Goal: Task Accomplishment & Management: Complete application form

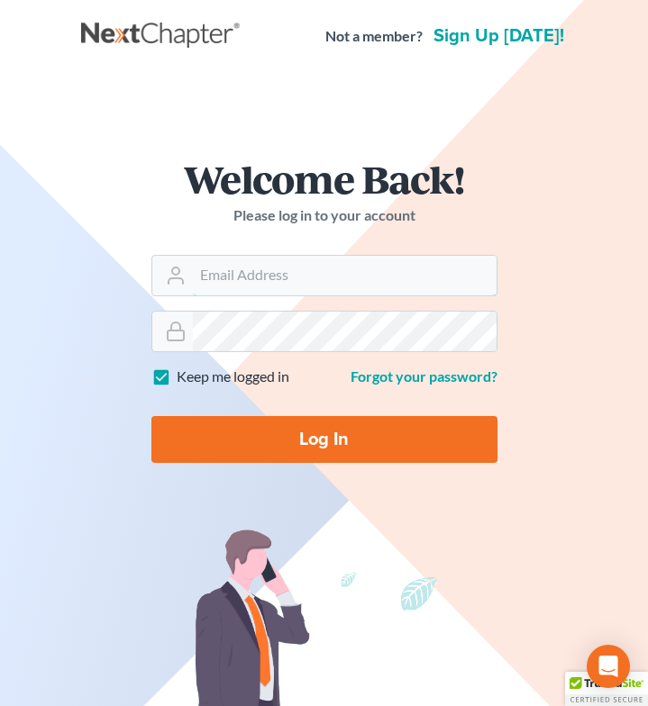
type input "[EMAIL_ADDRESS][DOMAIN_NAME]"
click at [288, 451] on input "Log In" at bounding box center [324, 439] width 346 height 47
type input "Thinking..."
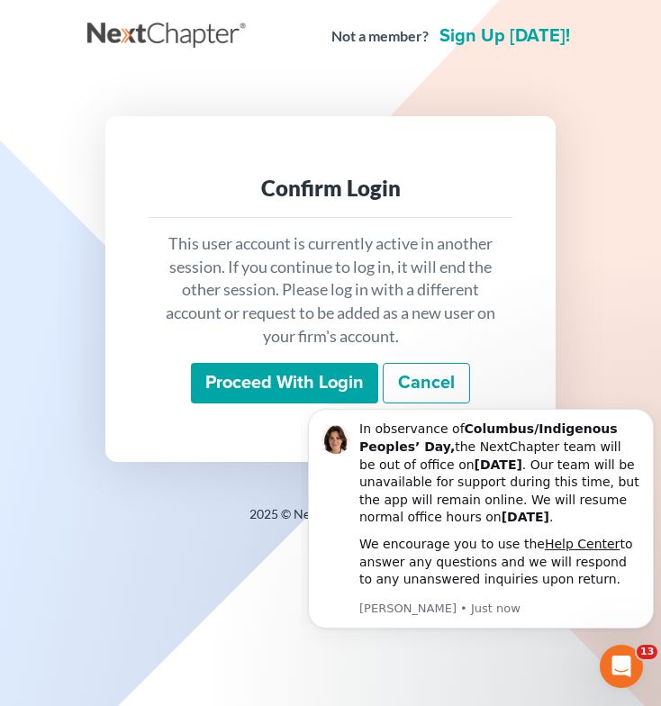
click at [268, 379] on input "Proceed with login" at bounding box center [284, 383] width 187 height 41
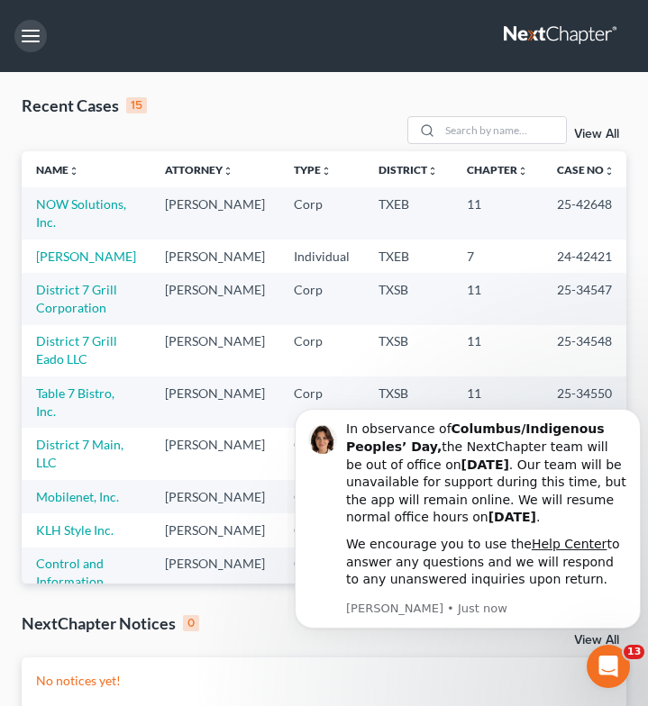
click at [34, 35] on button "button" at bounding box center [30, 36] width 32 height 32
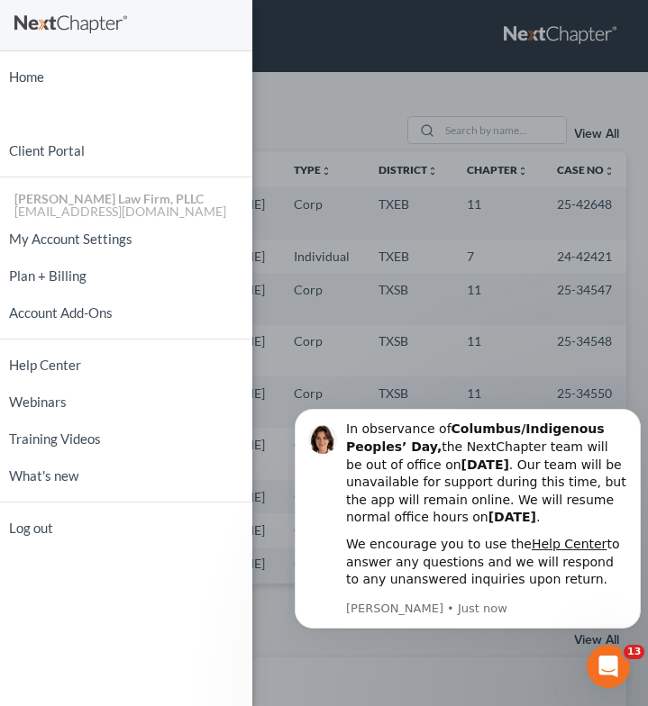
click at [279, 99] on div "Home New Case Client Portal [PERSON_NAME] Law Firm, PLLC [EMAIL_ADDRESS][DOMAIN…" at bounding box center [324, 353] width 648 height 706
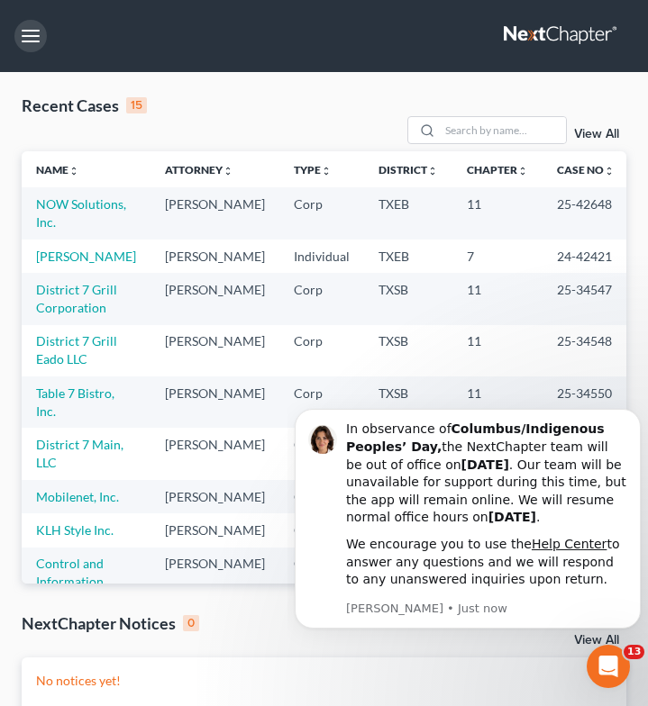
click at [41, 39] on button "button" at bounding box center [30, 36] width 32 height 32
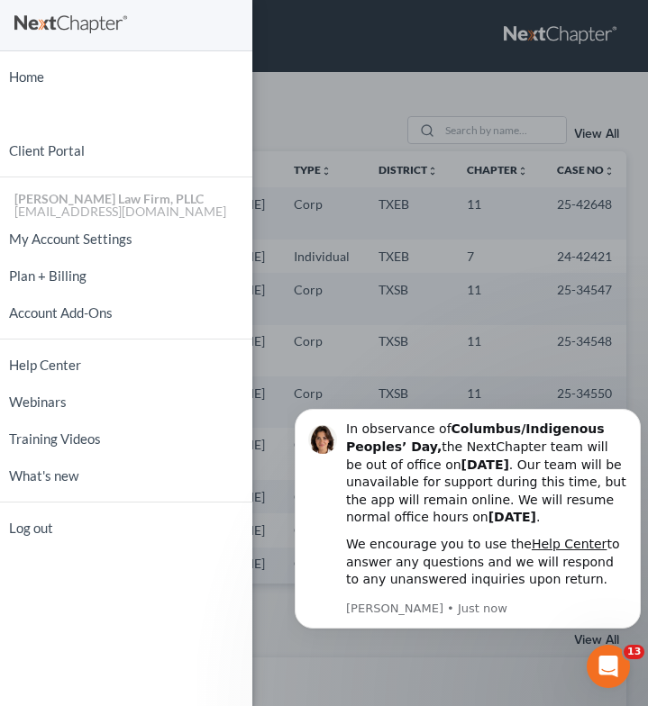
click at [331, 79] on div "Home New Case Client Portal [PERSON_NAME] Law Firm, PLLC [EMAIL_ADDRESS][DOMAIN…" at bounding box center [324, 353] width 648 height 706
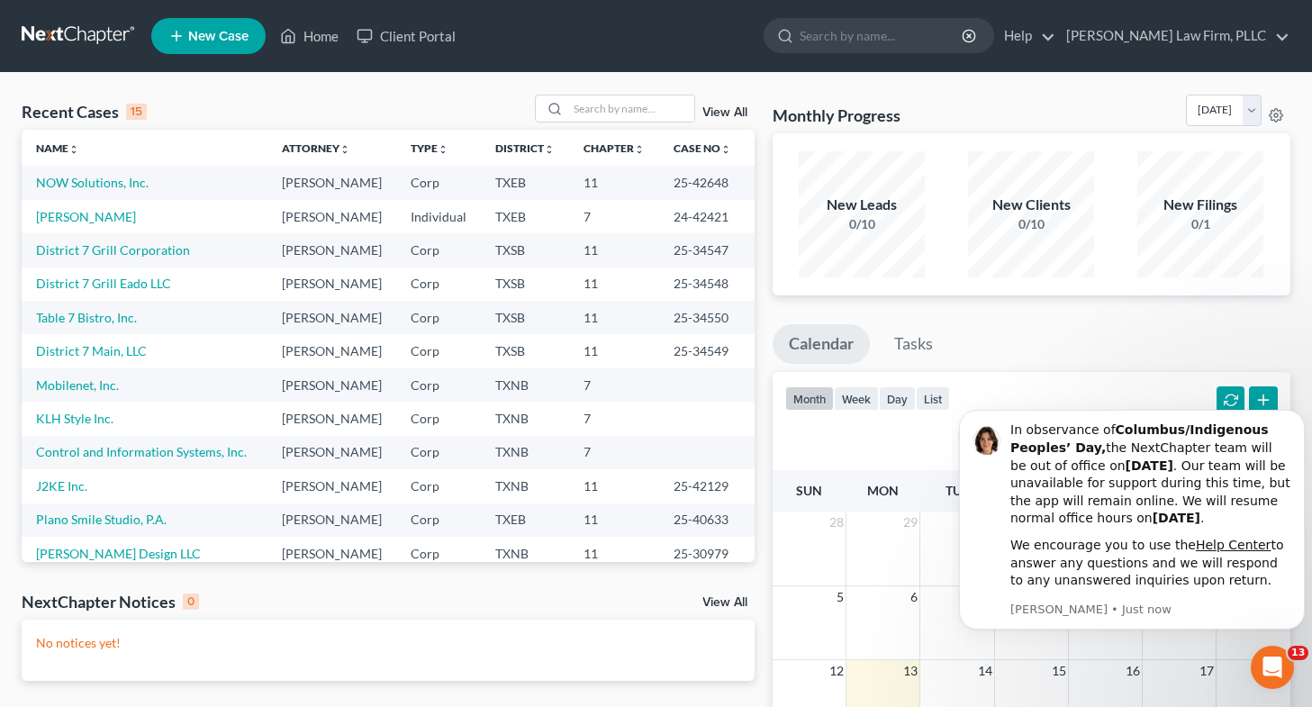
click at [181, 41] on icon at bounding box center [176, 36] width 16 height 22
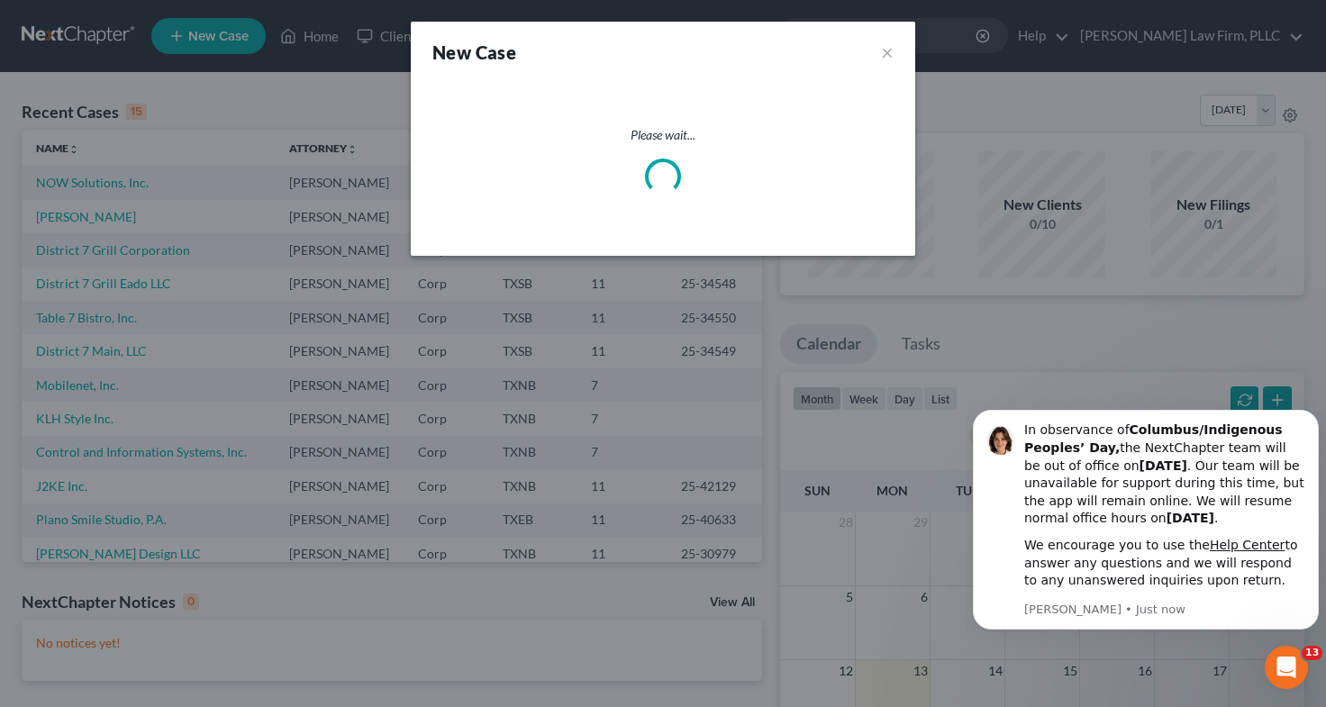
select select "78"
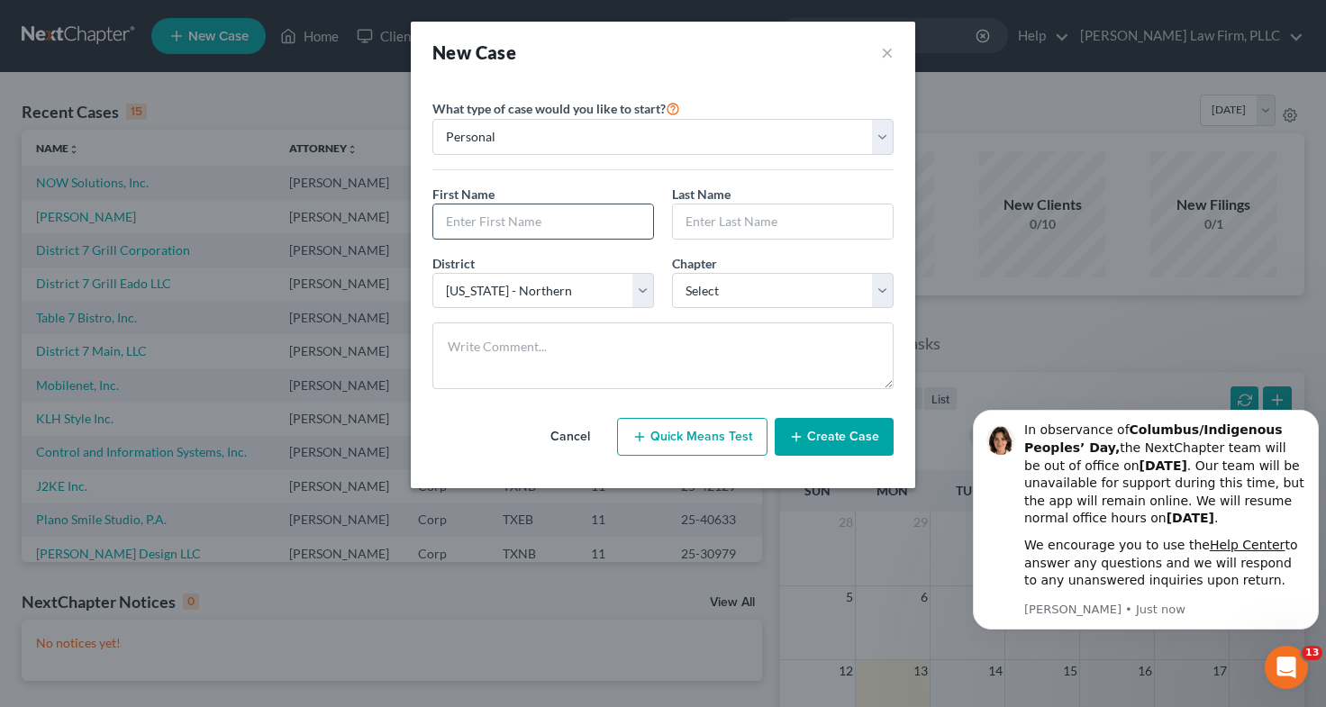
click at [521, 218] on input "text" at bounding box center [543, 221] width 220 height 34
type input "E"
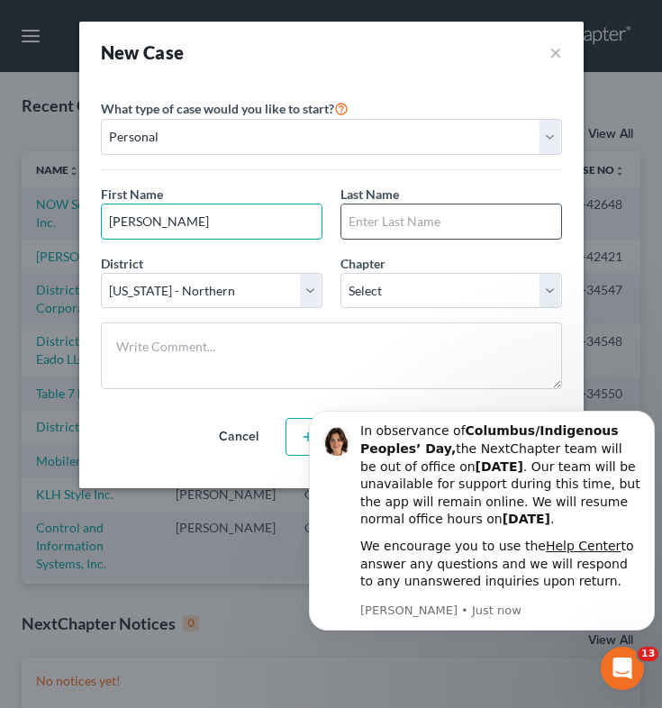
type input "[PERSON_NAME]"
click at [393, 224] on input "text" at bounding box center [451, 221] width 220 height 34
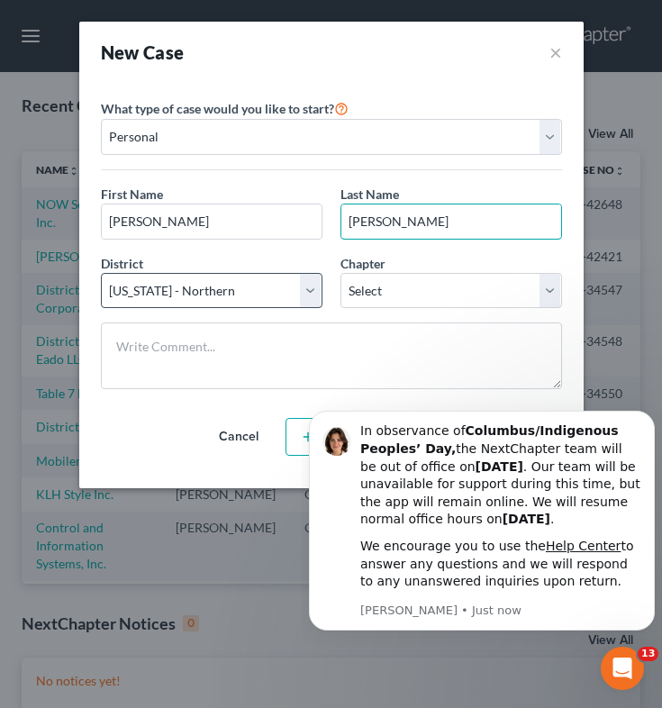
type input "[PERSON_NAME]"
click at [304, 294] on select "Select [US_STATE] - [GEOGRAPHIC_DATA] [US_STATE] - [GEOGRAPHIC_DATA][US_STATE] …" at bounding box center [212, 291] width 222 height 36
select select "79"
click at [101, 273] on select "Select [US_STATE] - [GEOGRAPHIC_DATA] [US_STATE] - [GEOGRAPHIC_DATA][US_STATE] …" at bounding box center [212, 291] width 222 height 36
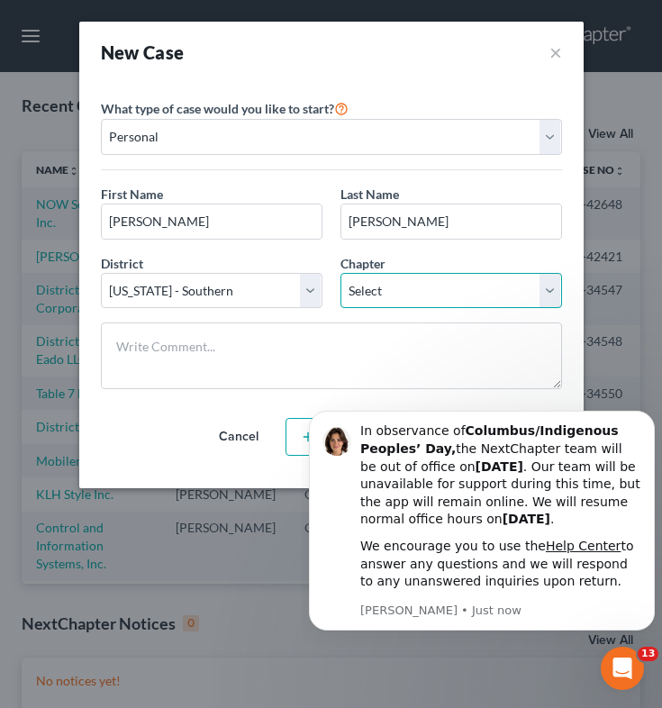
click at [389, 277] on select "Select 7 11 12 13" at bounding box center [451, 291] width 222 height 36
select select "0"
click at [340, 273] on select "Select 7 11 12 13" at bounding box center [451, 291] width 222 height 36
click at [643, 419] on button "Dismiss notification" at bounding box center [649, 415] width 23 height 23
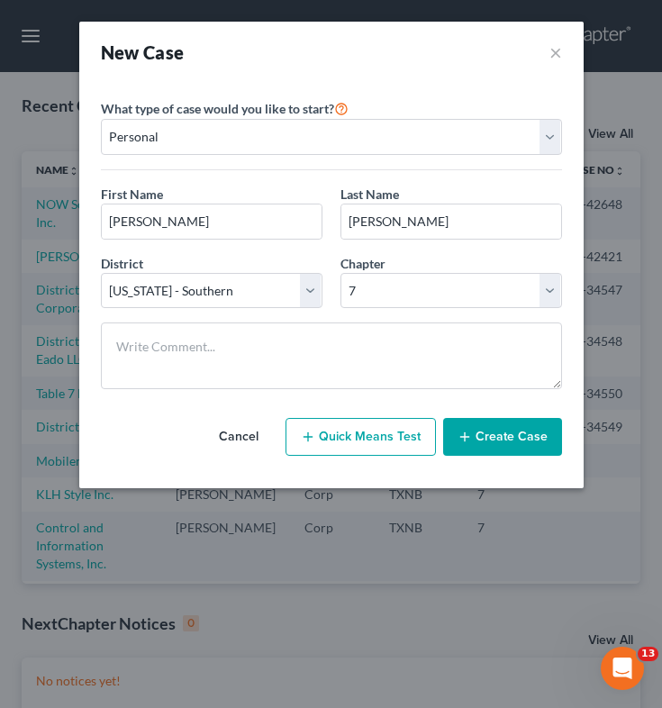
click at [515, 444] on button "Create Case" at bounding box center [502, 437] width 119 height 38
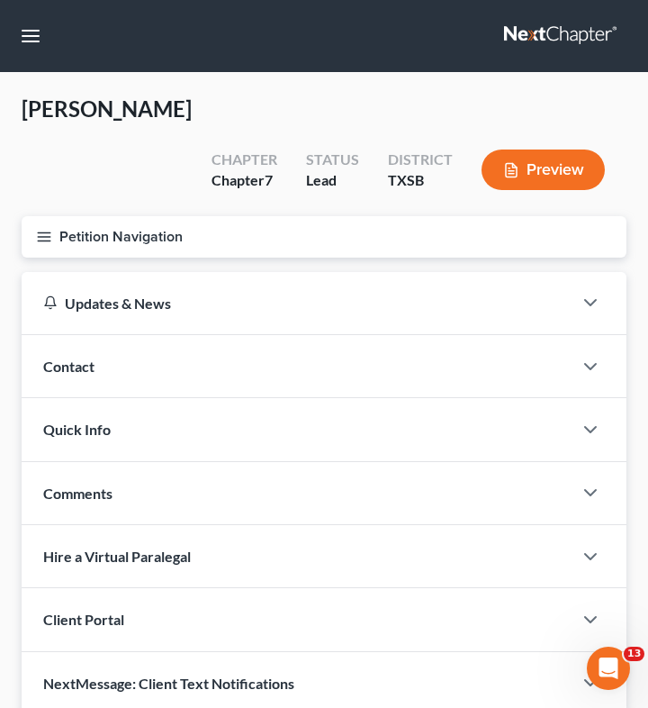
click at [45, 237] on line "button" at bounding box center [44, 237] width 13 height 0
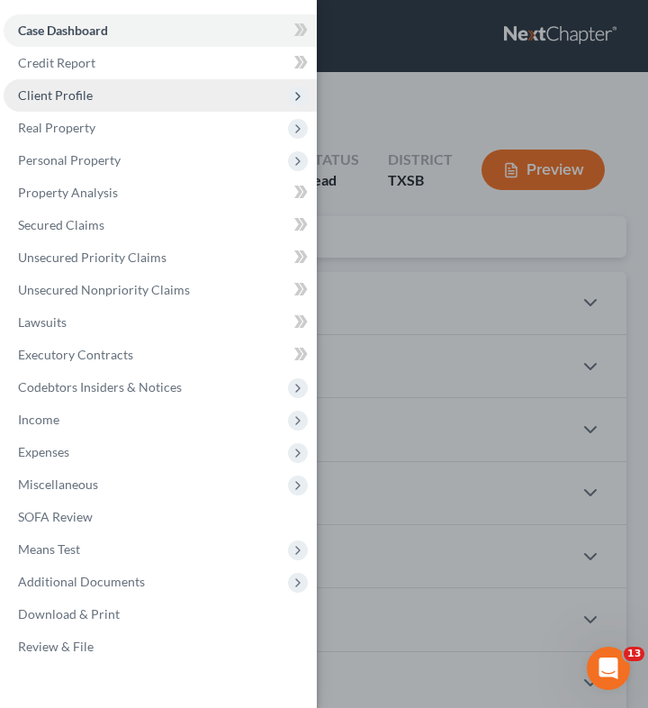
click at [106, 87] on span "Client Profile" at bounding box center [160, 95] width 313 height 32
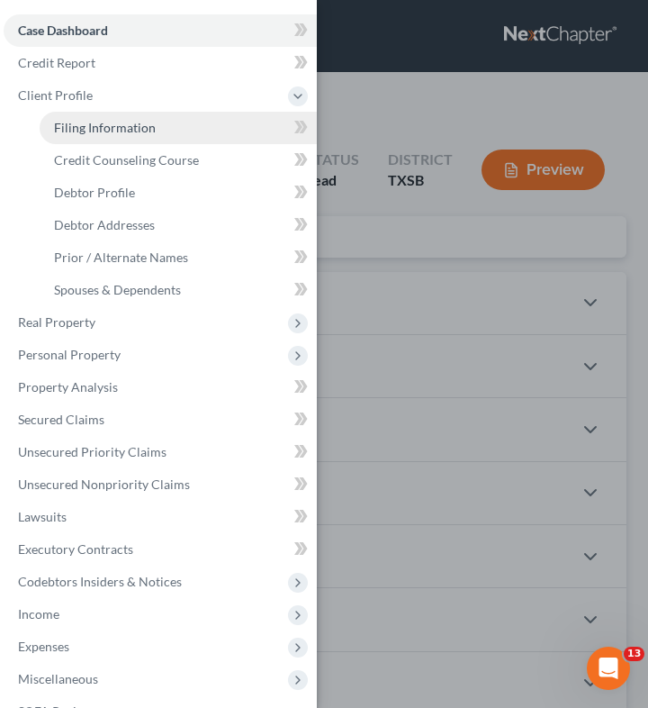
click at [152, 130] on span "Filing Information" at bounding box center [105, 127] width 102 height 15
select select "1"
select select "0"
select select "79"
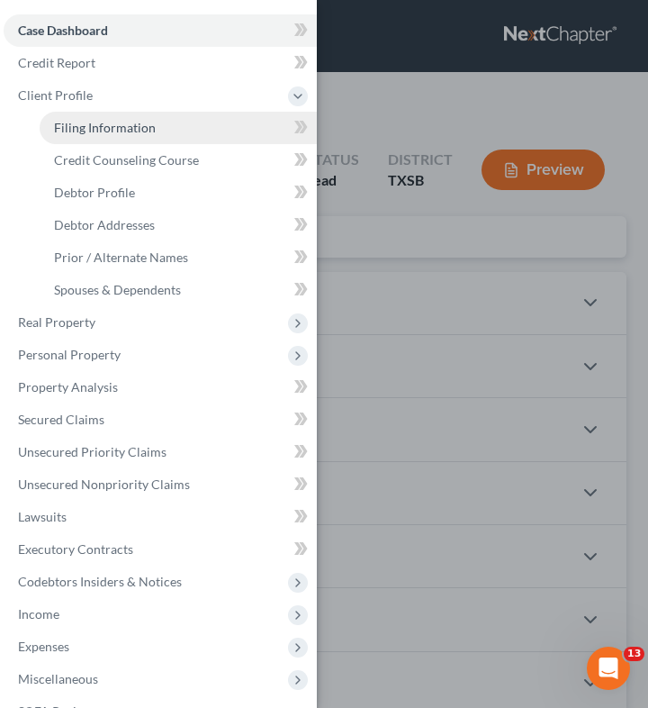
select select "45"
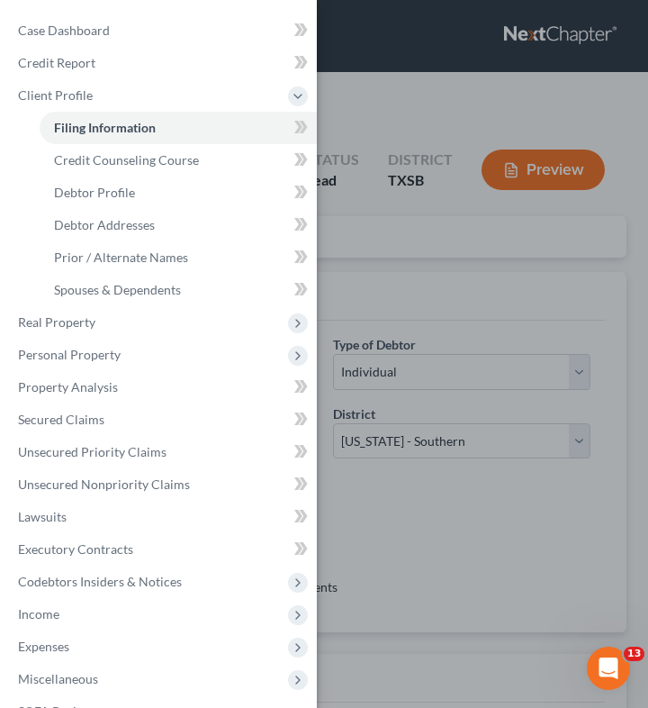
click at [361, 219] on div "Case Dashboard Payments Invoices Payments Payments Credit Report Client Profile" at bounding box center [324, 354] width 648 height 708
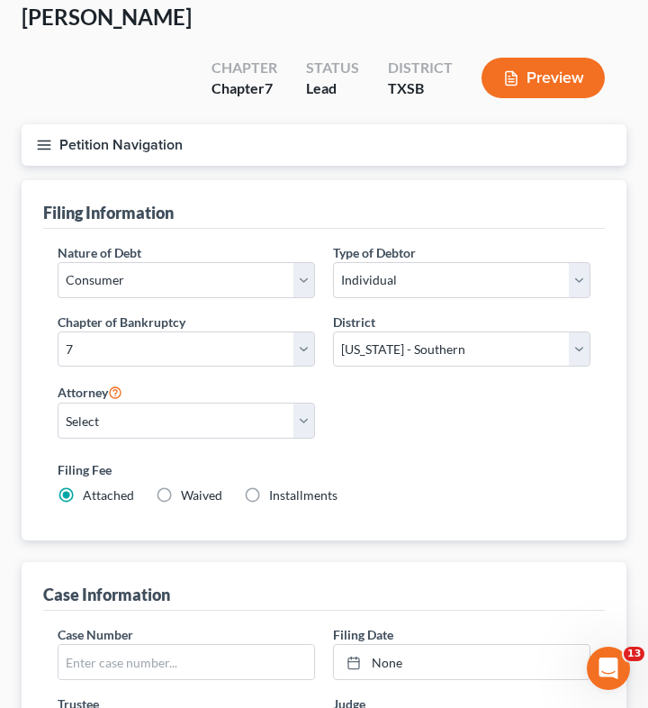
scroll to position [94, 0]
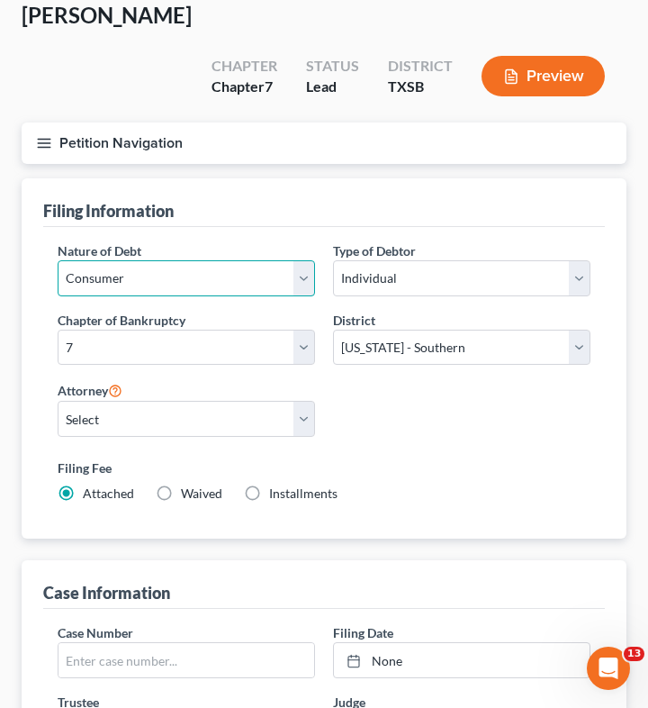
click at [295, 260] on select "Select Business Consumer Other" at bounding box center [187, 278] width 258 height 36
select select "0"
click at [58, 260] on select "Select Business Consumer Other" at bounding box center [187, 278] width 258 height 36
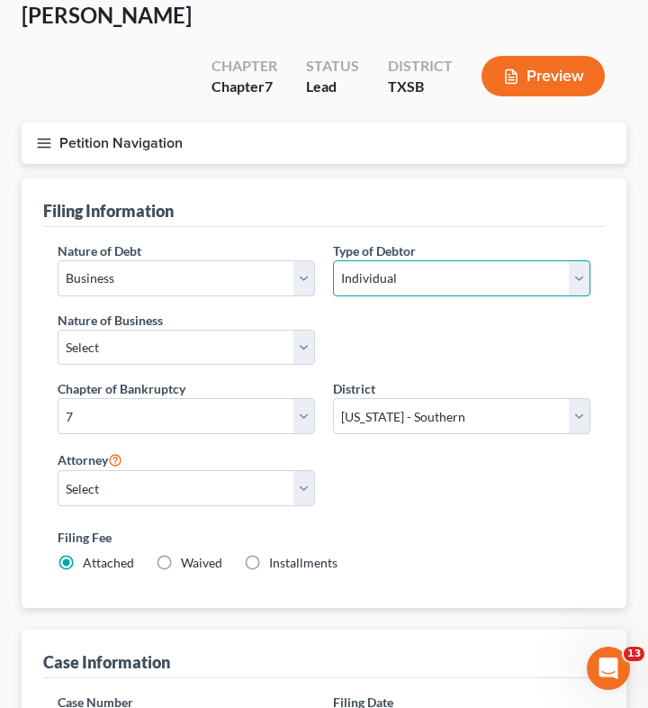
click at [403, 260] on select "Select Individual Joint" at bounding box center [462, 278] width 258 height 36
select select "1"
click at [333, 260] on select "Select Individual Joint" at bounding box center [462, 278] width 258 height 36
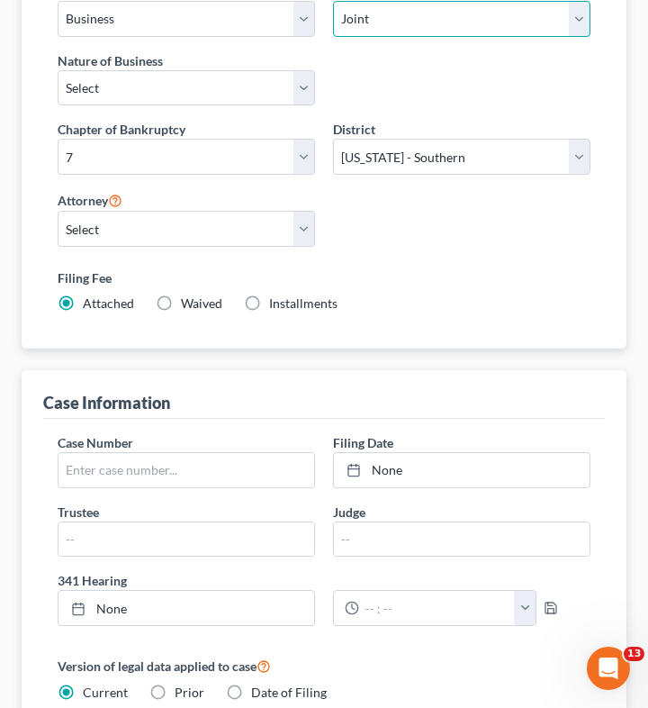
scroll to position [0, 0]
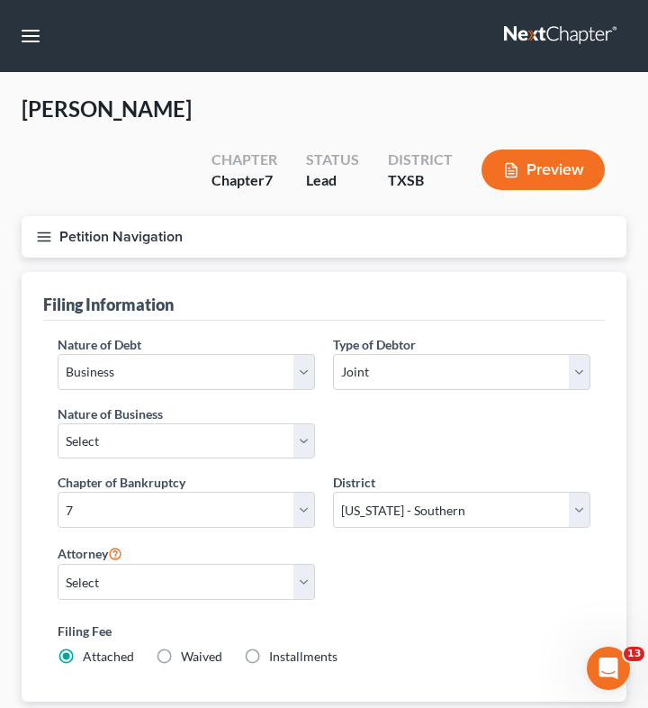
click at [49, 237] on line "button" at bounding box center [44, 237] width 13 height 0
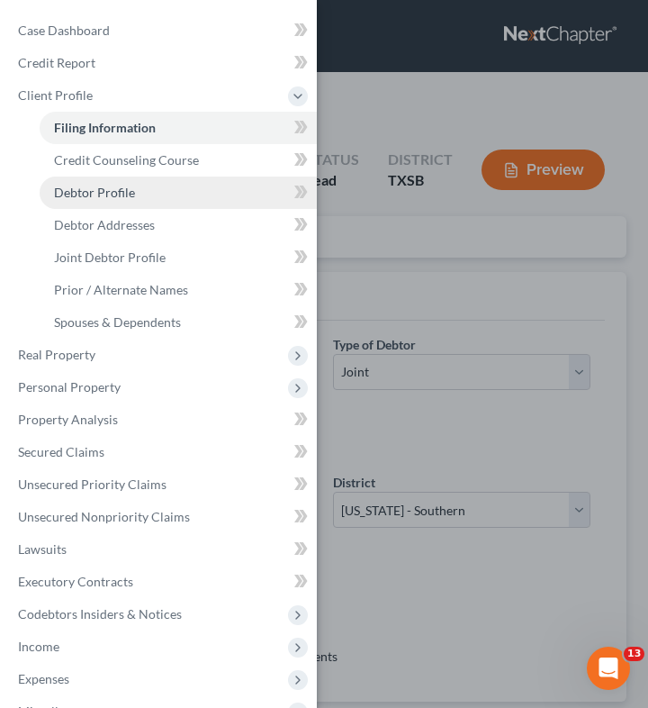
click at [140, 194] on link "Debtor Profile" at bounding box center [178, 193] width 277 height 32
select select "1"
select select "0"
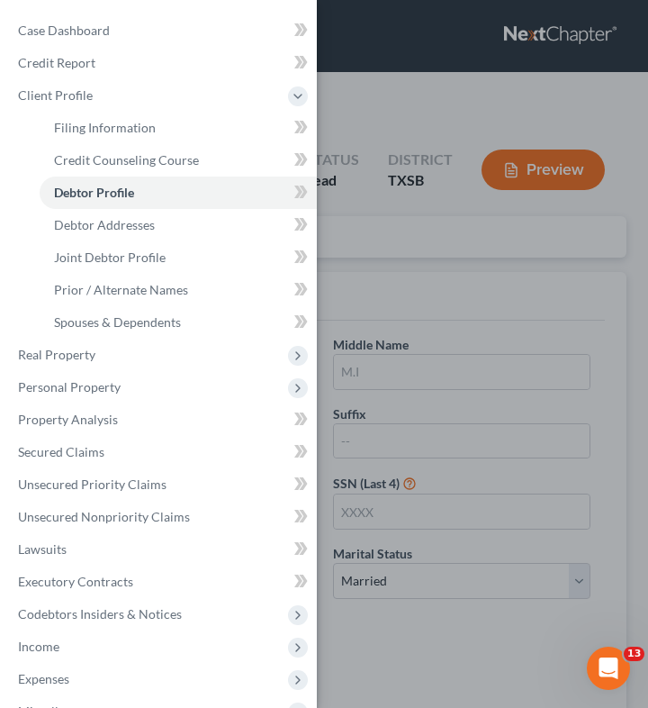
click at [397, 185] on div "Case Dashboard Payments Invoices Payments Payments Credit Report Client Profile" at bounding box center [324, 354] width 648 height 708
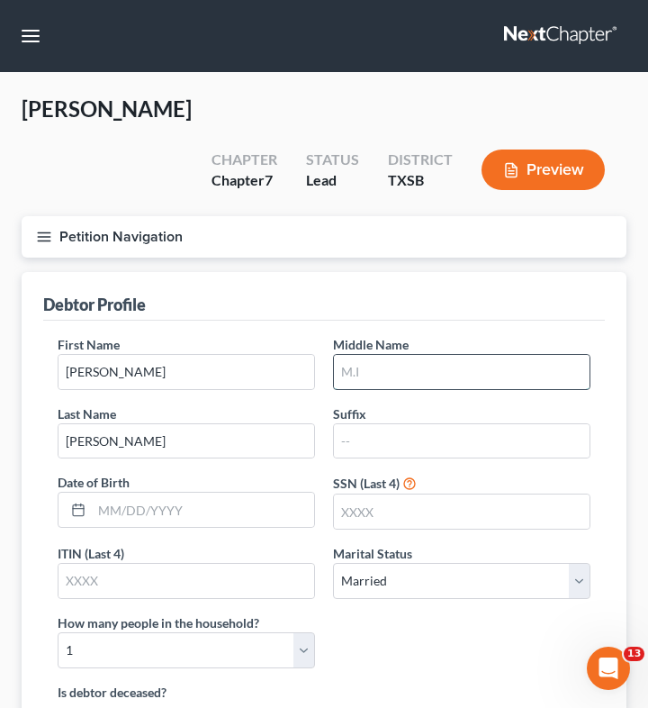
click at [360, 355] on input "text" at bounding box center [462, 372] width 256 height 34
type input "E"
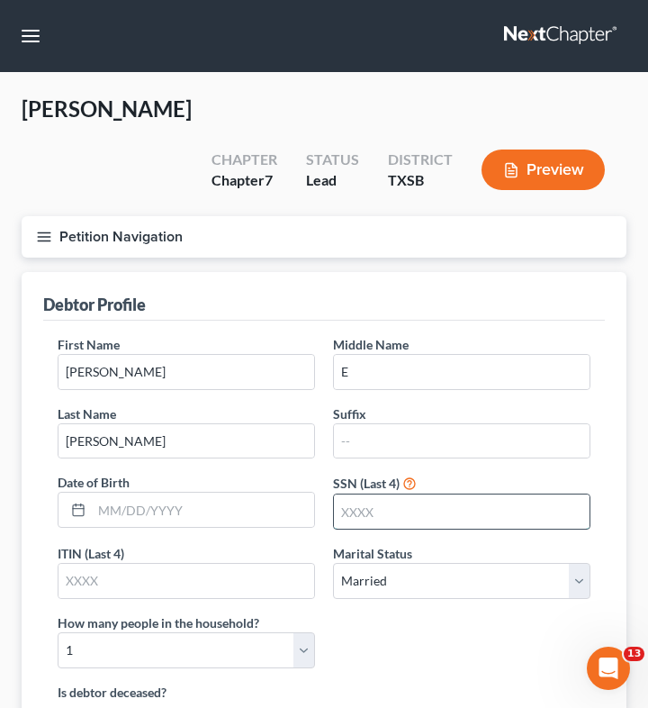
click at [394, 494] on input "text" at bounding box center [462, 511] width 256 height 34
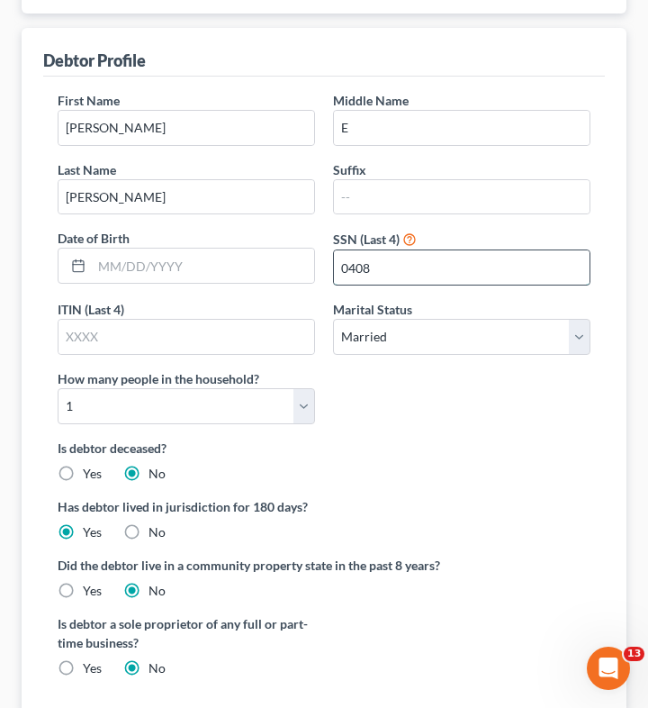
scroll to position [301, 0]
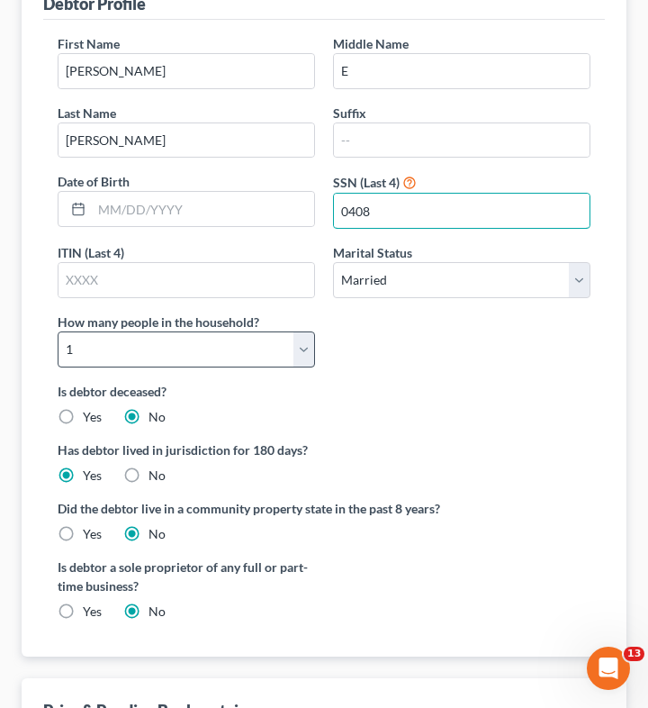
type input "0408"
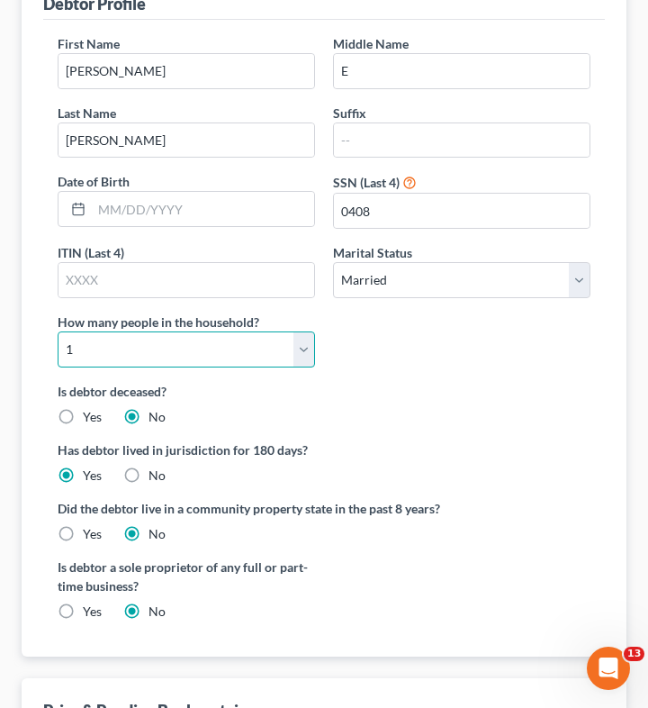
click at [277, 331] on select "Select 1 2 3 4 5 6 7 8 9 10 11 12 13 14 15 16 17 18 19 20" at bounding box center [187, 349] width 258 height 36
select select "1"
click at [58, 331] on select "Select 1 2 3 4 5 6 7 8 9 10 11 12 13 14 15 16 17 18 19 20" at bounding box center [187, 349] width 258 height 36
click at [368, 382] on div "Is debtor deceased? Yes No" at bounding box center [324, 404] width 533 height 44
click at [82, 525] on div "Yes" at bounding box center [80, 534] width 44 height 18
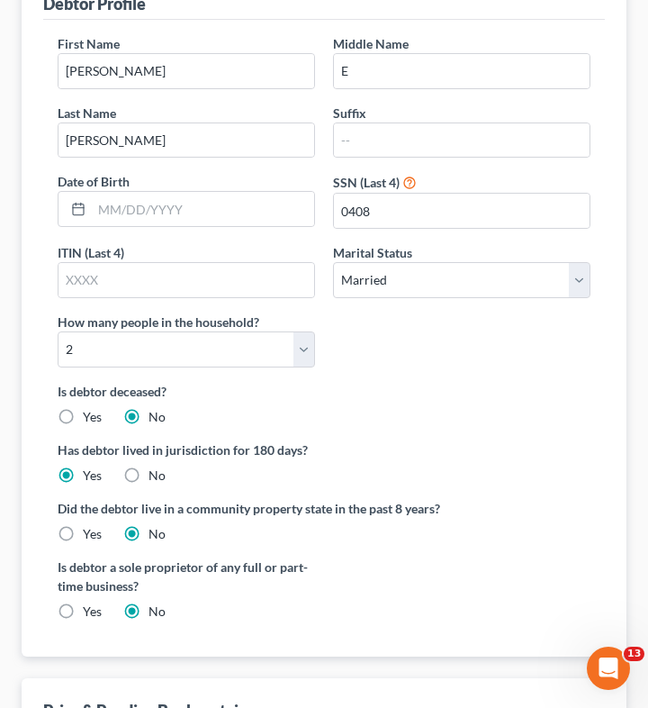
click at [83, 525] on label "Yes" at bounding box center [92, 534] width 19 height 18
click at [90, 525] on input "Yes" at bounding box center [96, 531] width 12 height 12
radio input "true"
radio input "false"
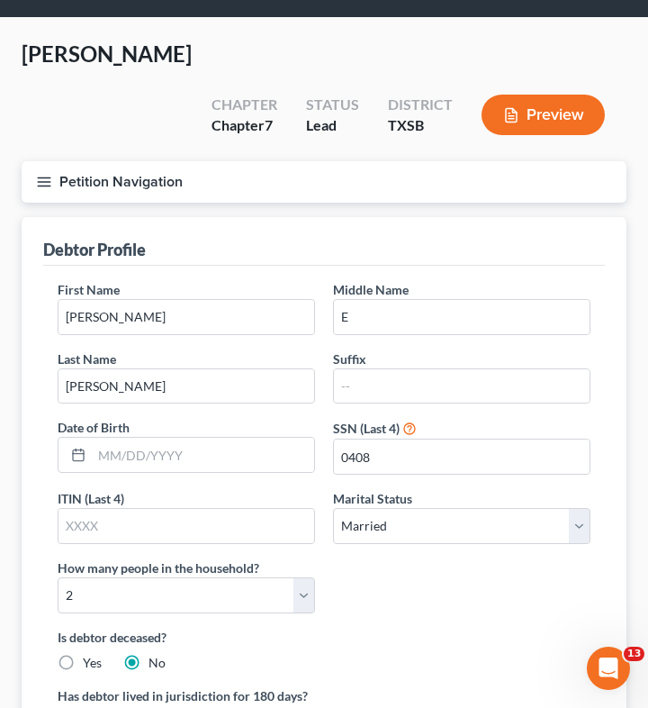
scroll to position [0, 0]
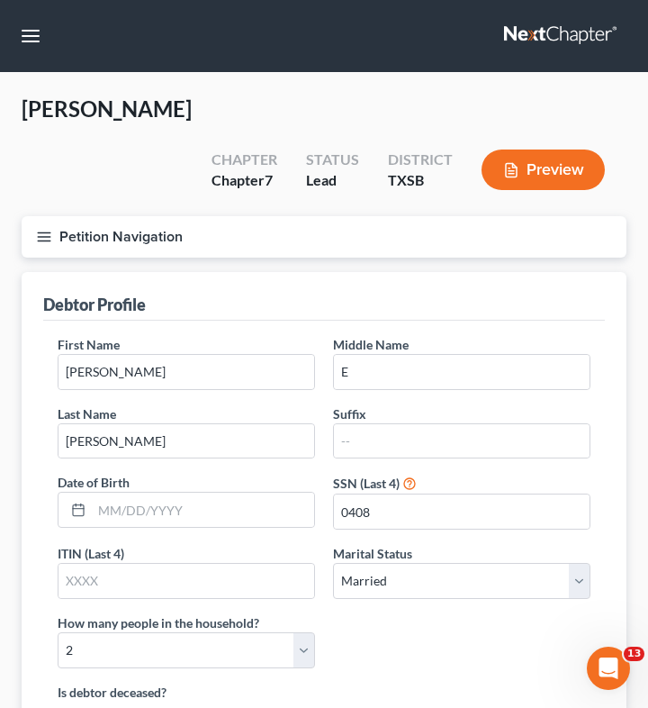
click at [50, 229] on icon "button" at bounding box center [44, 237] width 16 height 16
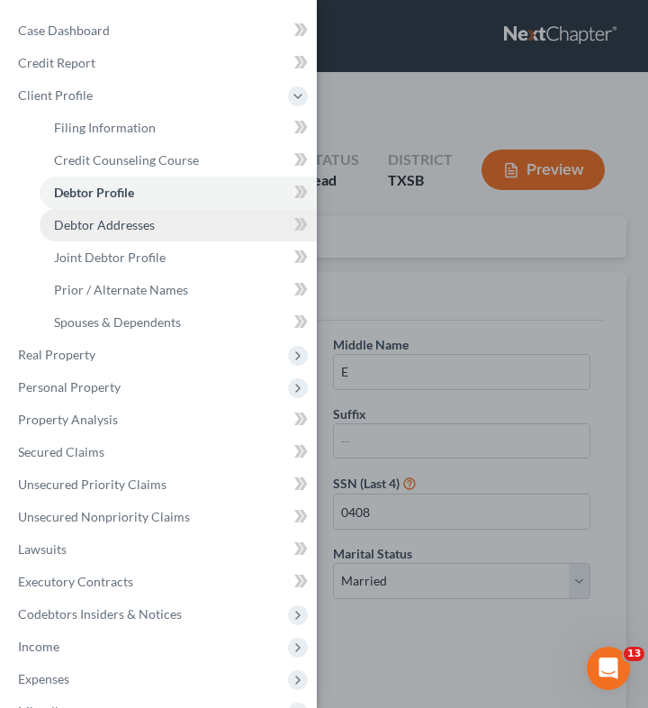
click at [100, 223] on span "Debtor Addresses" at bounding box center [104, 224] width 101 height 15
select select "0"
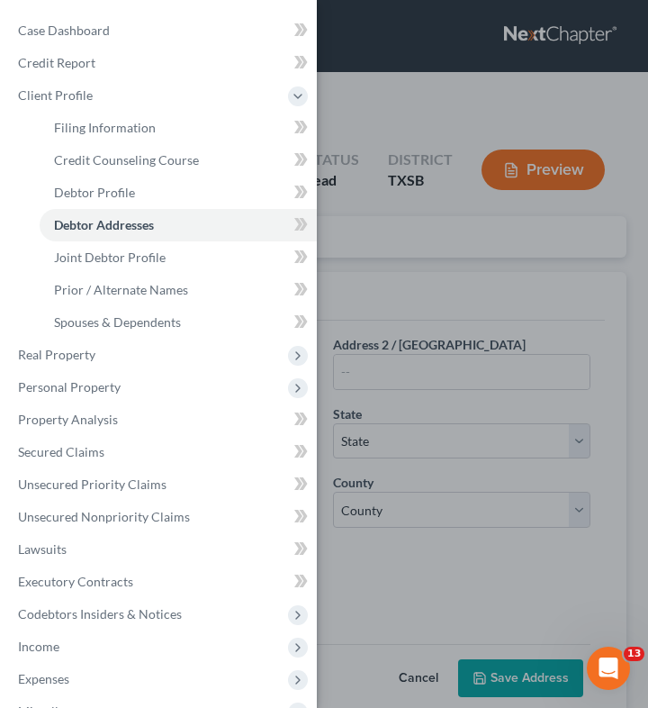
click at [486, 222] on div "Case Dashboard Payments Invoices Payments Payments Credit Report Client Profile" at bounding box center [324, 354] width 648 height 708
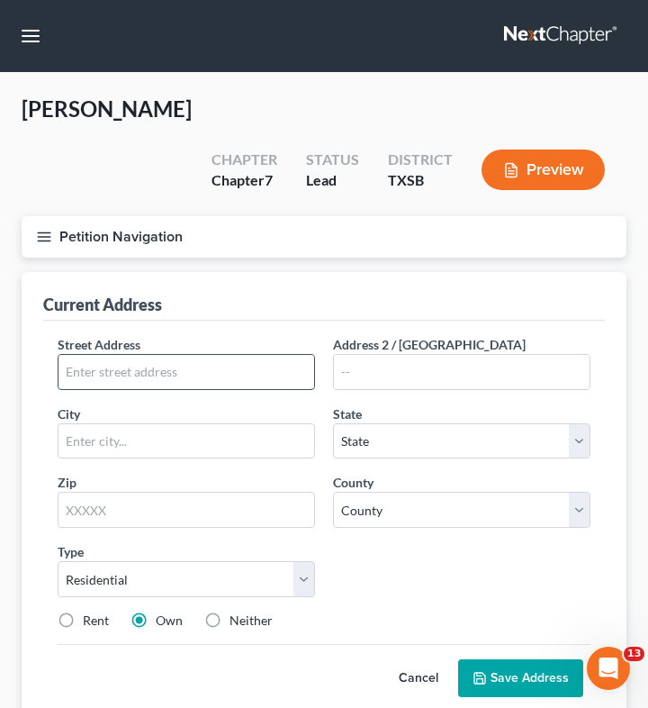
click at [171, 355] on input "text" at bounding box center [187, 372] width 256 height 34
type input "24154 CR 133"
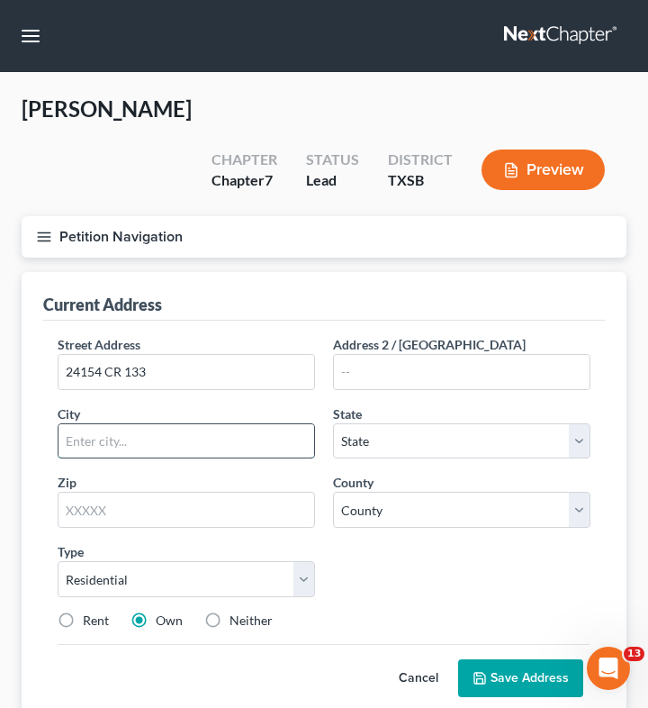
click at [186, 424] on input "text" at bounding box center [187, 441] width 256 height 34
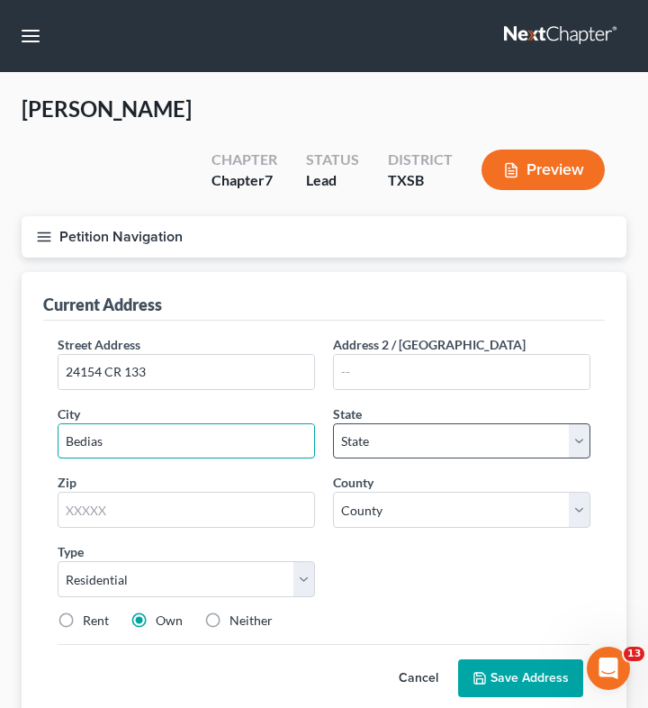
type input "Bedias"
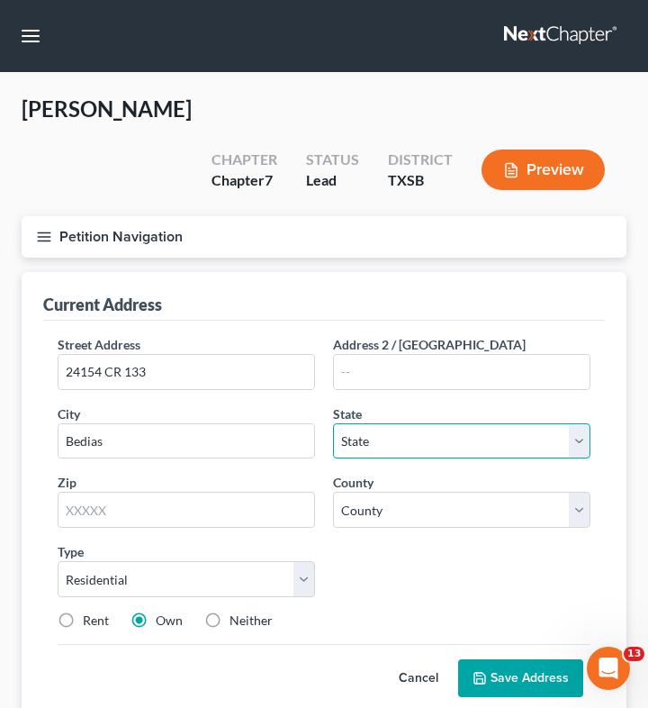
click at [430, 423] on select "State [US_STATE] AK AR AZ CA CO CT DE DC [GEOGRAPHIC_DATA] [GEOGRAPHIC_DATA] GU…" at bounding box center [462, 441] width 258 height 36
select select "45"
click at [333, 423] on select "State [US_STATE] AK AR AZ CA CO CT DE DC [GEOGRAPHIC_DATA] [GEOGRAPHIC_DATA] GU…" at bounding box center [462, 441] width 258 height 36
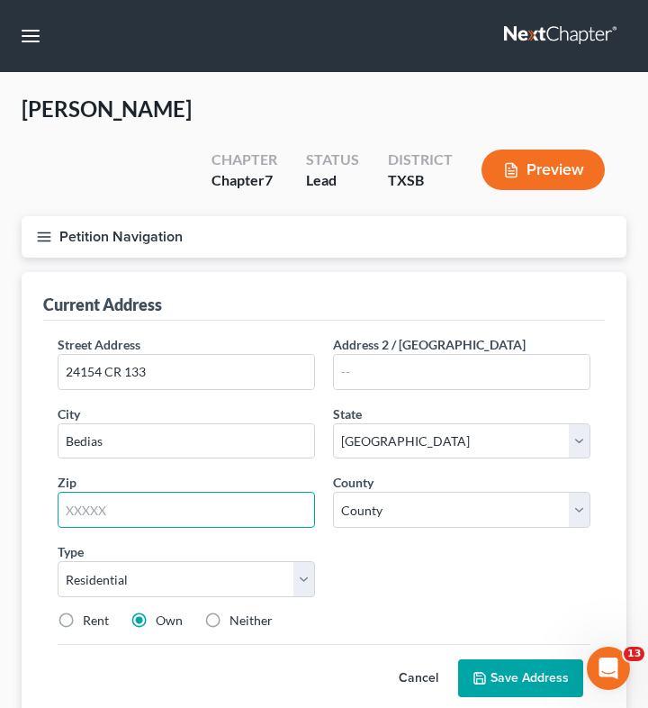
click at [140, 492] on input "text" at bounding box center [187, 510] width 258 height 36
type input "77831"
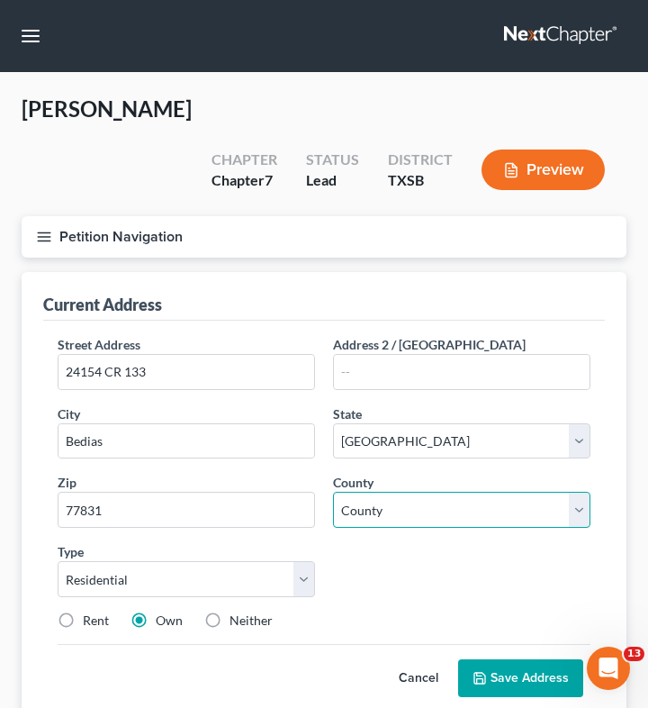
click at [403, 492] on select "County [GEOGRAPHIC_DATA] [GEOGRAPHIC_DATA] [GEOGRAPHIC_DATA] [GEOGRAPHIC_DATA] …" at bounding box center [462, 510] width 258 height 36
select select "92"
click at [333, 492] on select "County [GEOGRAPHIC_DATA] [GEOGRAPHIC_DATA] [GEOGRAPHIC_DATA] [GEOGRAPHIC_DATA] …" at bounding box center [462, 510] width 258 height 36
click at [396, 612] on div "Rent Own Neither" at bounding box center [324, 621] width 551 height 18
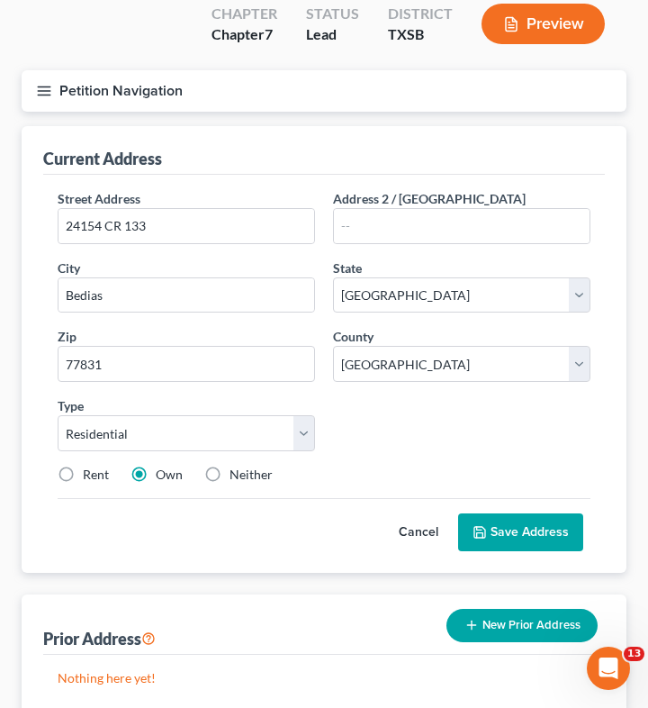
scroll to position [147, 0]
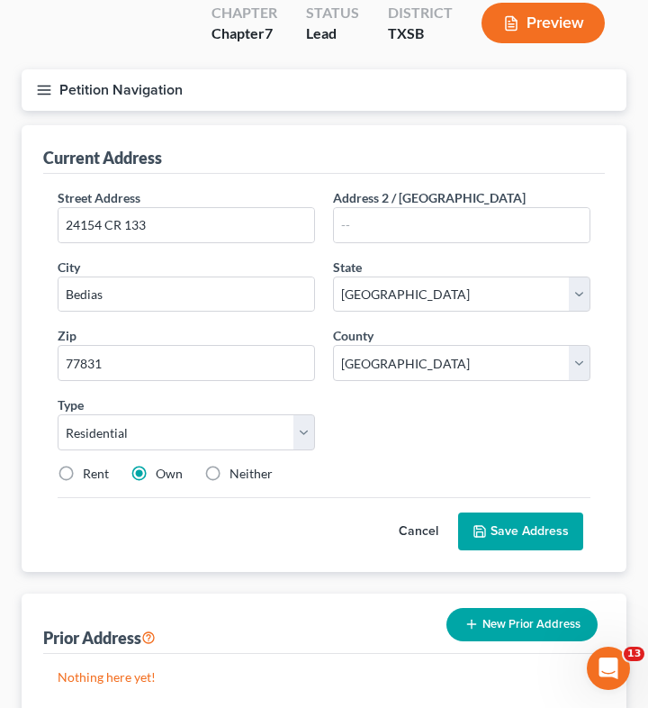
click at [540, 512] on button "Save Address" at bounding box center [520, 531] width 125 height 38
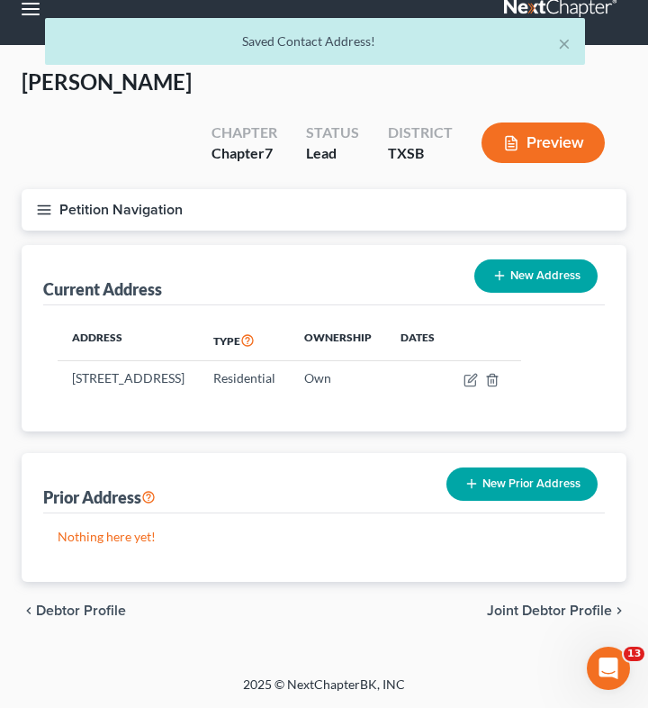
scroll to position [0, 0]
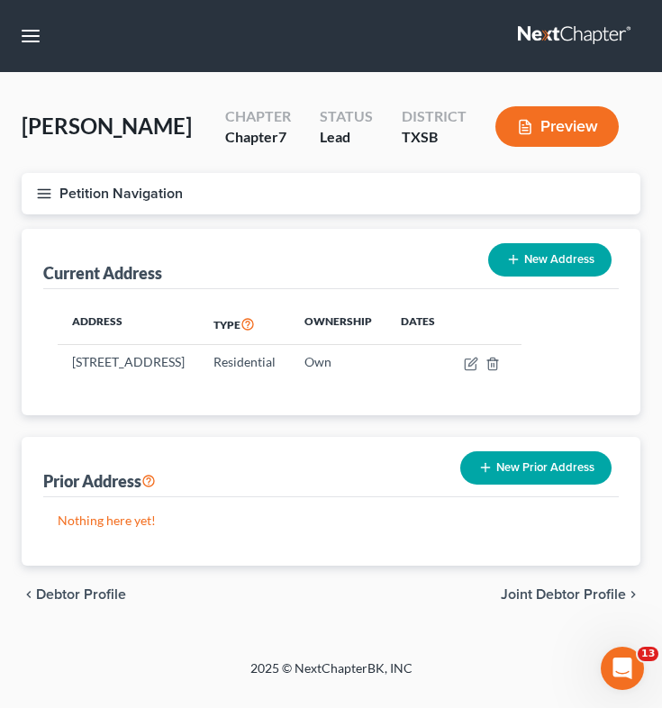
click at [52, 195] on button "Petition Navigation" at bounding box center [331, 193] width 619 height 41
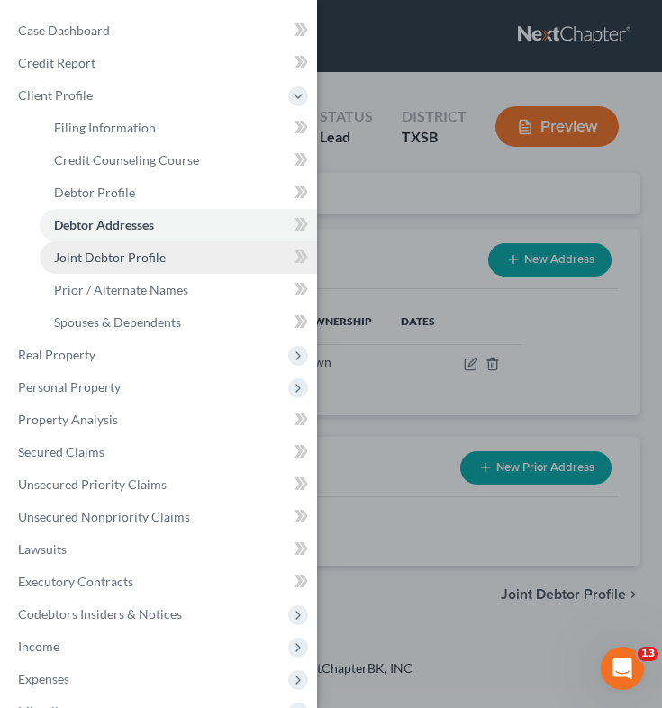
click at [116, 268] on link "Joint Debtor Profile" at bounding box center [178, 257] width 277 height 32
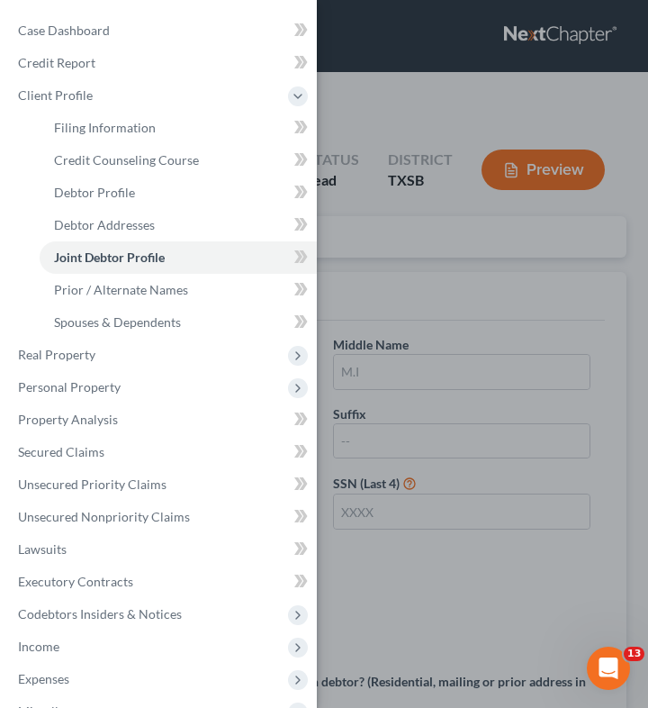
click at [341, 265] on div "Case Dashboard Payments Invoices Payments Payments Credit Report Client Profile" at bounding box center [324, 354] width 648 height 708
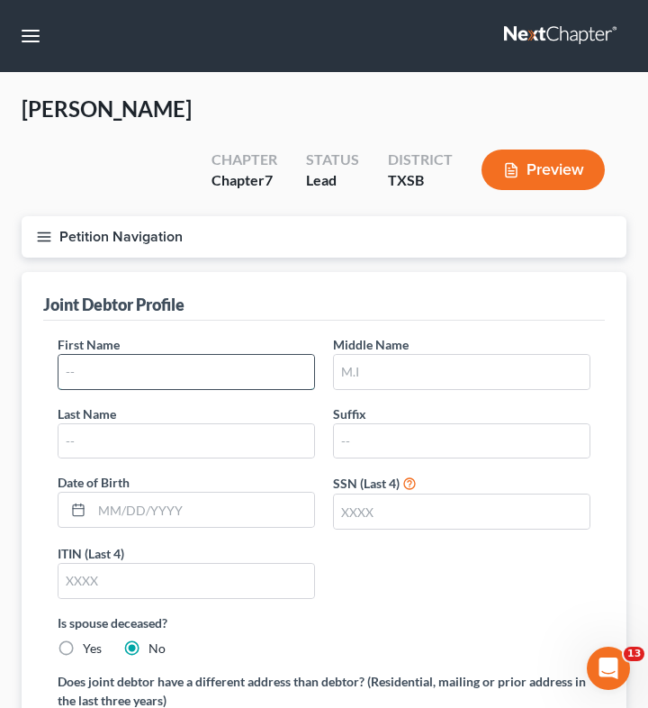
click at [204, 355] on input "text" at bounding box center [187, 372] width 256 height 34
type input "[PERSON_NAME]"
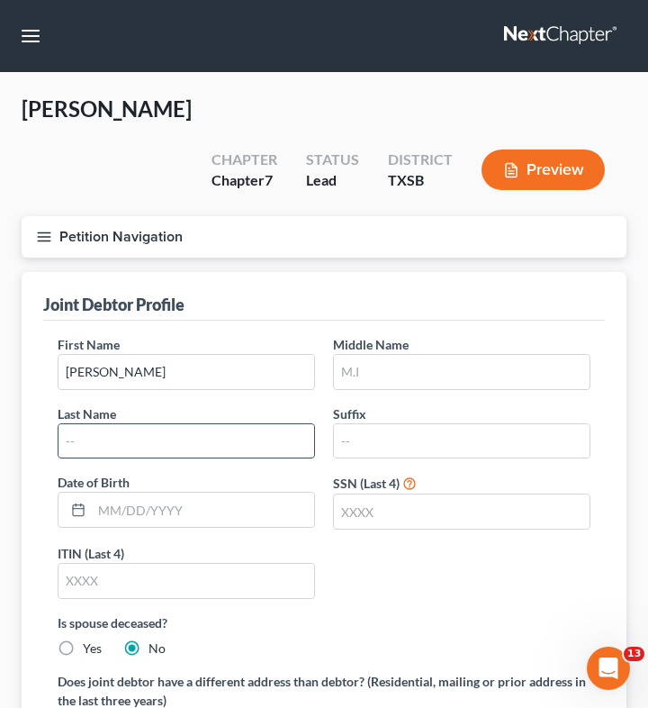
click at [257, 424] on input "text" at bounding box center [187, 441] width 256 height 34
type input "[PERSON_NAME]"
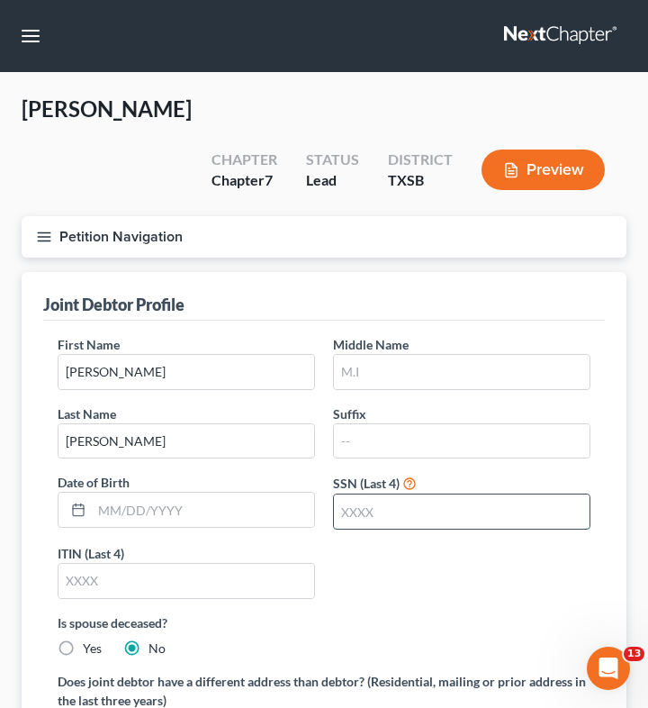
click at [475, 494] on input "text" at bounding box center [462, 511] width 256 height 34
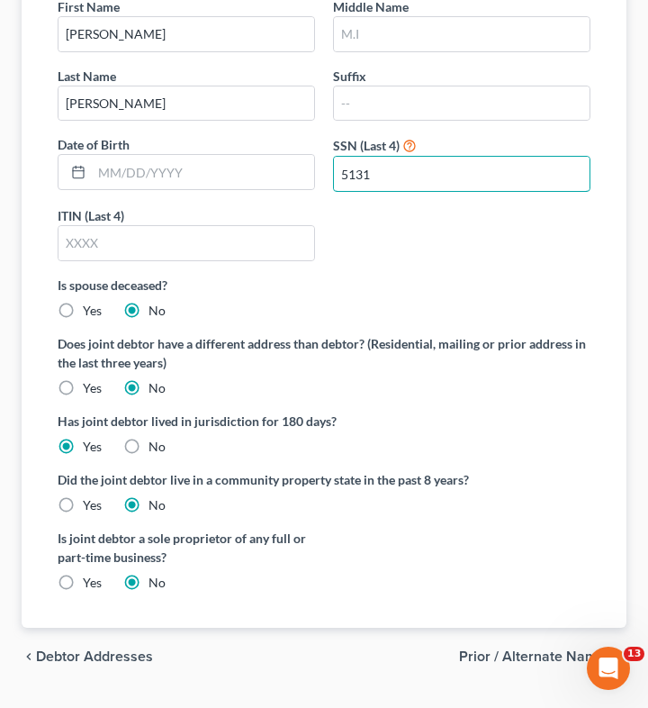
scroll to position [340, 0]
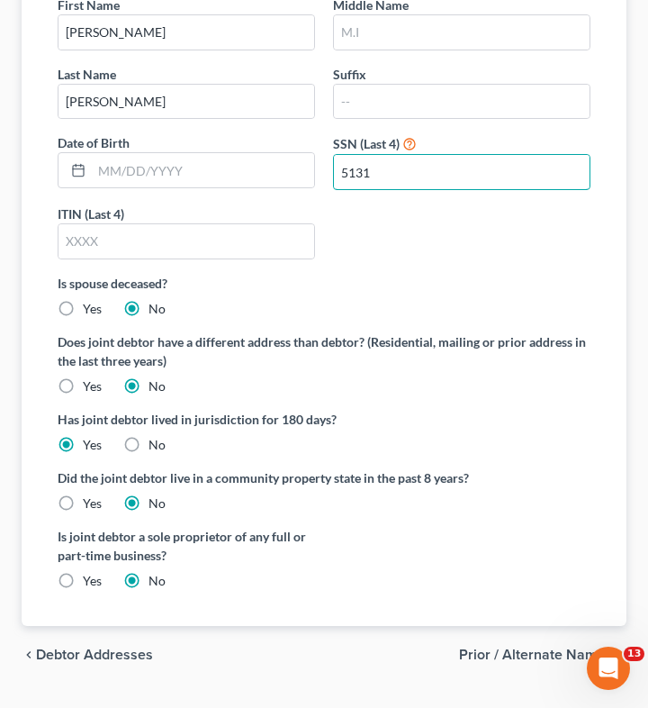
type input "5131"
click at [83, 494] on label "Yes" at bounding box center [92, 503] width 19 height 18
click at [90, 494] on input "Yes" at bounding box center [96, 500] width 12 height 12
radio input "true"
radio input "false"
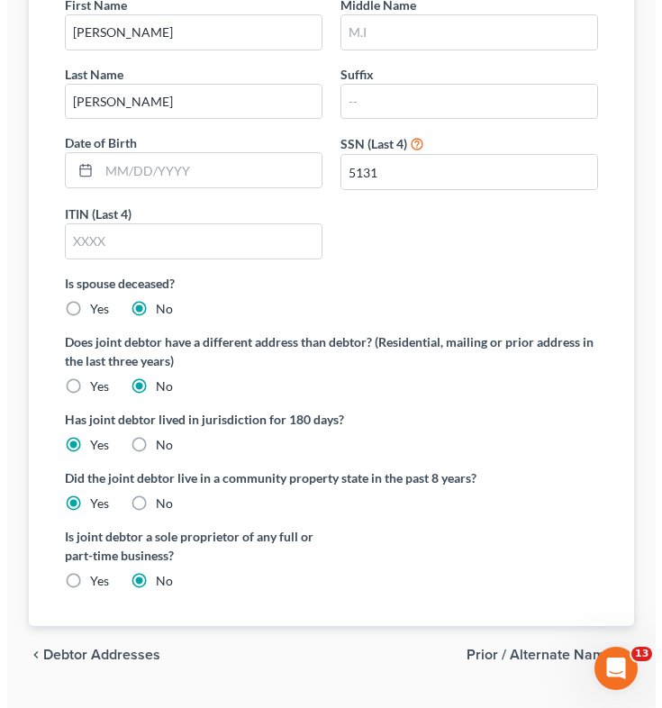
scroll to position [0, 0]
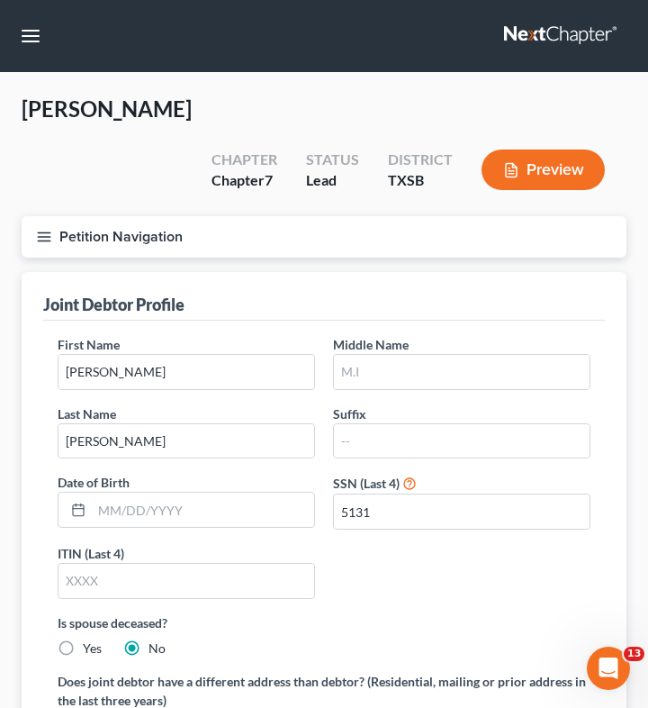
click at [40, 216] on button "Petition Navigation" at bounding box center [324, 236] width 605 height 41
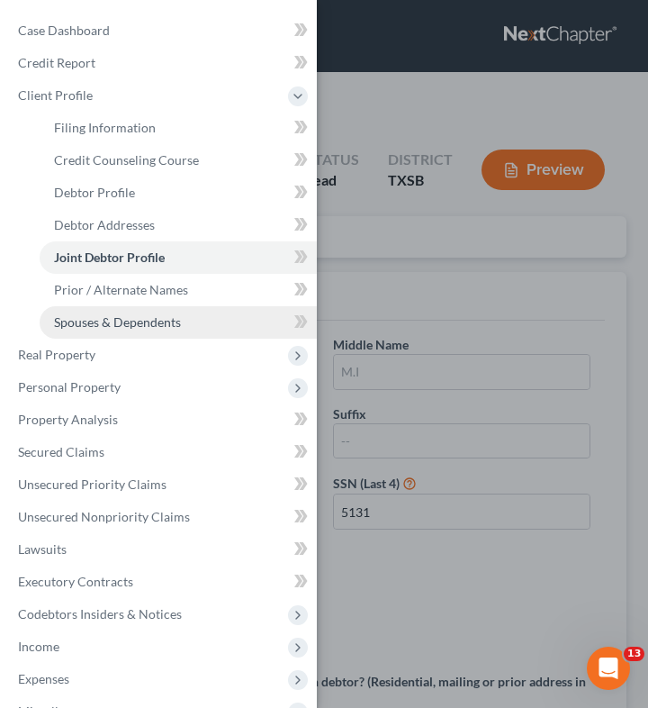
click at [91, 325] on span "Spouses & Dependents" at bounding box center [117, 321] width 127 height 15
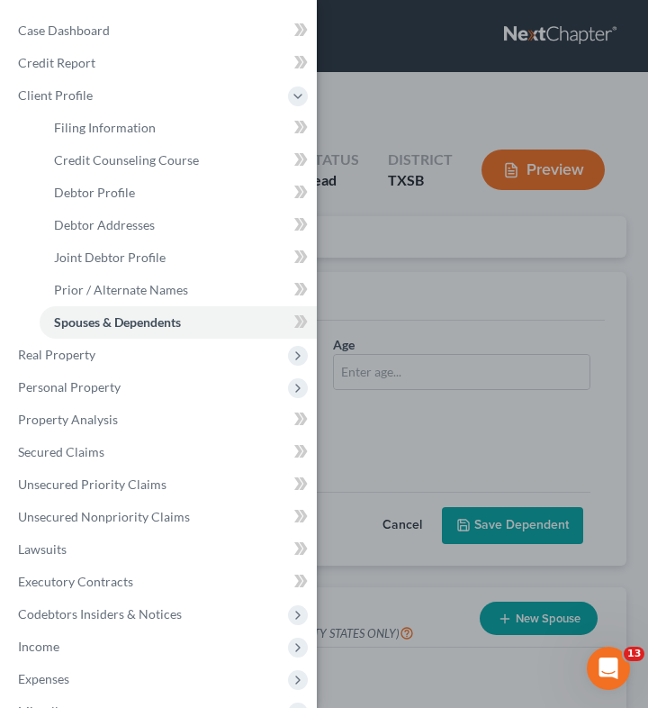
click at [440, 222] on div "Case Dashboard Payments Invoices Payments Payments Credit Report Client Profile" at bounding box center [324, 354] width 648 height 708
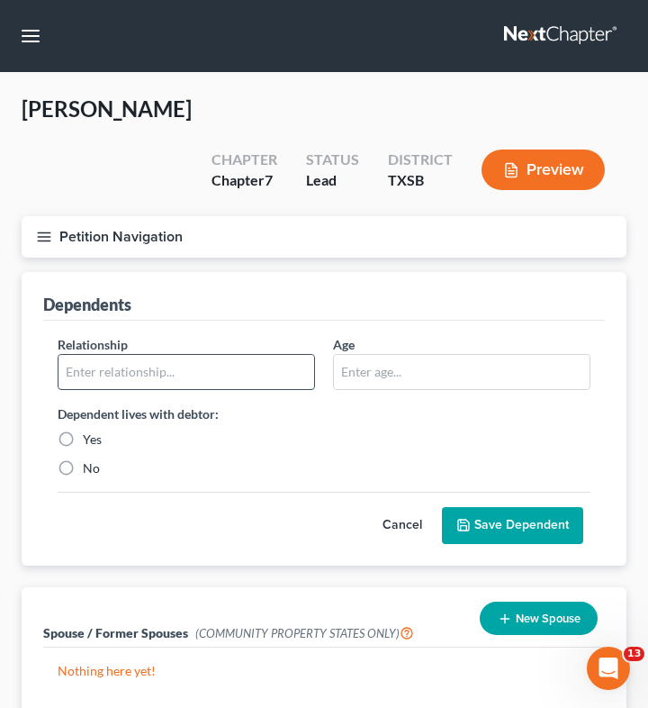
click at [193, 355] on input "text" at bounding box center [187, 372] width 256 height 34
click at [259, 321] on div "Relationship * Age Dependent lives with debtor: Yes No Cancel Save Dependent" at bounding box center [324, 443] width 562 height 245
click at [41, 229] on icon "button" at bounding box center [44, 237] width 16 height 16
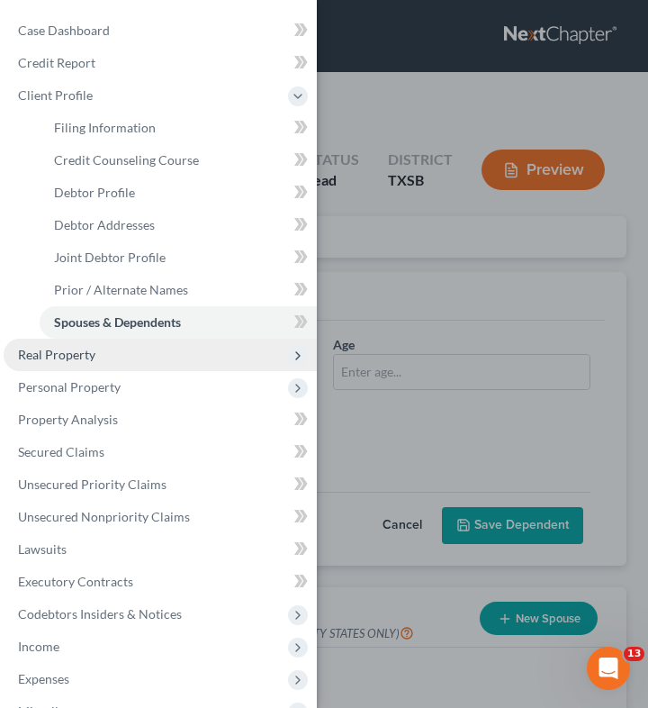
click at [86, 358] on span "Real Property" at bounding box center [56, 354] width 77 height 15
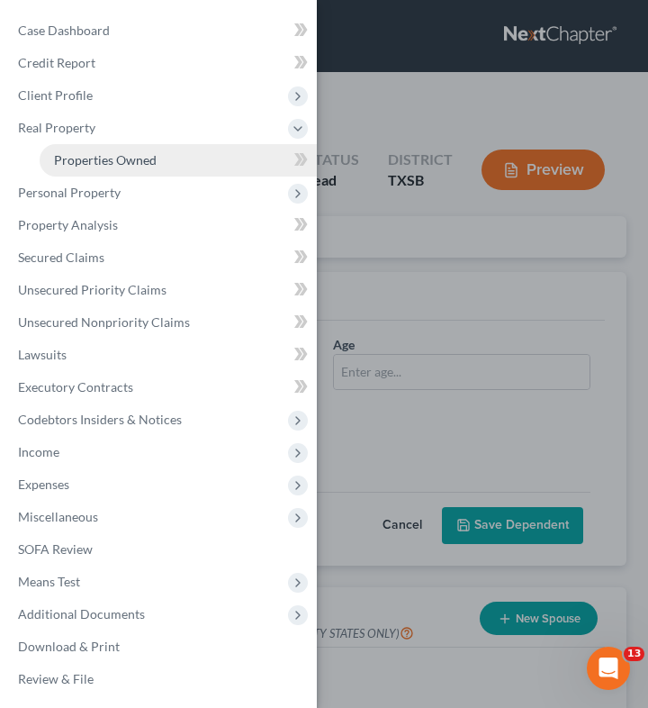
click at [138, 158] on span "Properties Owned" at bounding box center [105, 159] width 103 height 15
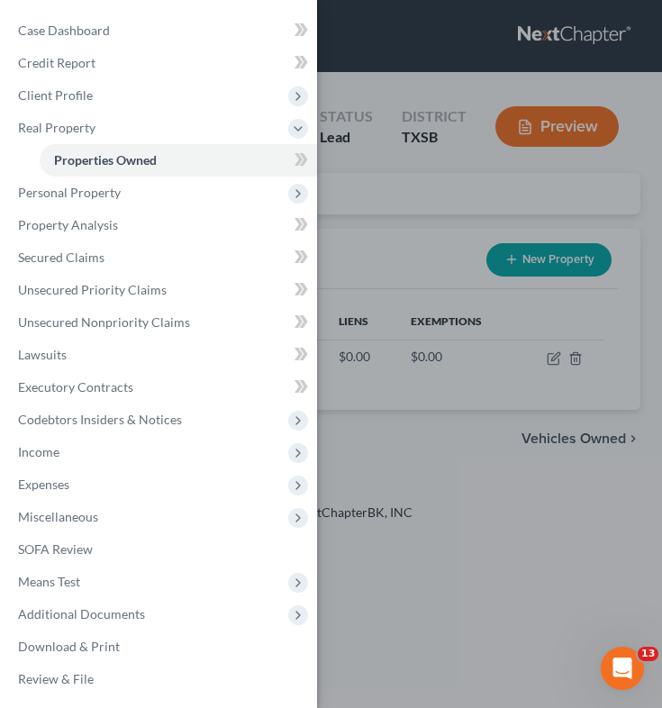
click at [390, 247] on div "Case Dashboard Payments Invoices Payments Payments Credit Report Client Profile" at bounding box center [331, 354] width 662 height 708
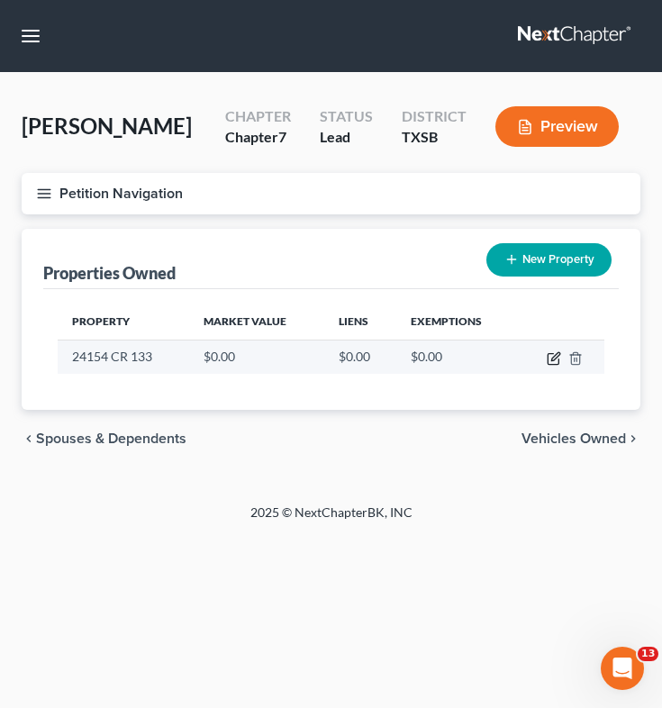
click at [556, 362] on icon "button" at bounding box center [554, 358] width 14 height 14
select select "45"
select select "92"
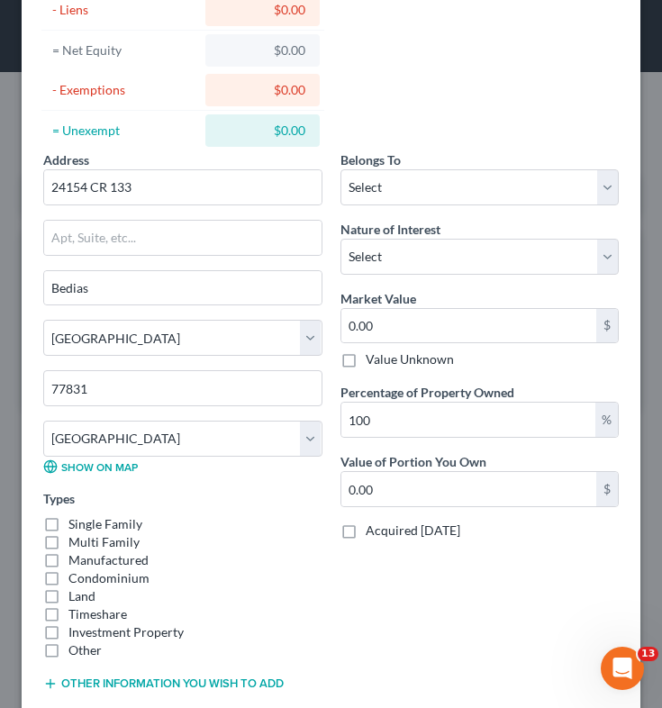
scroll to position [163, 0]
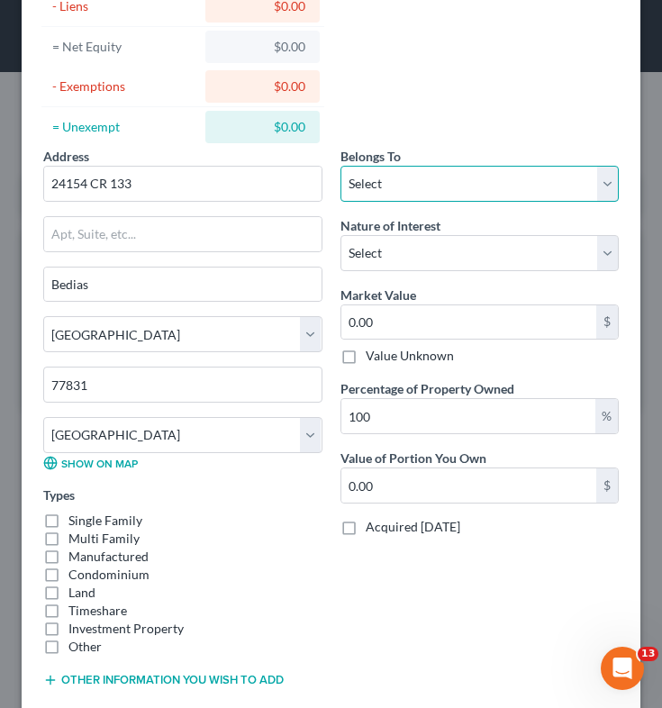
click at [557, 181] on select "Select Debtor 1 Only Debtor 2 Only Debtor 1 And Debtor 2 Only At Least One Of T…" at bounding box center [479, 184] width 279 height 36
select select "2"
click at [340, 166] on select "Select Debtor 1 Only Debtor 2 Only Debtor 1 And Debtor 2 Only At Least One Of T…" at bounding box center [479, 184] width 279 height 36
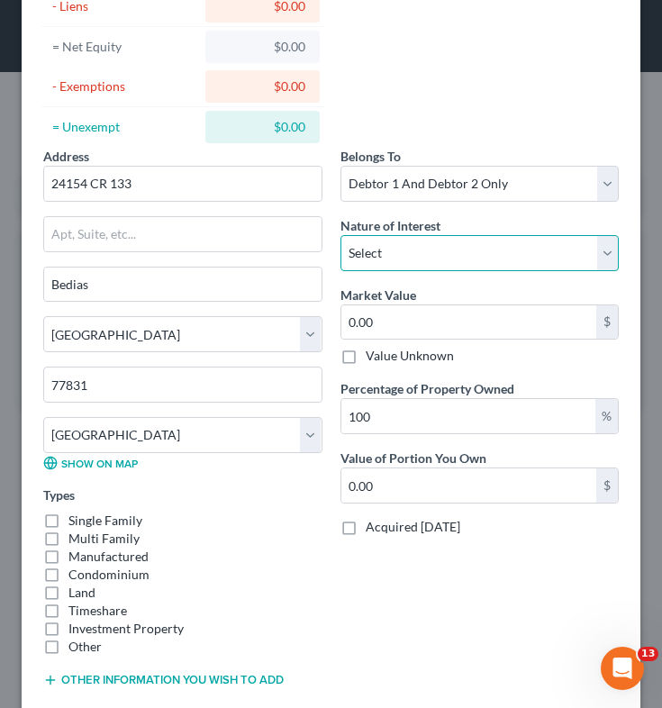
click at [530, 250] on select "Select Fee Simple Joint Tenant Life Estate Equitable Interest Future Interest T…" at bounding box center [479, 253] width 279 height 36
select select "0"
click at [340, 235] on select "Select Fee Simple Joint Tenant Life Estate Equitable Interest Future Interest T…" at bounding box center [479, 253] width 279 height 36
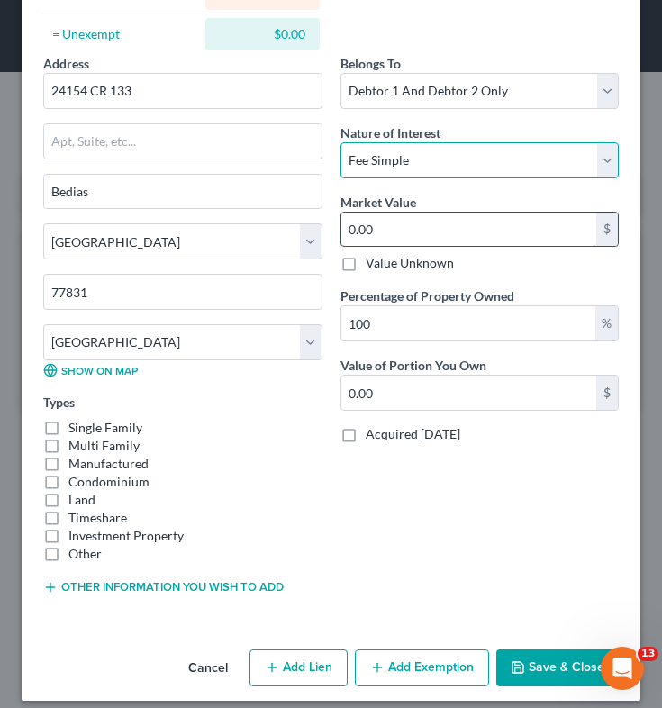
scroll to position [270, 0]
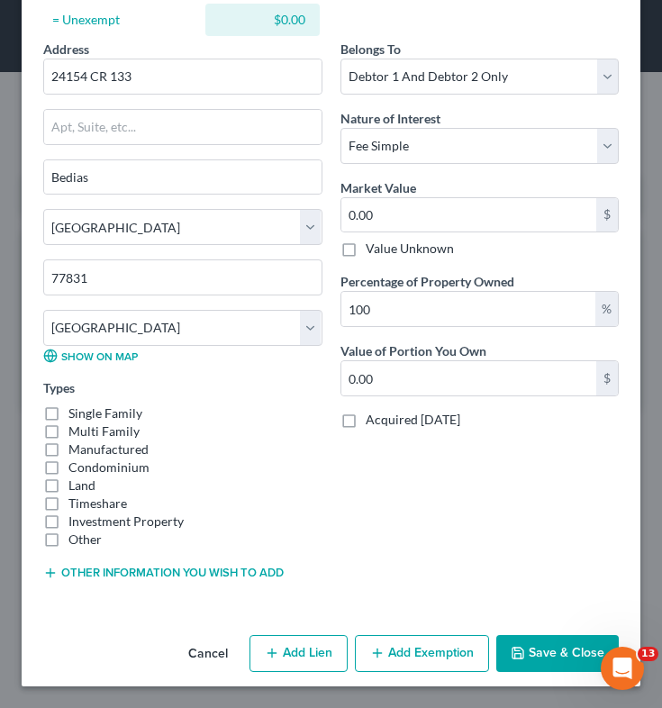
click at [68, 411] on label "Single Family" at bounding box center [105, 413] width 74 height 18
click at [76, 411] on input "Single Family" at bounding box center [82, 410] width 12 height 12
checkbox input "true"
click at [436, 379] on input "0.00" at bounding box center [469, 378] width 256 height 34
click at [381, 210] on input "0.00" at bounding box center [469, 215] width 256 height 34
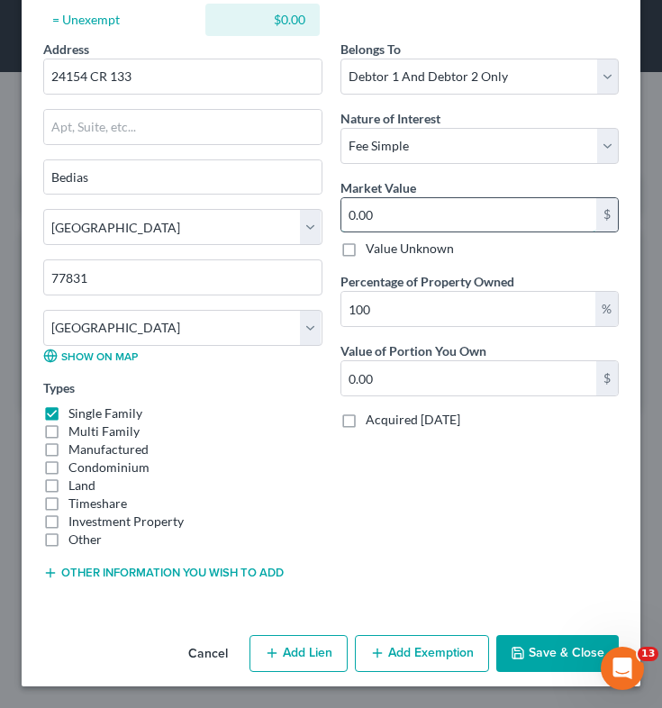
type input "1"
type input "1.00"
type input "10"
type input "10.00"
type input "100"
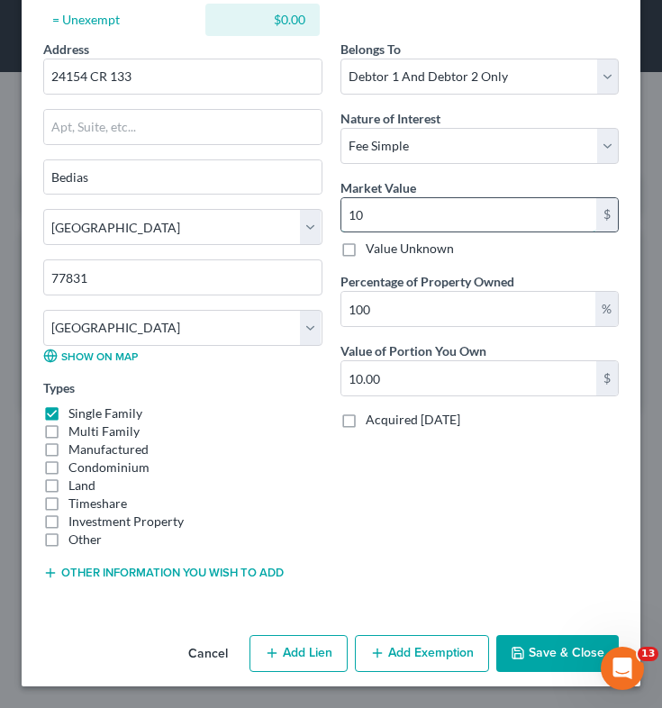
type input "100.00"
type input "1000"
type input "1,000.00"
type input "1,0000"
type input "10,000.00"
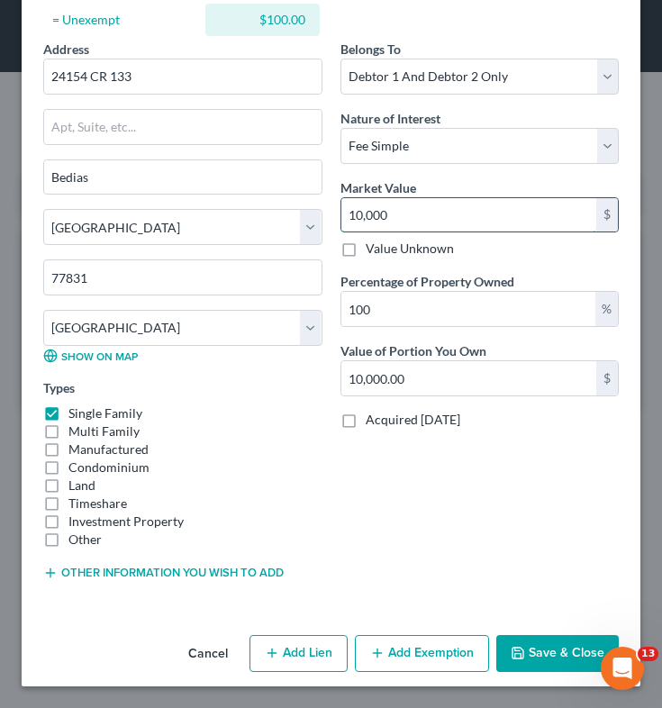
type input "10,0000"
type input "100,000.00"
type input "100,0000"
type input "1,000,000.00"
type input "1,000,000"
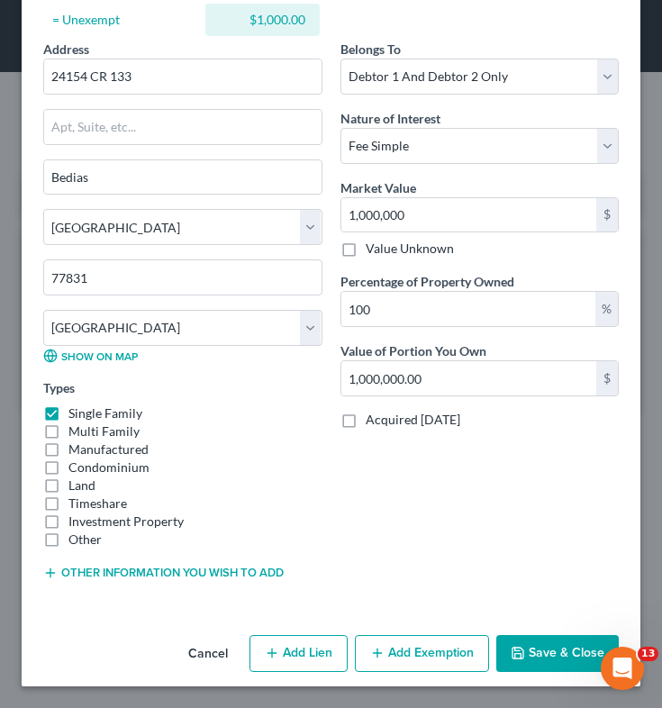
click at [369, 510] on div "Belongs To * Select Debtor 1 Only Debtor 2 Only Debtor 1 And Debtor 2 Only At L…" at bounding box center [479, 318] width 297 height 556
click at [521, 643] on button "Save & Close" at bounding box center [557, 654] width 122 height 38
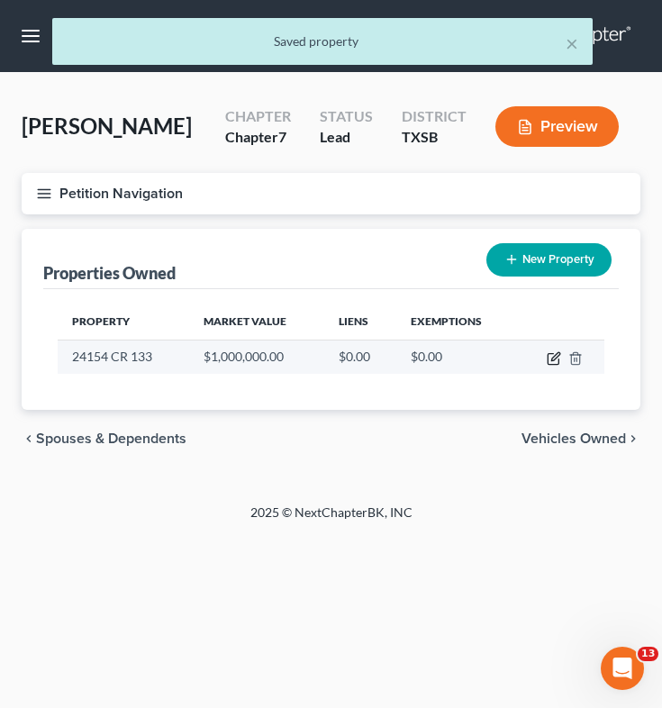
click at [553, 358] on icon "button" at bounding box center [554, 358] width 14 height 14
select select "45"
select select "92"
select select "2"
select select "0"
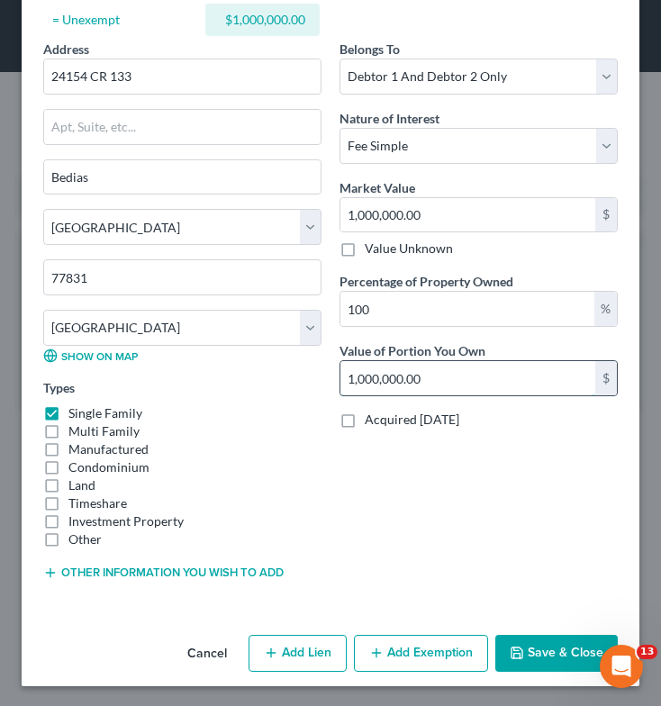
click at [342, 376] on input "1,000,000.00" at bounding box center [467, 378] width 255 height 34
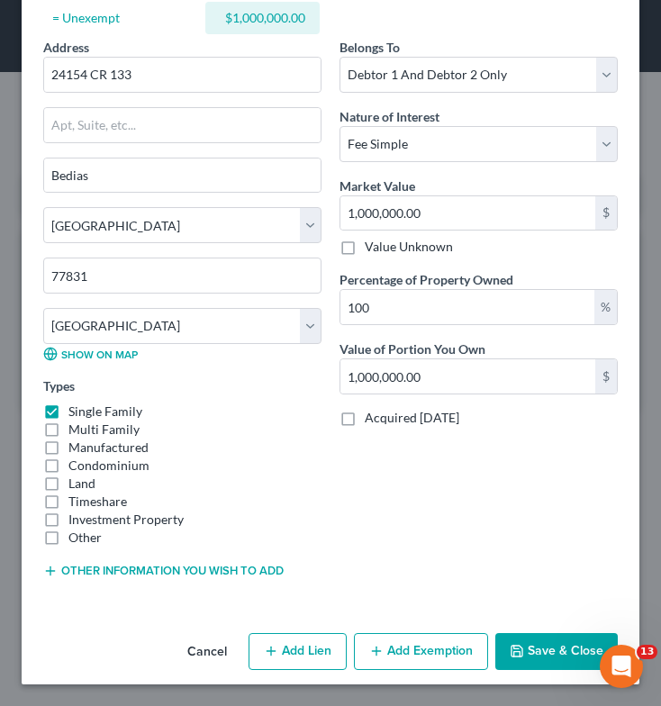
click at [412, 657] on button "Add Exemption" at bounding box center [421, 652] width 134 height 38
select select "2"
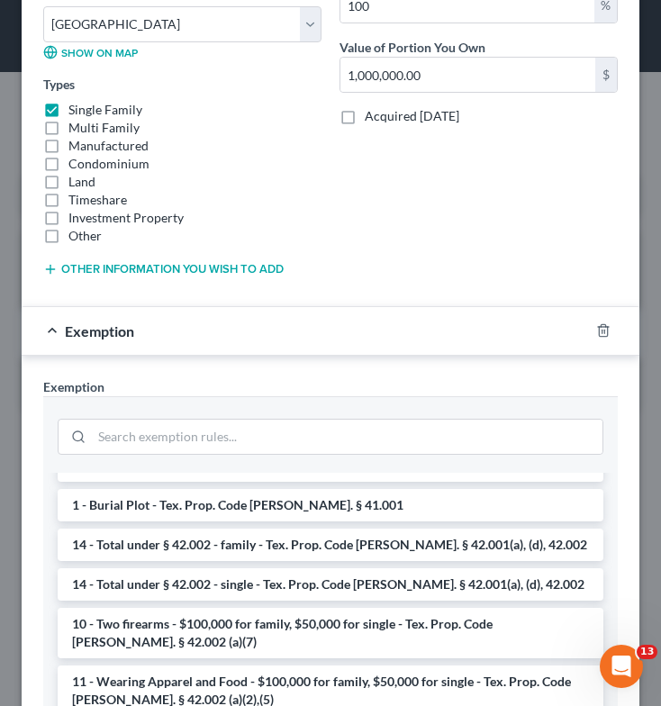
scroll to position [0, 0]
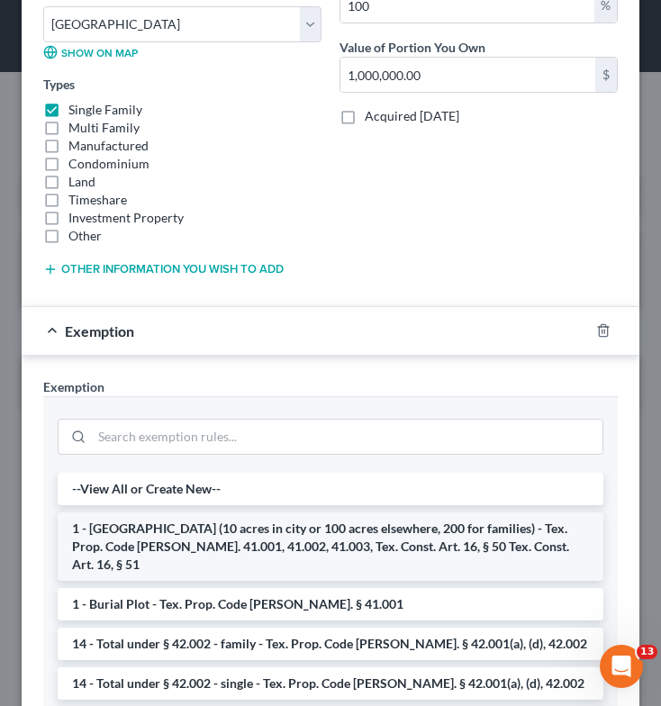
click at [327, 535] on li "1 - [GEOGRAPHIC_DATA] (10 acres in city or 100 acres elsewhere, 200 for familie…" at bounding box center [331, 546] width 546 height 68
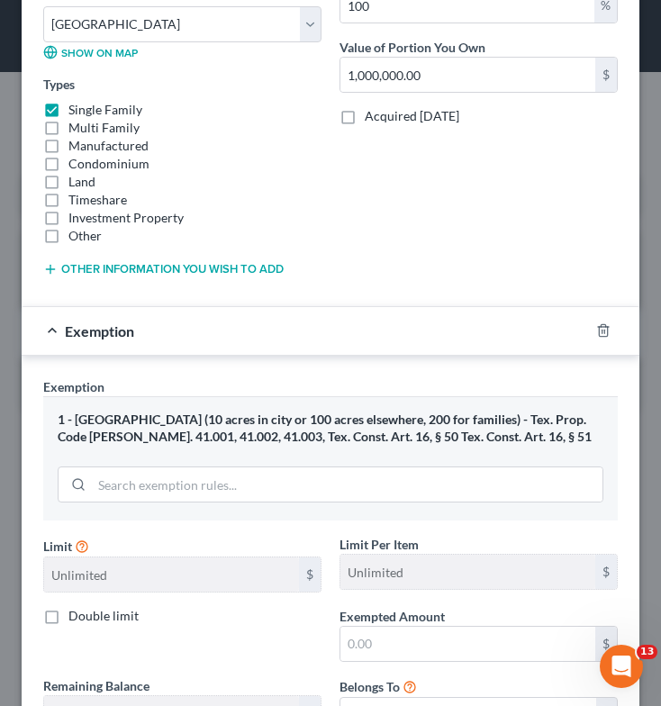
scroll to position [729, 0]
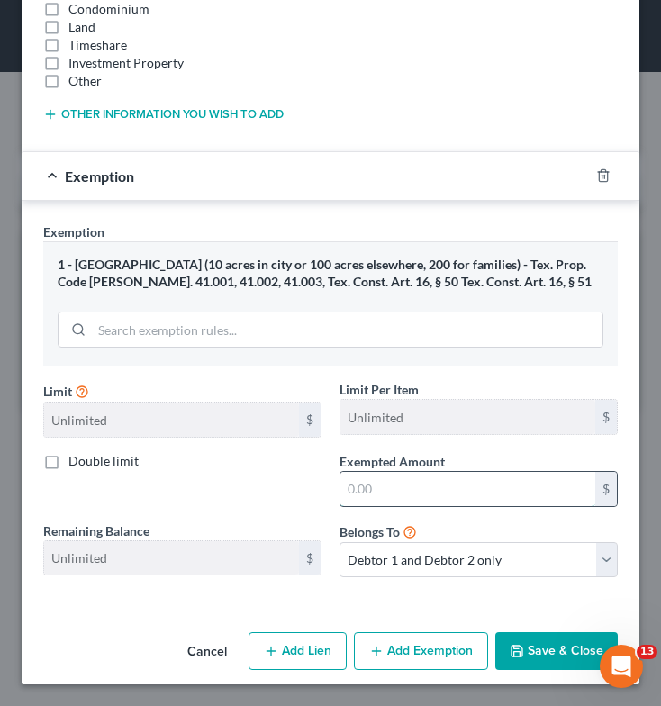
click at [374, 490] on input "text" at bounding box center [467, 489] width 255 height 34
type input "1,000,000"
click at [526, 645] on button "Save & Close" at bounding box center [556, 651] width 122 height 38
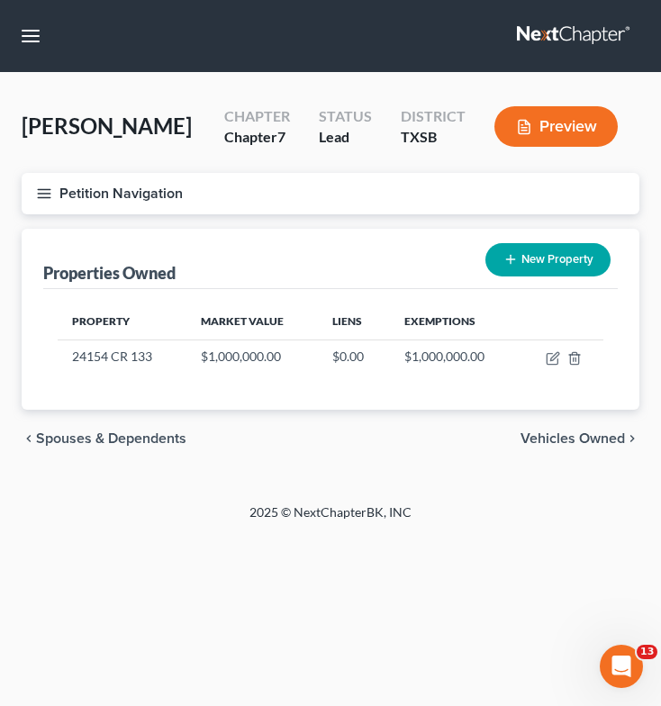
click at [51, 195] on icon "button" at bounding box center [44, 194] width 16 height 16
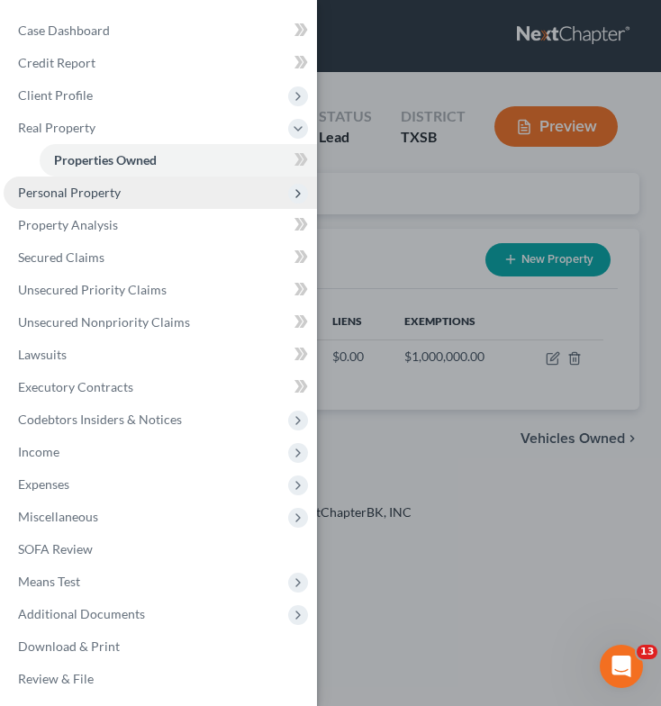
click at [68, 199] on span "Personal Property" at bounding box center [69, 192] width 103 height 15
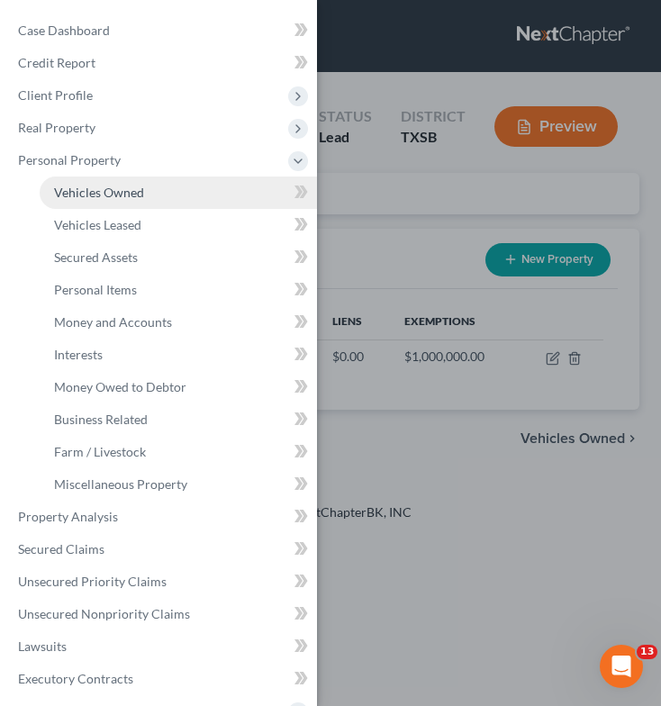
click at [148, 187] on link "Vehicles Owned" at bounding box center [178, 193] width 277 height 32
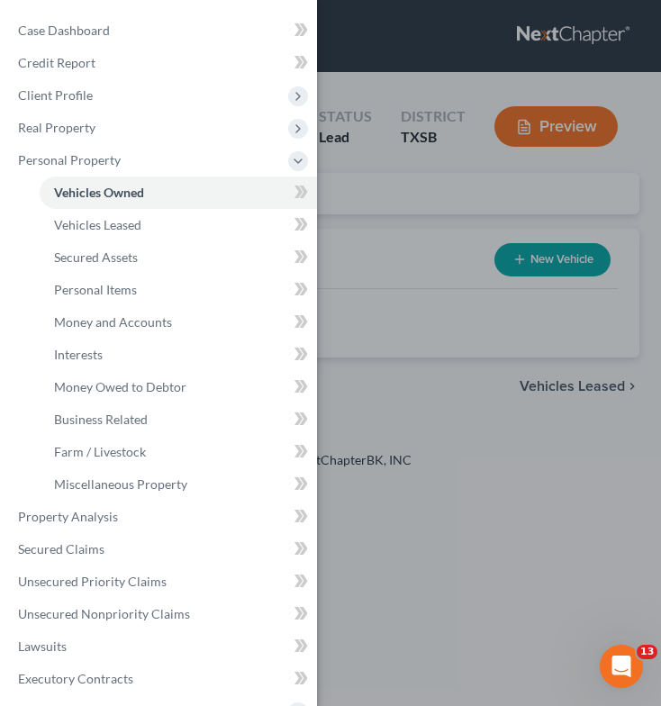
click at [422, 314] on div "Case Dashboard Payments Invoices Payments Payments Credit Report Client Profile" at bounding box center [330, 353] width 661 height 706
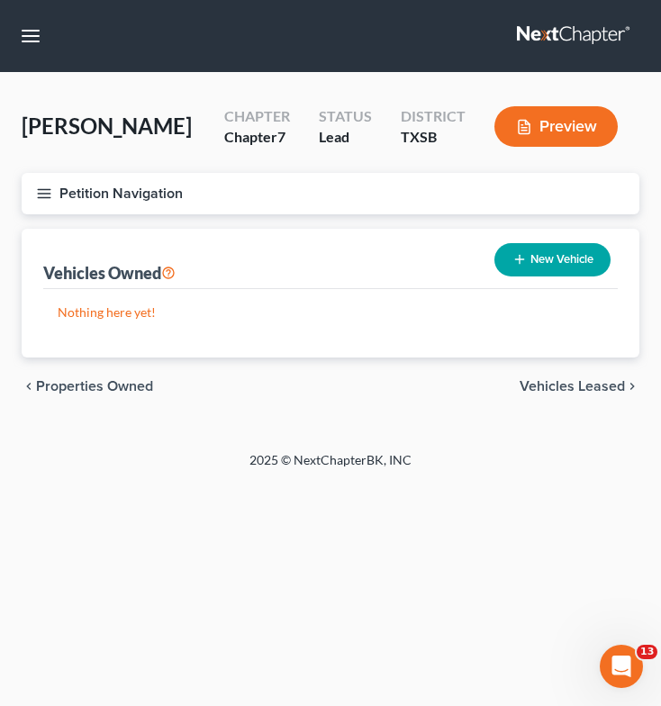
click at [558, 263] on button "New Vehicle" at bounding box center [552, 259] width 116 height 33
select select "0"
select select "2"
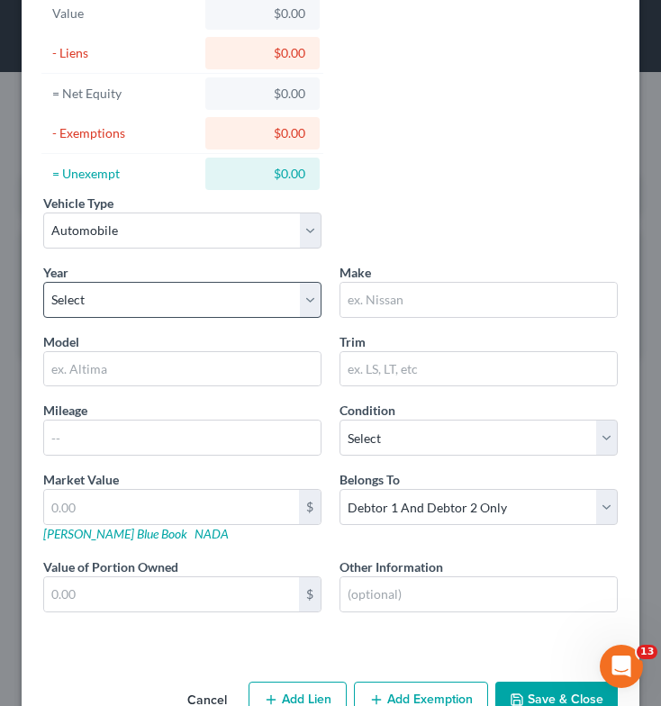
scroll to position [121, 0]
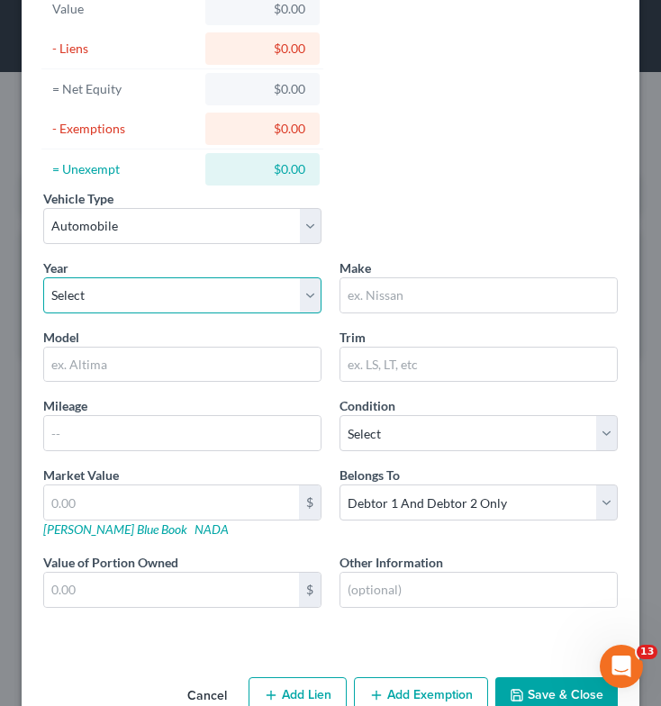
click at [216, 294] on select "Select 2026 2025 2024 2023 2022 2021 2020 2019 2018 2017 2016 2015 2014 2013 20…" at bounding box center [182, 295] width 278 height 36
select select "15"
click at [43, 277] on select "Select 2026 2025 2024 2023 2022 2021 2020 2019 2018 2017 2016 2015 2014 2013 20…" at bounding box center [182, 295] width 278 height 36
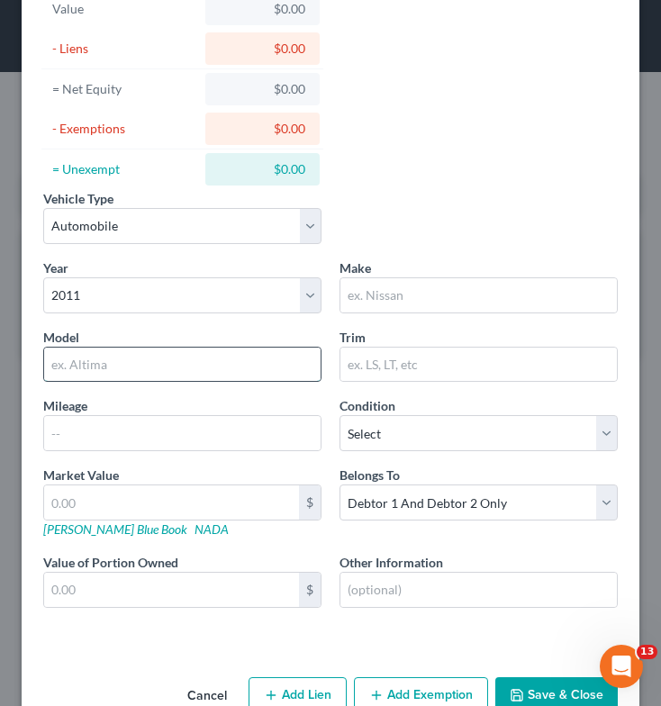
click at [195, 359] on input "text" at bounding box center [182, 365] width 276 height 34
type input "T"
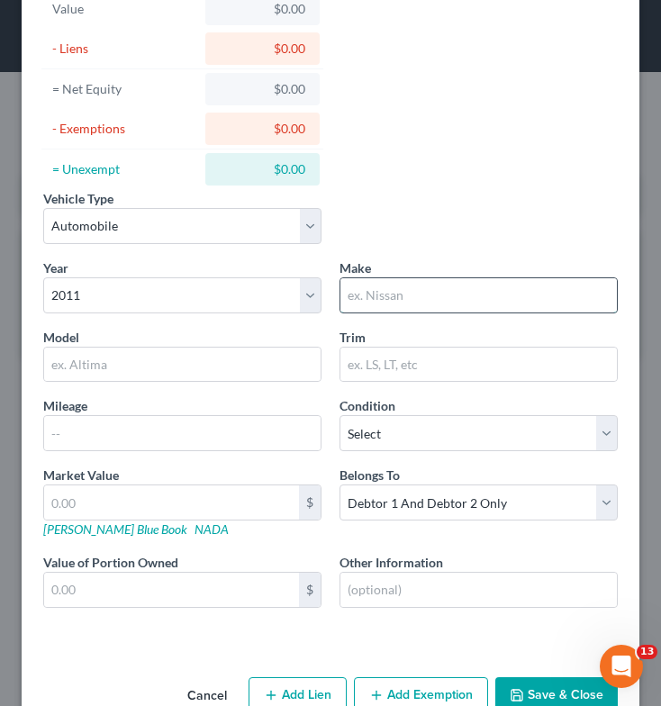
click at [411, 293] on input "text" at bounding box center [478, 295] width 276 height 34
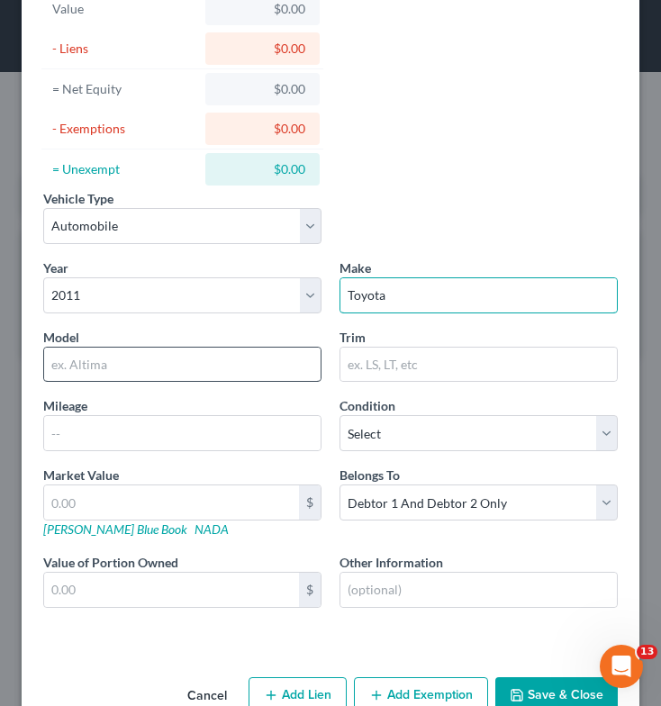
type input "Toyota"
click at [259, 350] on input "text" at bounding box center [182, 365] width 276 height 34
type input "a"
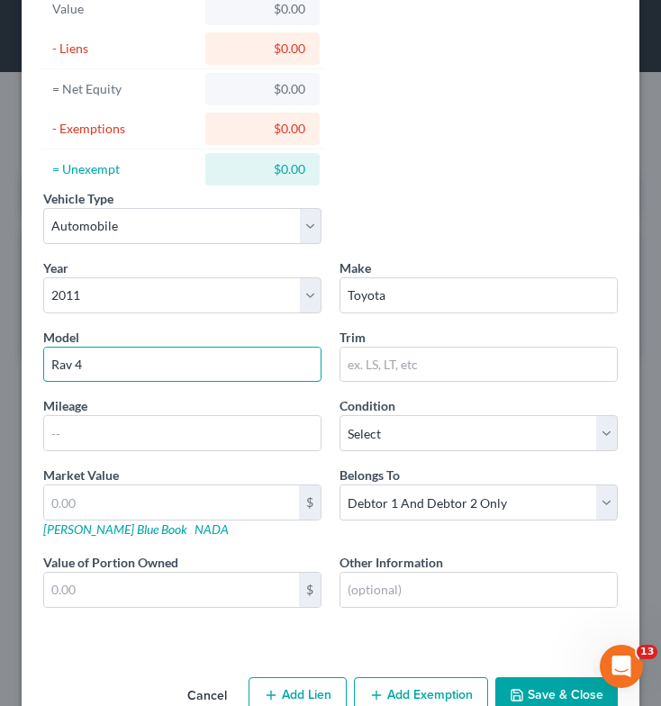
type input "Rav 4"
click at [232, 414] on div "Mileage" at bounding box center [182, 423] width 296 height 55
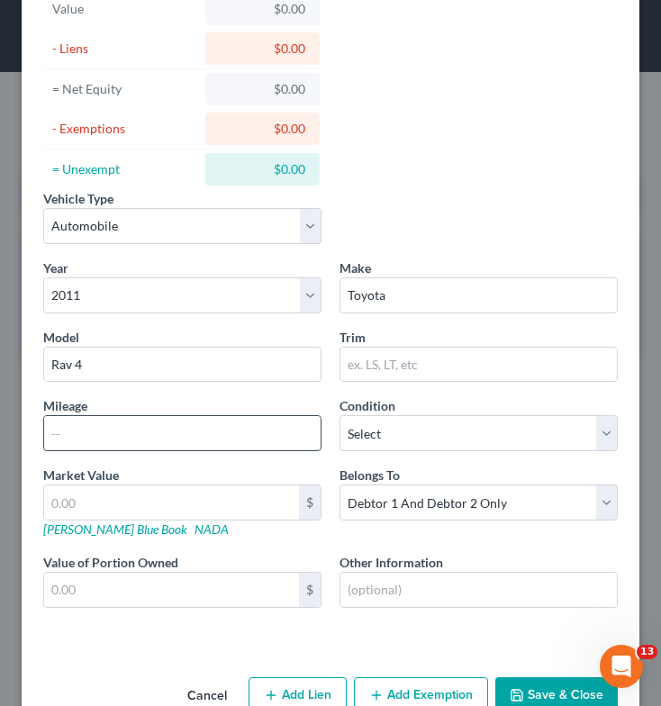
click at [226, 424] on input "text" at bounding box center [182, 433] width 276 height 34
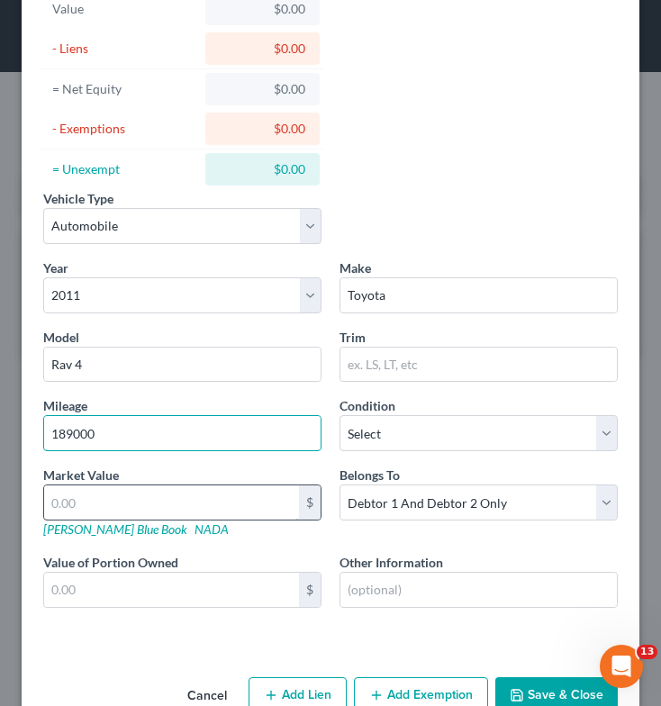
type input "189000"
click at [221, 505] on input "text" at bounding box center [171, 502] width 255 height 34
type input "7"
type input "7.00"
type input "70"
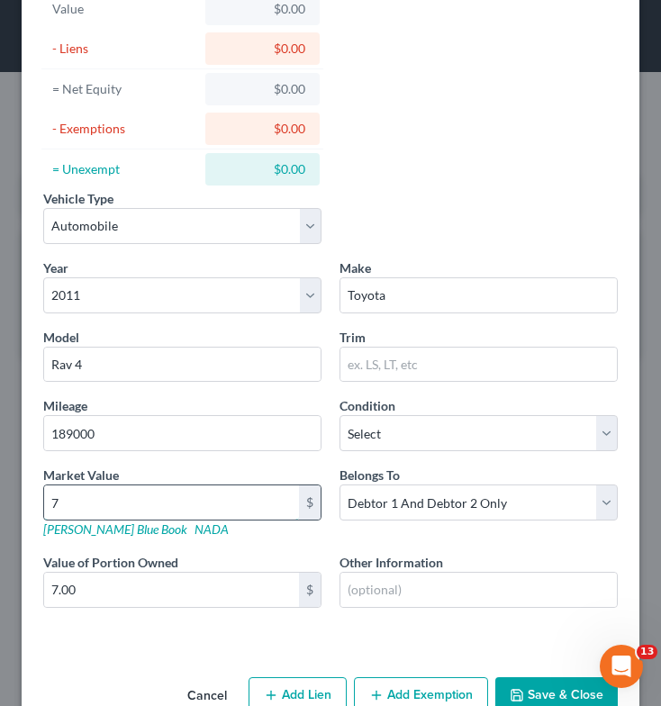
type input "70.00"
type input "700"
type input "700.00"
type input "7000"
type input "7,000.00"
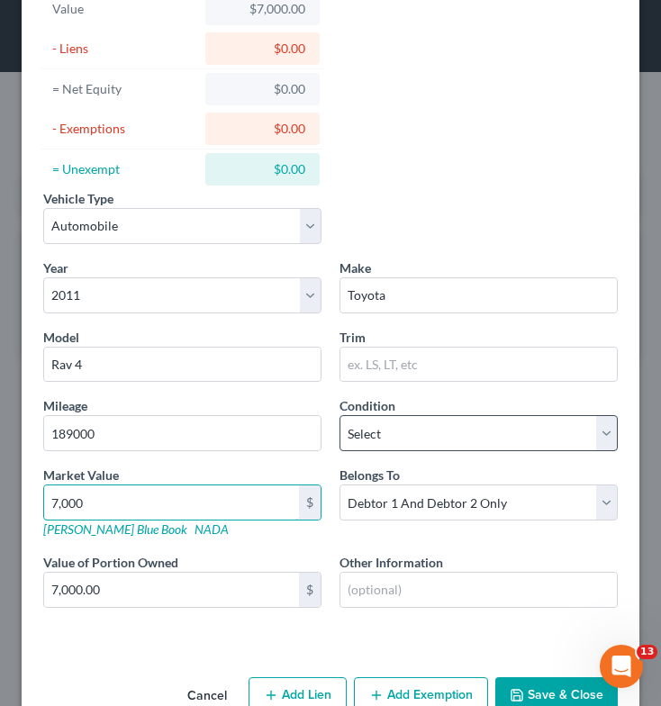
type input "7,000"
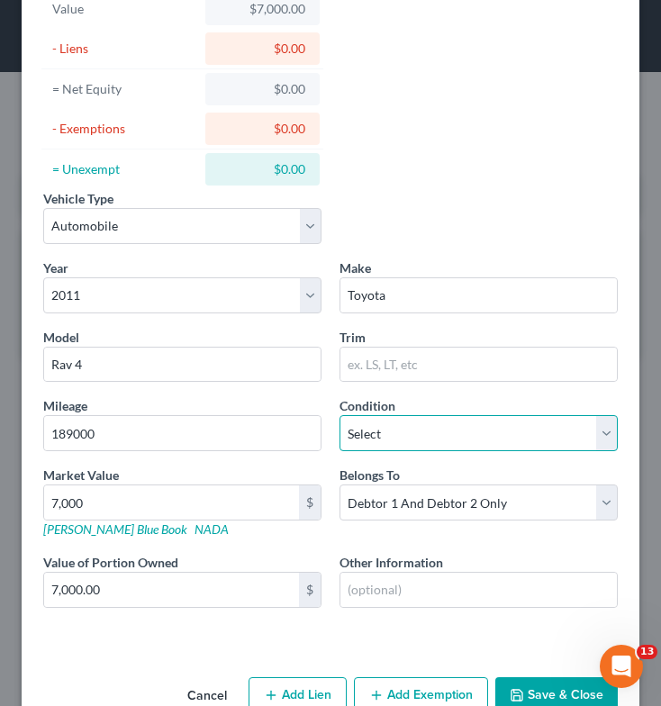
click at [412, 442] on select "Select Excellent Very Good Good Fair Poor" at bounding box center [479, 433] width 278 height 36
select select "3"
click at [340, 415] on select "Select Excellent Very Good Good Fair Poor" at bounding box center [479, 433] width 278 height 36
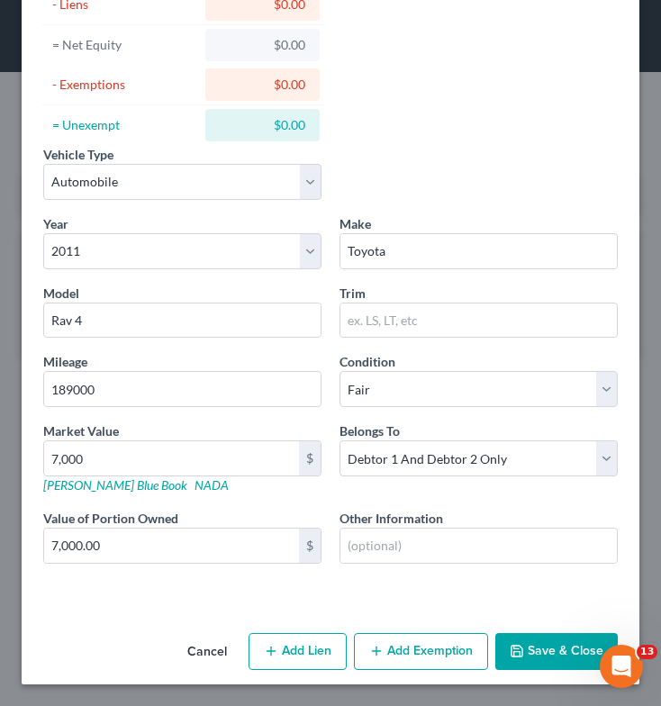
click at [423, 651] on button "Add Exemption" at bounding box center [421, 652] width 134 height 38
select select "2"
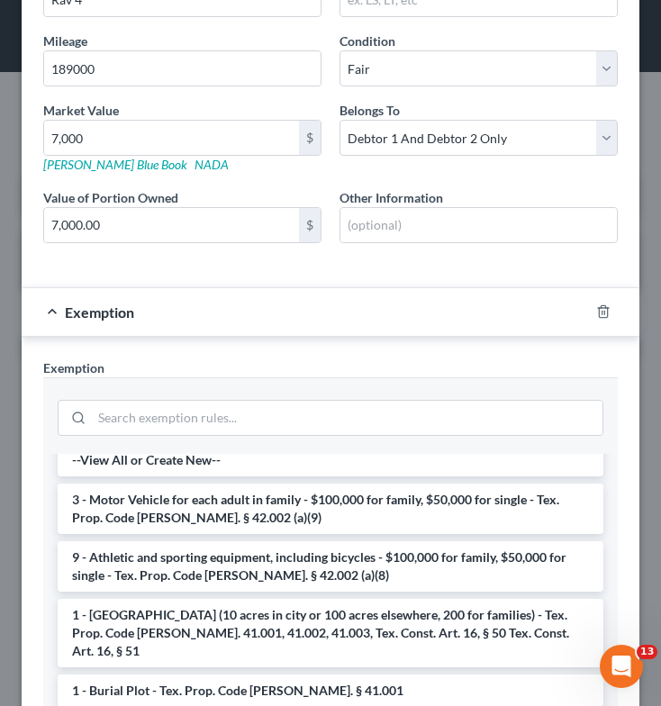
scroll to position [7, 0]
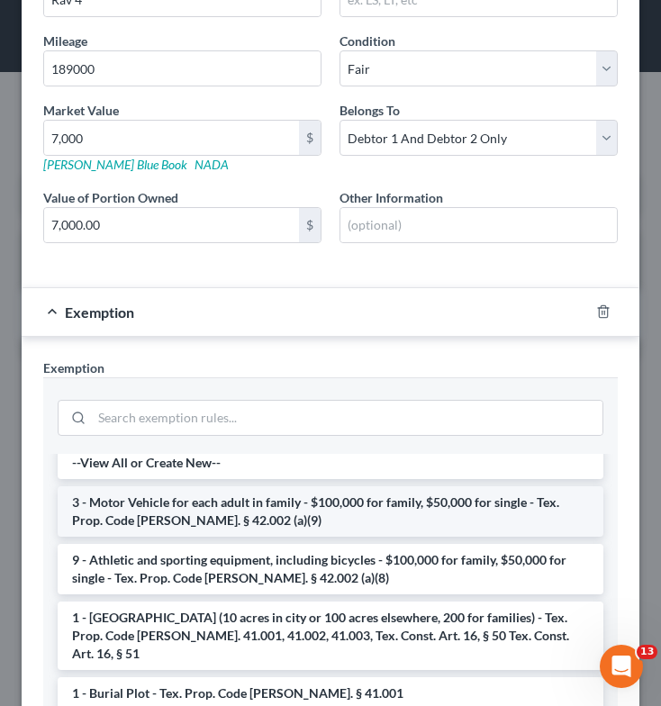
click at [298, 511] on li "3 - Motor Vehicle for each adult in family - $100,000 for family, $50,000 for s…" at bounding box center [331, 511] width 546 height 50
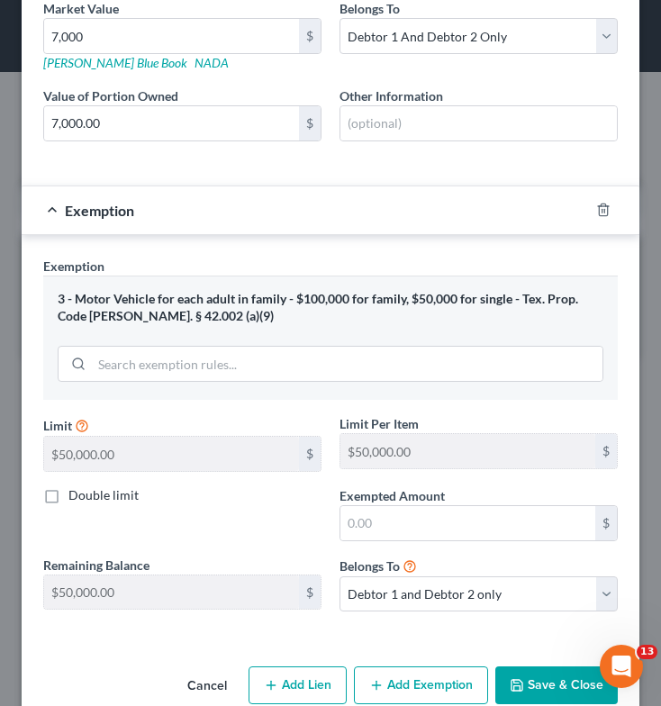
scroll to position [588, 0]
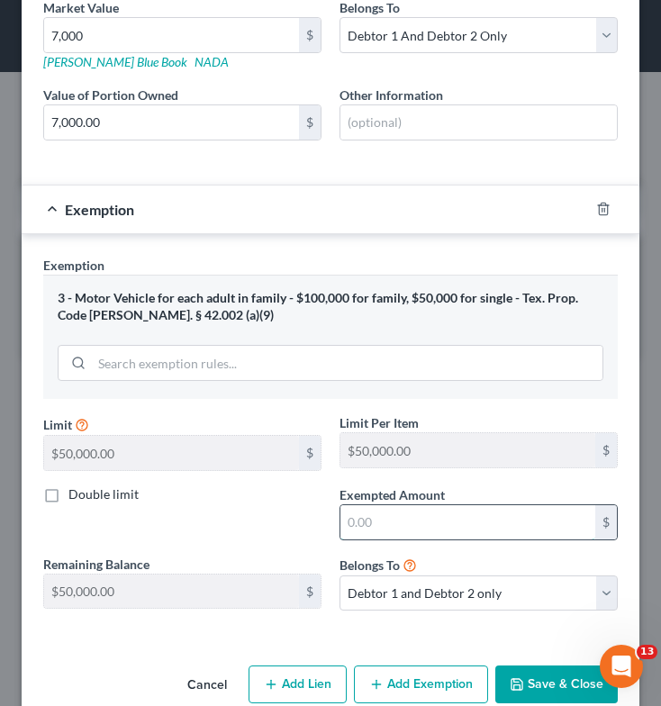
click at [372, 535] on input "text" at bounding box center [467, 522] width 255 height 34
type input "7,000"
click at [528, 673] on button "Save & Close" at bounding box center [556, 685] width 122 height 38
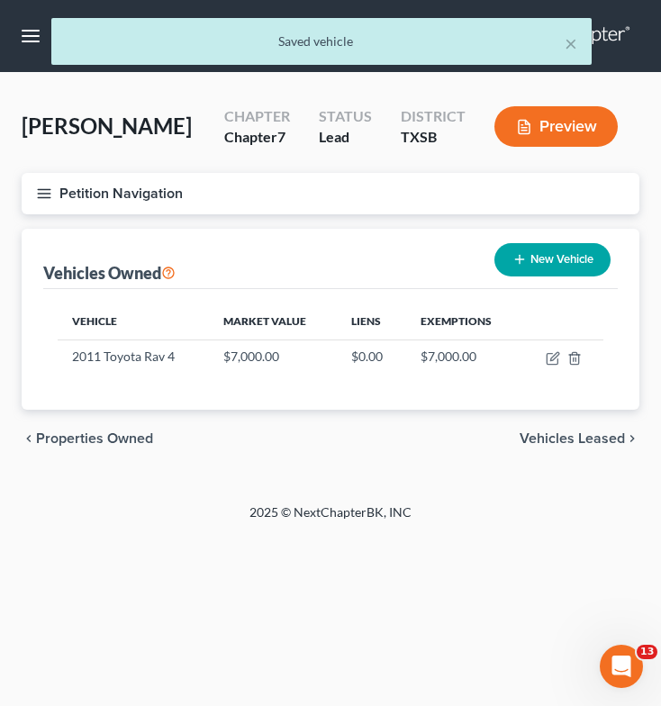
click at [569, 268] on button "New Vehicle" at bounding box center [552, 259] width 116 height 33
select select "0"
select select "2"
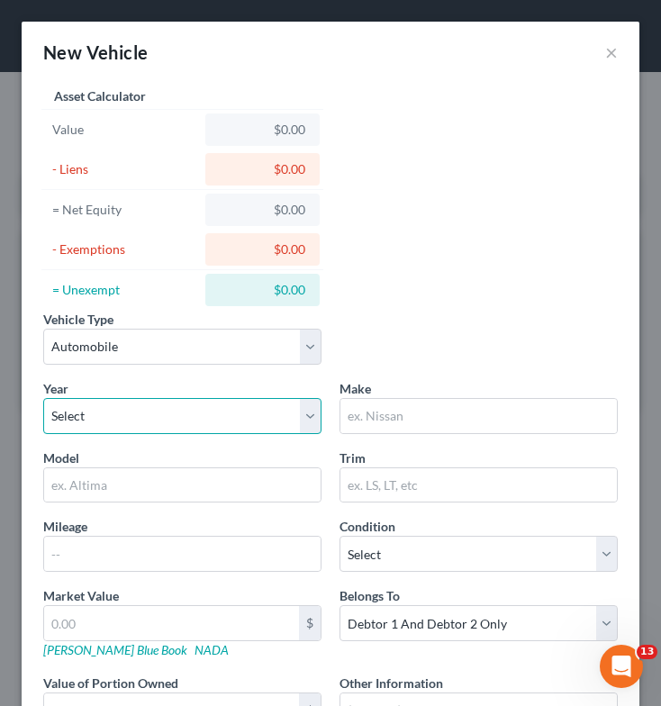
click at [131, 408] on select "Select 2026 2025 2024 2023 2022 2021 2020 2019 2018 2017 2016 2015 2014 2013 20…" at bounding box center [182, 416] width 278 height 36
select select "8"
click at [43, 398] on select "Select 2026 2025 2024 2023 2022 2021 2020 2019 2018 2017 2016 2015 2014 2013 20…" at bounding box center [182, 416] width 278 height 36
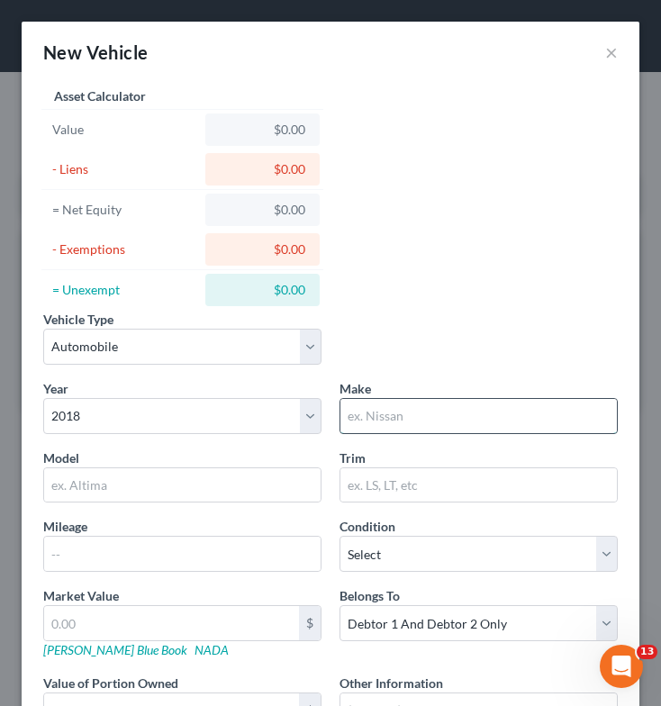
click at [449, 421] on input "text" at bounding box center [478, 416] width 276 height 34
type input "Lexus"
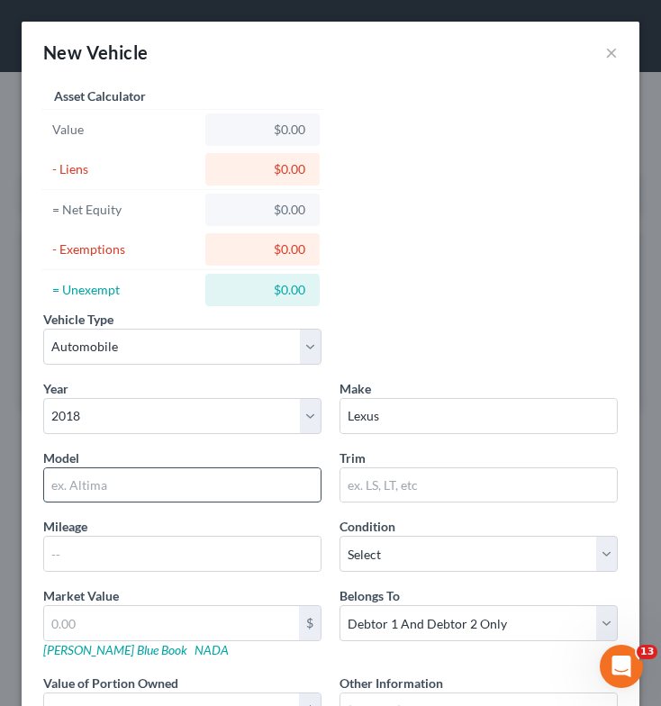
click at [243, 485] on input "text" at bounding box center [182, 485] width 276 height 34
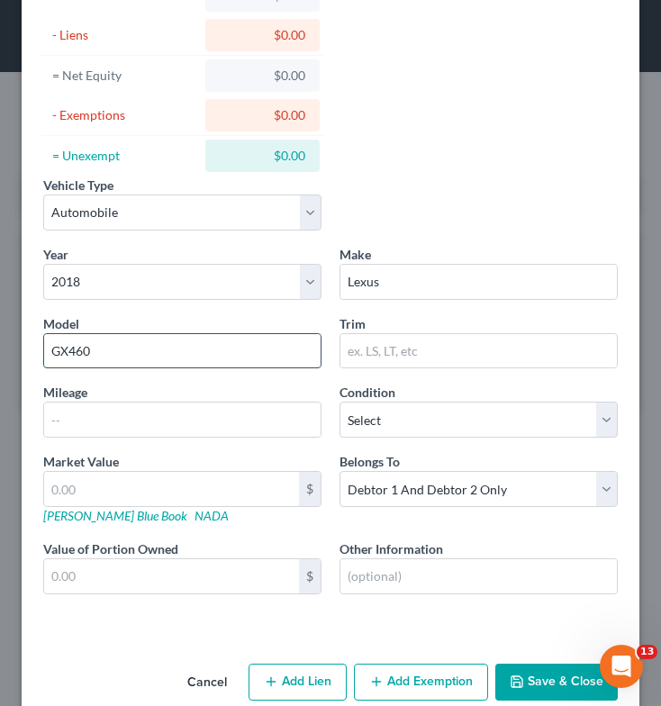
scroll to position [139, 0]
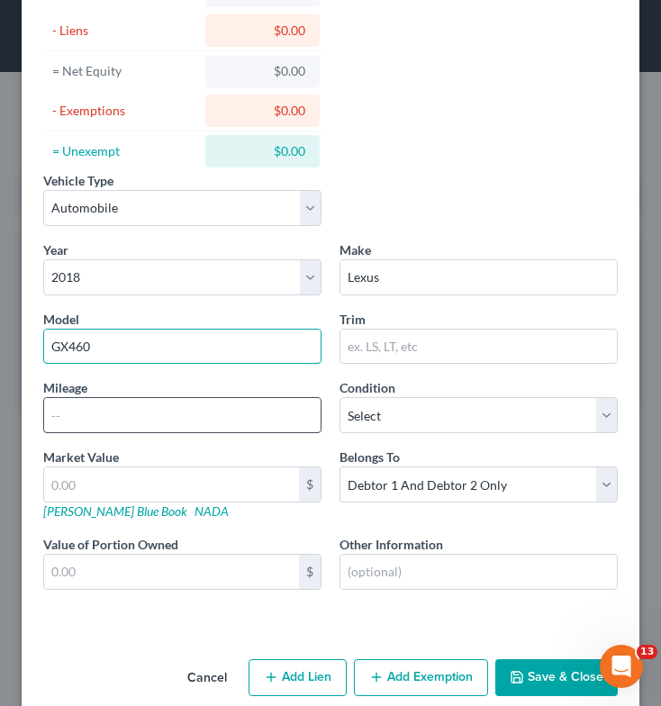
type input "GX460"
click at [207, 412] on input "1" at bounding box center [182, 415] width 276 height 34
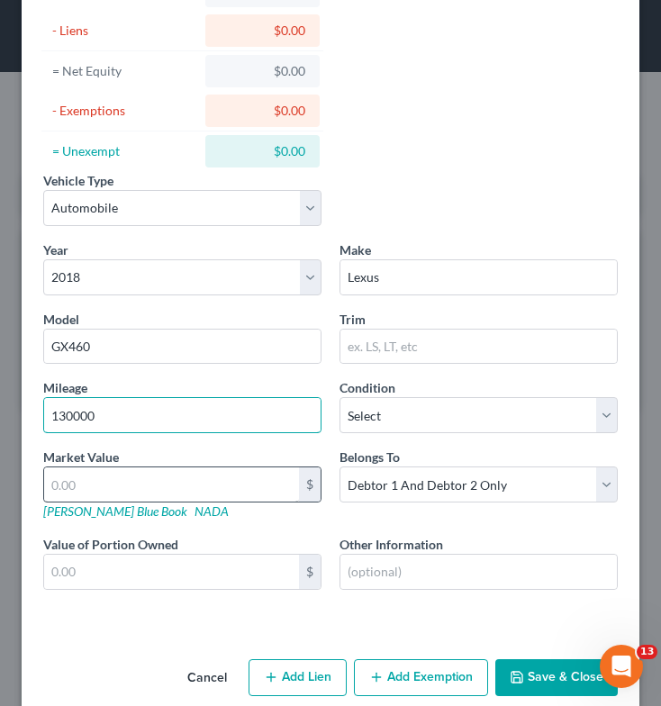
type input "130000"
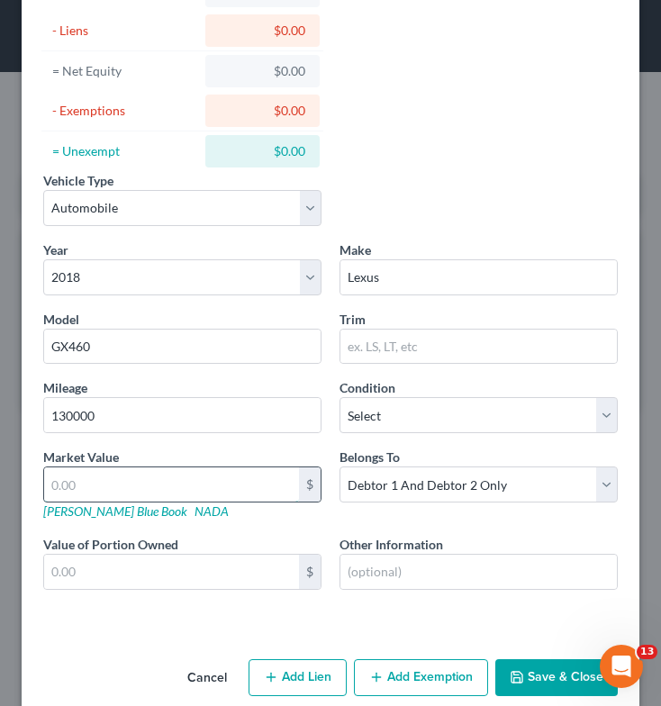
type input "2"
type input "2.00"
click at [165, 484] on input "2" at bounding box center [171, 484] width 255 height 34
type input "20"
type input "20.00"
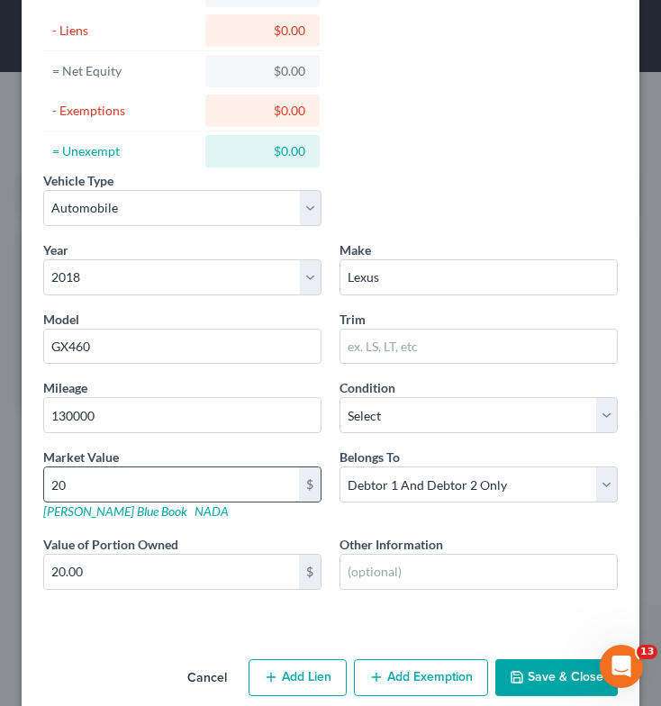
type input "200"
type input "200.00"
type input "2000"
type input "2,000.00"
type input "2,0000"
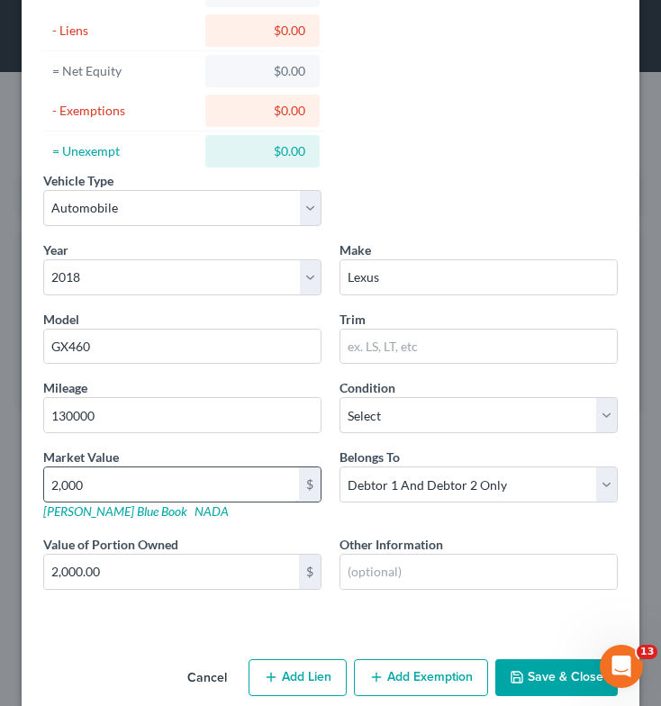
type input "20,000.00"
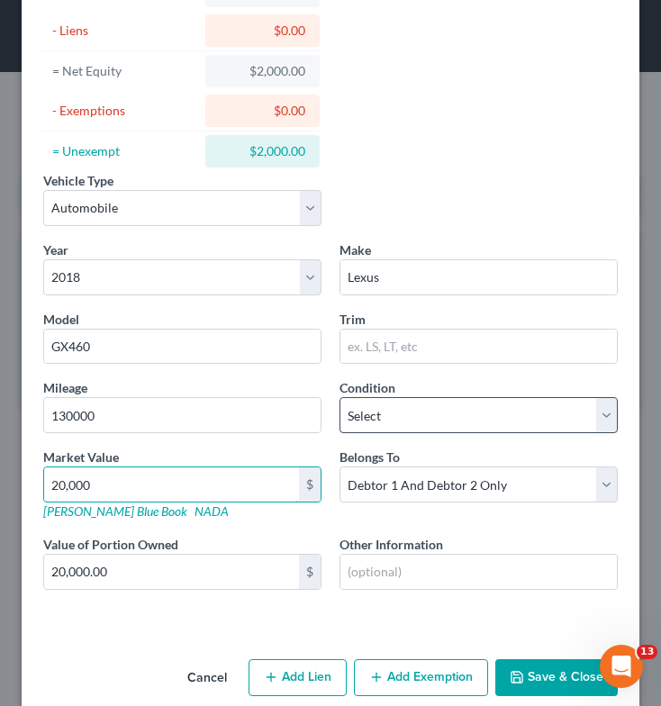
type input "20,000"
click at [403, 410] on select "Select Excellent Very Good Good Fair Poor" at bounding box center [479, 415] width 278 height 36
select select "3"
click at [340, 397] on select "Select Excellent Very Good Good Fair Poor" at bounding box center [479, 415] width 278 height 36
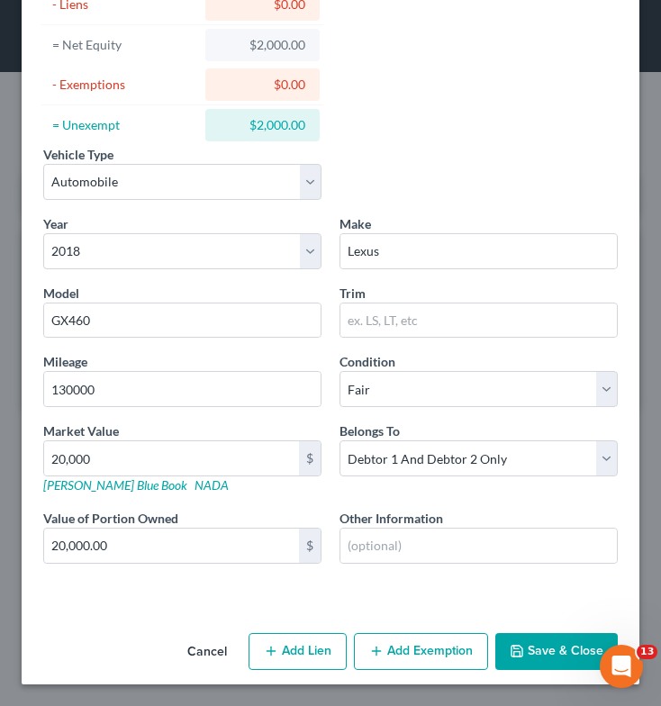
click at [386, 657] on button "Add Exemption" at bounding box center [421, 652] width 134 height 38
select select "2"
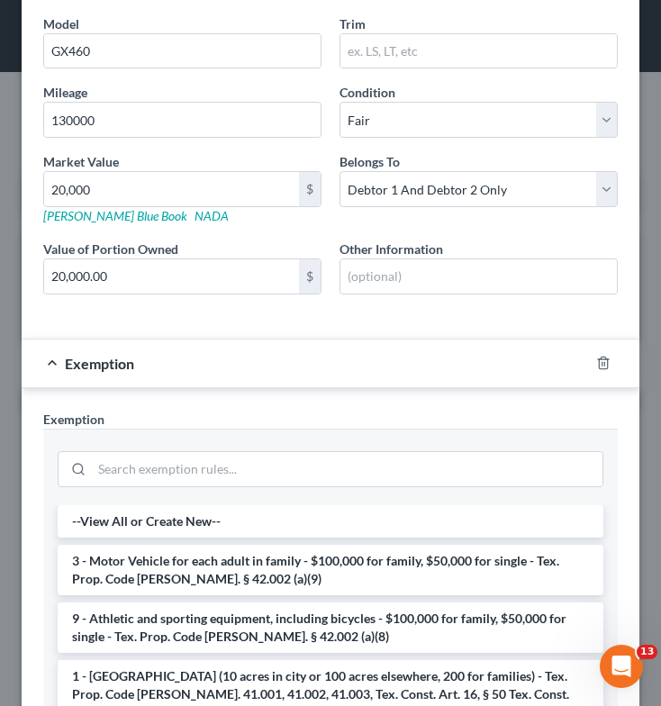
scroll to position [438, 0]
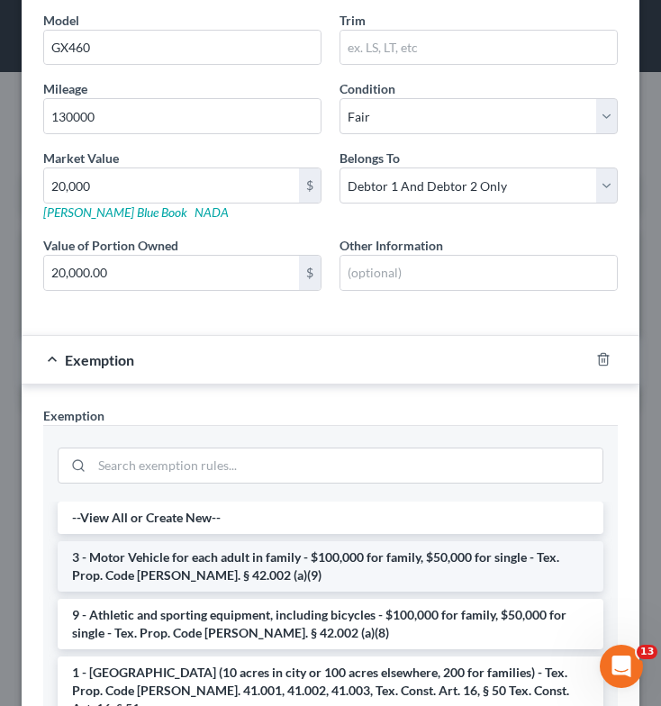
click at [357, 577] on li "3 - Motor Vehicle for each adult in family - $100,000 for family, $50,000 for s…" at bounding box center [331, 566] width 546 height 50
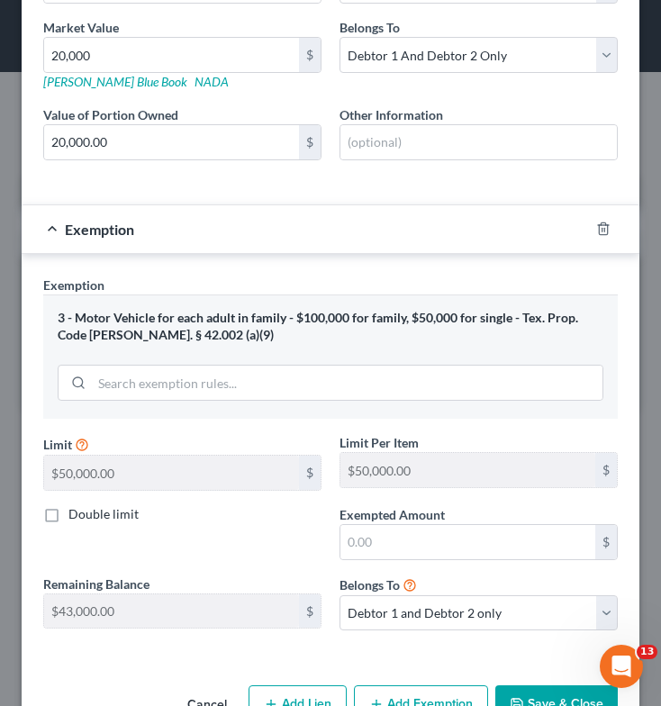
scroll to position [569, 0]
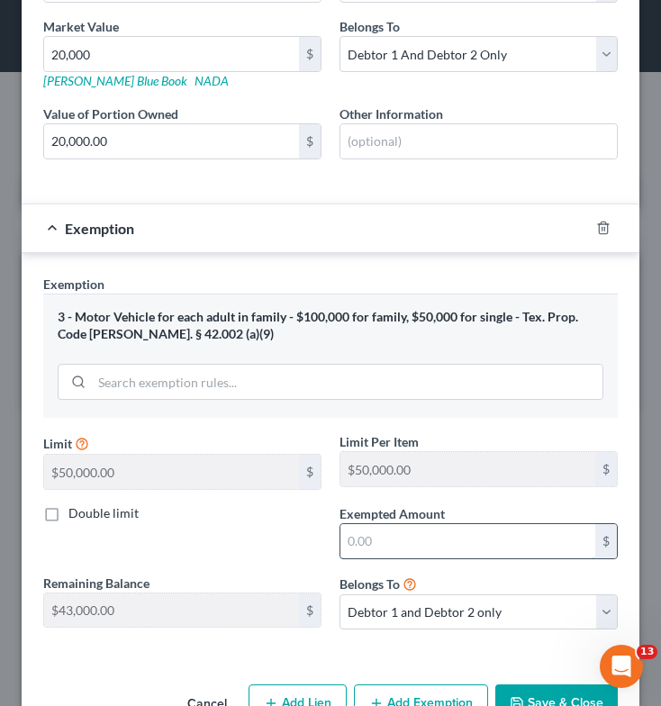
click at [394, 546] on input "text" at bounding box center [467, 541] width 255 height 34
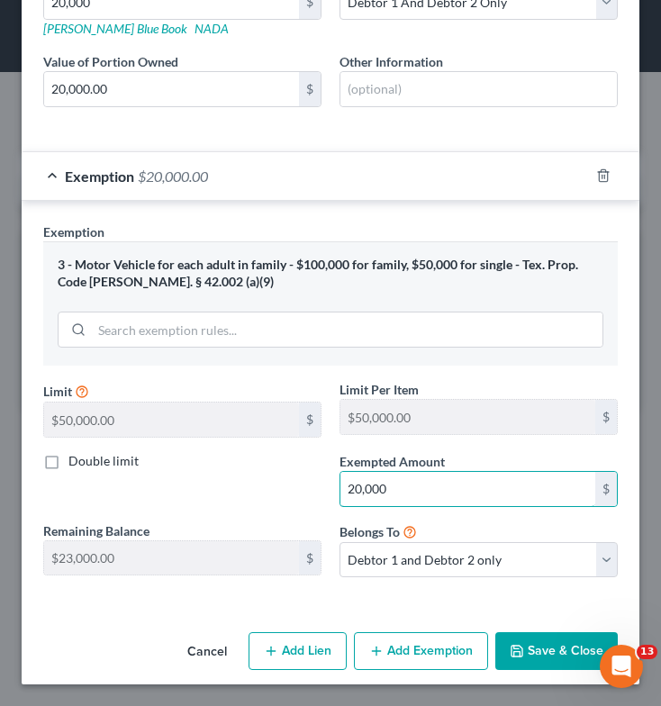
type input "20,000"
click at [521, 645] on button "Save & Close" at bounding box center [556, 651] width 122 height 38
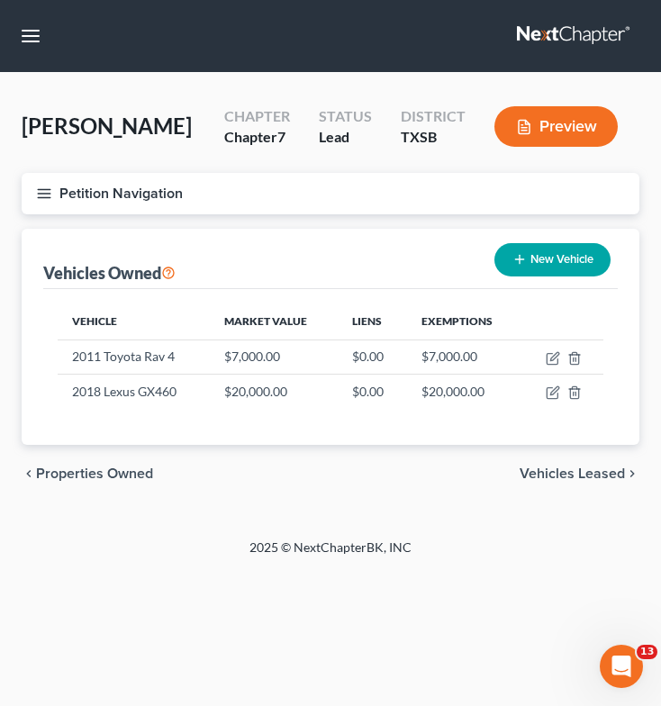
click at [49, 184] on button "Petition Navigation" at bounding box center [331, 193] width 618 height 41
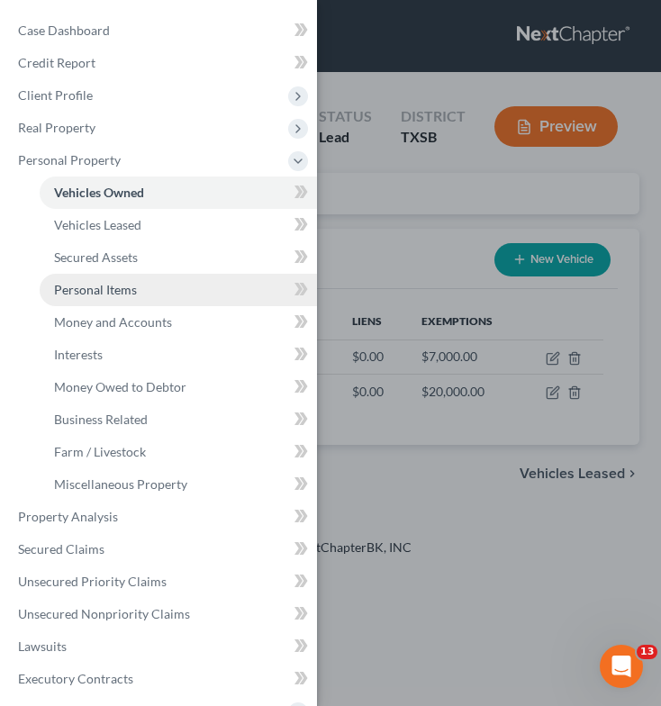
click at [111, 291] on span "Personal Items" at bounding box center [95, 289] width 83 height 15
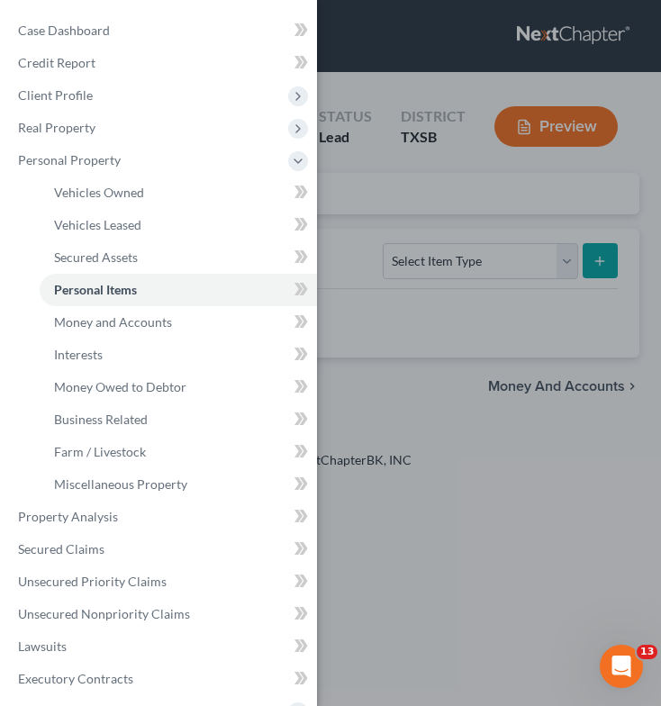
click at [361, 285] on div "Case Dashboard Payments Invoices Payments Payments Credit Report Client Profile" at bounding box center [330, 353] width 661 height 706
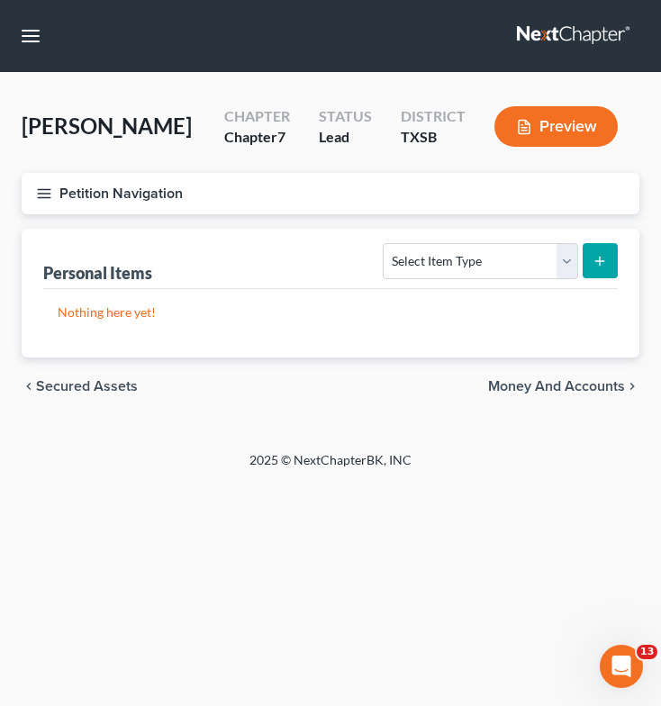
click at [44, 190] on icon "button" at bounding box center [44, 194] width 16 height 16
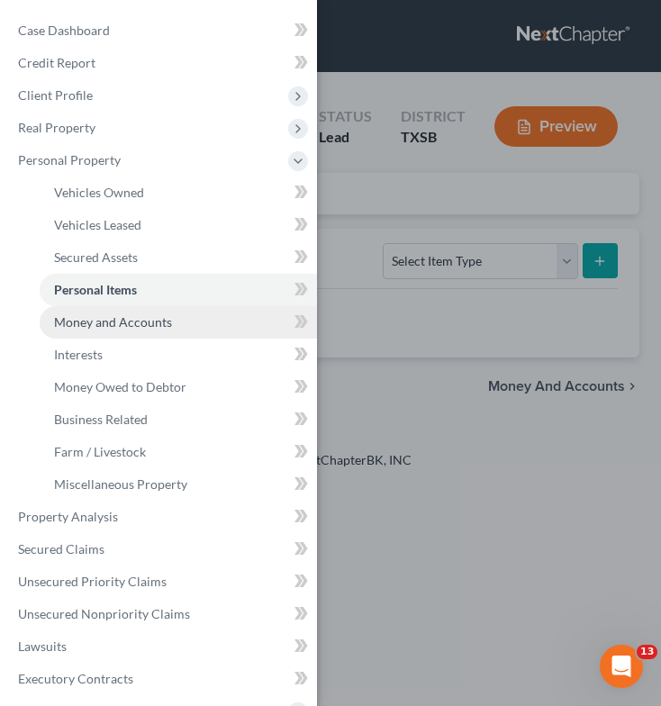
click at [97, 328] on span "Money and Accounts" at bounding box center [113, 321] width 118 height 15
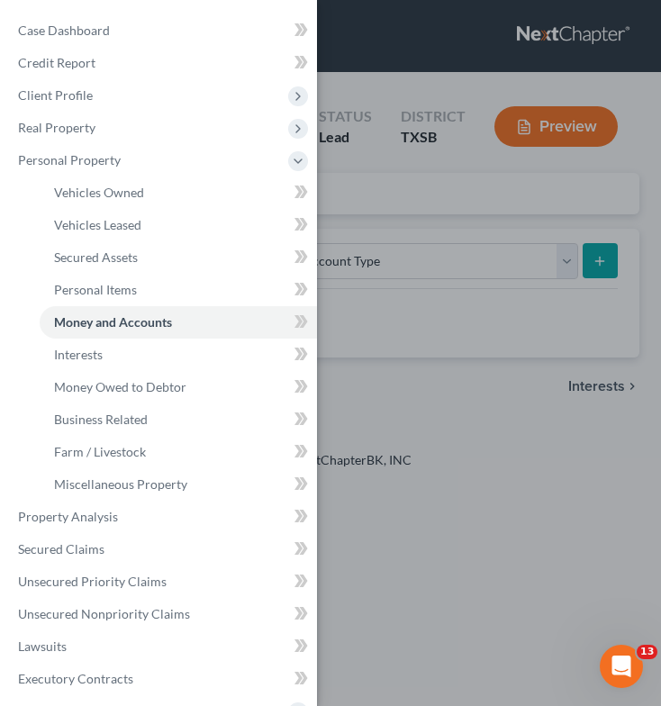
click at [330, 332] on div "Case Dashboard Payments Invoices Payments Payments Credit Report Client Profile" at bounding box center [330, 353] width 661 height 706
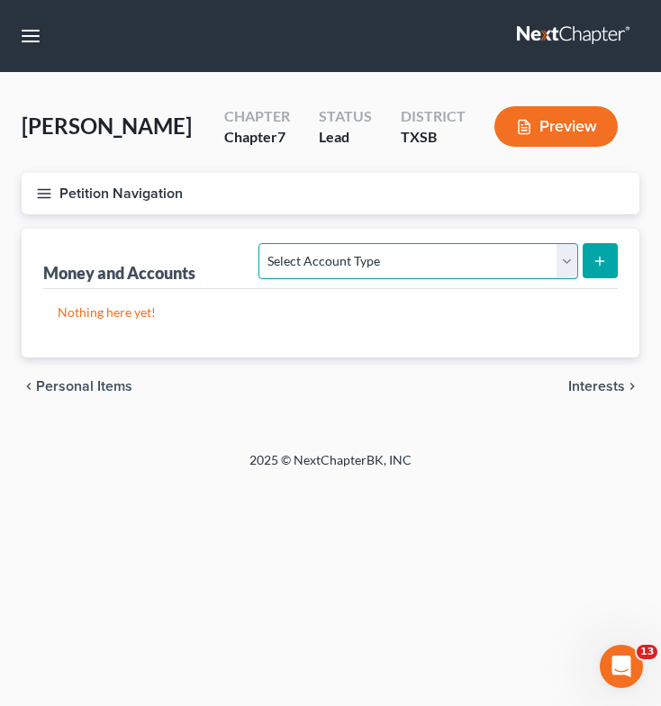
click at [458, 258] on select "Select Account Type Brokerage Cash on Hand Certificates of Deposit Checking Acc…" at bounding box center [417, 261] width 319 height 36
select select "checking"
click at [263, 243] on select "Select Account Type Brokerage Cash on Hand Certificates of Deposit Checking Acc…" at bounding box center [417, 261] width 319 height 36
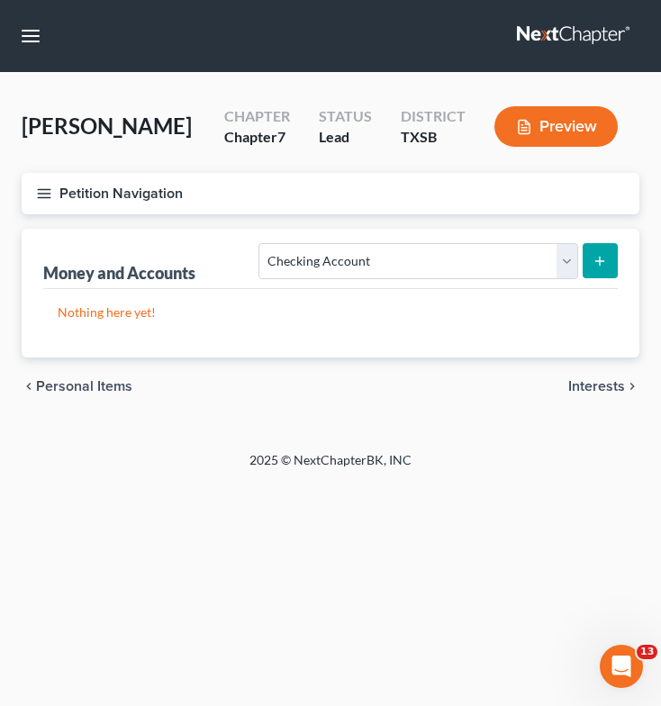
click at [603, 267] on button "submit" at bounding box center [600, 260] width 35 height 35
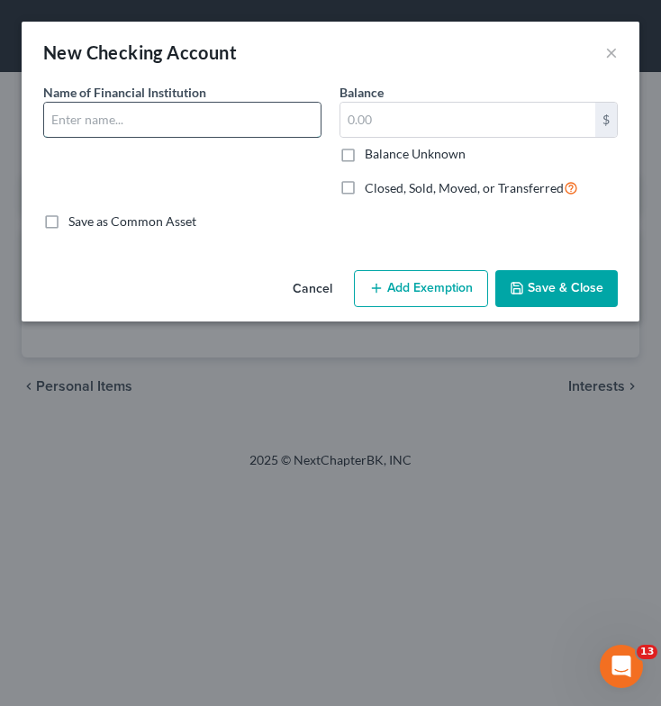
click at [173, 119] on input "text" at bounding box center [182, 120] width 276 height 34
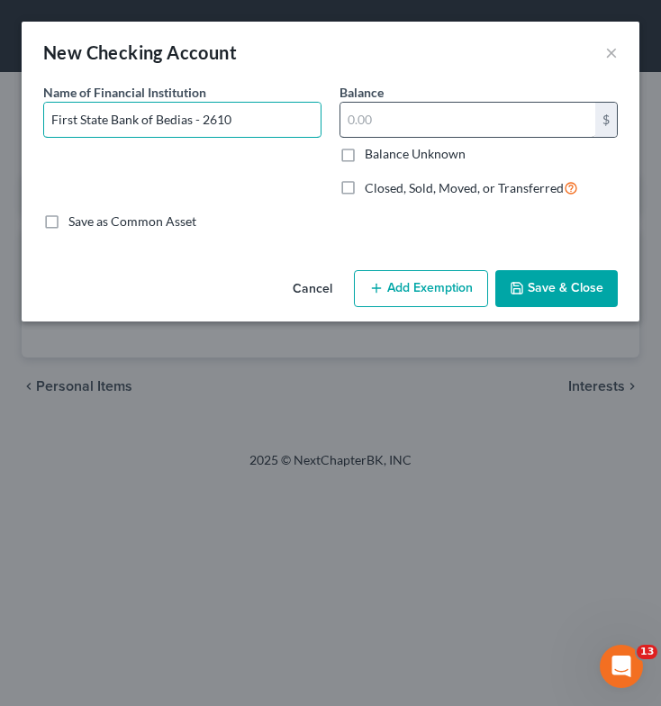
type input "First State Bank of Bedias - 2610"
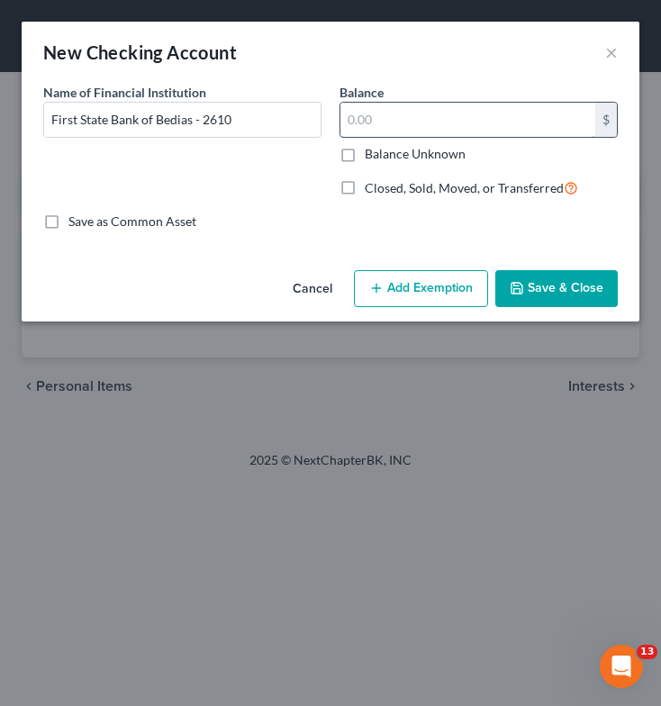
click at [408, 122] on input "text" at bounding box center [467, 120] width 255 height 34
type input "4,000"
click at [533, 281] on button "Save & Close" at bounding box center [556, 289] width 122 height 38
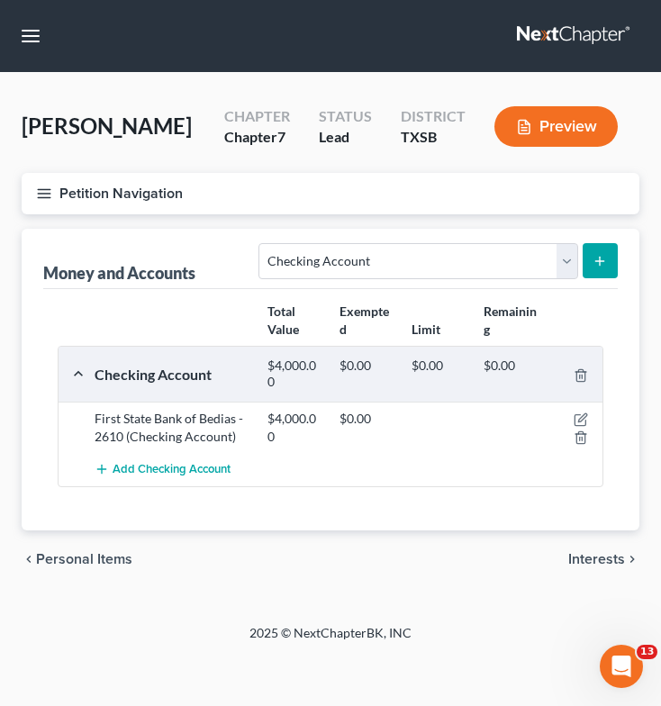
click at [612, 250] on button "submit" at bounding box center [600, 260] width 35 height 35
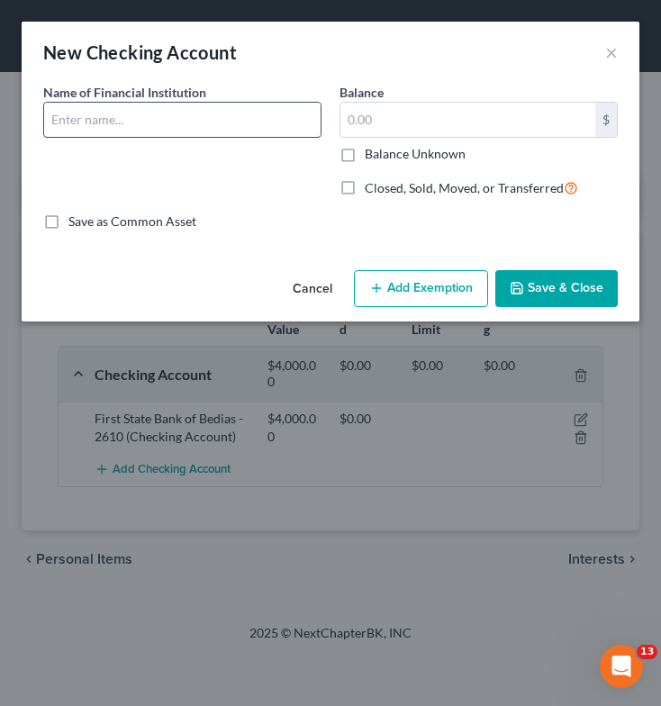
click at [201, 113] on input "text" at bounding box center [182, 120] width 276 height 34
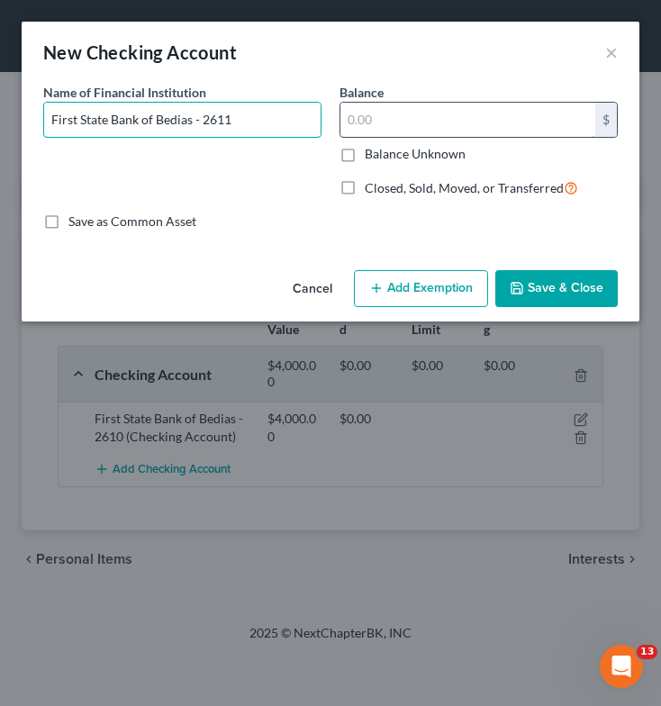
type input "First State Bank of Bedias - 2611"
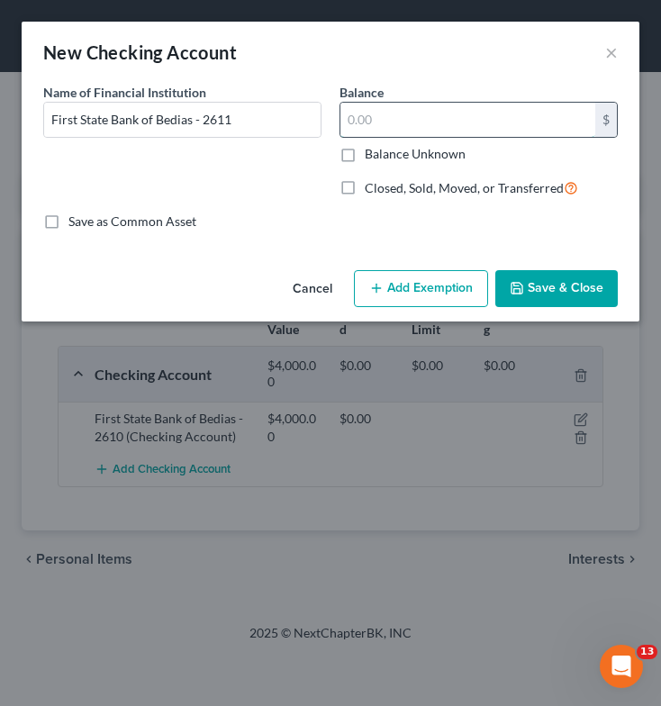
click at [391, 117] on input "text" at bounding box center [467, 120] width 255 height 34
type input "5,800"
click at [570, 296] on button "Save & Close" at bounding box center [556, 289] width 122 height 38
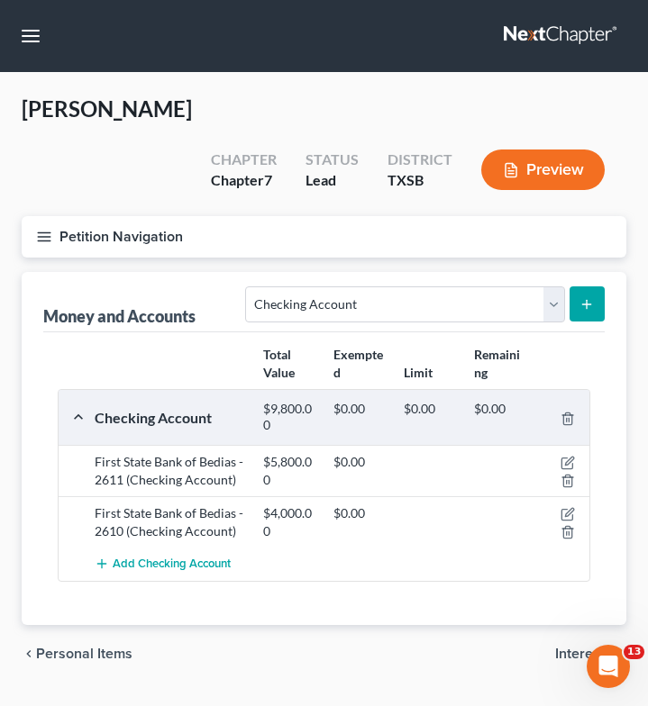
click at [39, 229] on icon "button" at bounding box center [44, 237] width 16 height 16
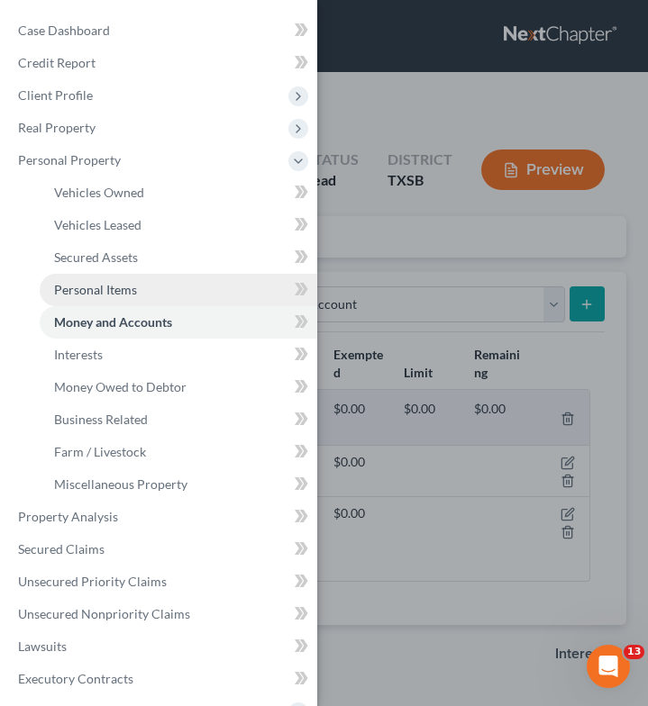
click at [137, 289] on link "Personal Items" at bounding box center [178, 290] width 277 height 32
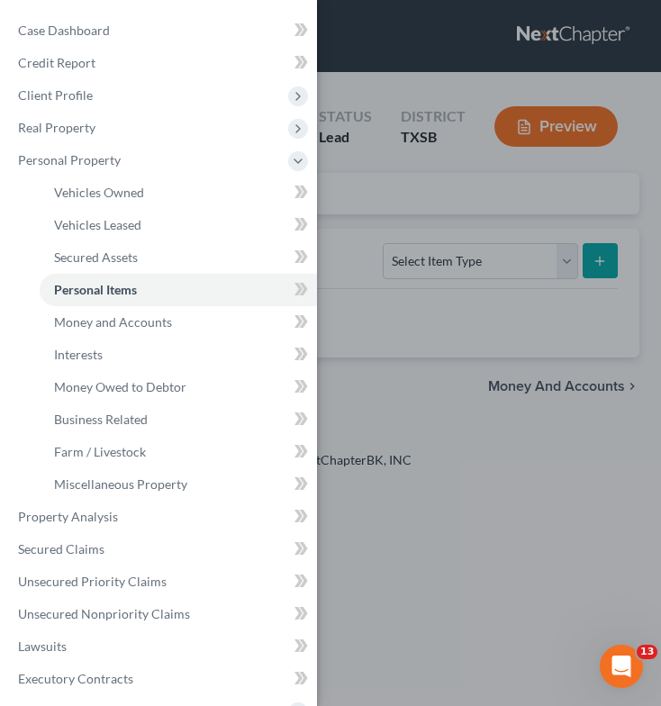
click at [403, 284] on div "Case Dashboard Payments Invoices Payments Payments Credit Report Client Profile" at bounding box center [330, 353] width 661 height 706
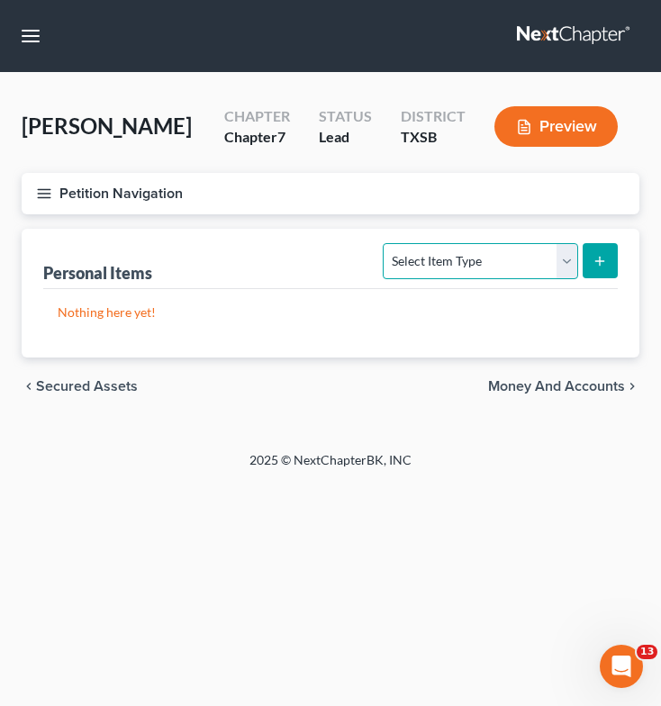
click at [443, 270] on select "Select Item Type Clothing Collectibles Of Value Electronics Firearms Household …" at bounding box center [480, 261] width 195 height 36
select select "jewelry"
click at [385, 243] on select "Select Item Type Clothing Collectibles Of Value Electronics Firearms Household …" at bounding box center [480, 261] width 195 height 36
click at [604, 261] on line "submit" at bounding box center [600, 261] width 8 height 0
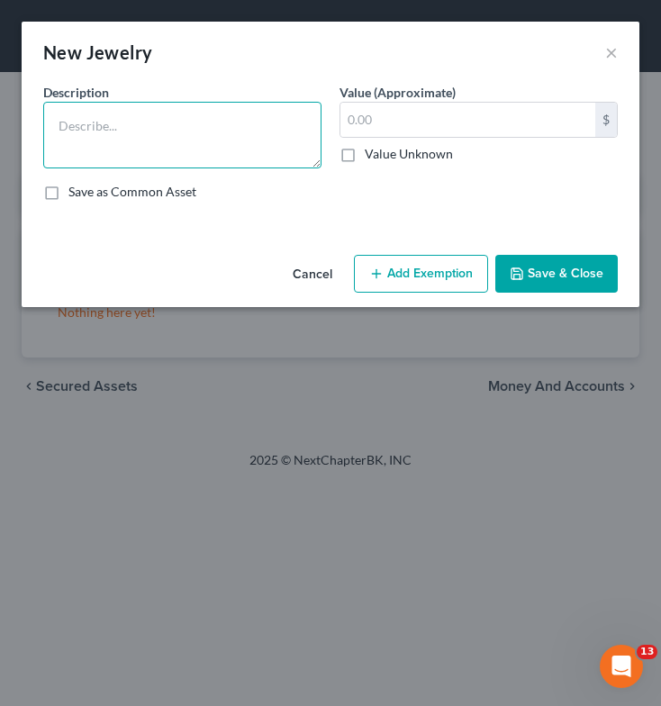
click at [213, 139] on textarea at bounding box center [182, 135] width 278 height 67
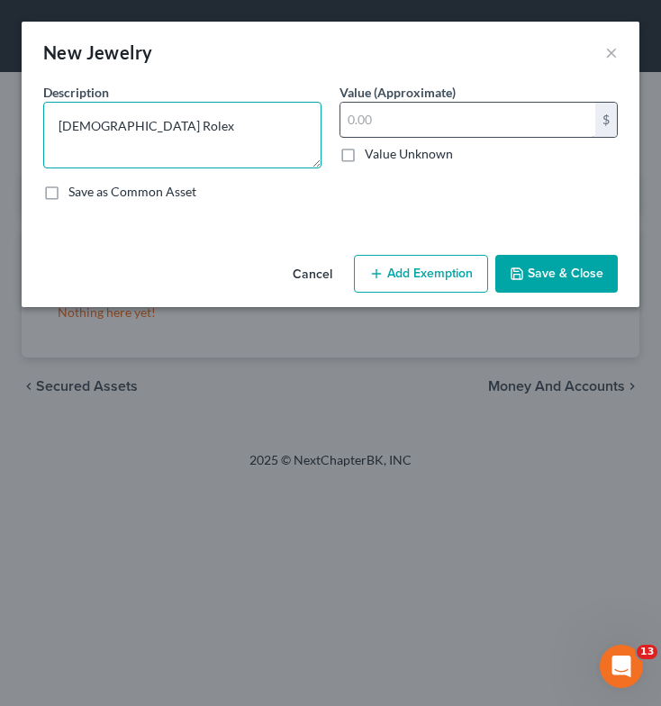
type textarea "[DEMOGRAPHIC_DATA] Rolex"
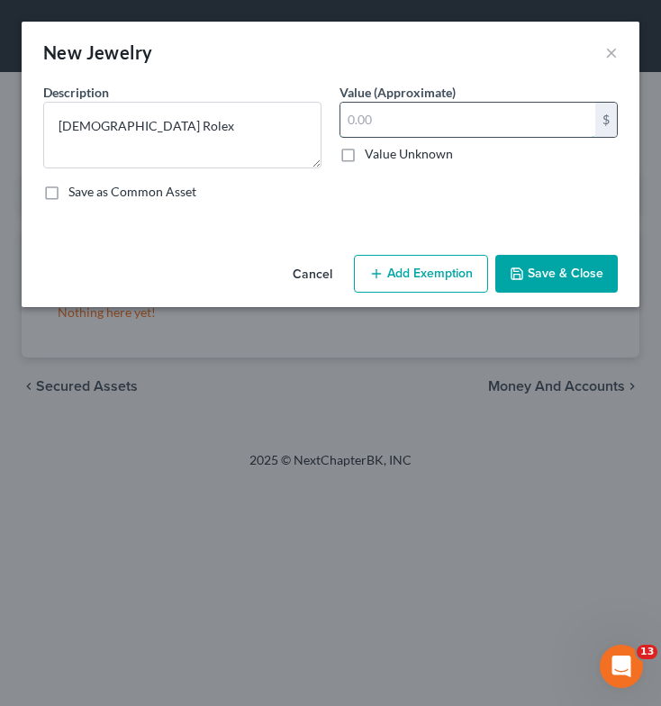
click at [384, 125] on input "text" at bounding box center [467, 120] width 255 height 34
type input "5,000"
click at [406, 268] on button "Add Exemption" at bounding box center [421, 274] width 134 height 38
select select "2"
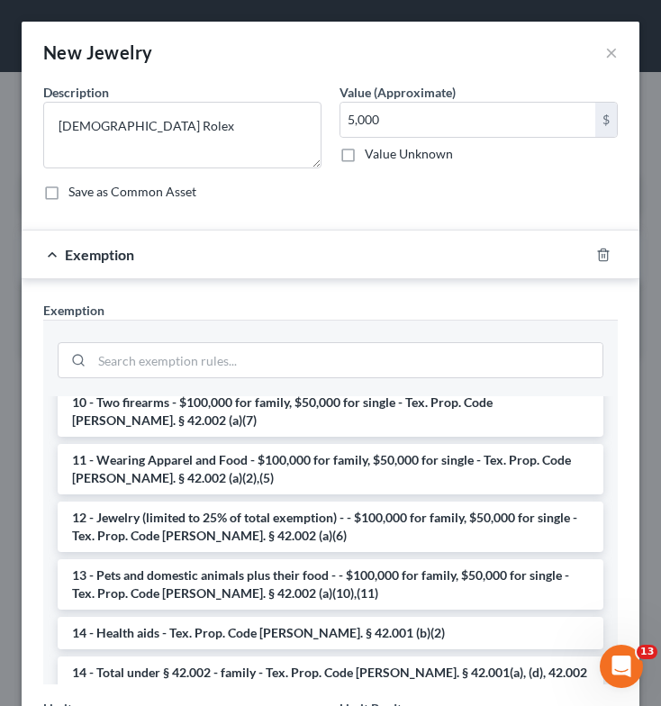
scroll to position [167, 0]
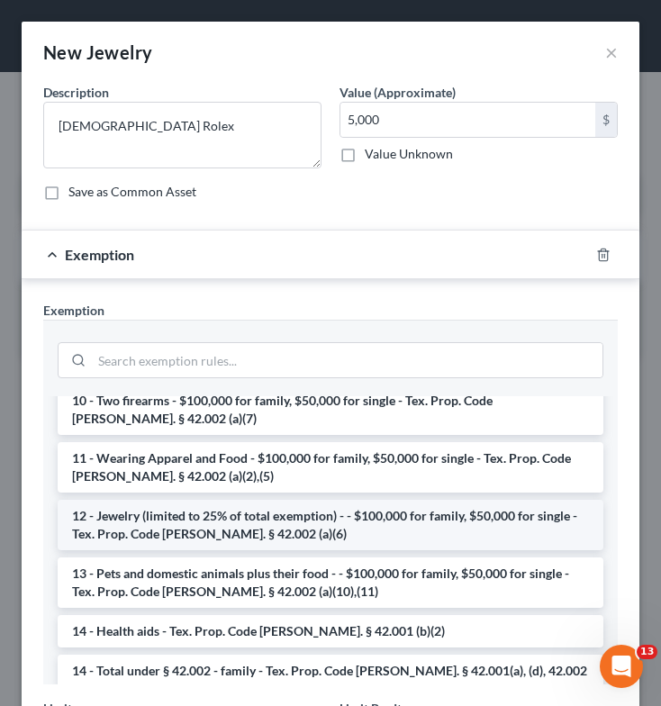
click at [338, 500] on li "12 - Jewelry (limited to 25% of total exemption) - - $100,000 for family, $50,0…" at bounding box center [331, 525] width 546 height 50
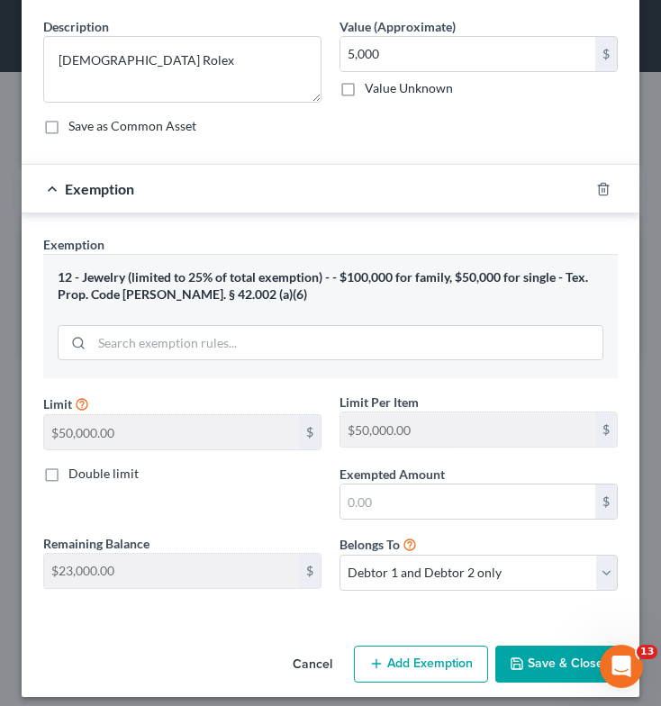
scroll to position [70, 0]
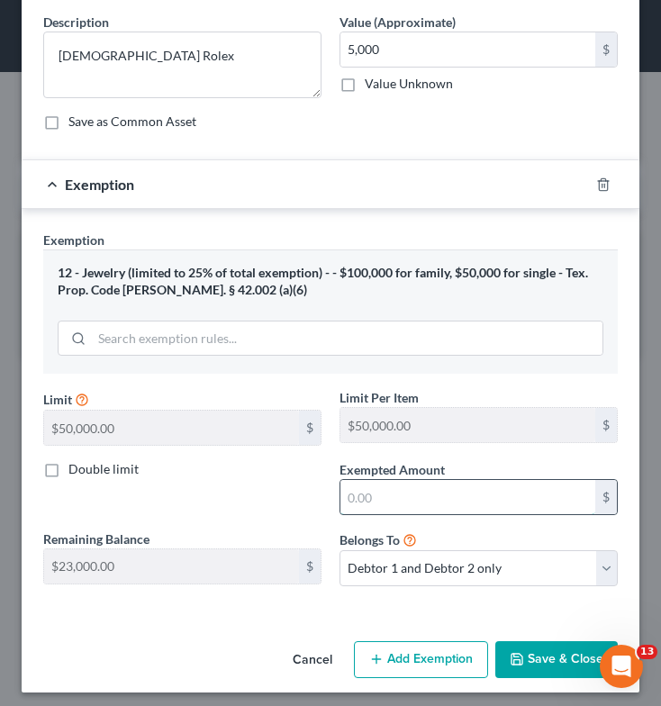
click at [340, 500] on input "text" at bounding box center [467, 497] width 255 height 34
type input "5,000"
click at [538, 654] on button "Save & Close" at bounding box center [556, 660] width 122 height 38
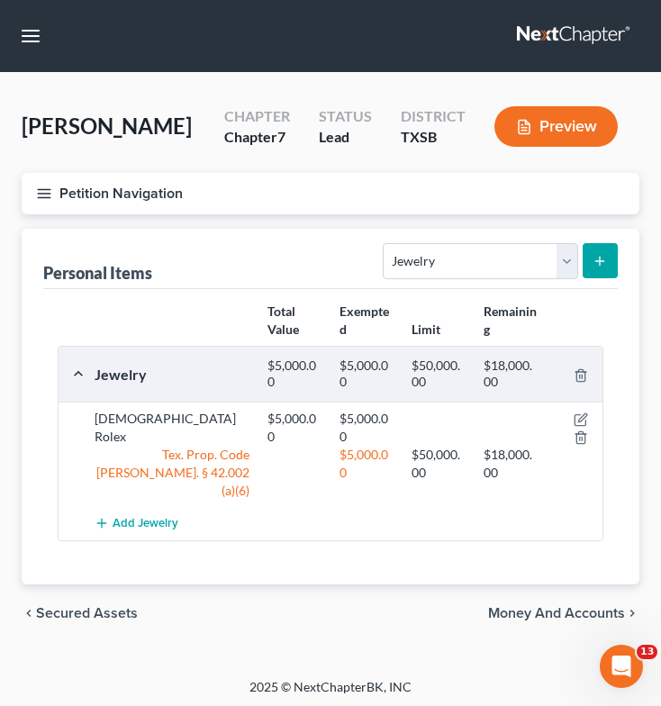
click at [595, 259] on icon "submit" at bounding box center [600, 261] width 14 height 14
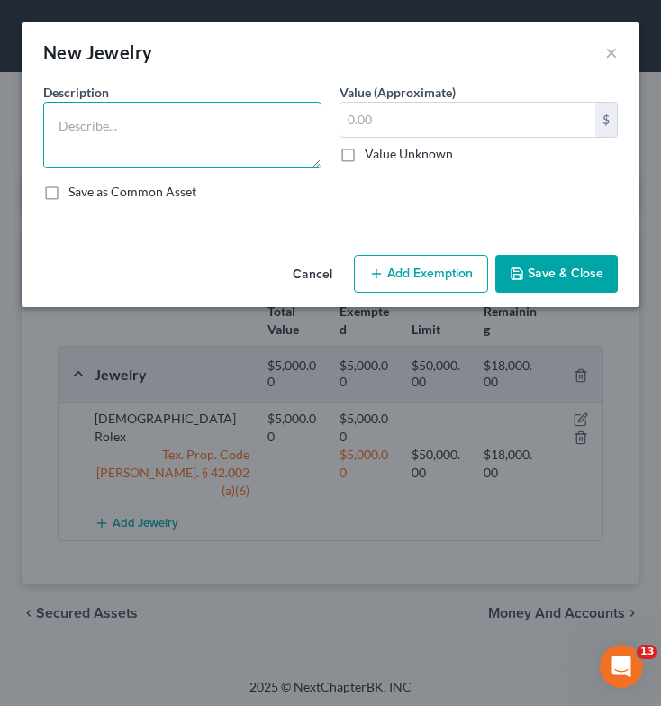
click at [273, 130] on textarea at bounding box center [182, 135] width 278 height 67
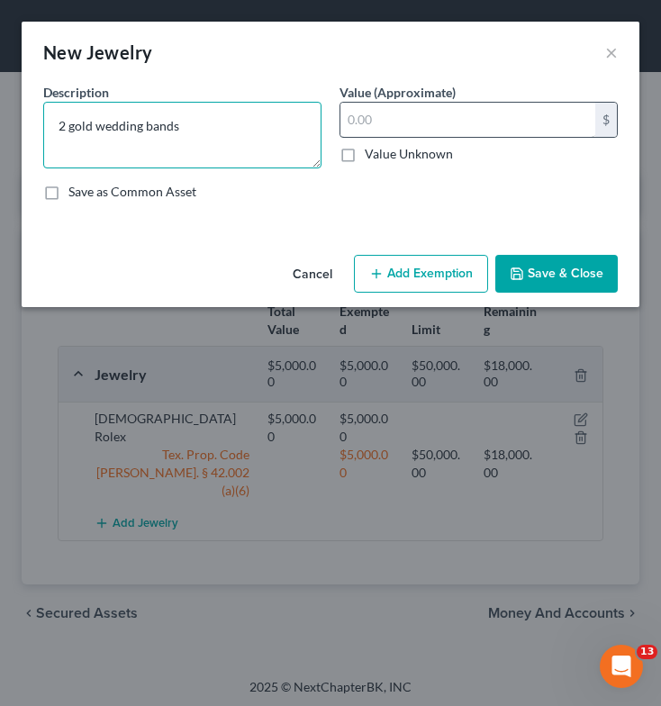
type textarea "2 gold wedding bands"
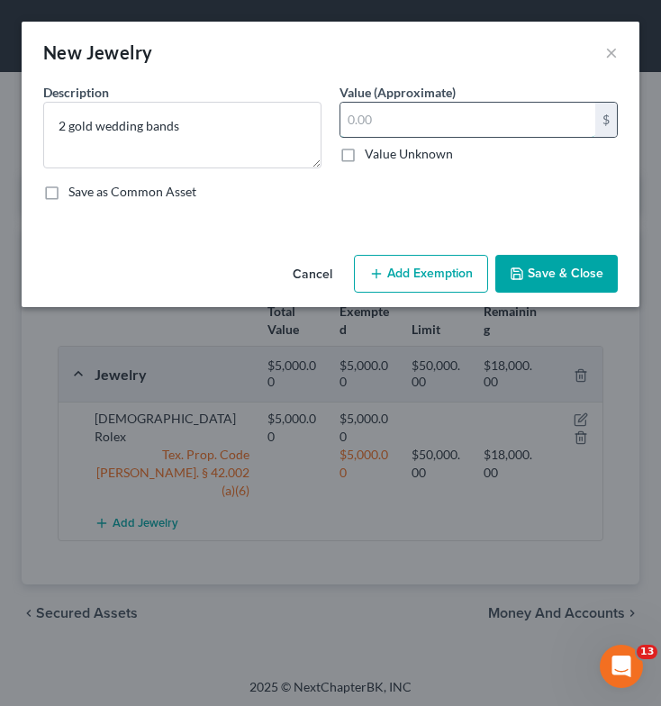
click at [394, 116] on input "text" at bounding box center [467, 120] width 255 height 34
type input "1,000"
click at [401, 275] on button "Add Exemption" at bounding box center [421, 274] width 134 height 38
select select "2"
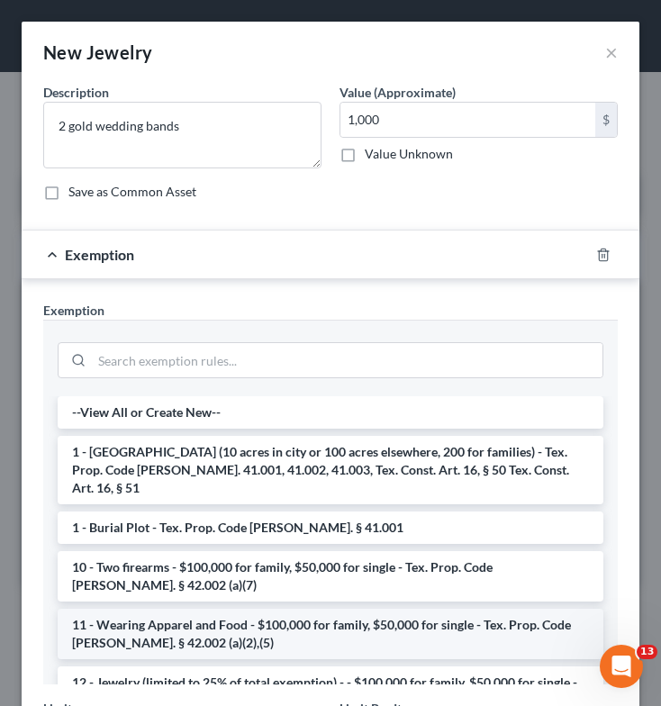
scroll to position [167, 0]
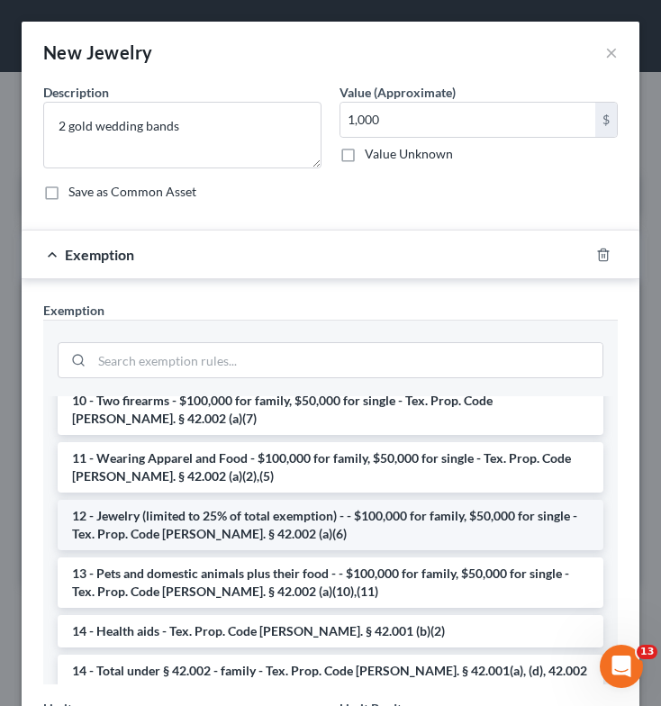
click at [391, 509] on li "12 - Jewelry (limited to 25% of total exemption) - - $100,000 for family, $50,0…" at bounding box center [331, 525] width 546 height 50
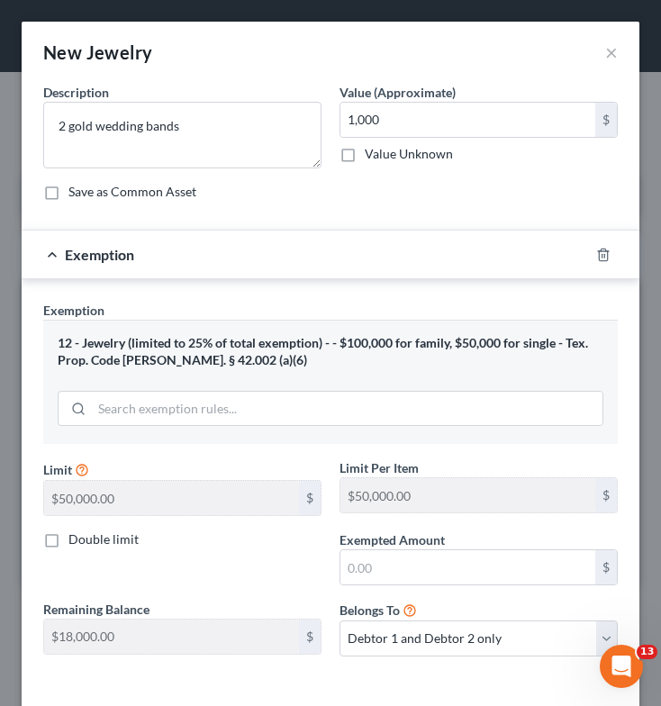
scroll to position [78, 0]
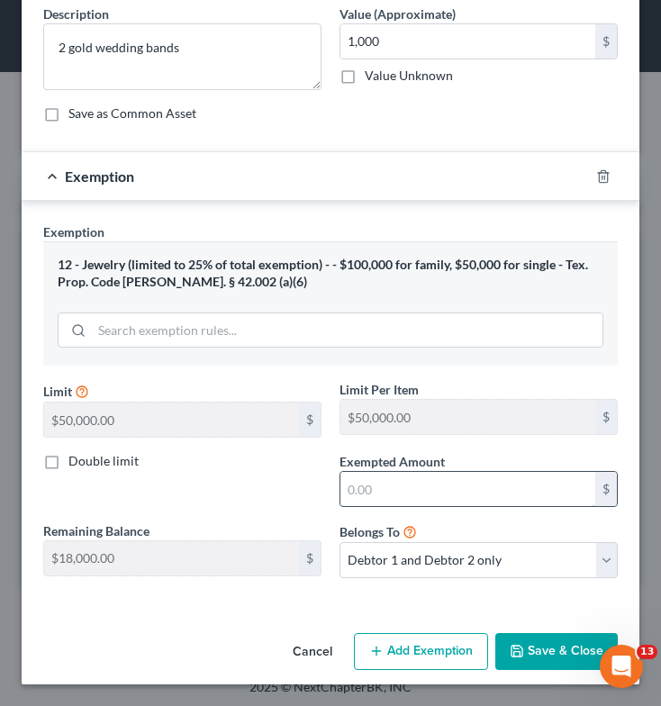
click at [369, 485] on input "text" at bounding box center [467, 489] width 255 height 34
type input "1,000"
click at [517, 645] on button "Save & Close" at bounding box center [556, 652] width 122 height 38
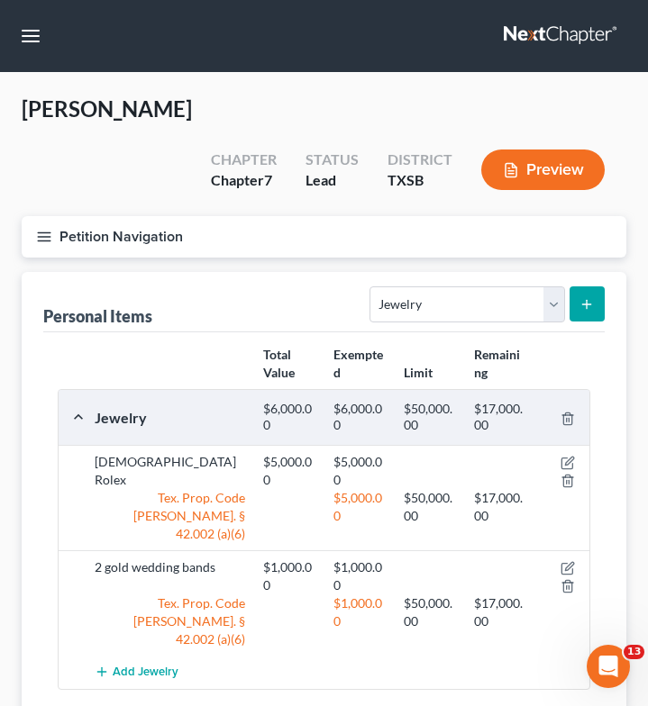
click at [587, 286] on button "submit" at bounding box center [586, 303] width 35 height 35
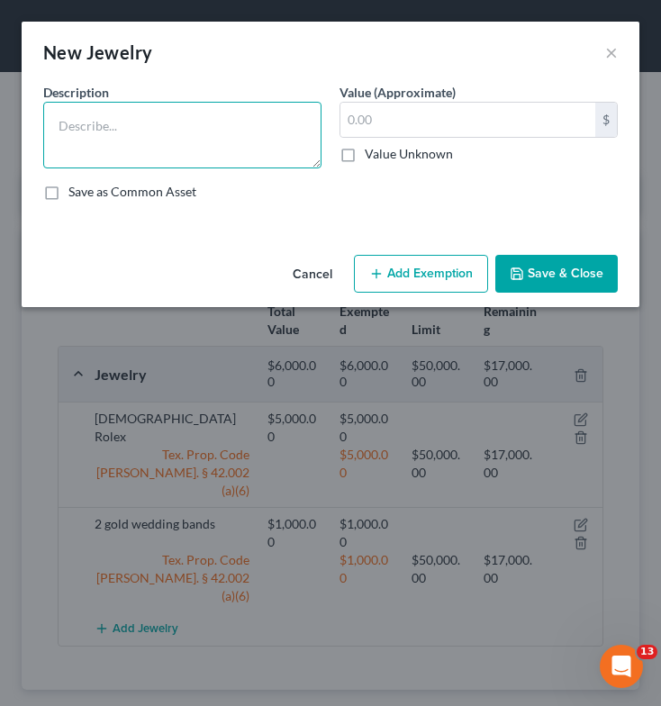
click at [177, 124] on textarea at bounding box center [182, 135] width 278 height 67
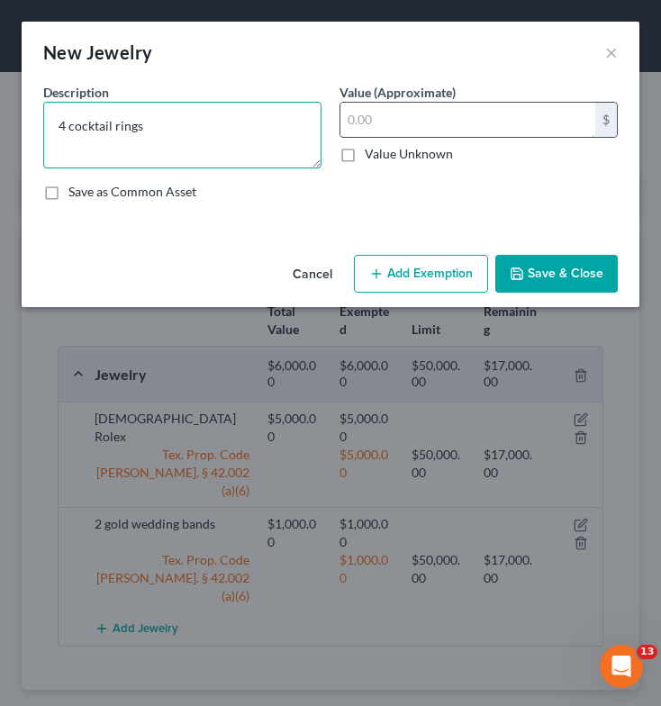
type textarea "4 cocktail rings"
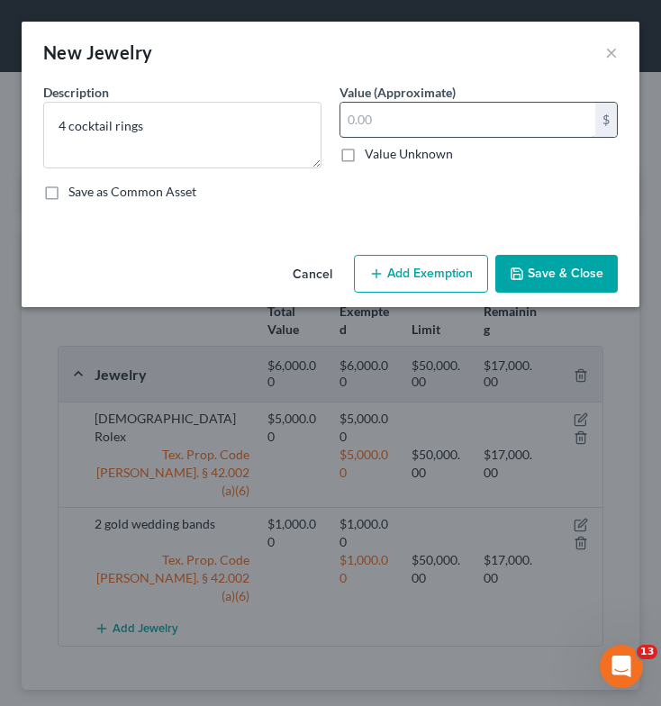
click at [380, 127] on input "text" at bounding box center [467, 120] width 255 height 34
type input "4,000"
click at [420, 283] on button "Add Exemption" at bounding box center [421, 274] width 134 height 38
select select "2"
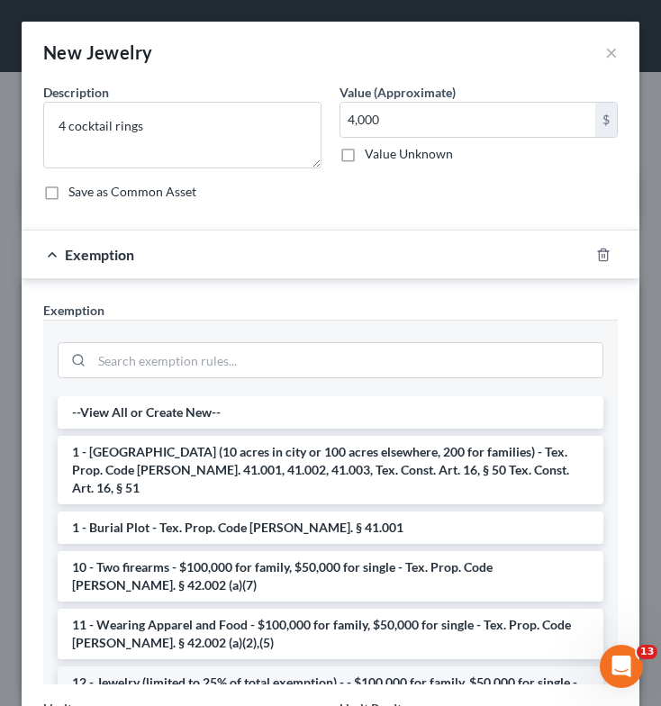
click at [304, 674] on li "12 - Jewelry (limited to 25% of total exemption) - - $100,000 for family, $50,0…" at bounding box center [331, 691] width 546 height 50
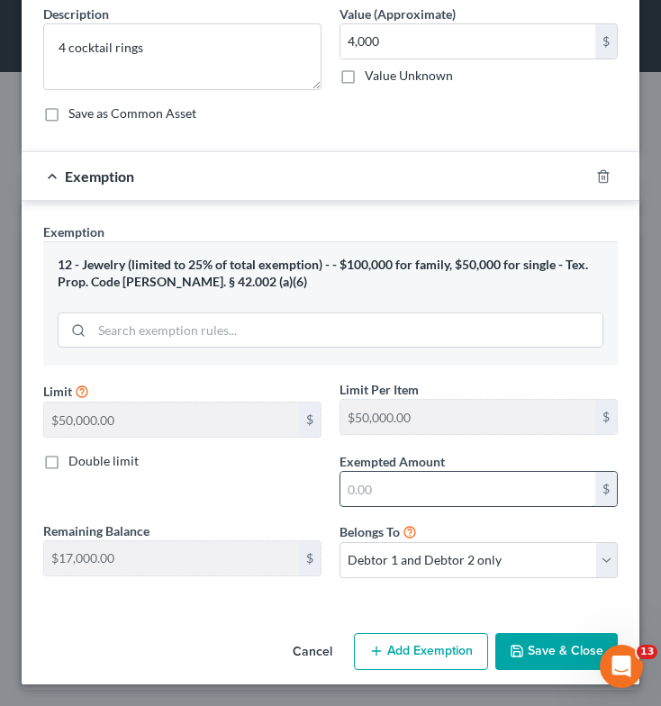
click at [382, 489] on input "text" at bounding box center [467, 489] width 255 height 34
type input "4,000"
click at [542, 648] on button "Save & Close" at bounding box center [556, 652] width 122 height 38
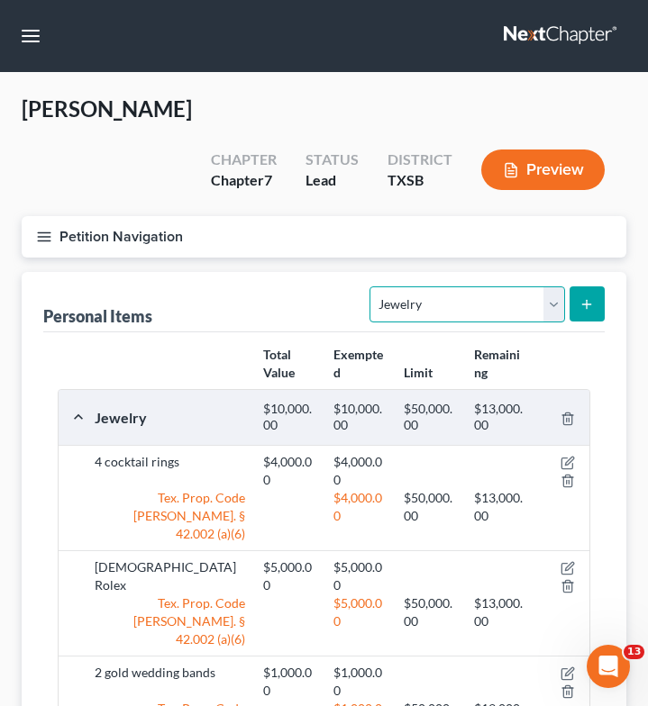
click at [491, 286] on select "Select Item Type Clothing Collectibles Of Value Electronics Firearms Household …" at bounding box center [466, 304] width 195 height 36
select select "household_goods"
click at [372, 286] on select "Select Item Type Clothing Collectibles Of Value Electronics Firearms Household …" at bounding box center [466, 304] width 195 height 36
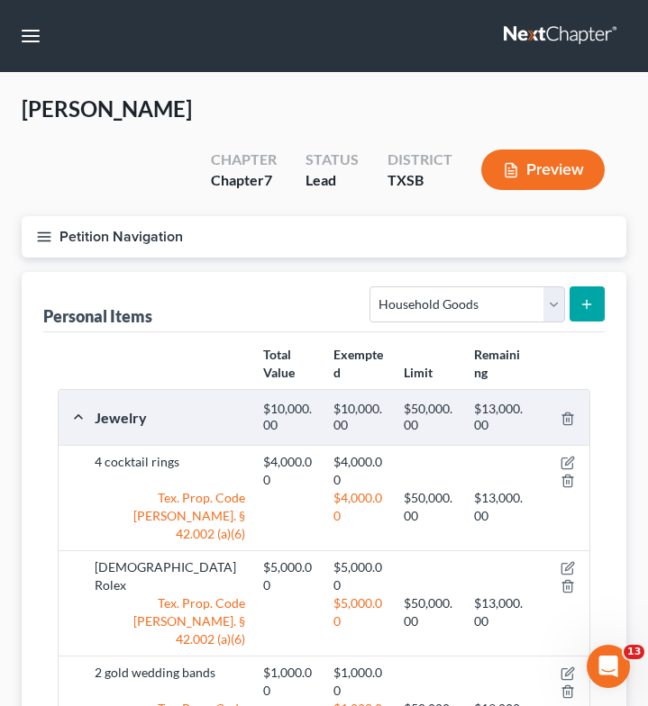
click at [593, 297] on icon "submit" at bounding box center [586, 304] width 14 height 14
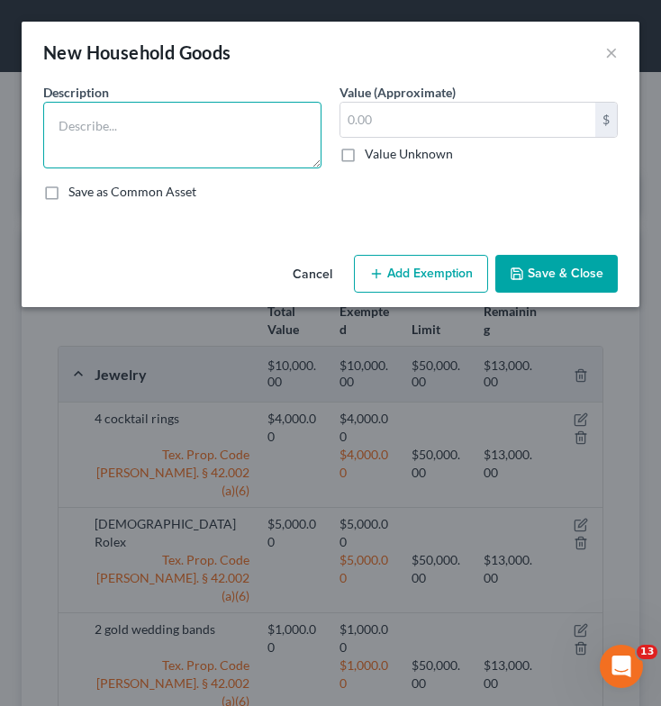
click at [183, 134] on textarea at bounding box center [182, 135] width 278 height 67
type textarea "Furniture & Appliances"
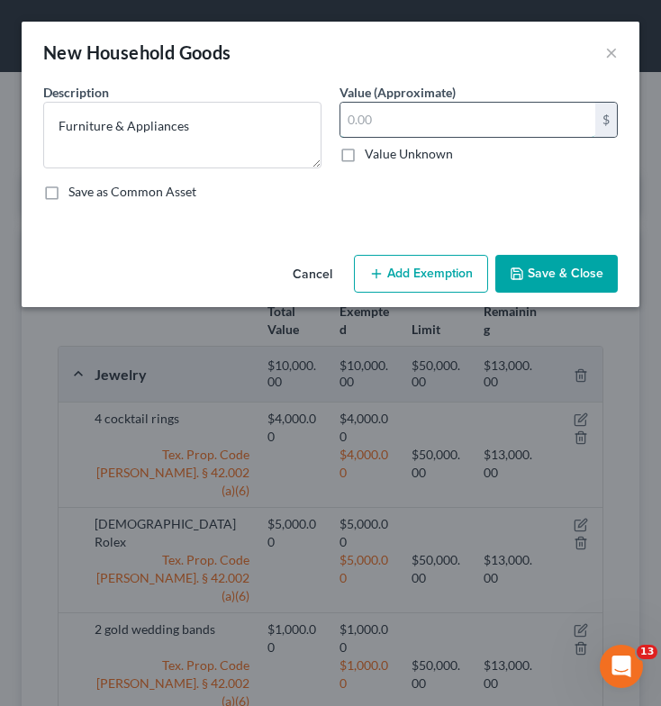
click at [488, 131] on input "text" at bounding box center [467, 120] width 255 height 34
type input "5,000"
click at [539, 281] on button "Save & Close" at bounding box center [556, 274] width 122 height 38
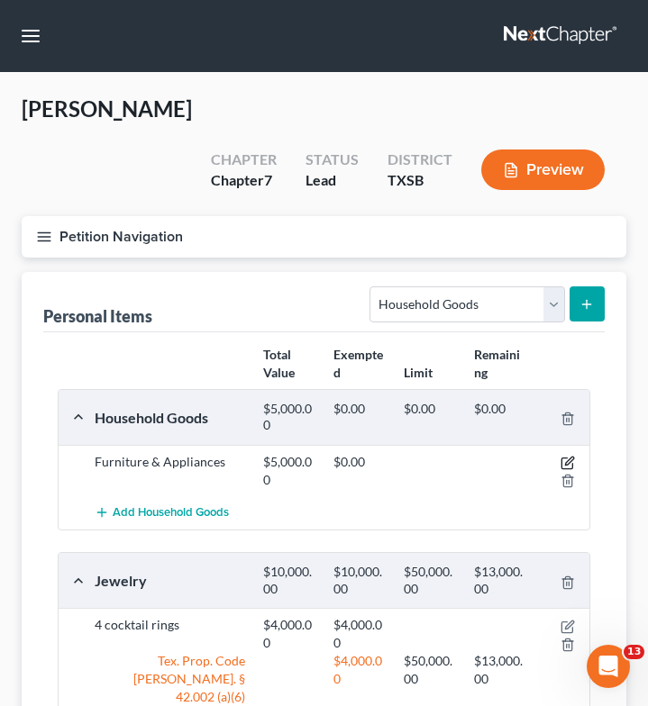
click at [566, 456] on icon "button" at bounding box center [567, 463] width 14 height 14
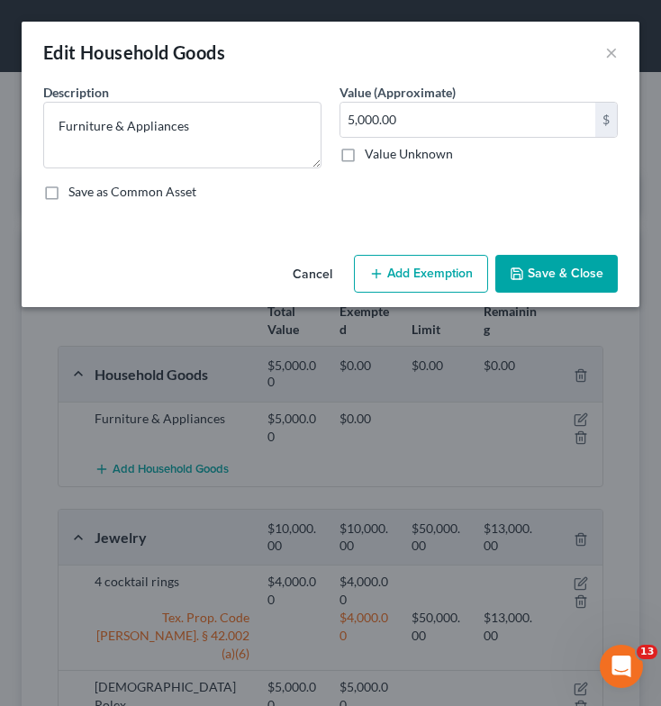
click at [391, 268] on button "Add Exemption" at bounding box center [421, 274] width 134 height 38
select select "2"
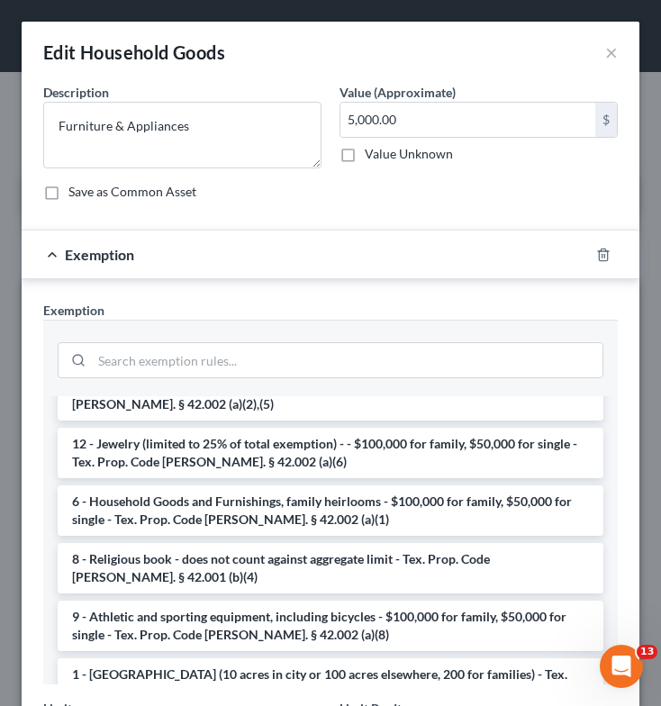
scroll to position [125, 0]
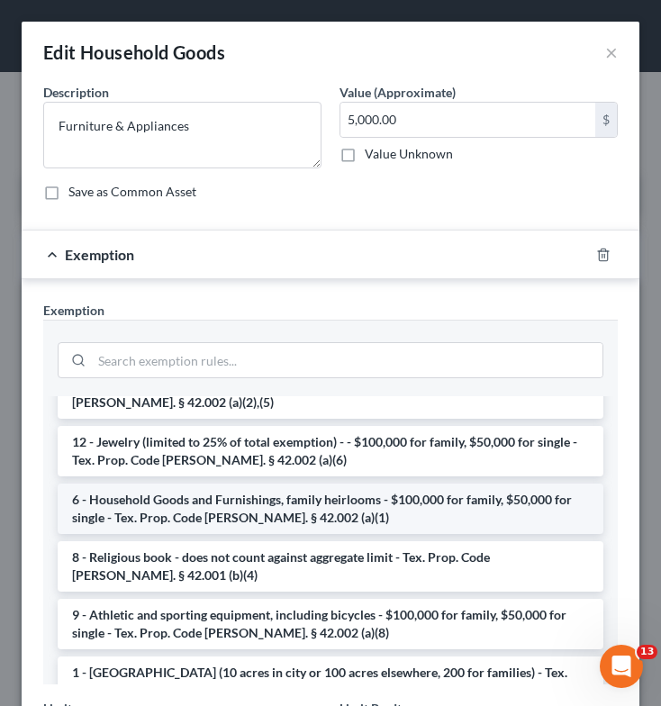
click at [348, 504] on li "6 - Household Goods and Furnishings, family heirlooms - $100,000 for family, $5…" at bounding box center [331, 509] width 546 height 50
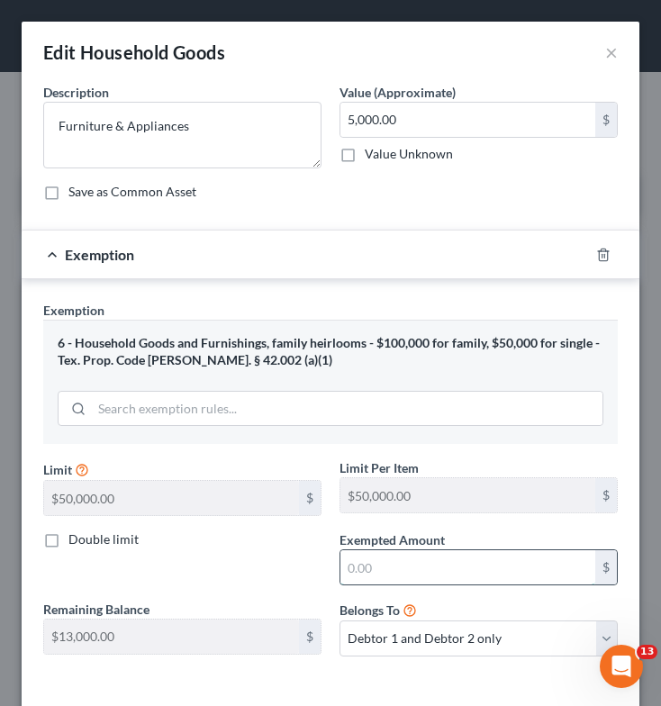
click at [364, 579] on input "text" at bounding box center [467, 567] width 255 height 34
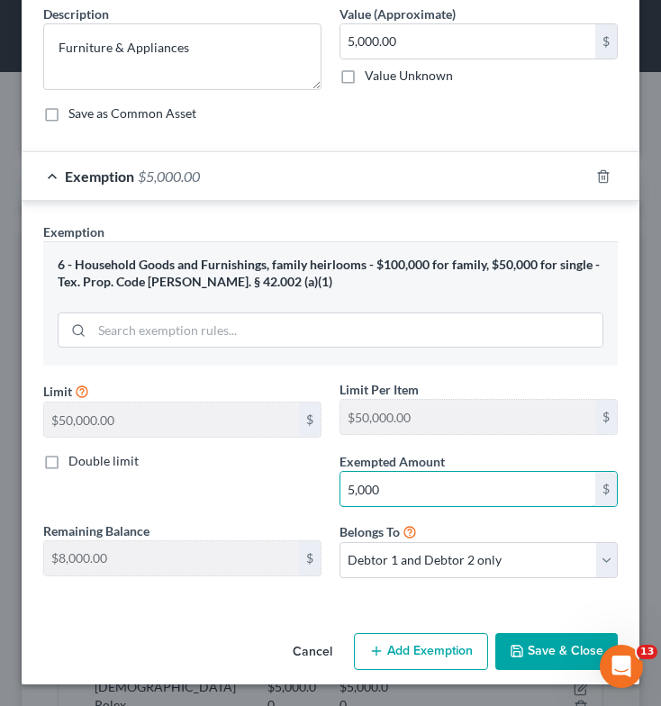
type input "5,000"
click at [529, 652] on button "Save & Close" at bounding box center [556, 652] width 122 height 38
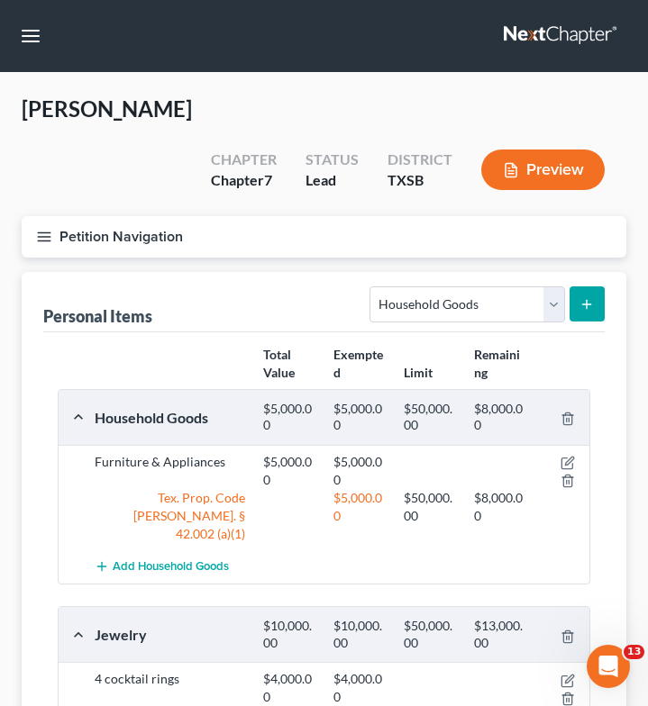
click at [580, 297] on icon "submit" at bounding box center [586, 304] width 14 height 14
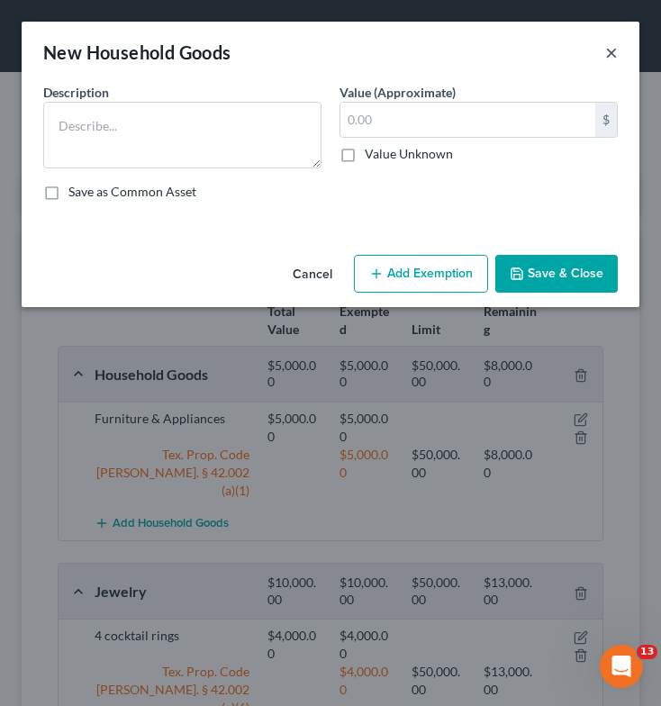
click at [605, 51] on button "×" at bounding box center [611, 52] width 13 height 22
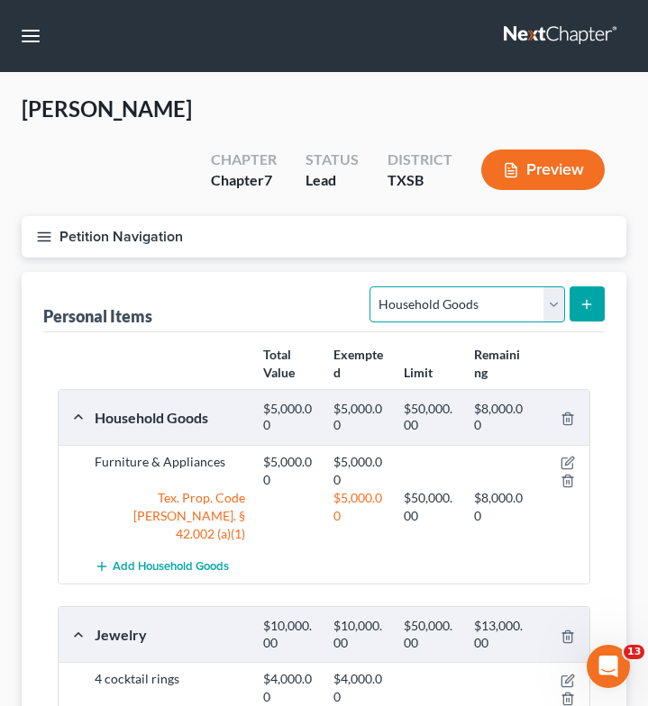
click at [495, 286] on select "Select Item Type Clothing Collectibles Of Value Electronics Firearms Household …" at bounding box center [466, 304] width 195 height 36
select select "clothing"
click at [372, 286] on select "Select Item Type Clothing Collectibles Of Value Electronics Firearms Household …" at bounding box center [466, 304] width 195 height 36
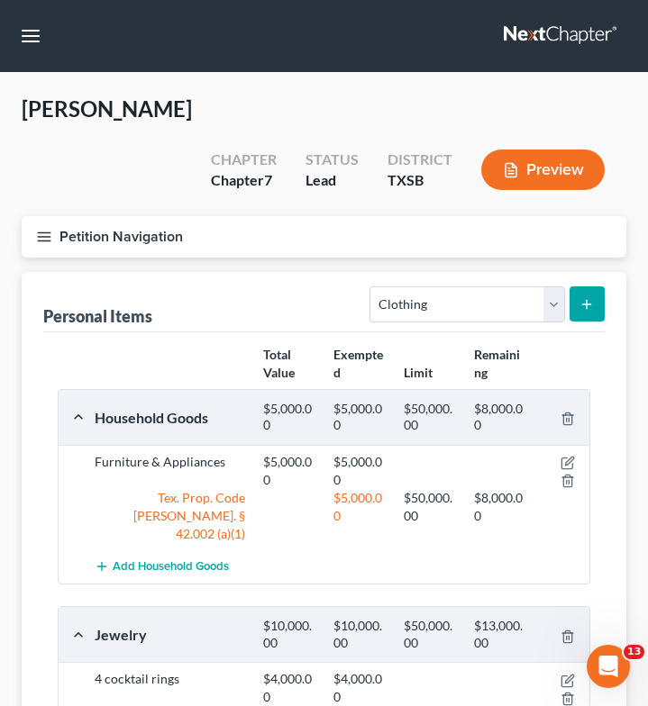
click at [584, 297] on icon "submit" at bounding box center [586, 304] width 14 height 14
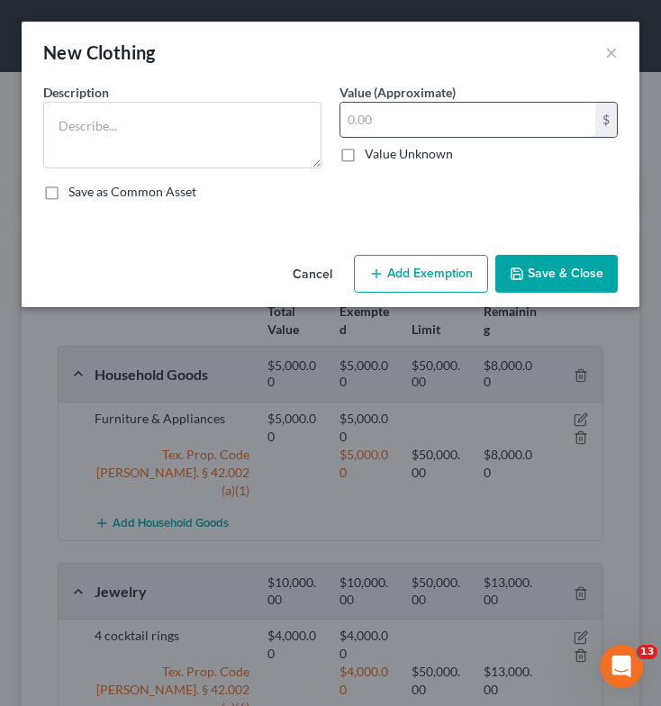
click at [393, 129] on input "text" at bounding box center [467, 120] width 255 height 34
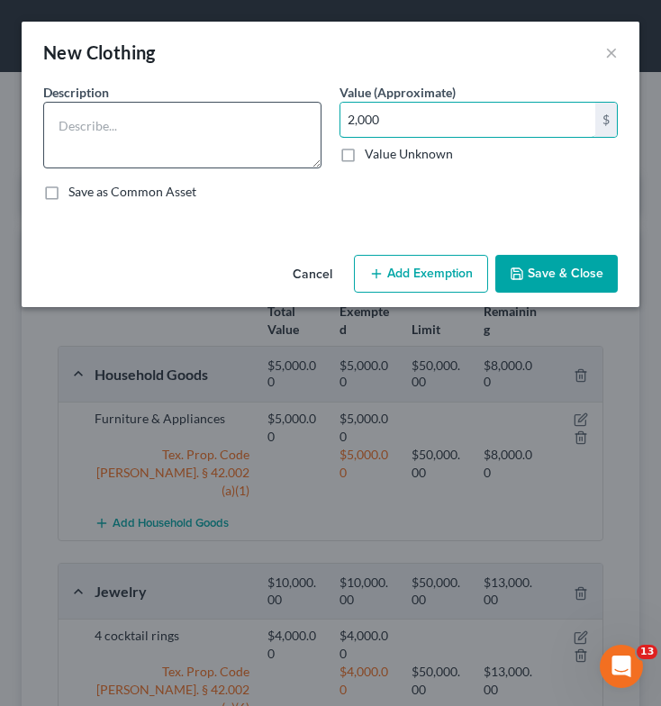
type input "2,000"
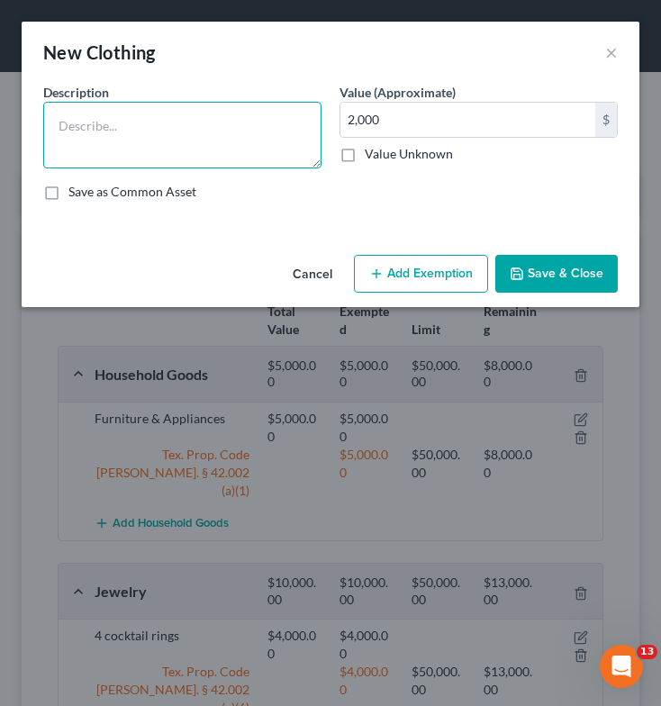
click at [246, 117] on textarea at bounding box center [182, 135] width 278 height 67
type textarea "Clothing"
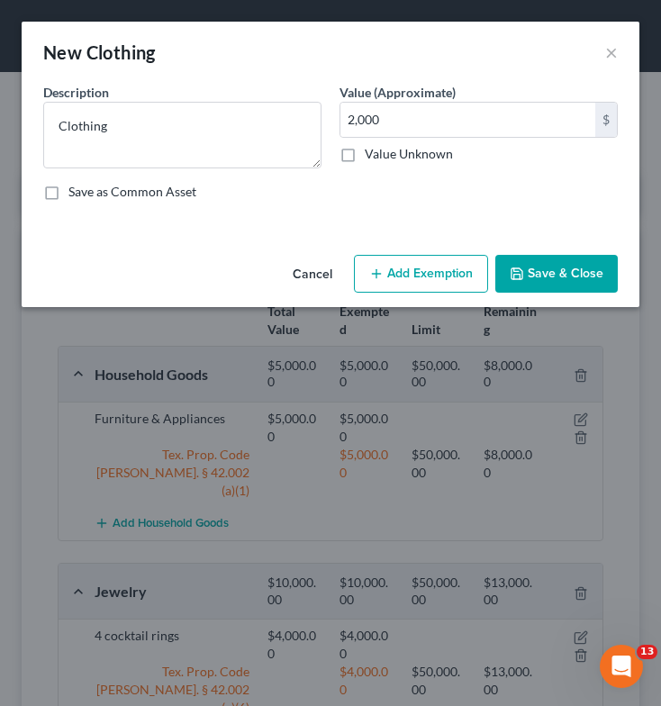
click at [394, 269] on button "Add Exemption" at bounding box center [421, 274] width 134 height 38
select select "2"
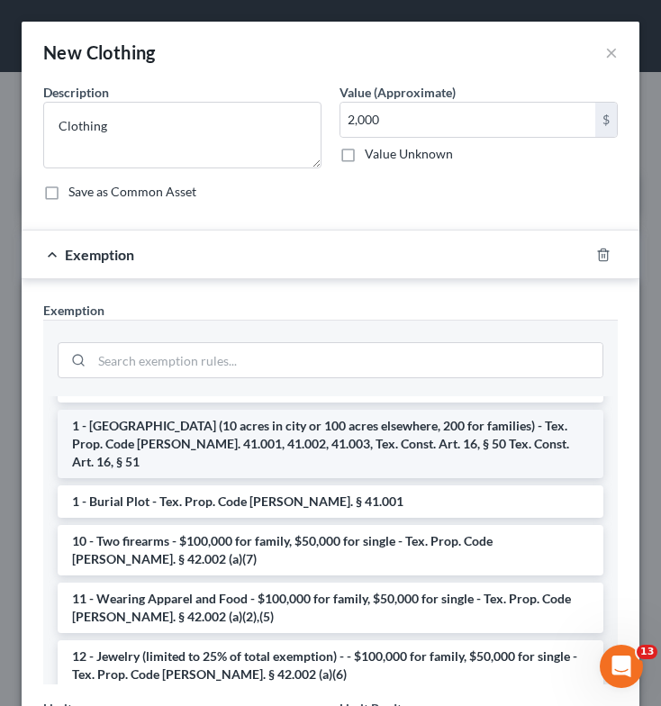
scroll to position [27, 0]
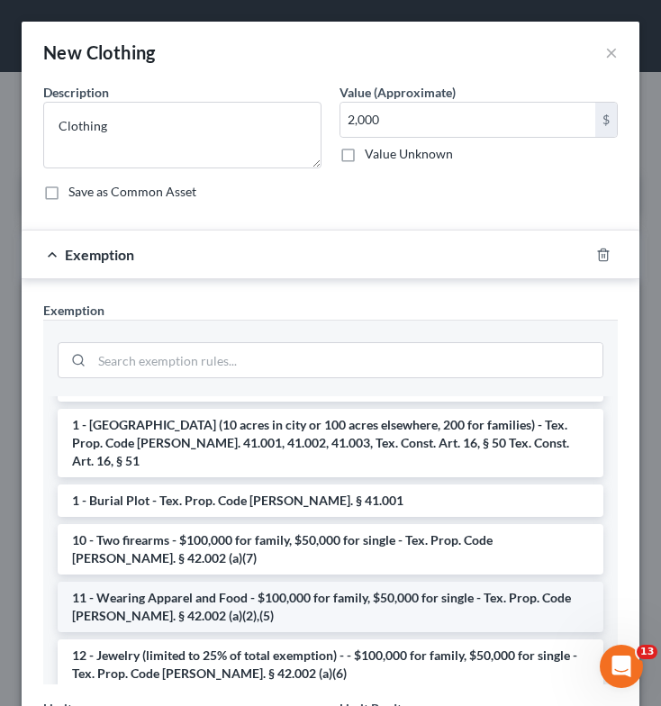
click at [323, 598] on li "11 - Wearing Apparel and Food - $100,000 for family, $50,000 for single - Tex. …" at bounding box center [331, 607] width 546 height 50
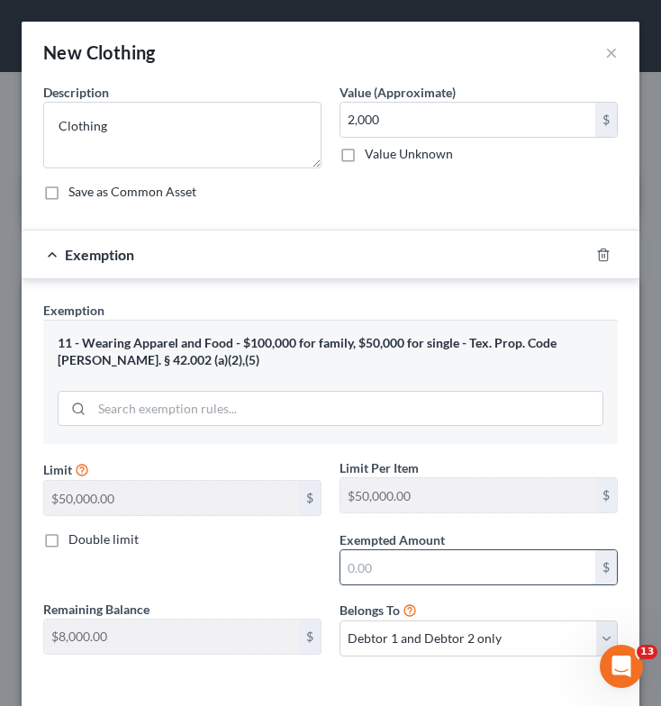
click at [395, 565] on input "text" at bounding box center [467, 567] width 255 height 34
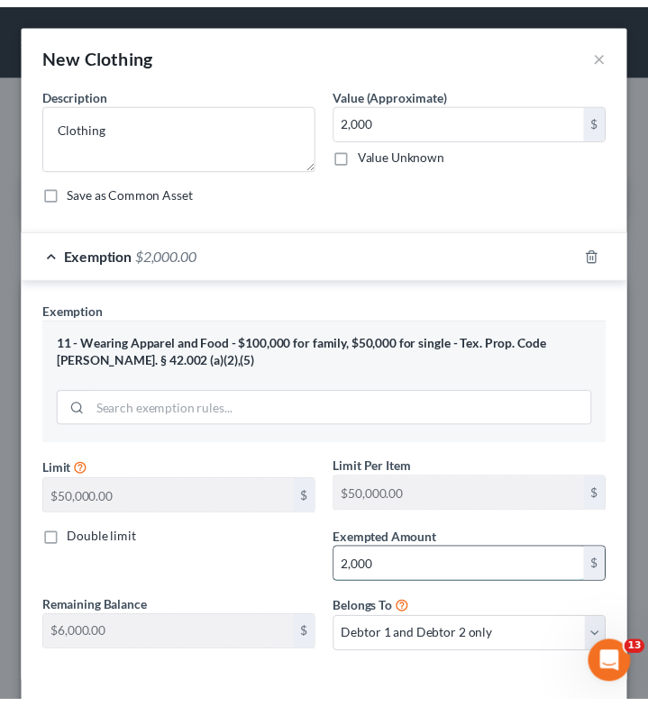
scroll to position [78, 0]
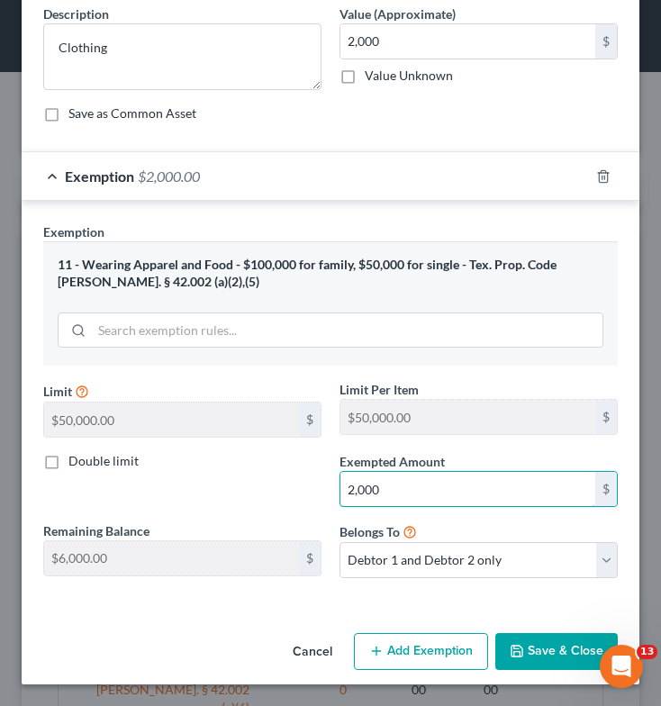
type input "2,000"
click at [538, 664] on button "Save & Close" at bounding box center [556, 652] width 122 height 38
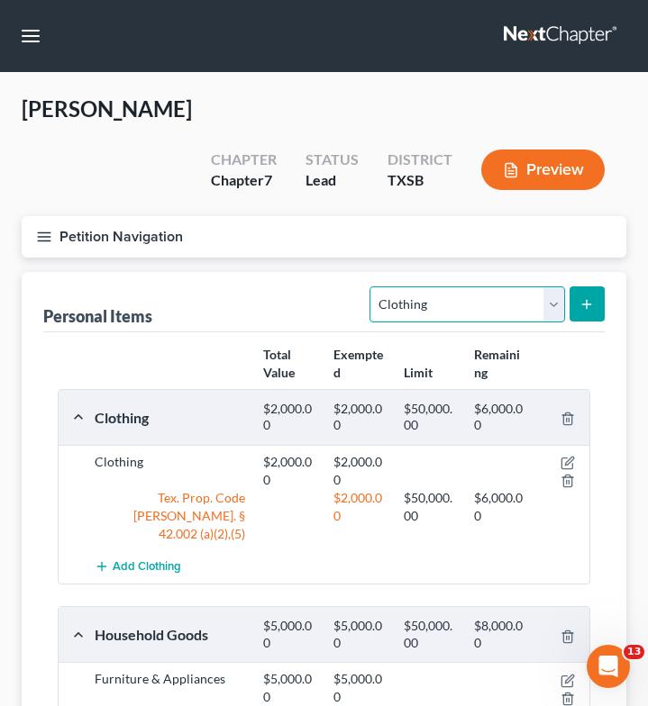
click at [519, 286] on select "Select Item Type Clothing Collectibles Of Value Electronics Firearms Household …" at bounding box center [466, 304] width 195 height 36
select select "electronics"
click at [372, 286] on select "Select Item Type Clothing Collectibles Of Value Electronics Firearms Household …" at bounding box center [466, 304] width 195 height 36
click at [593, 297] on icon "submit" at bounding box center [586, 304] width 14 height 14
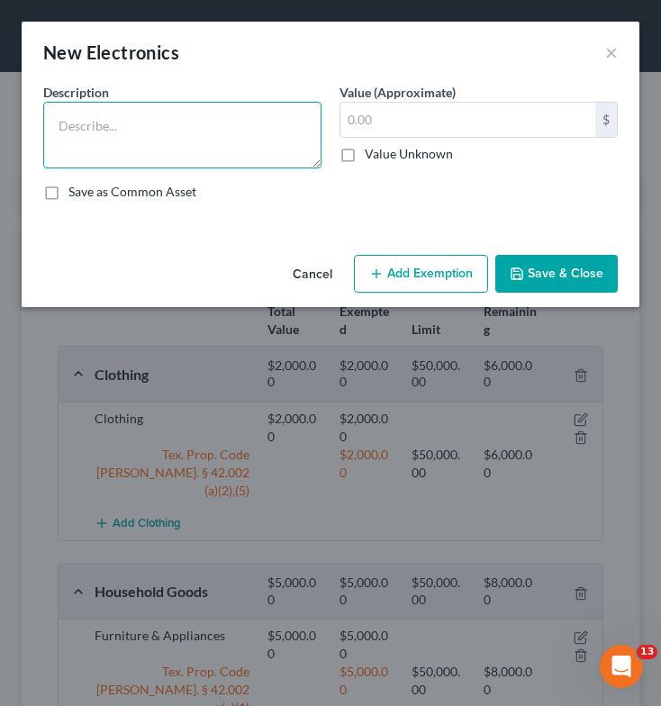
click at [126, 136] on textarea at bounding box center [182, 135] width 278 height 67
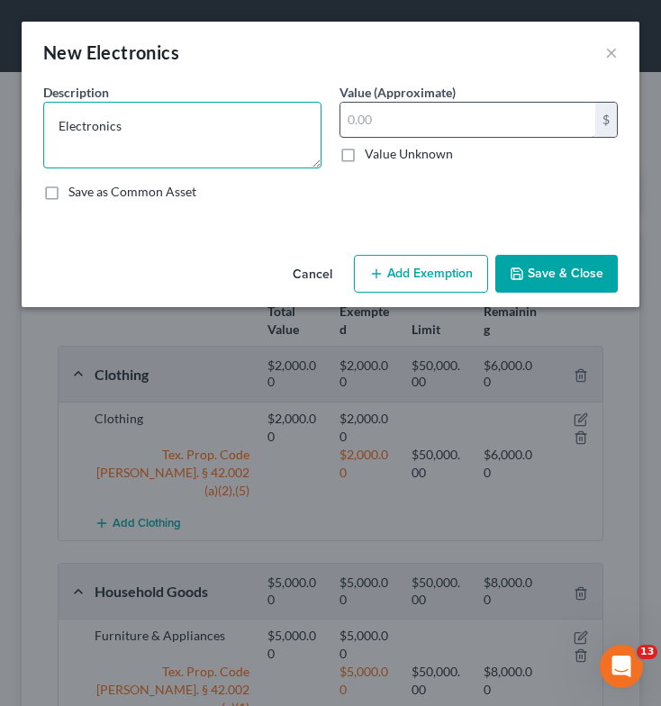
type textarea "Electronics"
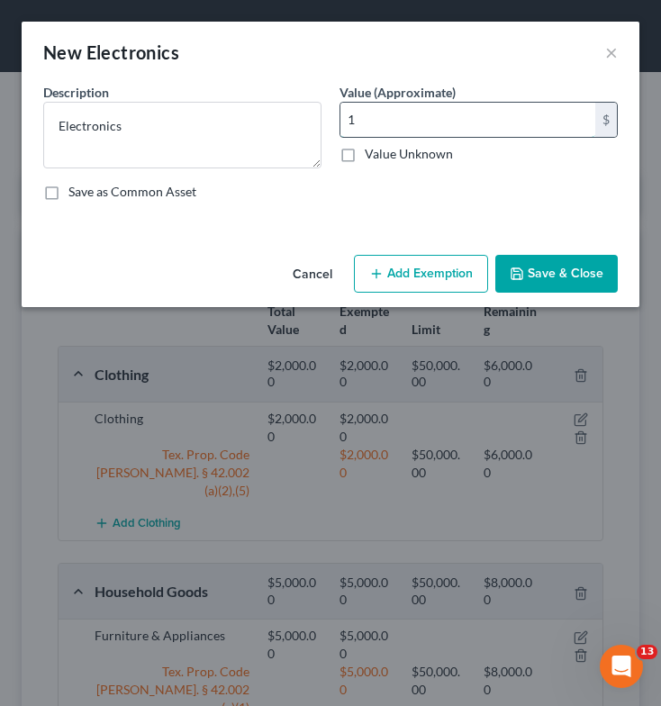
click at [394, 121] on input "1" at bounding box center [467, 120] width 255 height 34
type input "1,000"
click at [547, 265] on button "Save & Close" at bounding box center [556, 274] width 122 height 38
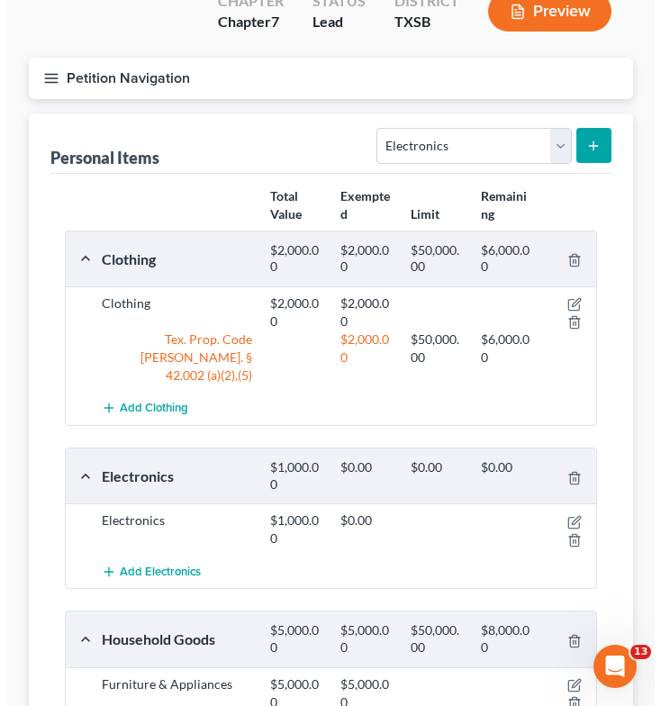
scroll to position [187, 0]
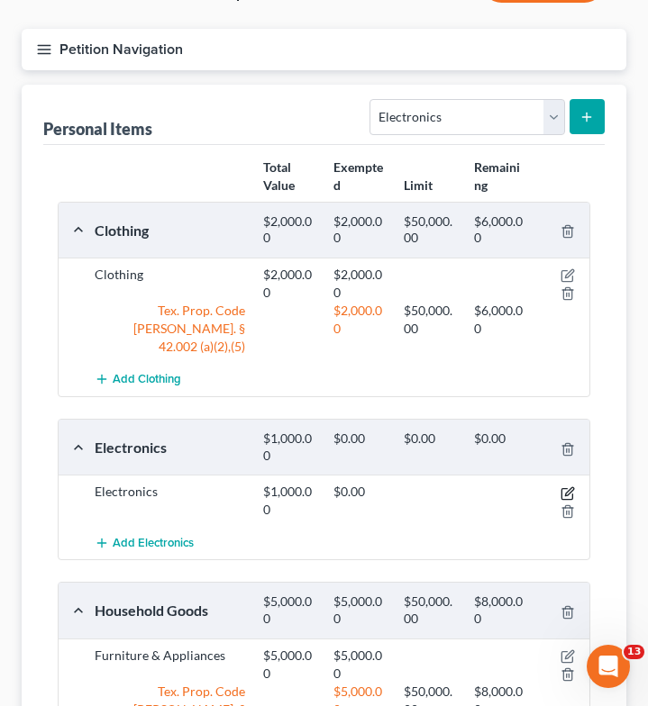
click at [568, 486] on icon "button" at bounding box center [567, 493] width 14 height 14
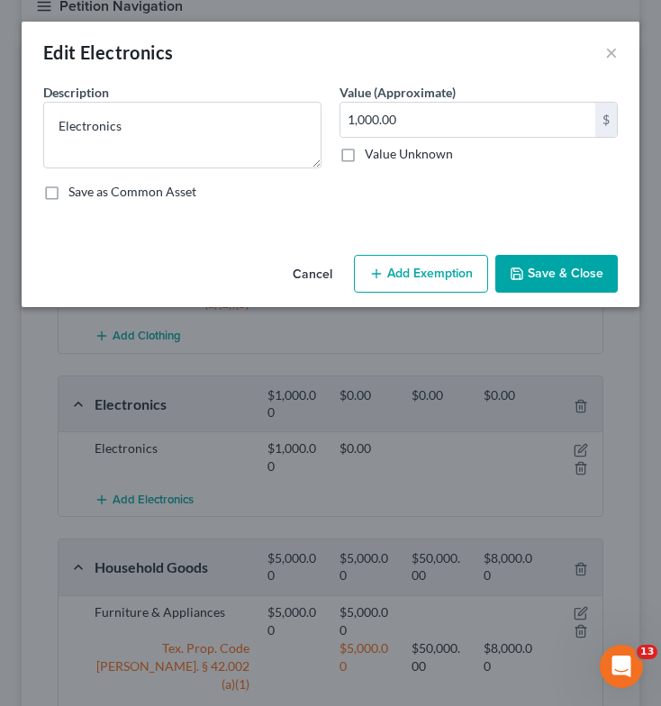
click at [430, 271] on button "Add Exemption" at bounding box center [421, 274] width 134 height 38
select select "2"
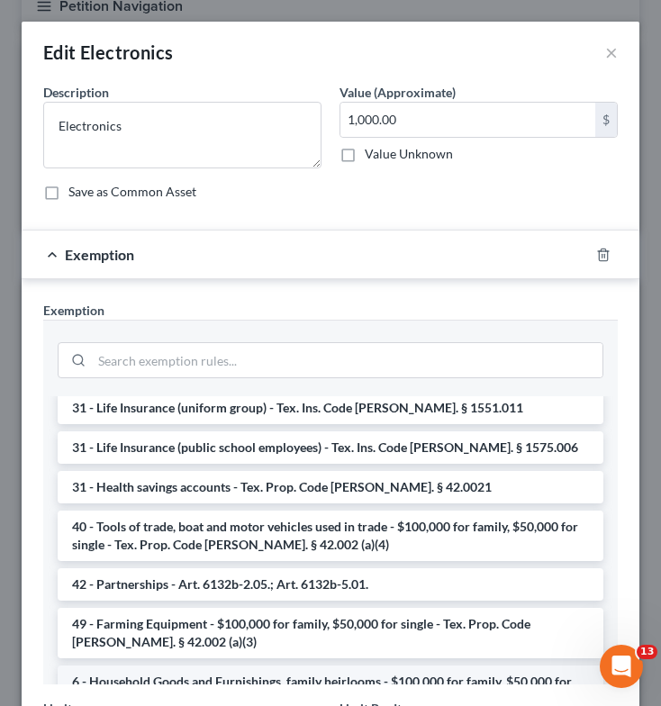
scroll to position [1738, 0]
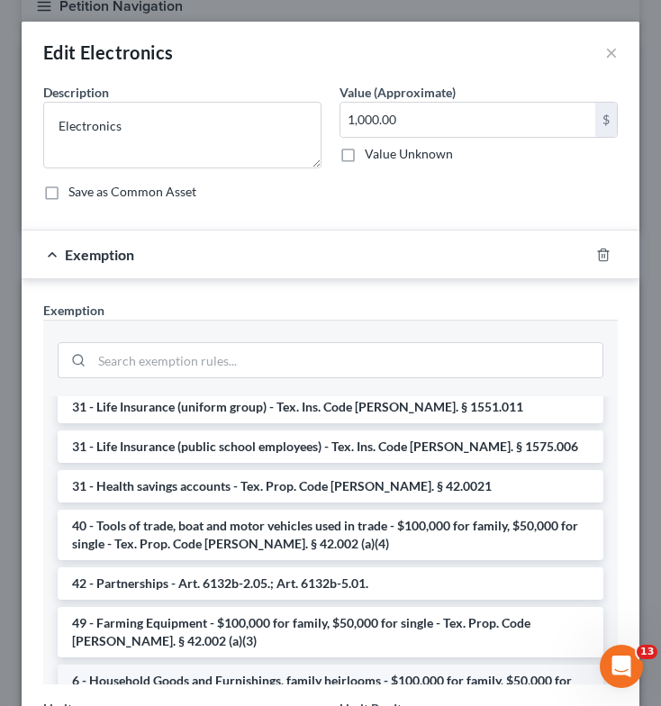
click at [265, 665] on li "6 - Household Goods and Furnishings, family heirlooms - $100,000 for family, $5…" at bounding box center [331, 690] width 546 height 50
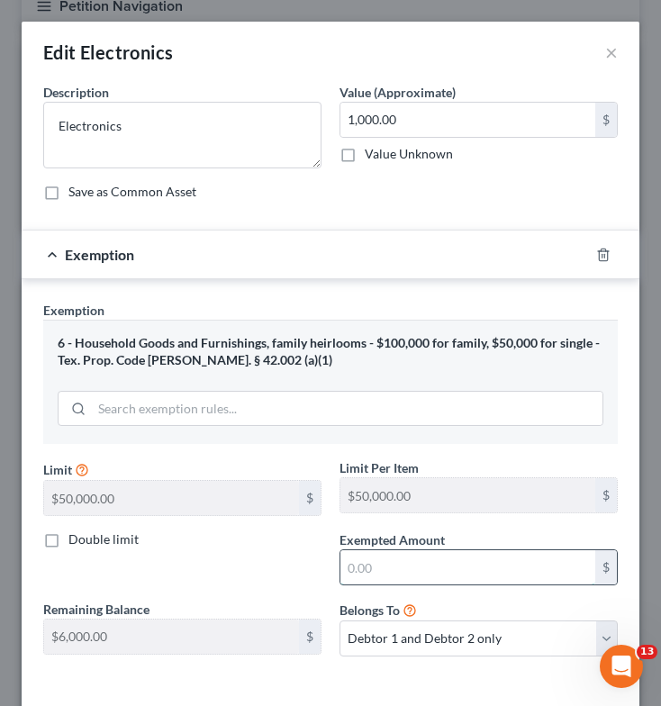
click at [378, 576] on input "text" at bounding box center [467, 567] width 255 height 34
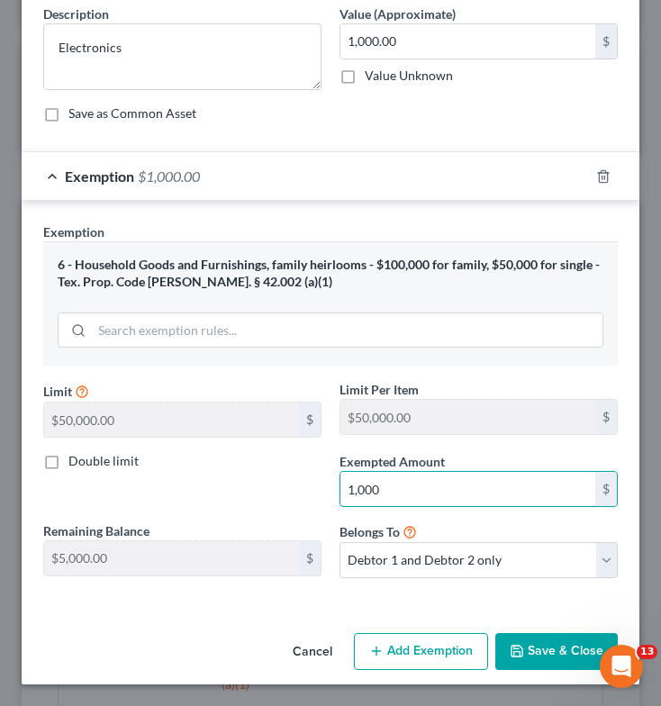
type input "1,000"
click at [520, 648] on button "Save & Close" at bounding box center [556, 652] width 122 height 38
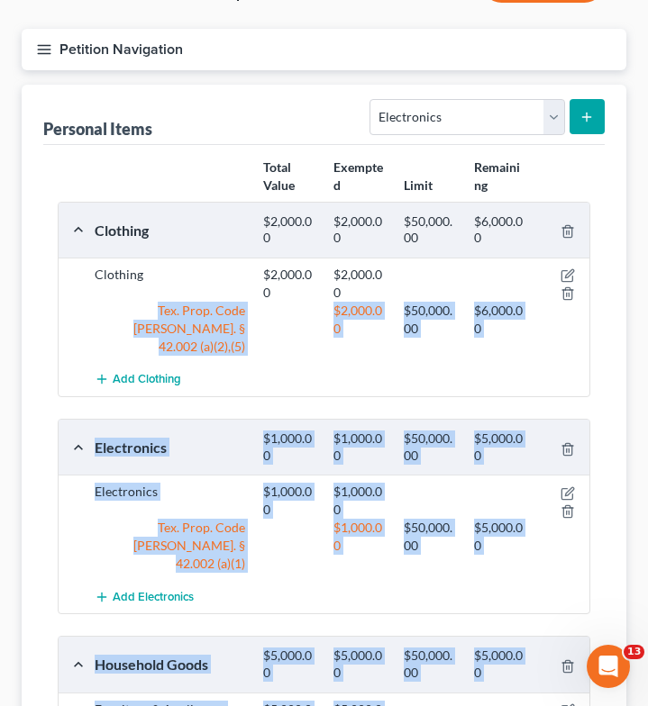
drag, startPoint x: 520, startPoint y: 648, endPoint x: 527, endPoint y: 220, distance: 427.8
click at [536, 99] on select "Select Item Type Clothing Collectibles Of Value Electronics Firearms Household …" at bounding box center [466, 117] width 195 height 36
select select "firearms"
click at [372, 99] on select "Select Item Type Clothing Collectibles Of Value Electronics Firearms Household …" at bounding box center [466, 117] width 195 height 36
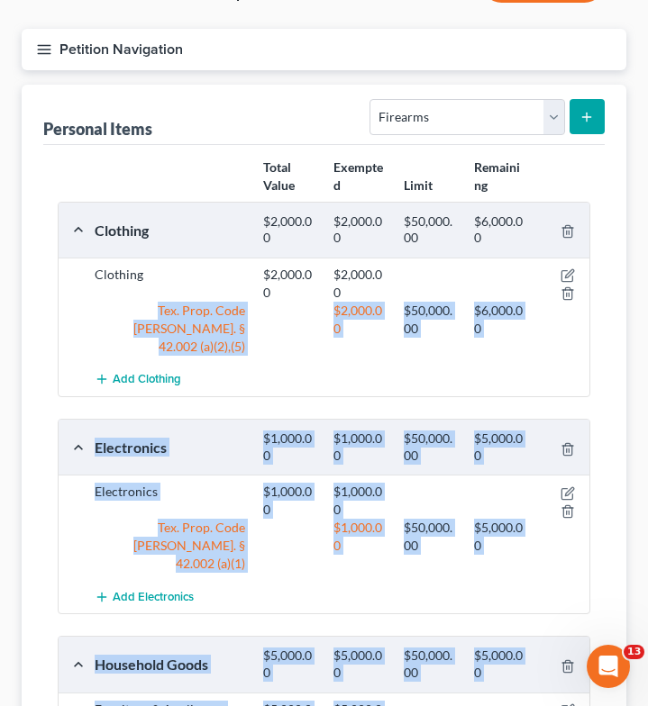
click at [588, 117] on line "submit" at bounding box center [587, 117] width 8 height 0
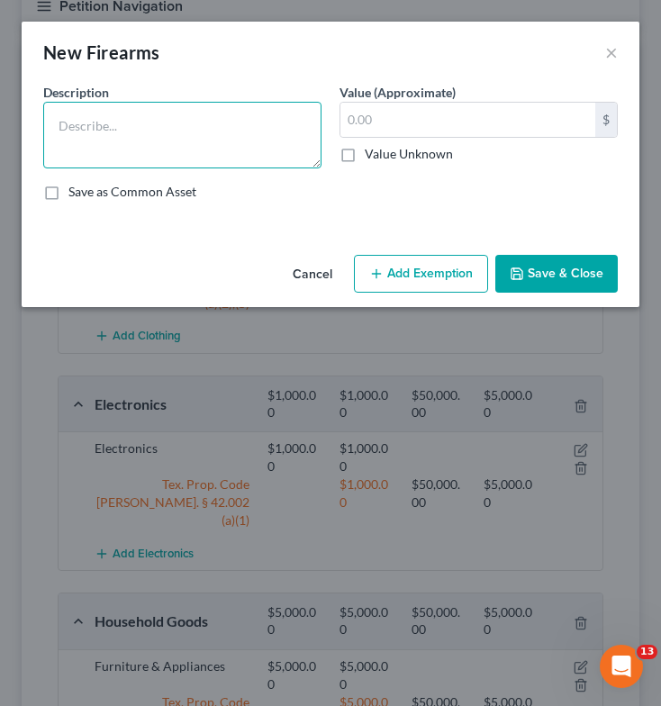
click at [254, 129] on textarea at bounding box center [182, 135] width 278 height 67
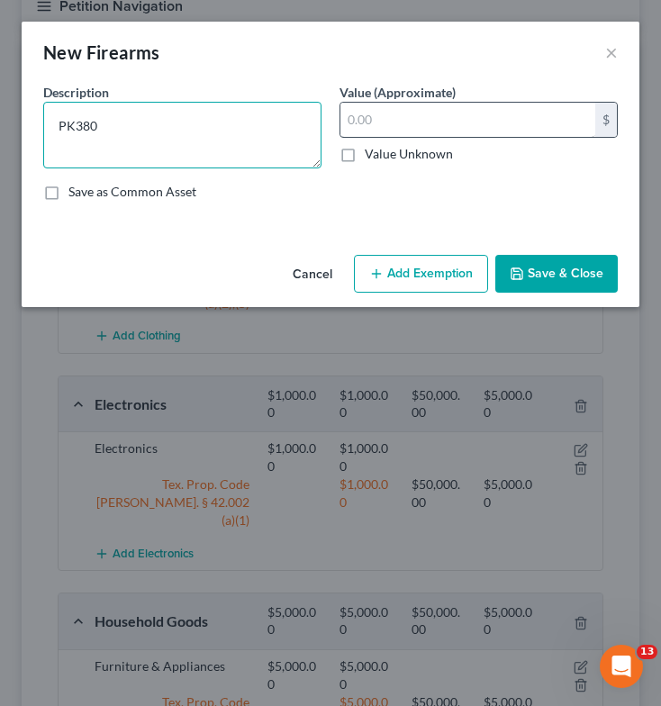
type textarea "PK380"
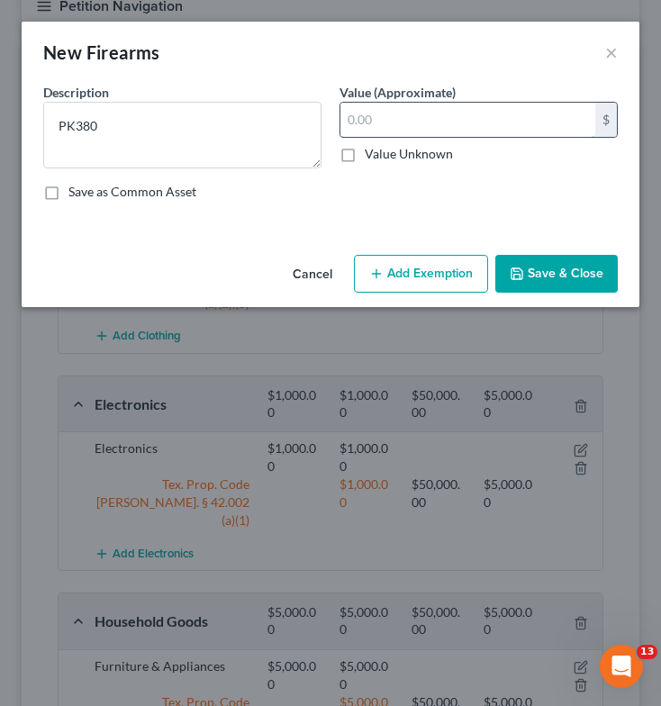
click at [441, 118] on input "text" at bounding box center [467, 120] width 255 height 34
type input "250"
click at [430, 274] on button "Add Exemption" at bounding box center [421, 274] width 134 height 38
select select "2"
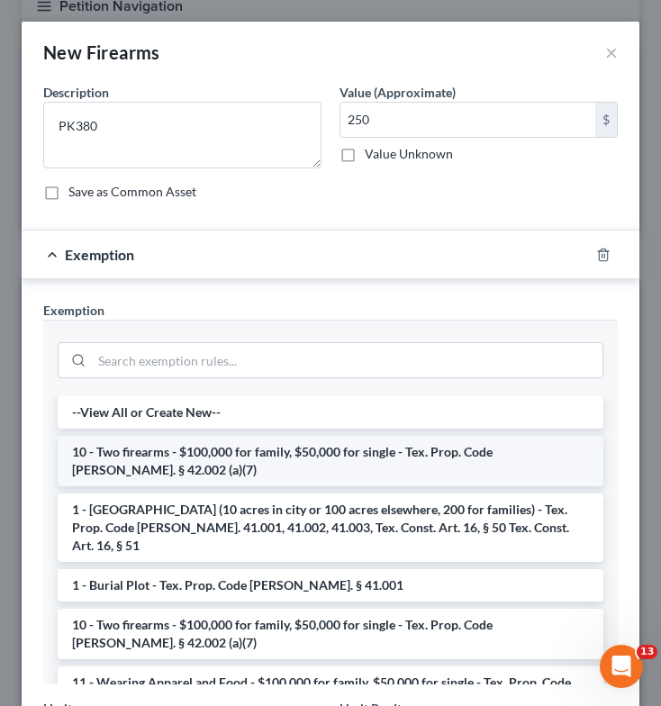
click at [310, 466] on li "10 - Two firearms - $100,000 for family, $50,000 for single - Tex. Prop. Code […" at bounding box center [331, 461] width 546 height 50
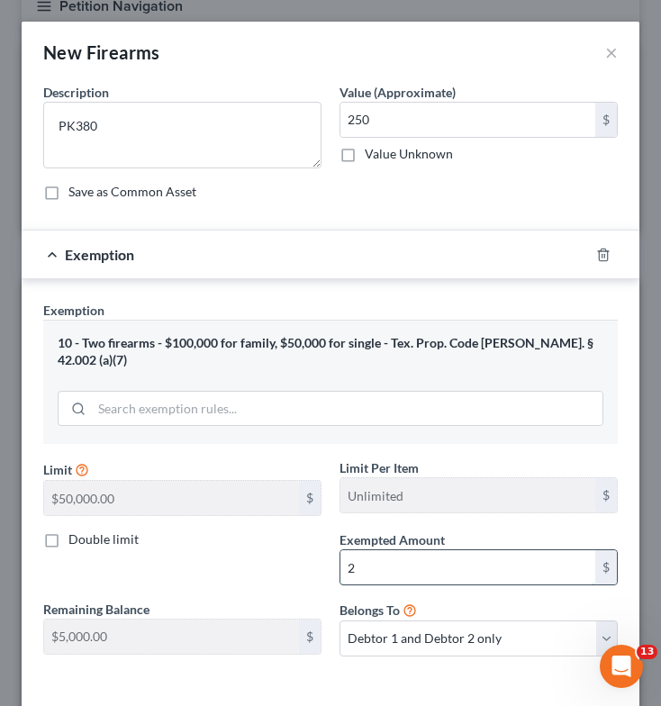
click at [387, 550] on input "2" at bounding box center [467, 567] width 255 height 34
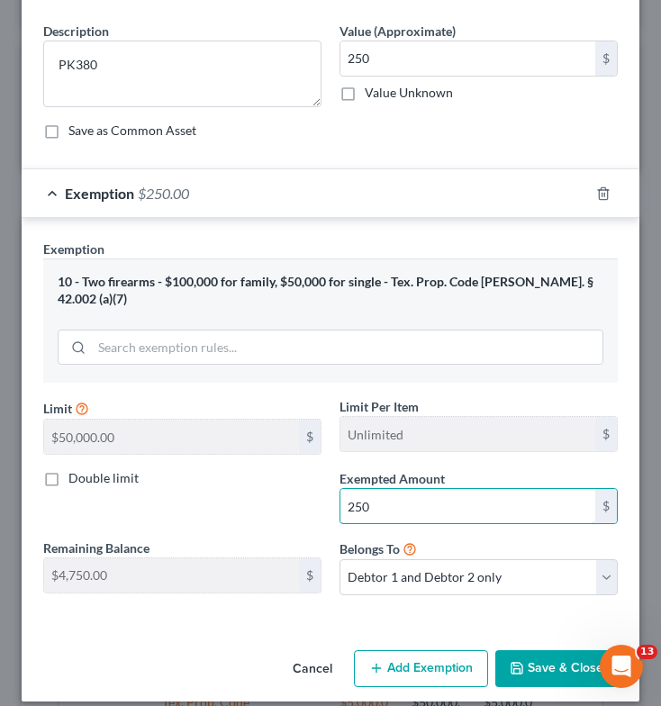
type input "250"
click at [535, 650] on button "Save & Close" at bounding box center [556, 669] width 122 height 38
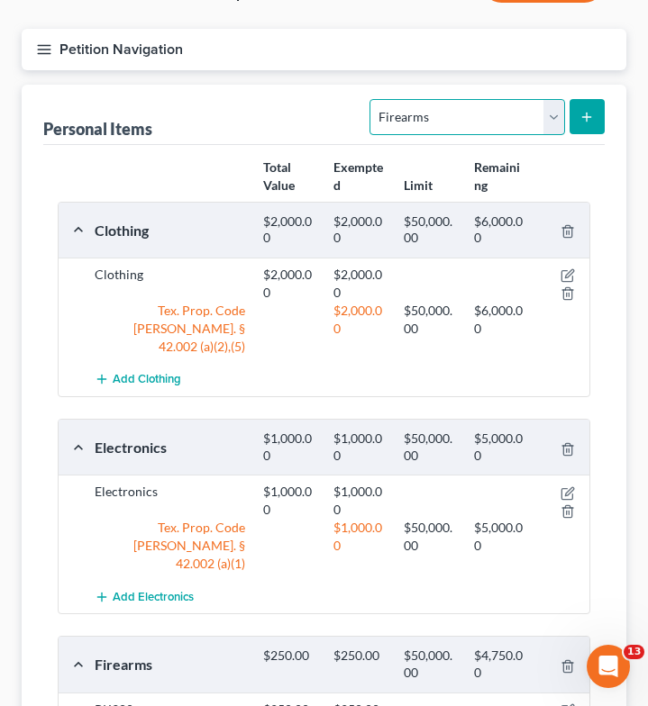
click at [485, 99] on select "Select Item Type Clothing Collectibles Of Value Electronics Firearms Household …" at bounding box center [466, 117] width 195 height 36
select select "sports_and_hobby_equipment"
click at [372, 99] on select "Select Item Type Clothing Collectibles Of Value Electronics Firearms Household …" at bounding box center [466, 117] width 195 height 36
click at [593, 110] on icon "submit" at bounding box center [586, 117] width 14 height 14
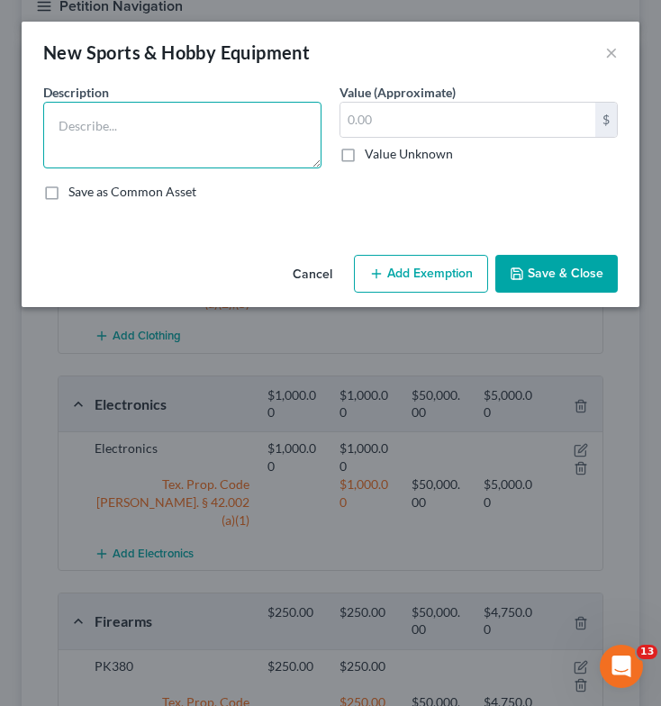
click at [246, 127] on textarea at bounding box center [182, 135] width 278 height 67
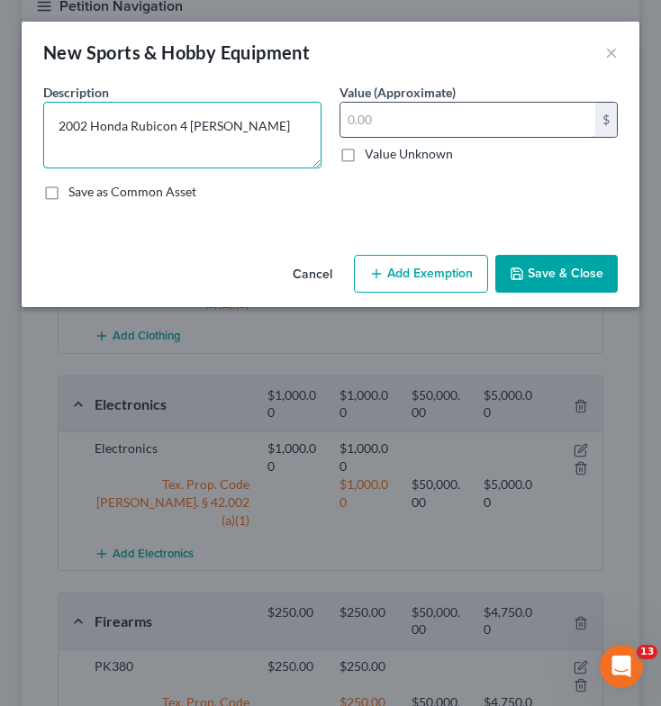
type textarea "2002 Honda Rubicon 4 [PERSON_NAME]"
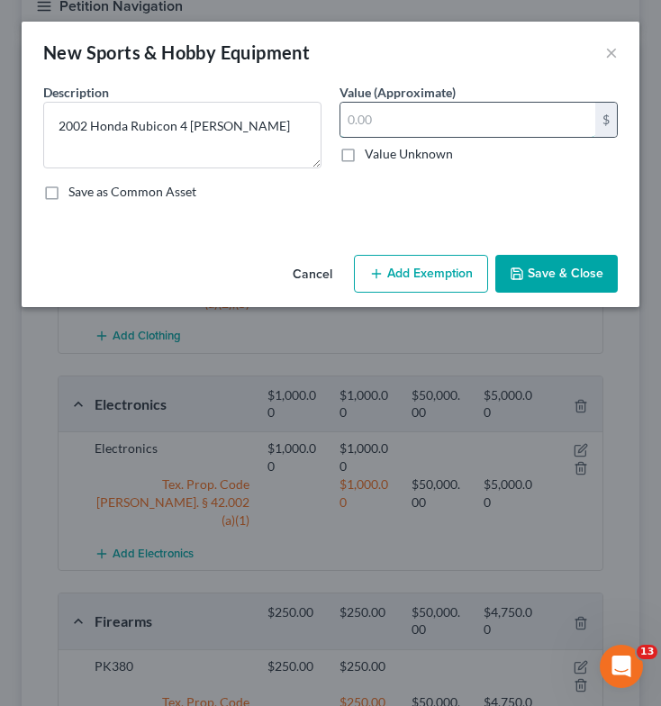
click at [431, 126] on input "text" at bounding box center [467, 120] width 255 height 34
type input "2,000"
click at [433, 282] on button "Add Exemption" at bounding box center [421, 274] width 134 height 38
select select "2"
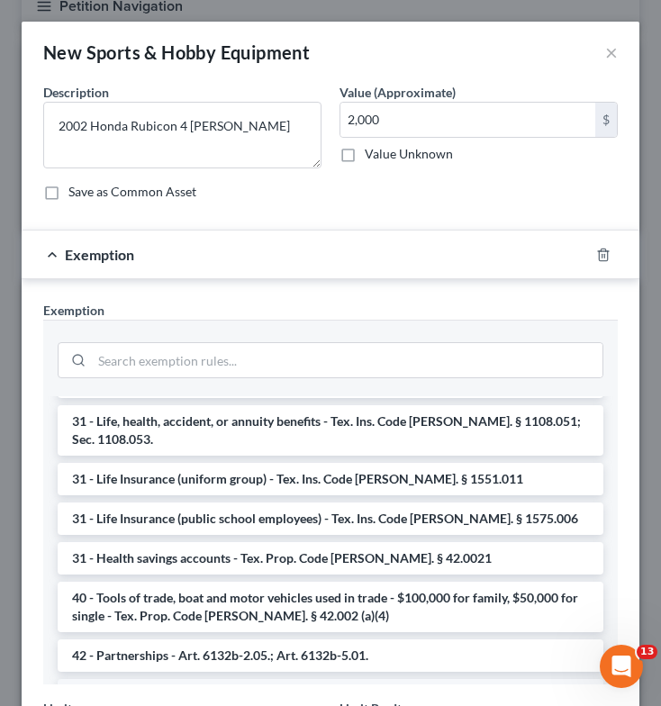
scroll to position [1723, 0]
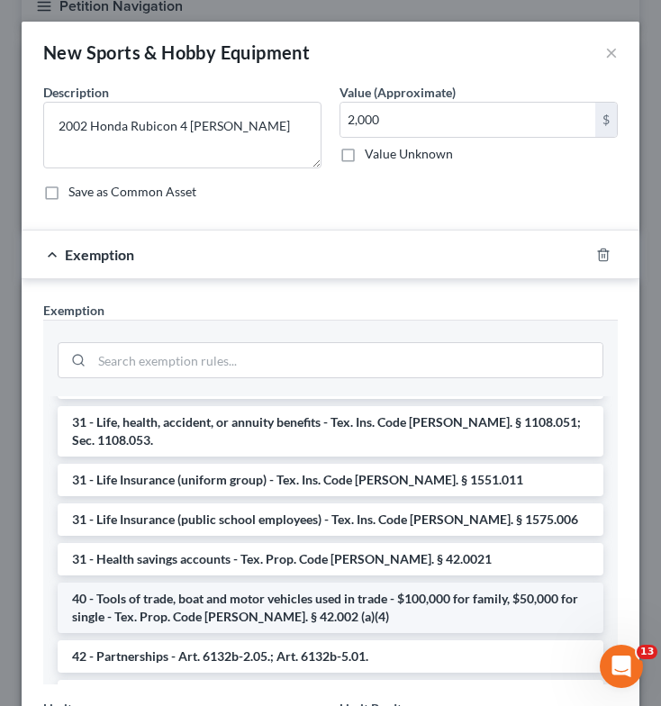
click at [390, 583] on li "40 - Tools of trade, boat and motor vehicles used in trade - $100,000 for famil…" at bounding box center [331, 608] width 546 height 50
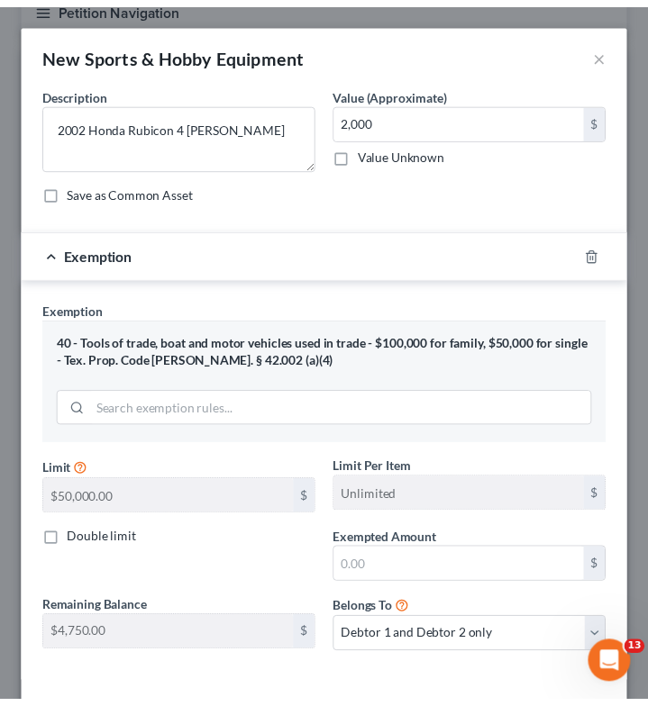
scroll to position [78, 0]
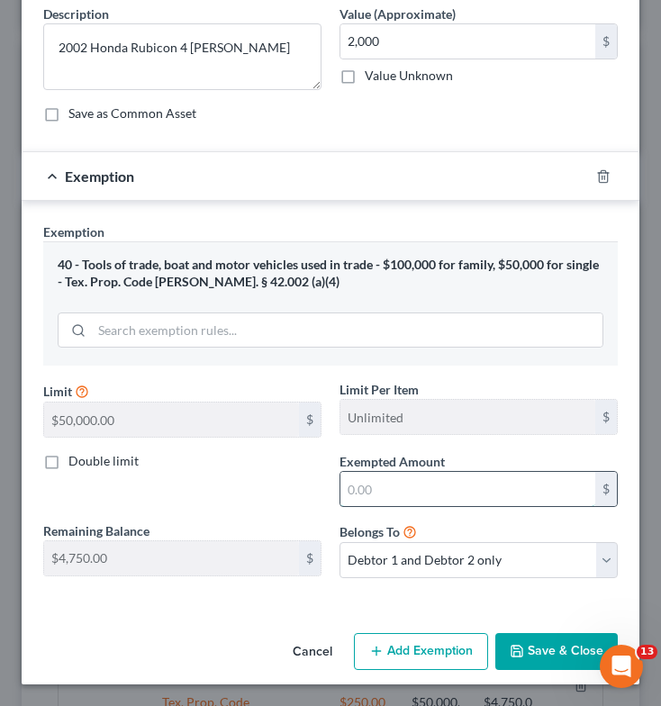
click at [390, 495] on input "text" at bounding box center [467, 489] width 255 height 34
type input "2,000"
click at [68, 453] on label "Double limit" at bounding box center [103, 461] width 70 height 18
click at [76, 453] on input "Double limit" at bounding box center [82, 458] width 12 height 12
checkbox input "true"
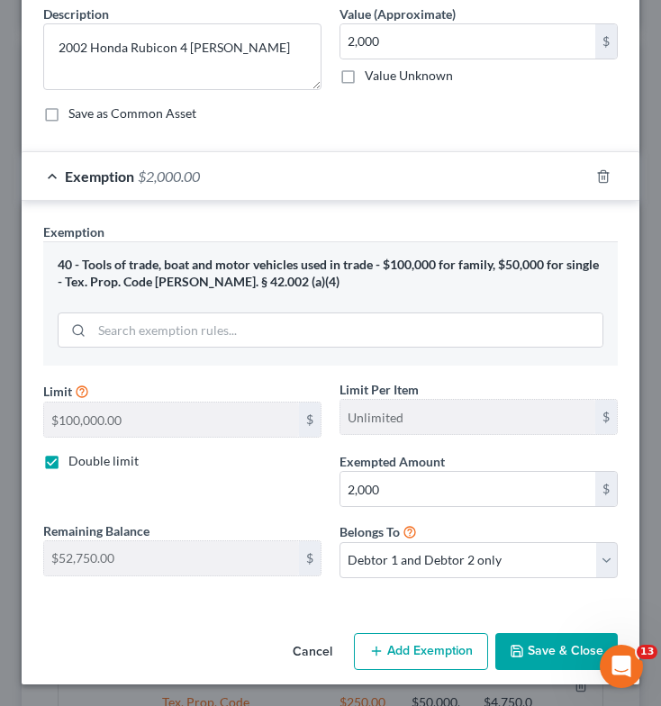
click at [221, 275] on div "40 - Tools of trade, boat and motor vehicles used in trade - $100,000 for famil…" at bounding box center [331, 273] width 546 height 33
click at [529, 646] on button "Save & Close" at bounding box center [556, 652] width 122 height 38
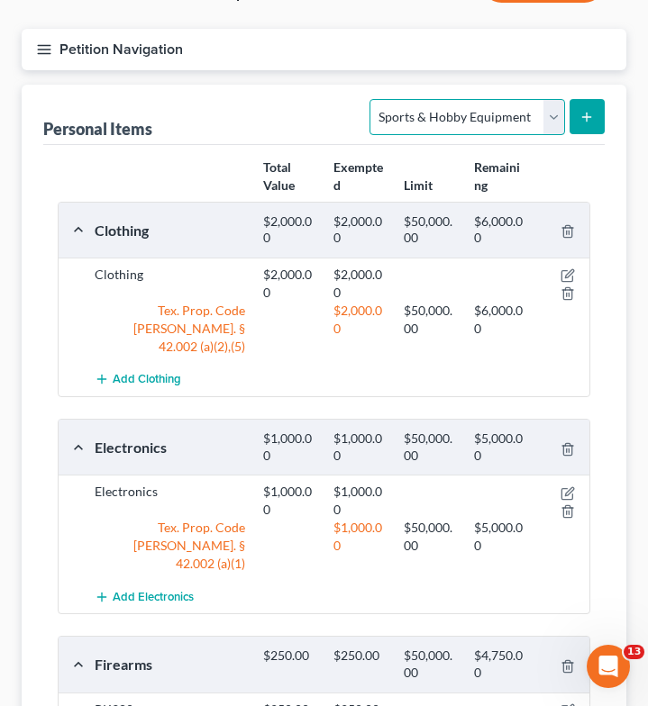
click at [492, 99] on select "Select Item Type Clothing Collectibles Of Value Electronics Firearms Household …" at bounding box center [466, 117] width 195 height 36
click at [196, 88] on div "Personal Items Select Item Type Clothing Collectibles Of Value Electronics Fire…" at bounding box center [323, 115] width 561 height 60
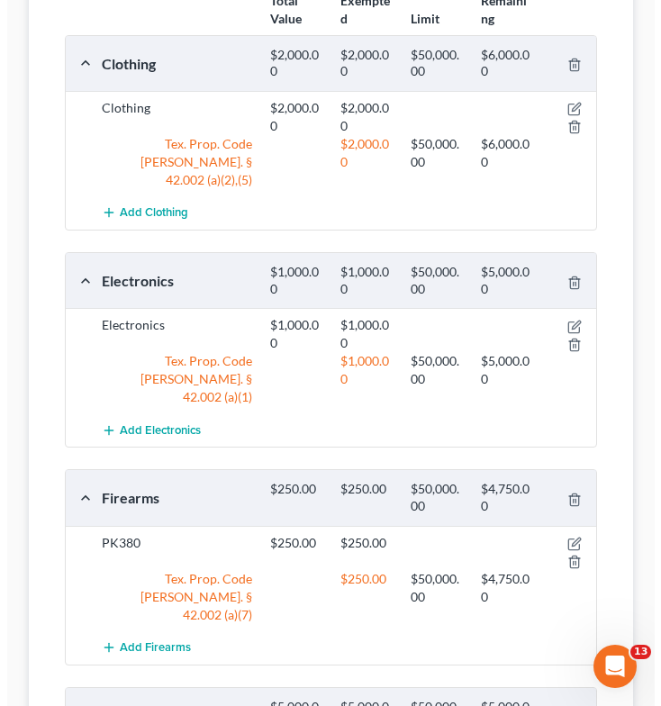
scroll to position [0, 0]
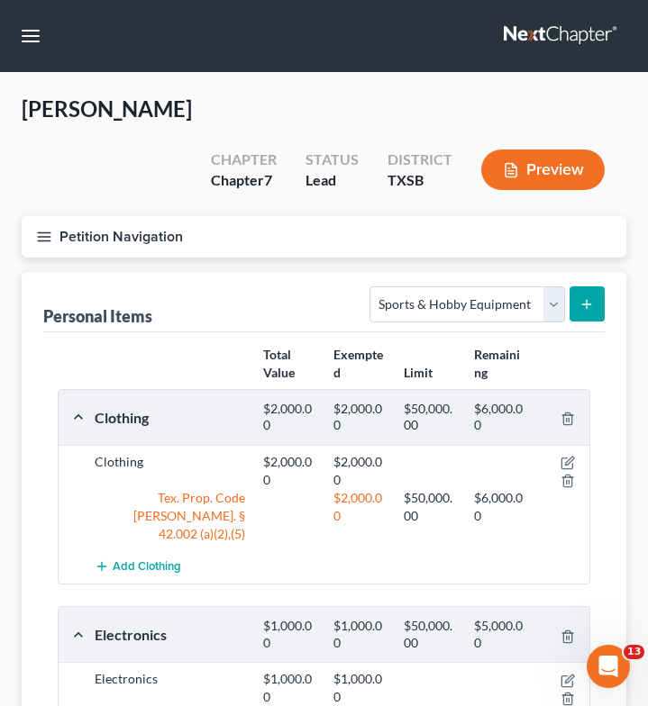
click at [41, 229] on icon "button" at bounding box center [44, 237] width 16 height 16
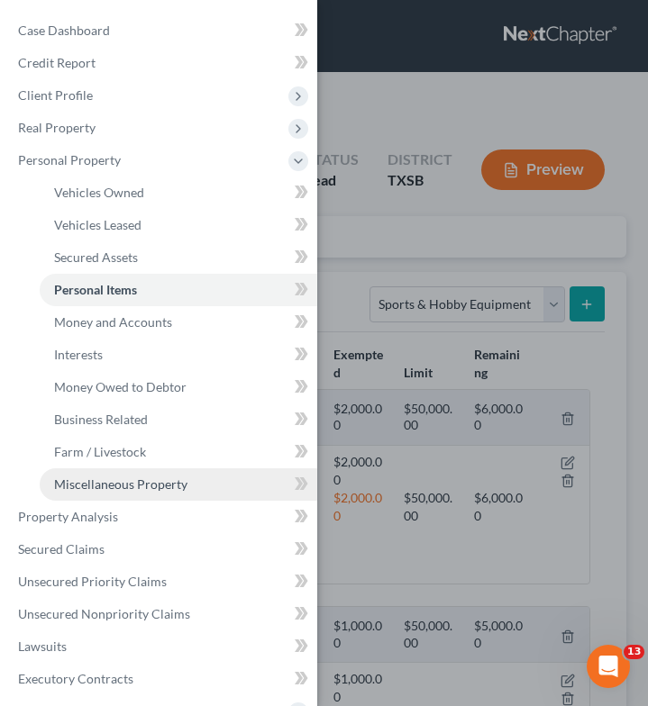
click at [140, 486] on span "Miscellaneous Property" at bounding box center [120, 483] width 133 height 15
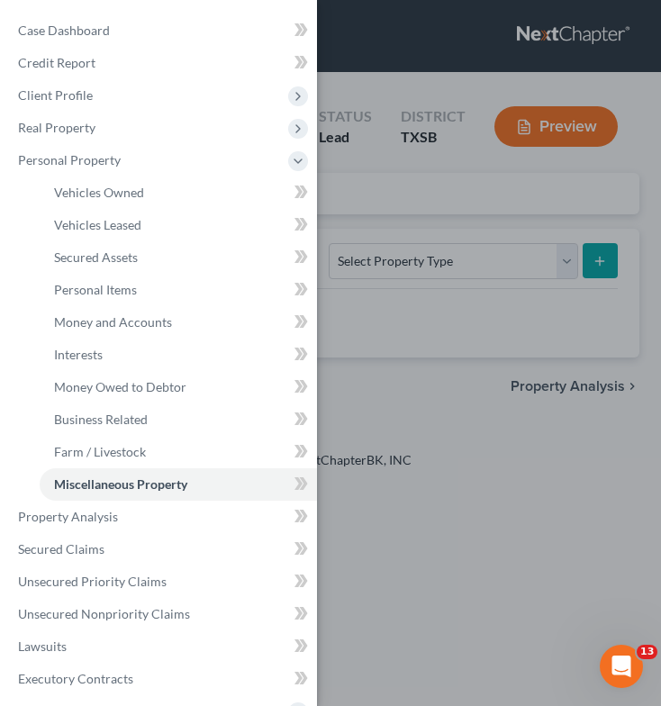
click at [380, 401] on div "Case Dashboard Payments Invoices Payments Payments Credit Report Client Profile" at bounding box center [330, 353] width 661 height 706
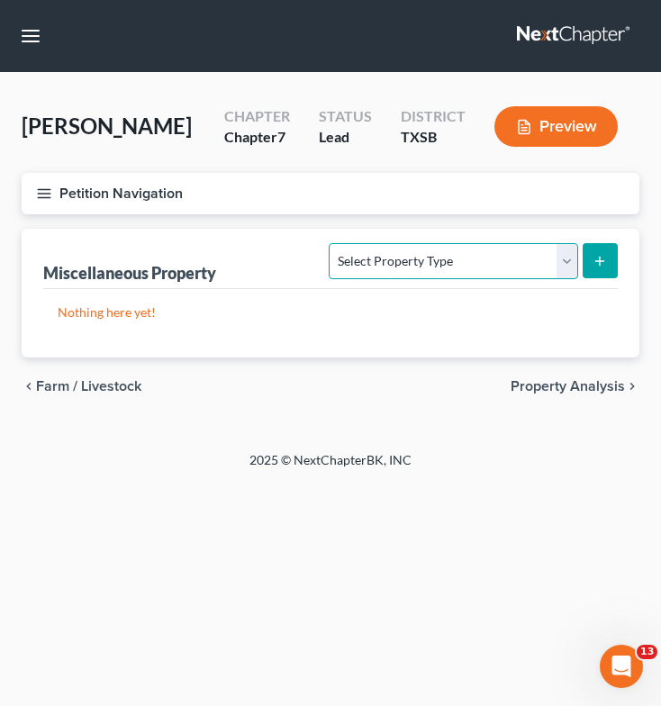
click at [428, 256] on select "Select Property Type Assigned for Creditor Benefit [DATE] Holding for Another N…" at bounding box center [453, 261] width 249 height 36
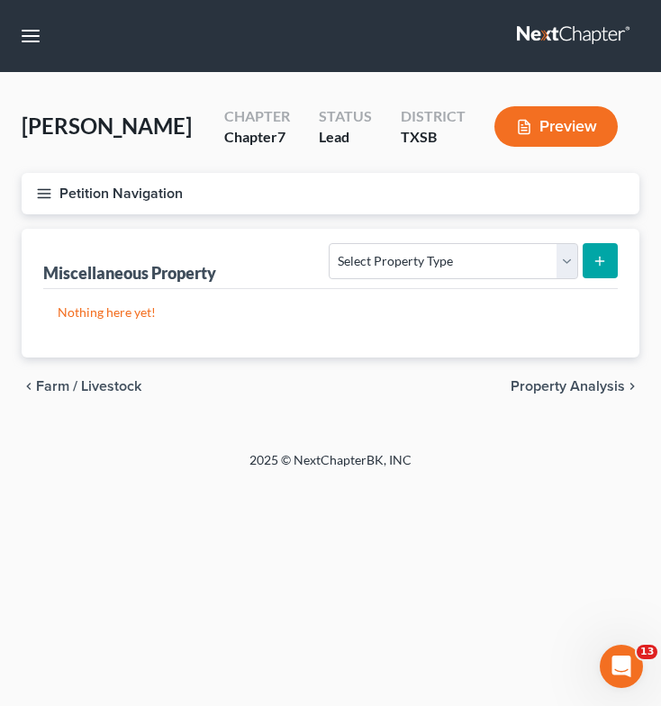
click at [48, 194] on icon "button" at bounding box center [44, 194] width 16 height 16
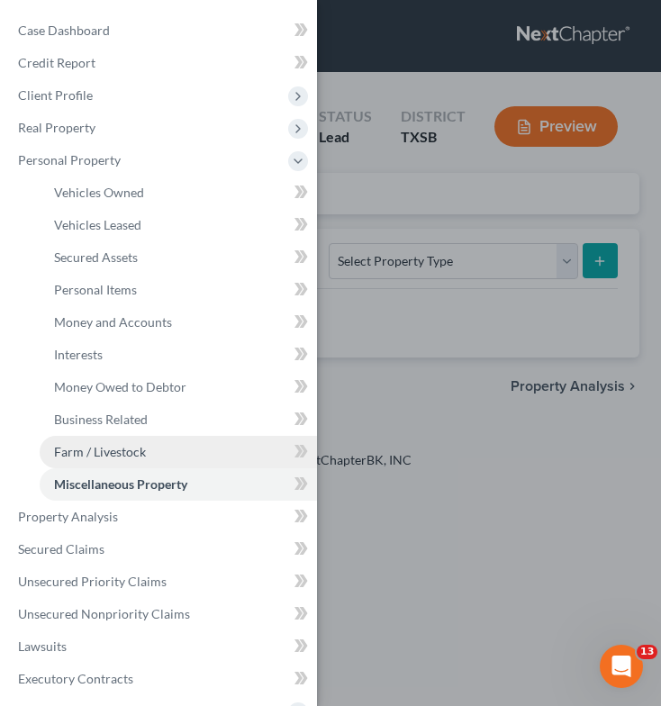
click at [85, 454] on span "Farm / Livestock" at bounding box center [100, 451] width 92 height 15
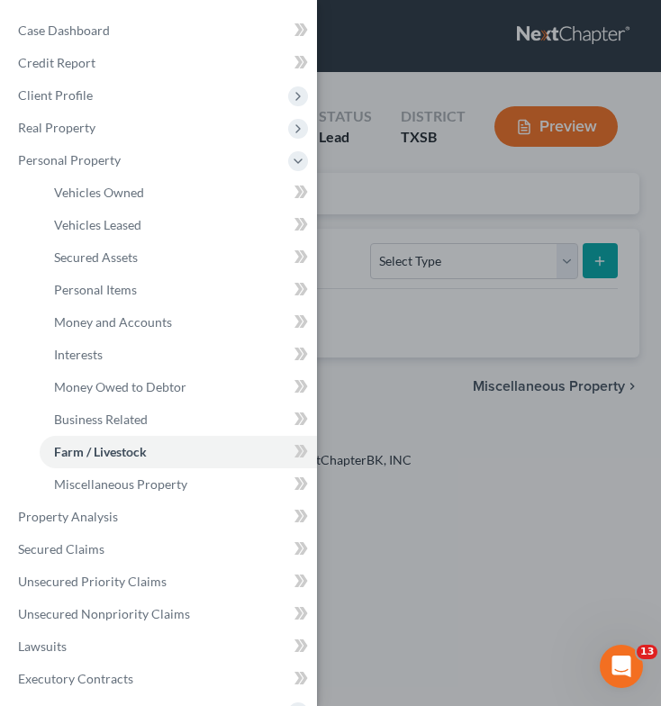
click at [395, 375] on div "Case Dashboard Payments Invoices Payments Payments Credit Report Client Profile" at bounding box center [330, 353] width 661 height 706
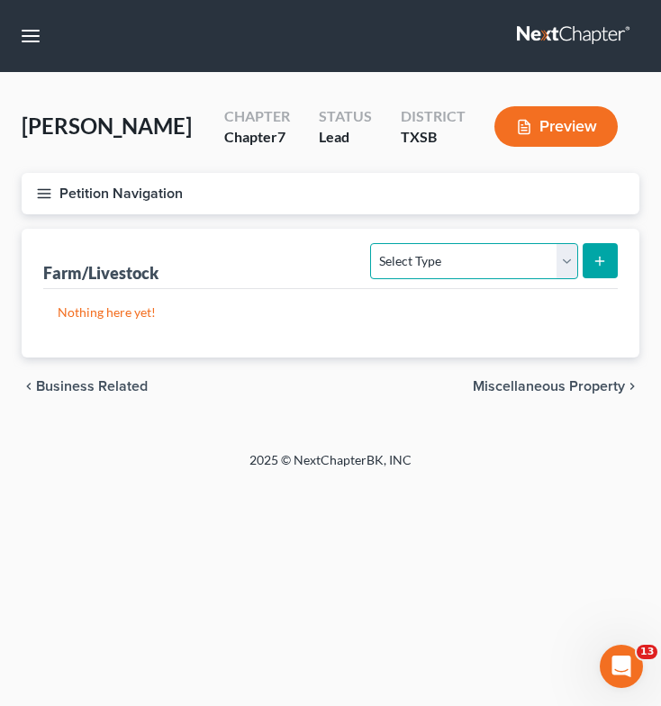
click at [461, 257] on select "Select Type Animals & Livestock Crops: Growing or Harvested Farming Equipment F…" at bounding box center [473, 261] width 207 height 36
select select "farming_equipment"
click at [374, 243] on select "Select Type Animals & Livestock Crops: Growing or Harvested Farming Equipment F…" at bounding box center [473, 261] width 207 height 36
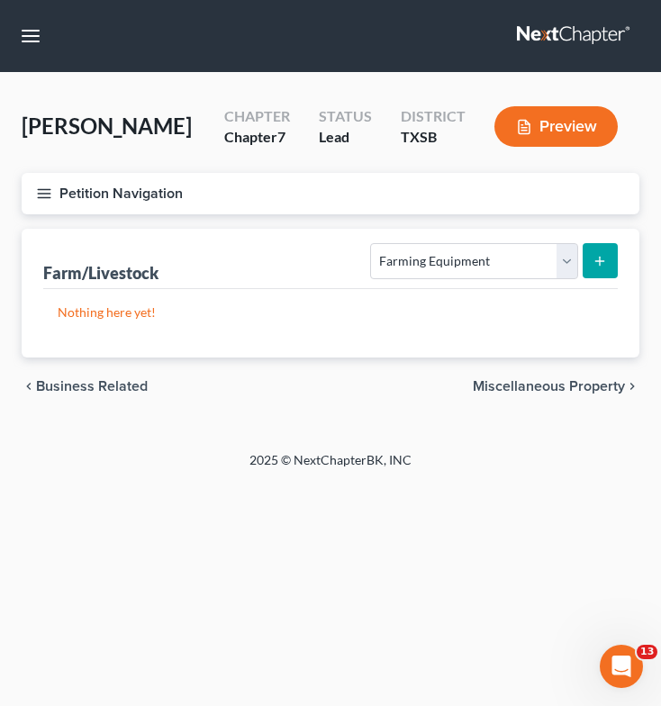
click at [589, 260] on button "submit" at bounding box center [600, 260] width 35 height 35
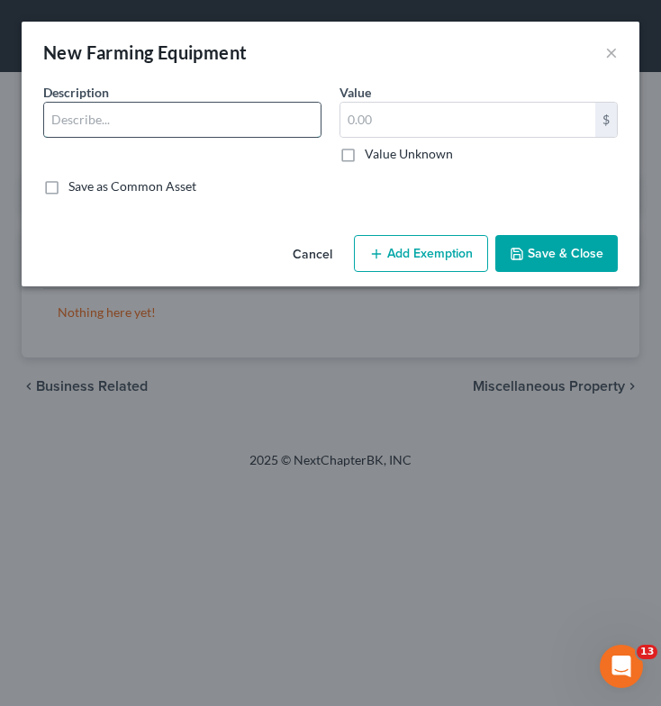
click at [224, 113] on input "text" at bounding box center [182, 120] width 276 height 34
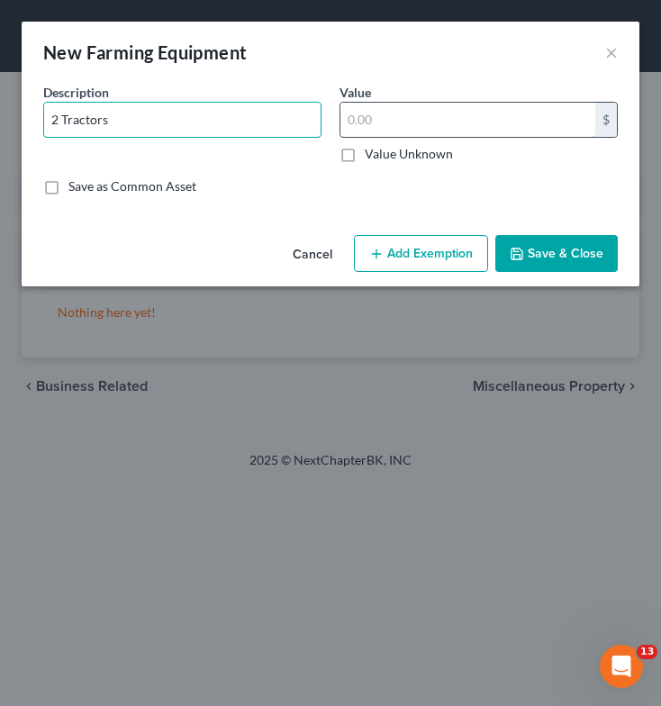
type input "2 Tractors"
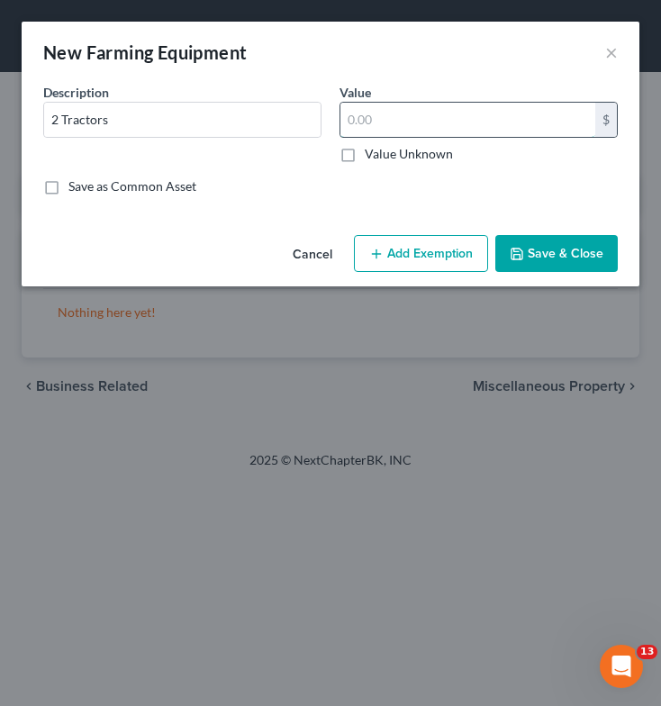
click at [405, 114] on input "text" at bounding box center [467, 120] width 255 height 34
type input "5,000"
click at [417, 251] on button "Add Exemption" at bounding box center [421, 254] width 134 height 38
select select "2"
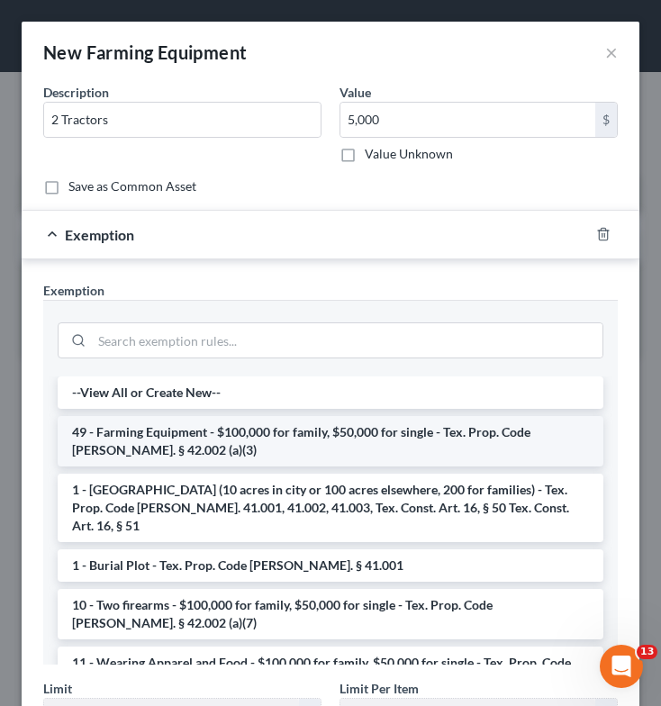
click at [376, 442] on li "49 - Farming Equipment - $100,000 for family, $50,000 for single - Tex. Prop. C…" at bounding box center [331, 441] width 546 height 50
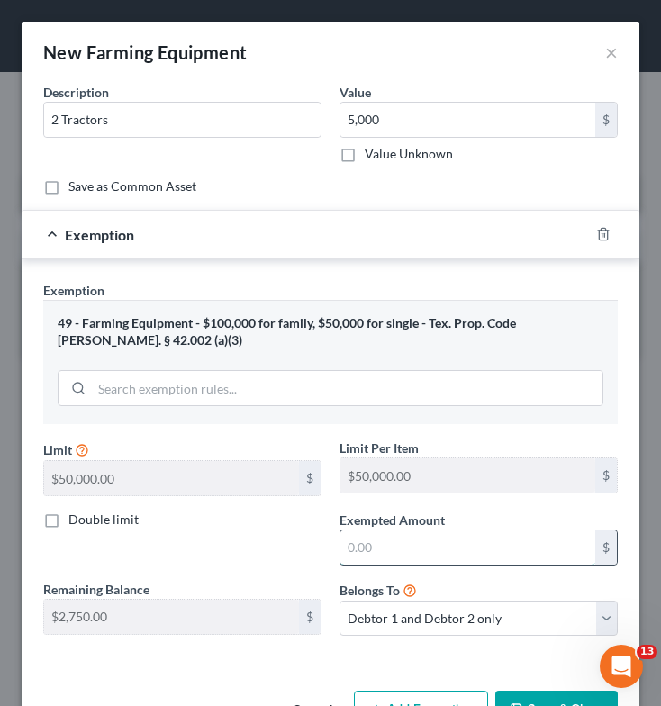
click at [413, 562] on input "text" at bounding box center [467, 547] width 255 height 34
click at [68, 518] on label "Double limit" at bounding box center [103, 520] width 70 height 18
click at [76, 518] on input "Double limit" at bounding box center [82, 517] width 12 height 12
checkbox input "true"
click at [375, 548] on input "text" at bounding box center [467, 547] width 255 height 34
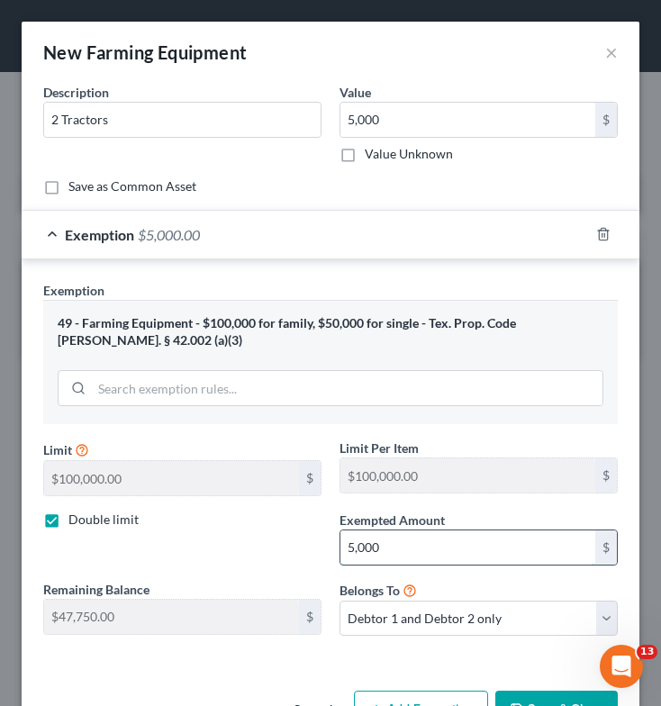
scroll to position [59, 0]
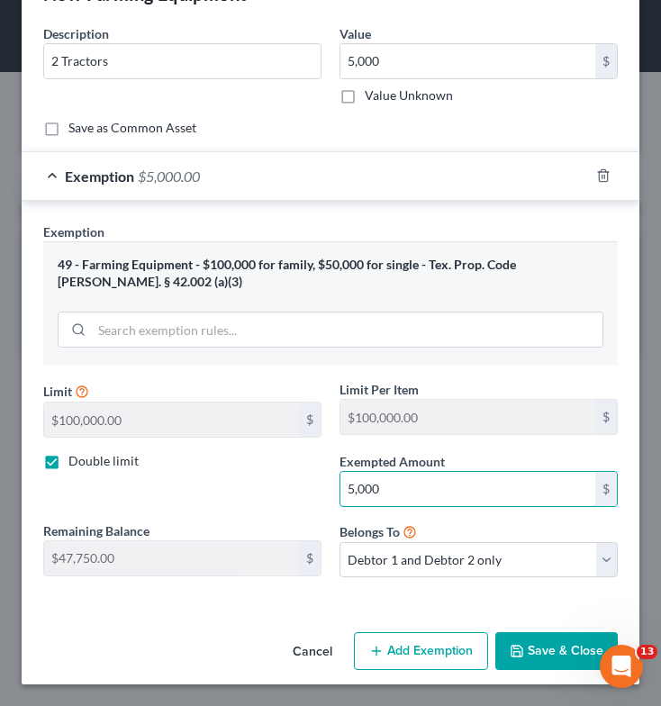
type input "5,000"
click at [539, 658] on button "Save & Close" at bounding box center [556, 651] width 122 height 38
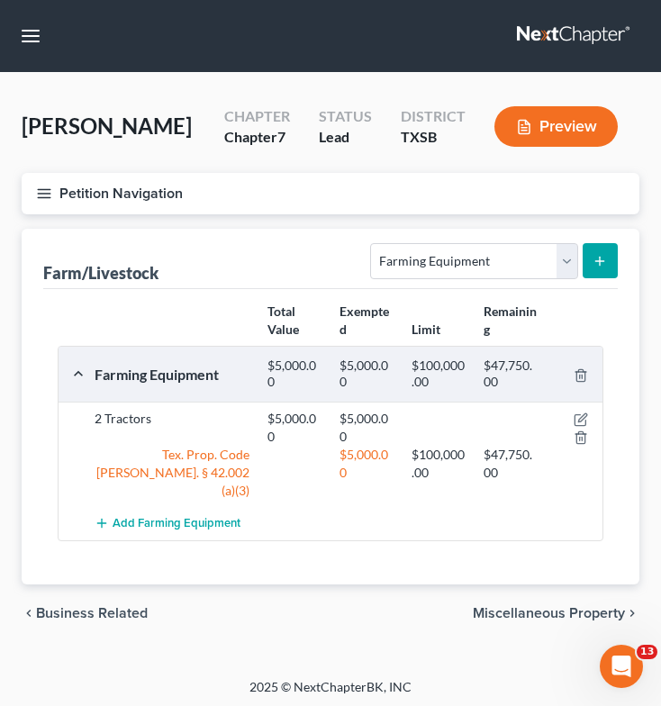
click at [607, 255] on button "submit" at bounding box center [600, 260] width 35 height 35
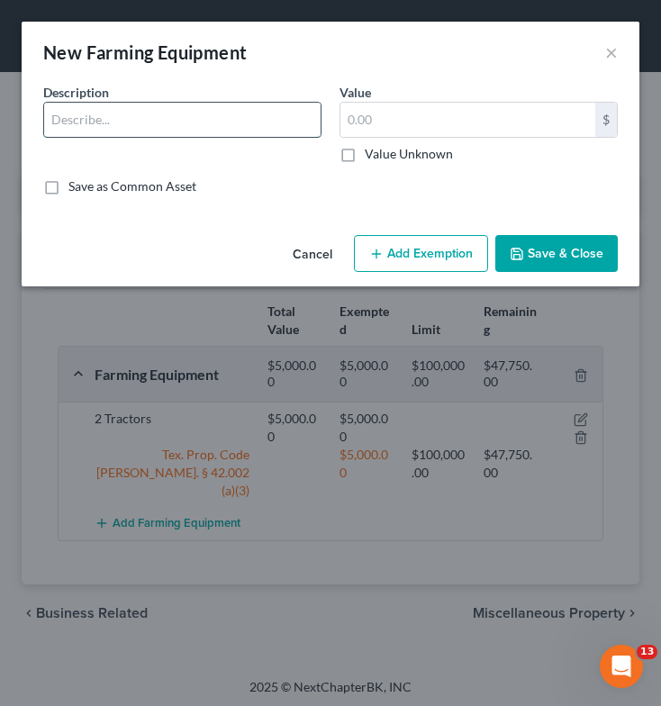
click at [146, 119] on input "text" at bounding box center [182, 120] width 276 height 34
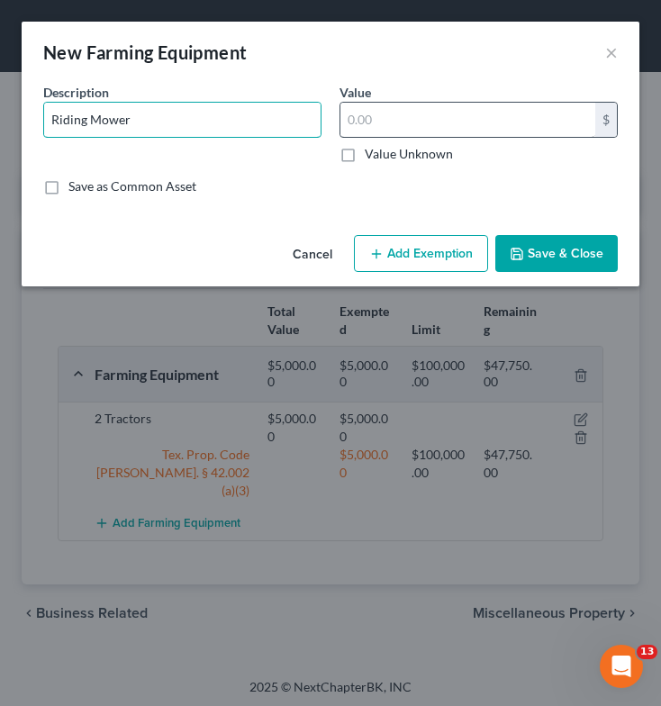
type input "Riding Mower"
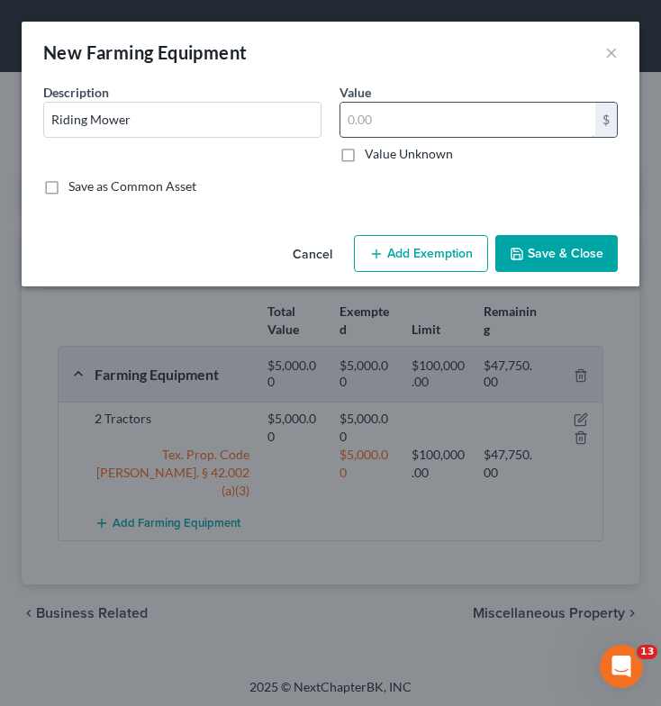
click at [389, 118] on input "text" at bounding box center [467, 120] width 255 height 34
type input "500"
click at [423, 256] on button "Add Exemption" at bounding box center [421, 254] width 134 height 38
select select "2"
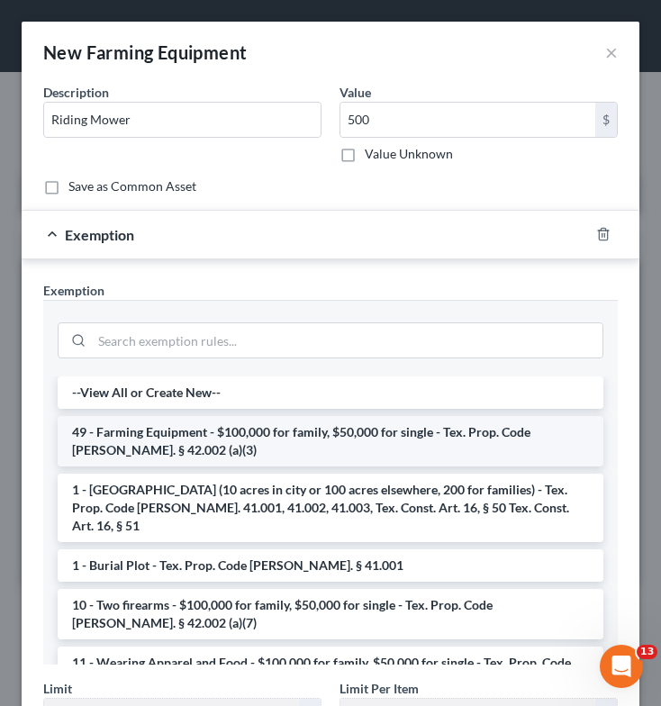
click at [343, 438] on li "49 - Farming Equipment - $100,000 for family, $50,000 for single - Tex. Prop. C…" at bounding box center [331, 441] width 546 height 50
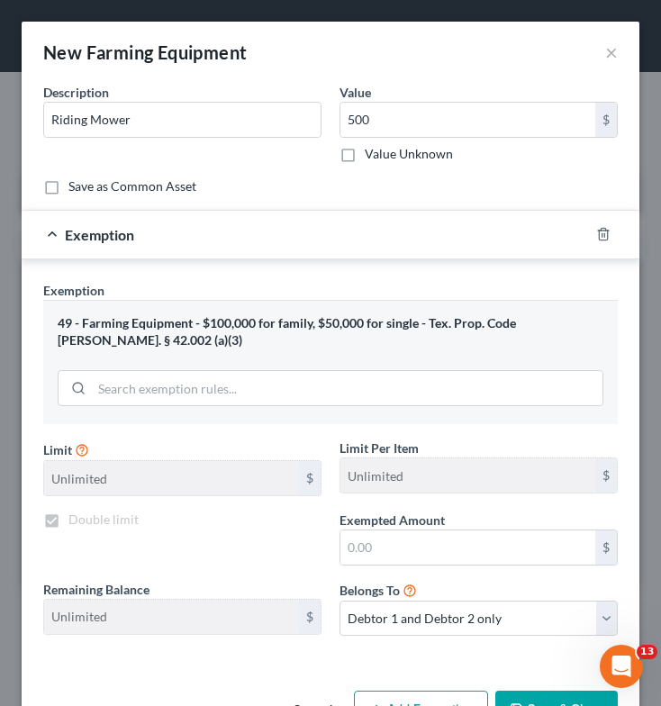
checkbox input "true"
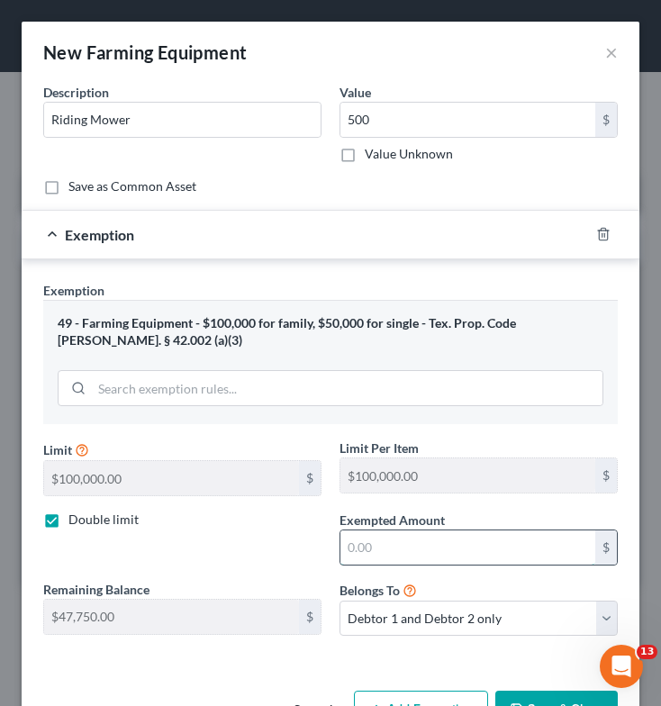
click at [388, 548] on input "text" at bounding box center [467, 547] width 255 height 34
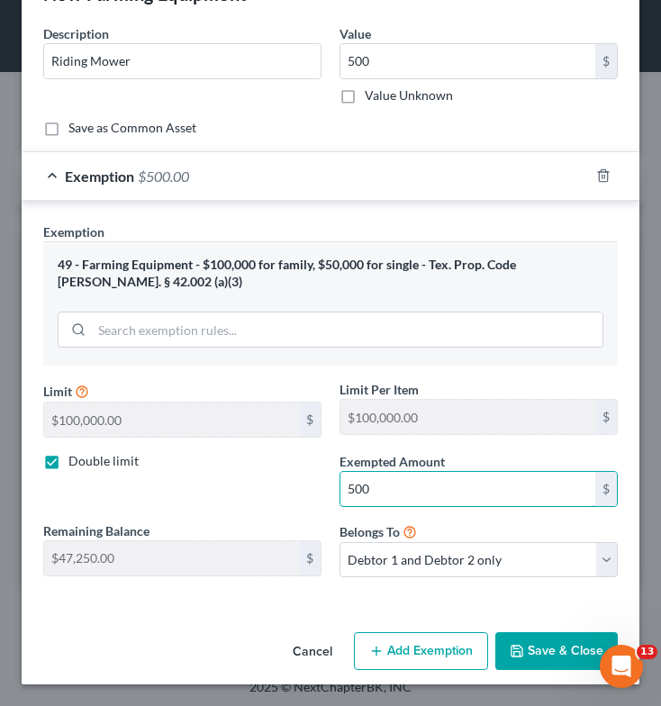
type input "500"
click at [540, 653] on button "Save & Close" at bounding box center [556, 651] width 122 height 38
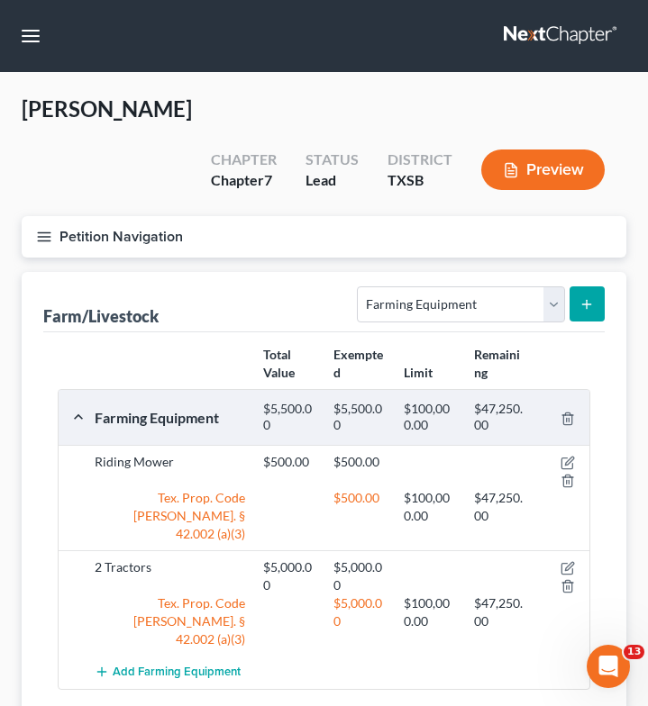
click at [43, 237] on line "button" at bounding box center [44, 237] width 13 height 0
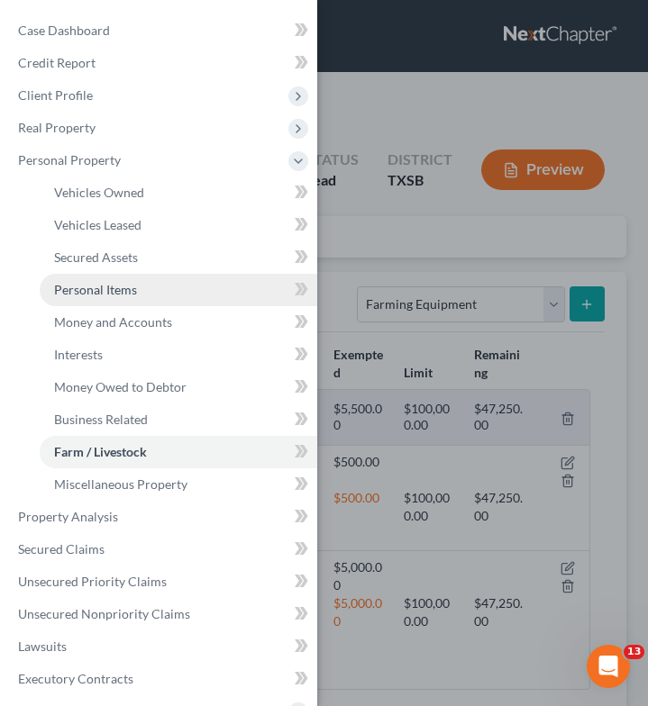
click at [162, 276] on link "Personal Items" at bounding box center [178, 290] width 277 height 32
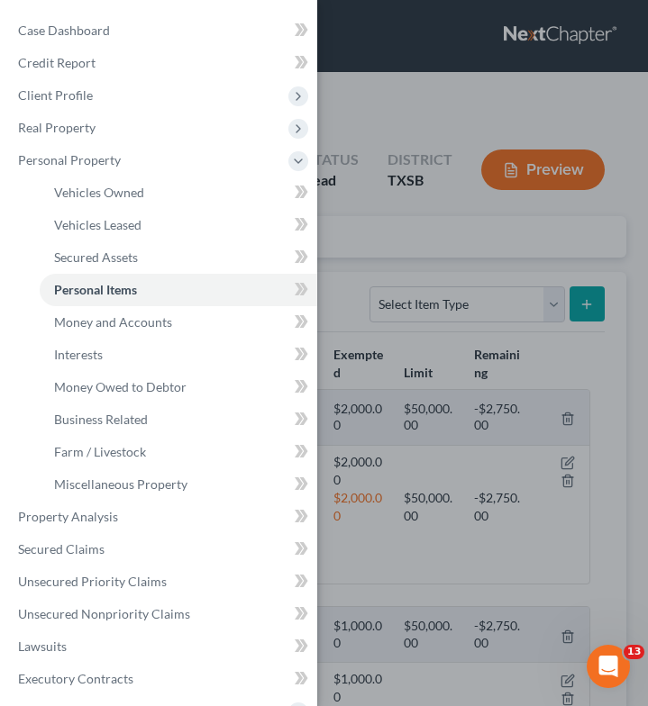
click at [341, 278] on div "Case Dashboard Payments Invoices Payments Payments Credit Report Client Profile" at bounding box center [324, 353] width 648 height 706
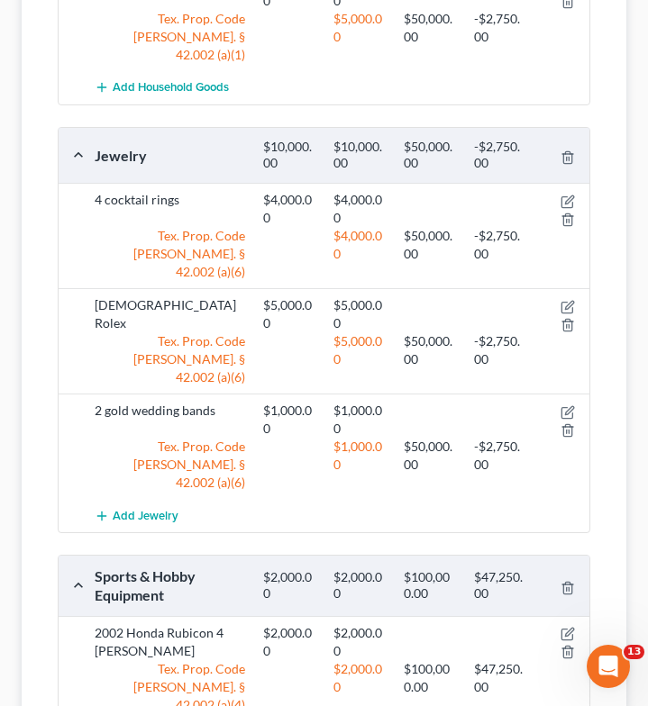
scroll to position [1132, 0]
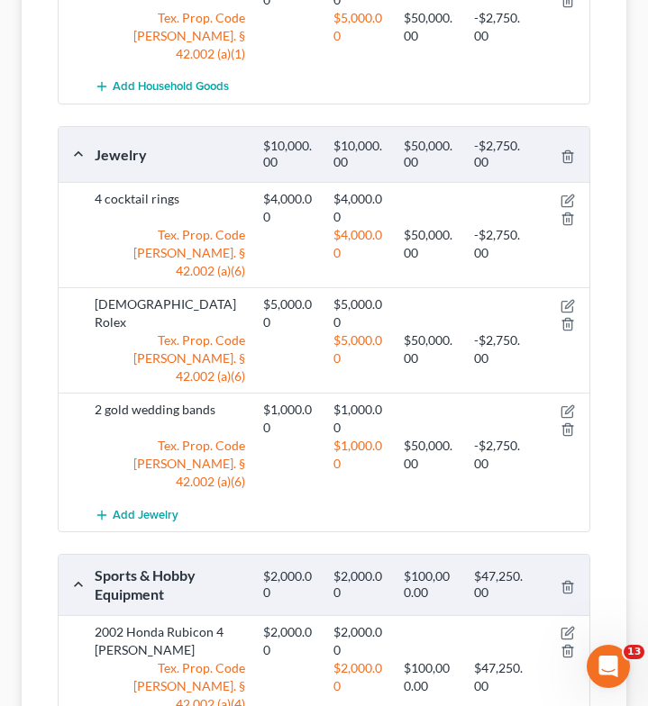
click at [353, 568] on div "$2,000.00" at bounding box center [359, 584] width 70 height 33
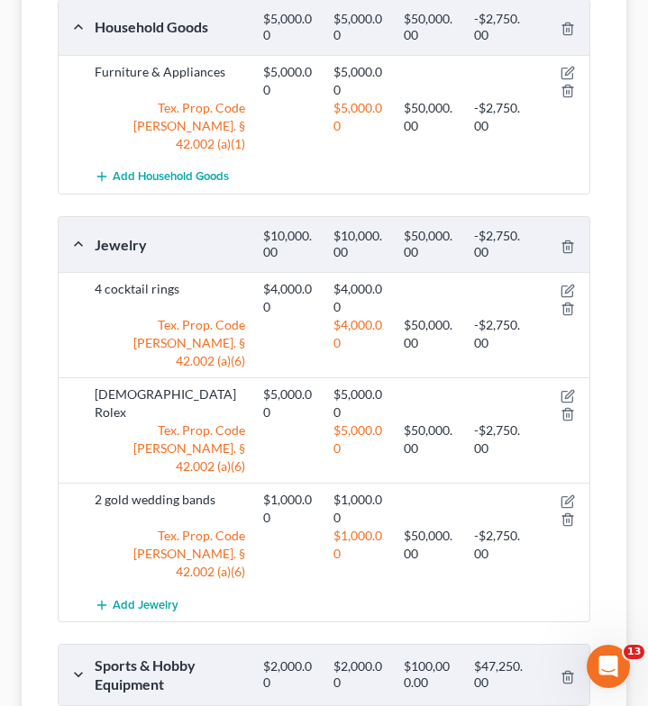
scroll to position [1041, 0]
click at [353, 484] on div "2 gold wedding bands $1,000.00 $1,000.00 Tex. Prop. Code [PERSON_NAME]. § 42.00…" at bounding box center [324, 536] width 530 height 105
click at [362, 659] on div "$2,000.00" at bounding box center [359, 675] width 70 height 33
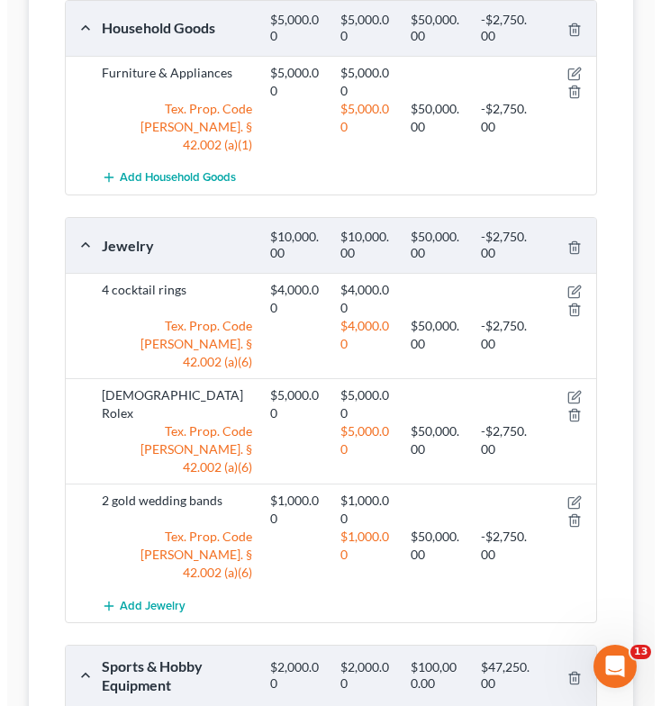
scroll to position [1132, 0]
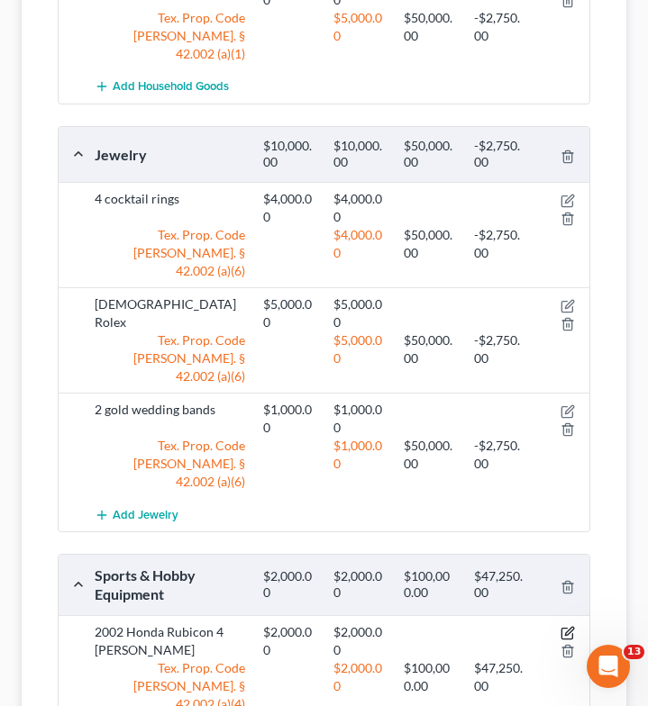
click at [568, 627] on icon "button" at bounding box center [569, 631] width 8 height 8
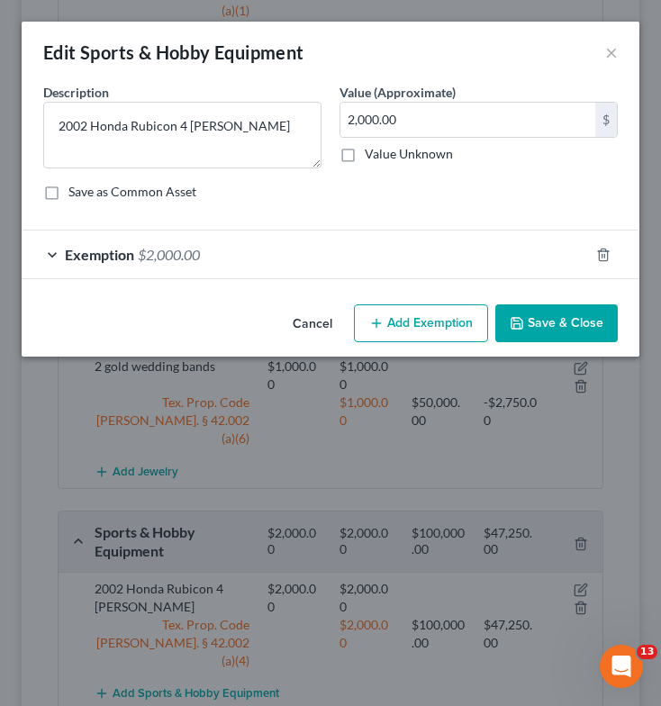
click at [75, 254] on span "Exemption" at bounding box center [99, 254] width 69 height 17
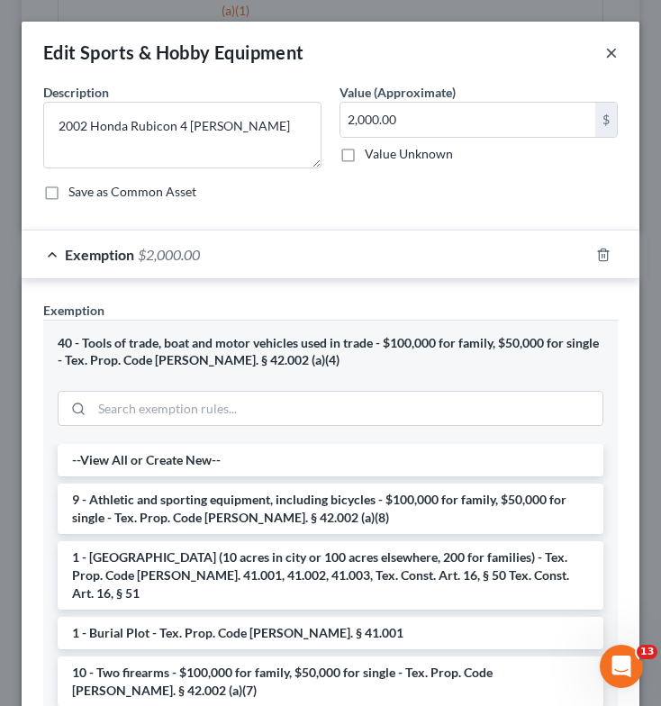
click at [605, 53] on button "×" at bounding box center [611, 52] width 13 height 22
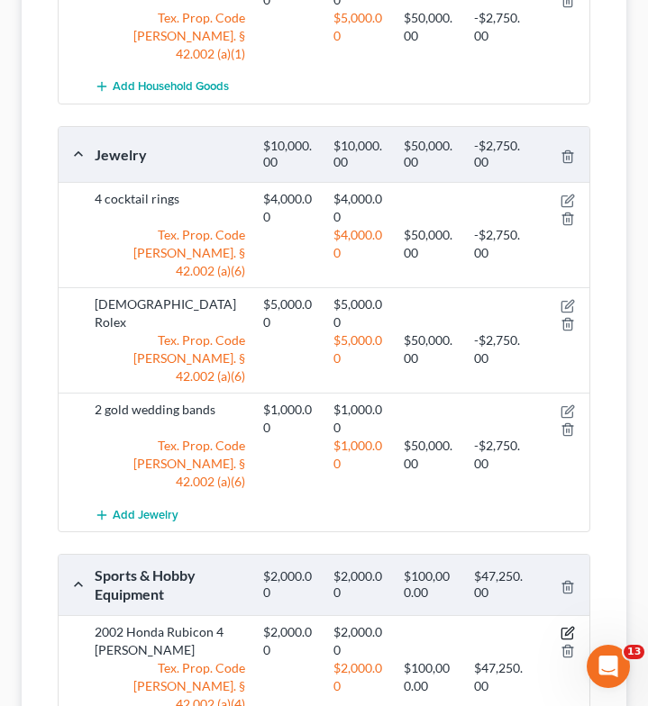
click at [562, 626] on icon "button" at bounding box center [567, 633] width 14 height 14
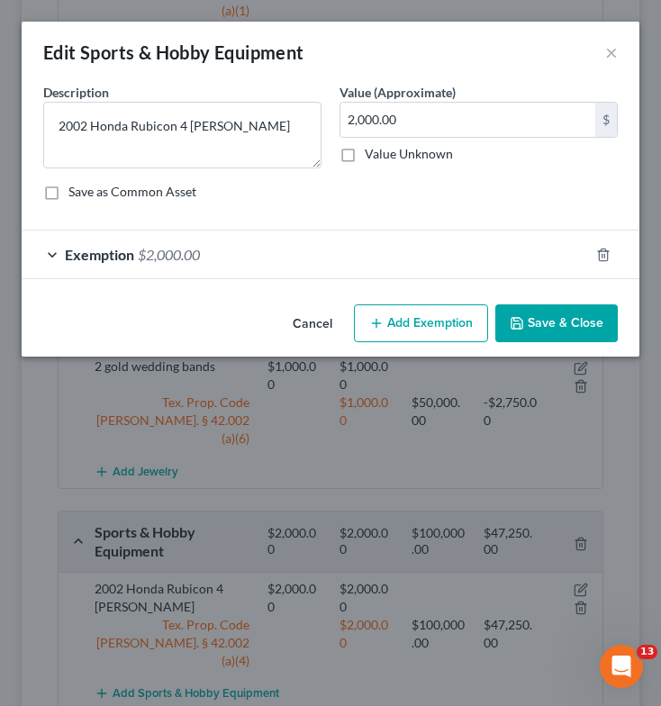
click at [181, 258] on span "$2,000.00" at bounding box center [169, 254] width 62 height 17
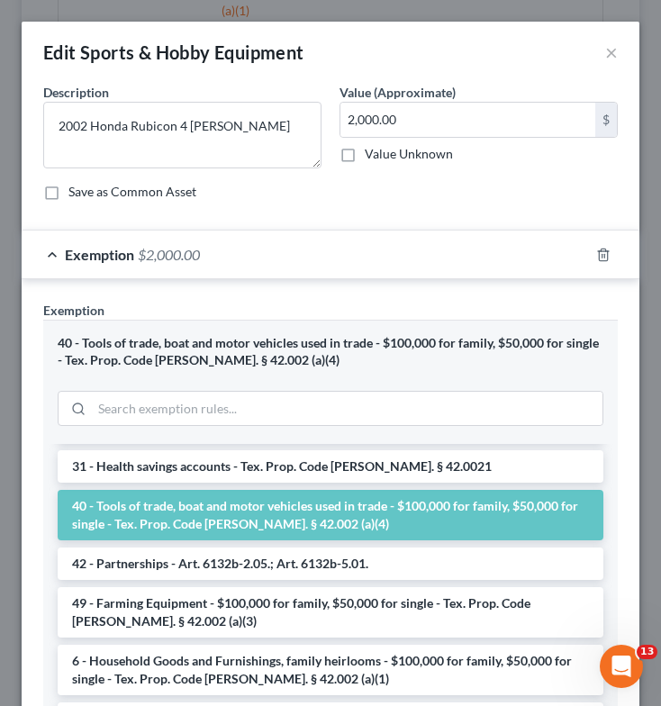
scroll to position [1870, 0]
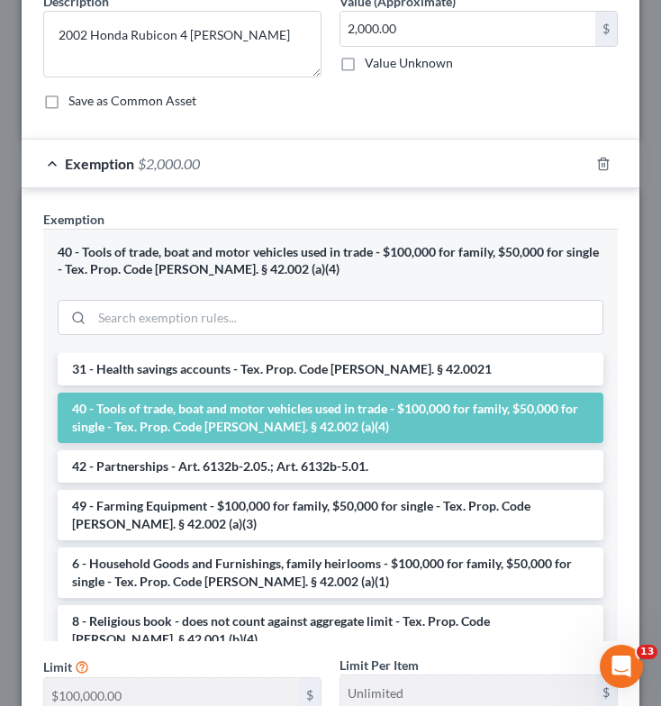
click at [233, 663] on li "9 - Athletic and sporting equipment, including bicycles - $100,000 for family, …" at bounding box center [331, 688] width 546 height 50
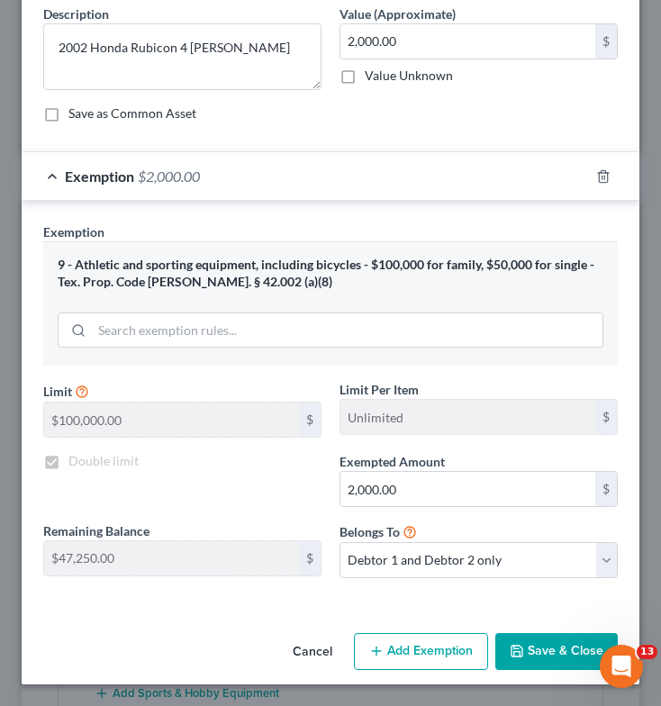
scroll to position [78, 0]
click at [68, 457] on label "Double limit" at bounding box center [103, 461] width 70 height 18
click at [76, 457] on input "Double limit" at bounding box center [82, 458] width 12 height 12
checkbox input "true"
click at [531, 645] on button "Save & Close" at bounding box center [556, 652] width 122 height 38
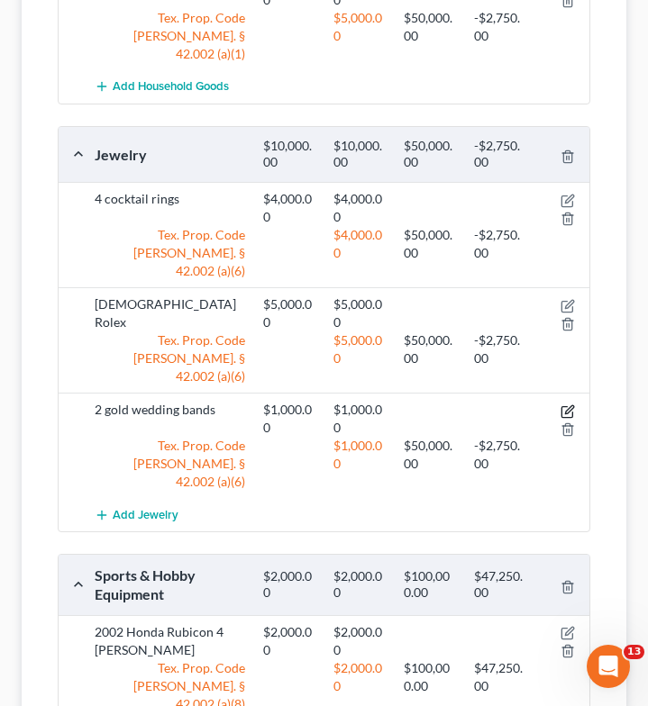
click at [569, 405] on icon "button" at bounding box center [569, 409] width 8 height 8
select select "2"
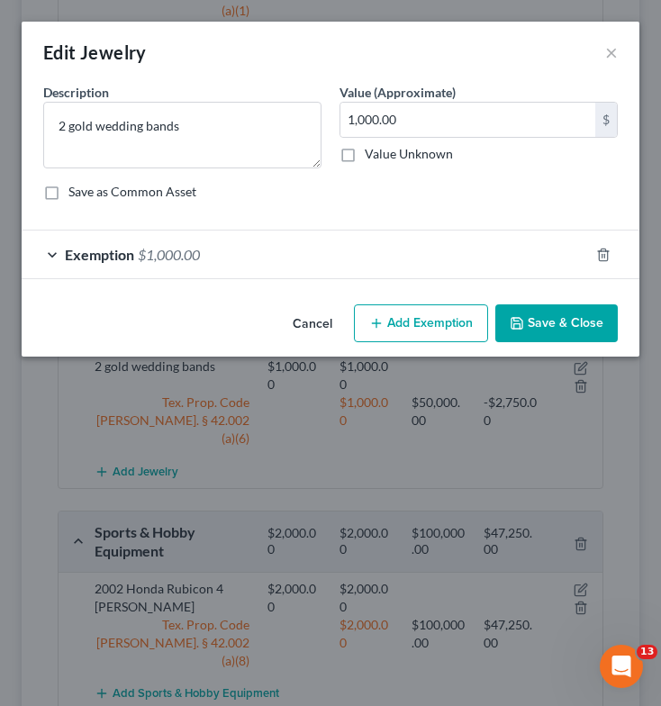
click at [75, 259] on span "Exemption" at bounding box center [99, 254] width 69 height 17
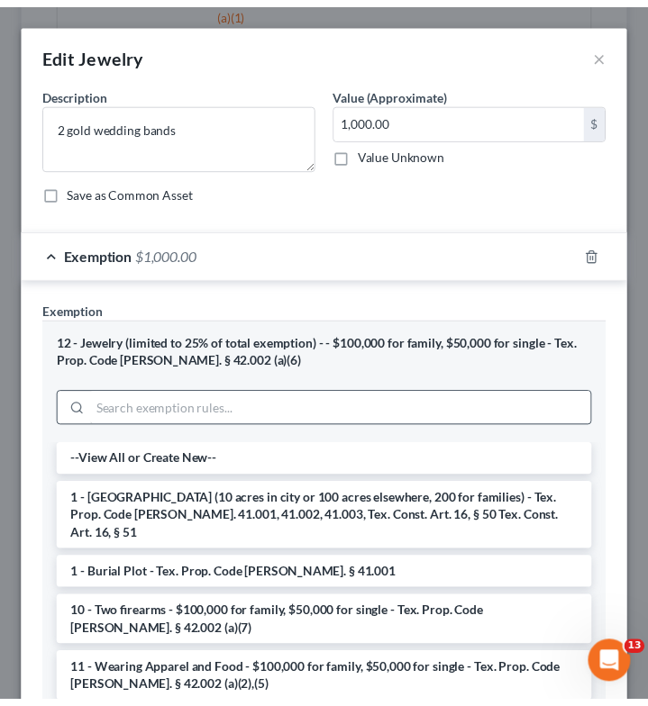
scroll to position [367, 0]
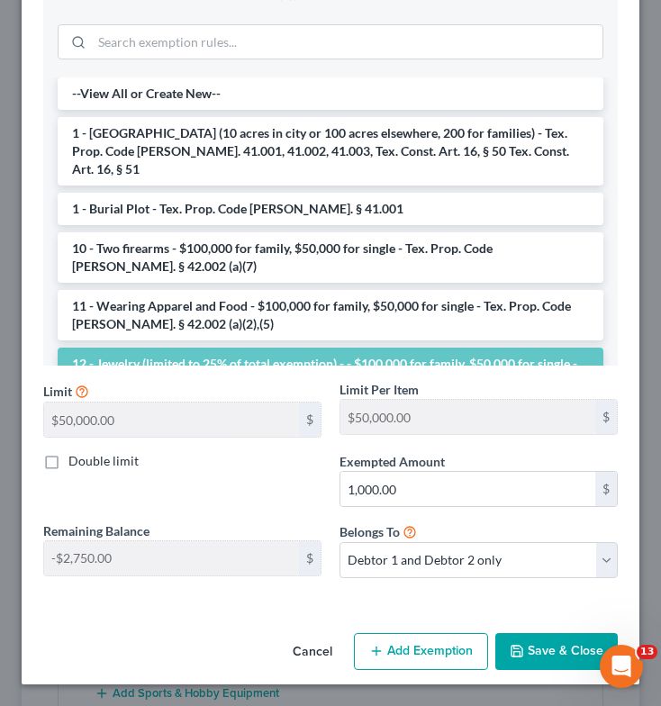
click at [68, 463] on label "Double limit" at bounding box center [103, 461] width 70 height 18
click at [76, 463] on input "Double limit" at bounding box center [82, 458] width 12 height 12
checkbox input "true"
click at [575, 657] on button "Save & Close" at bounding box center [556, 652] width 122 height 38
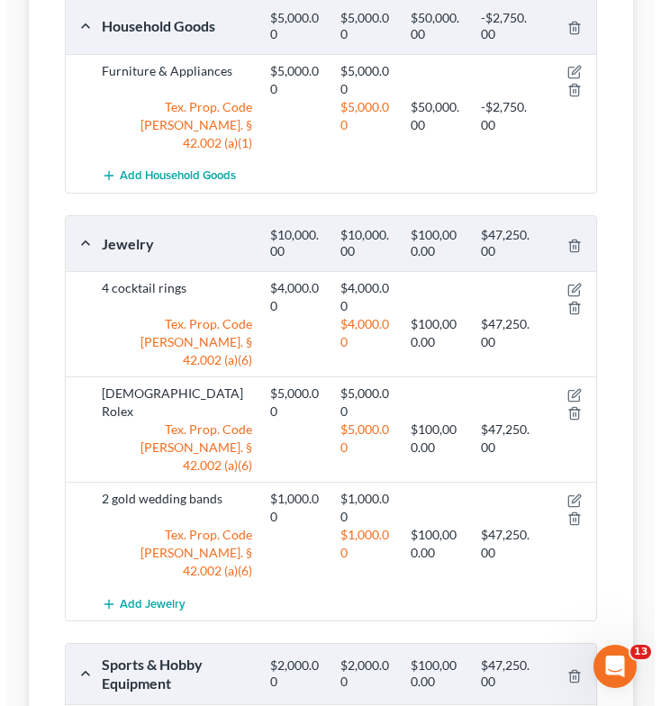
scroll to position [1008, 0]
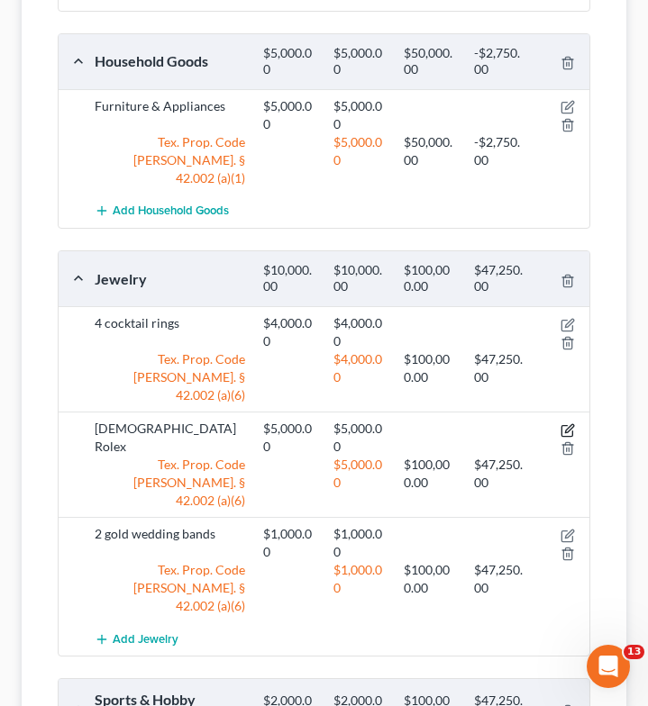
click at [568, 424] on icon "button" at bounding box center [569, 428] width 8 height 8
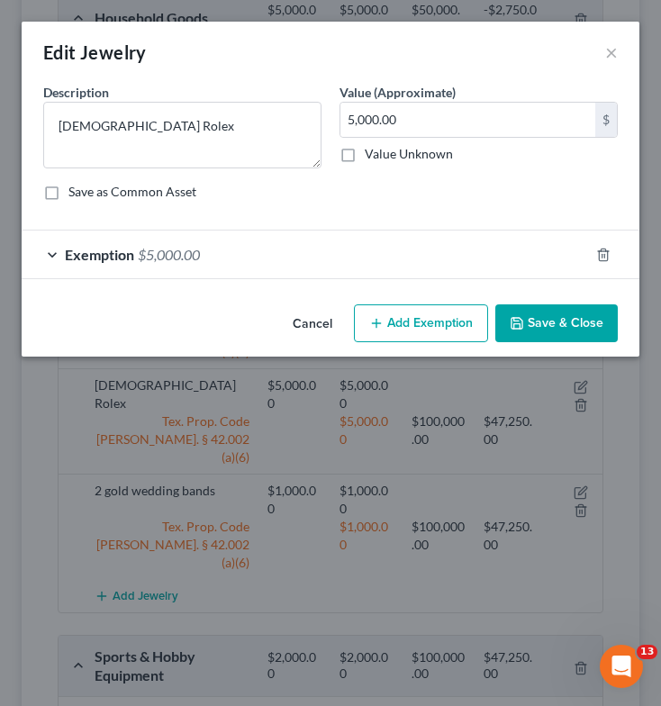
click at [60, 260] on div "Exemption $5,000.00" at bounding box center [305, 255] width 567 height 48
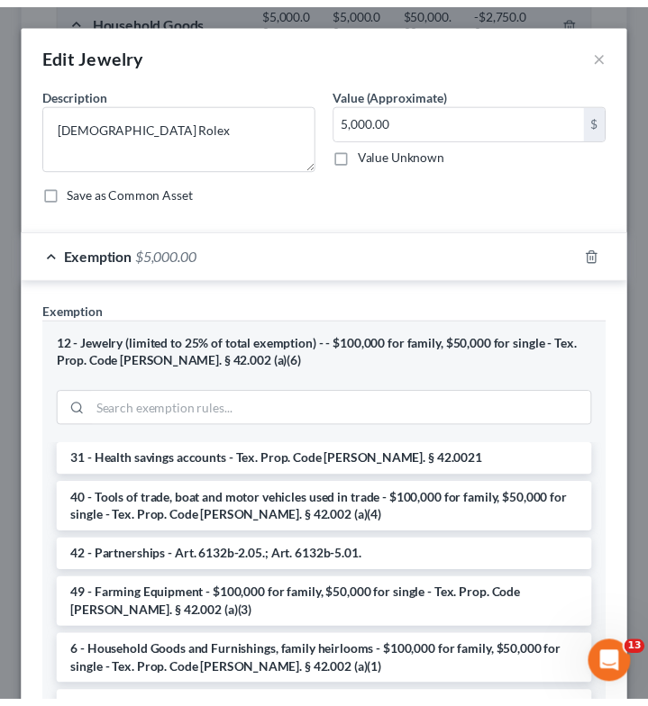
scroll to position [367, 0]
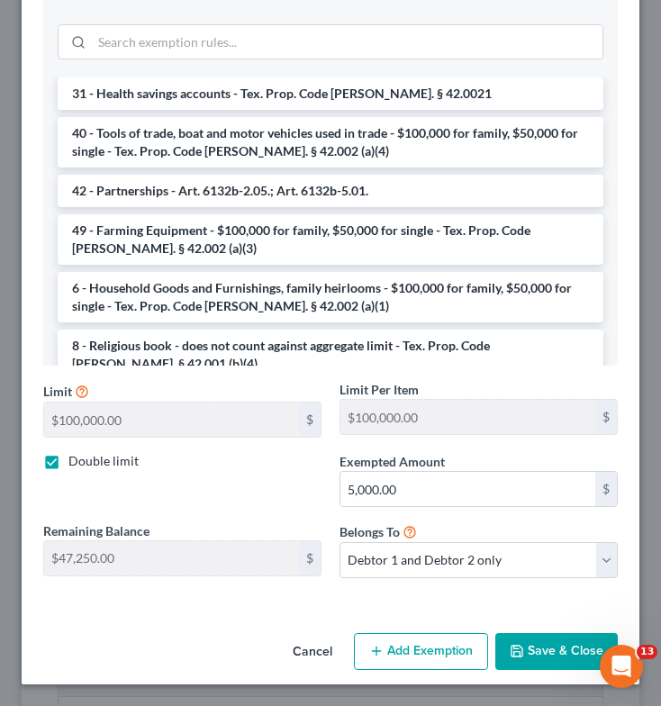
click at [571, 655] on button "Save & Close" at bounding box center [556, 652] width 122 height 38
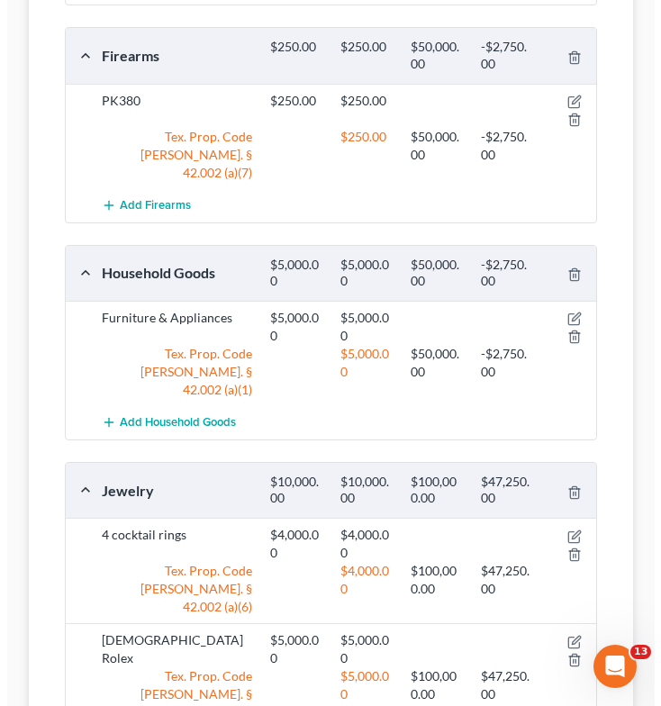
scroll to position [795, 0]
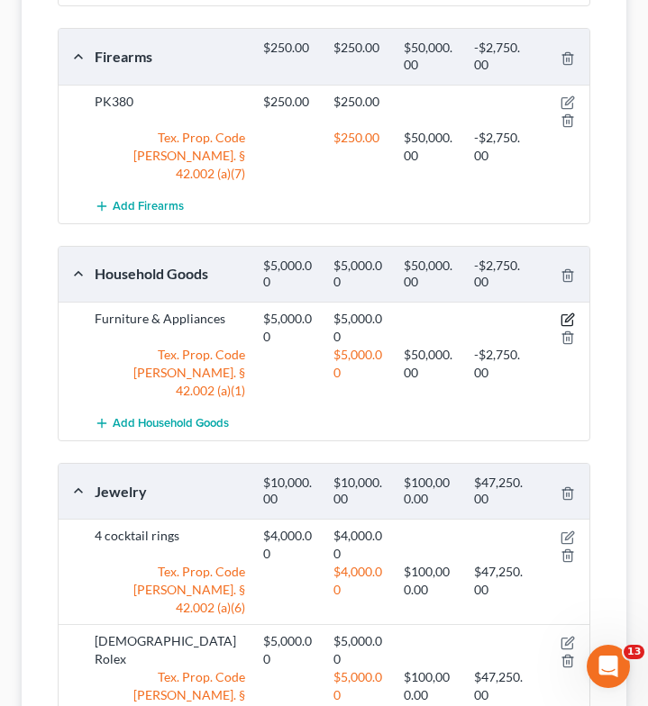
click at [569, 314] on icon "button" at bounding box center [569, 318] width 8 height 8
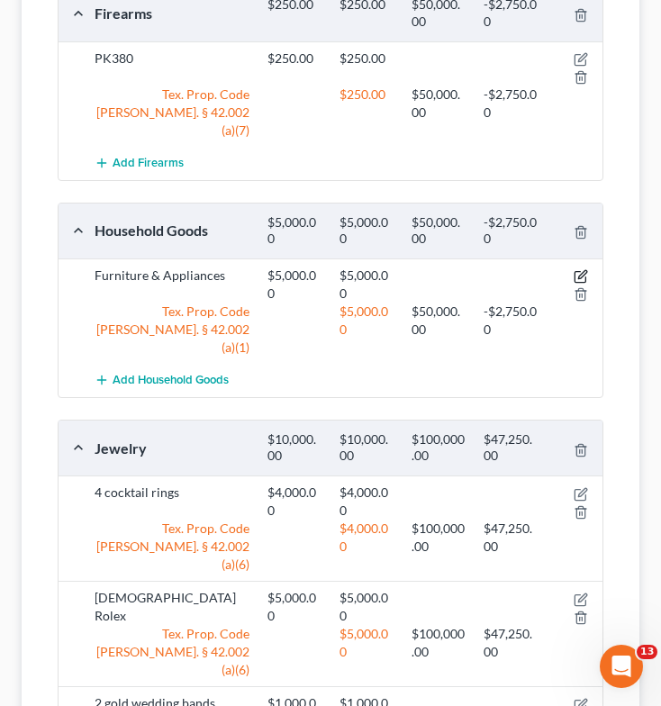
select select "2"
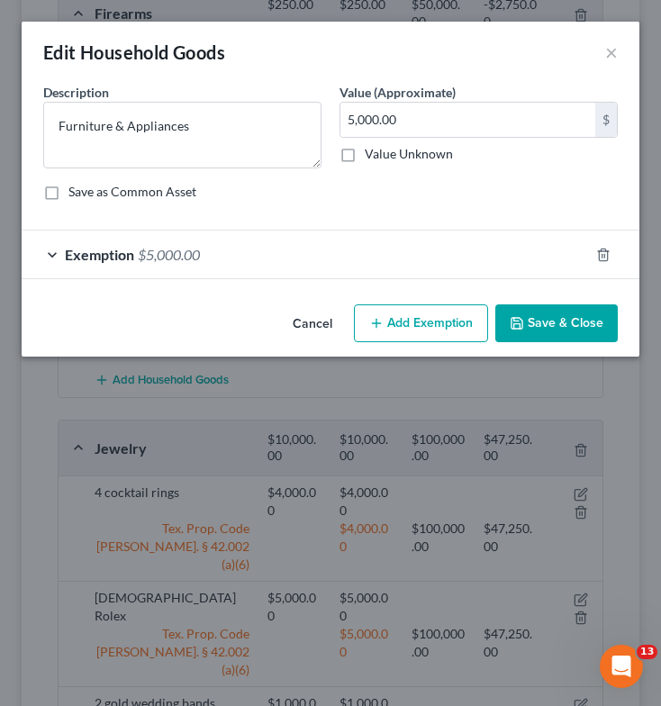
click at [54, 252] on div "Exemption $5,000.00" at bounding box center [305, 255] width 567 height 48
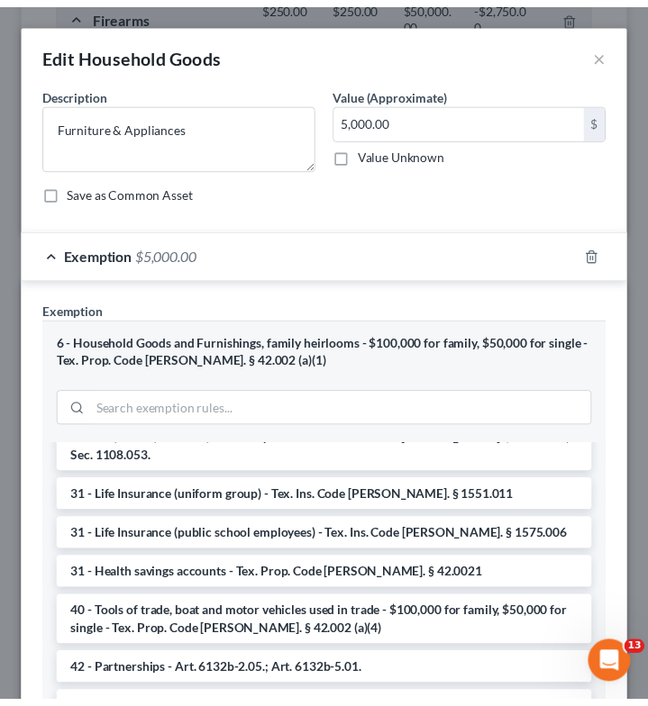
scroll to position [367, 0]
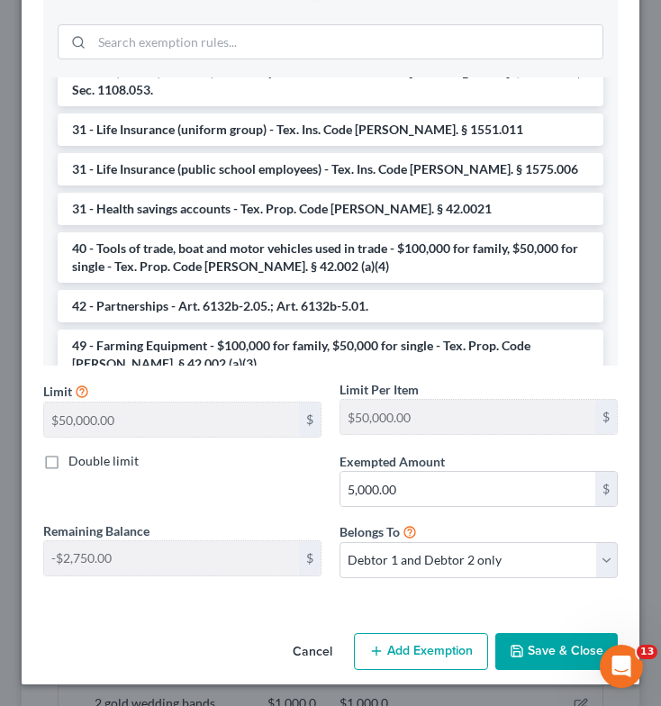
click at [68, 458] on label "Double limit" at bounding box center [103, 461] width 70 height 18
click at [76, 458] on input "Double limit" at bounding box center [82, 458] width 12 height 12
checkbox input "true"
click at [555, 652] on button "Save & Close" at bounding box center [556, 652] width 122 height 38
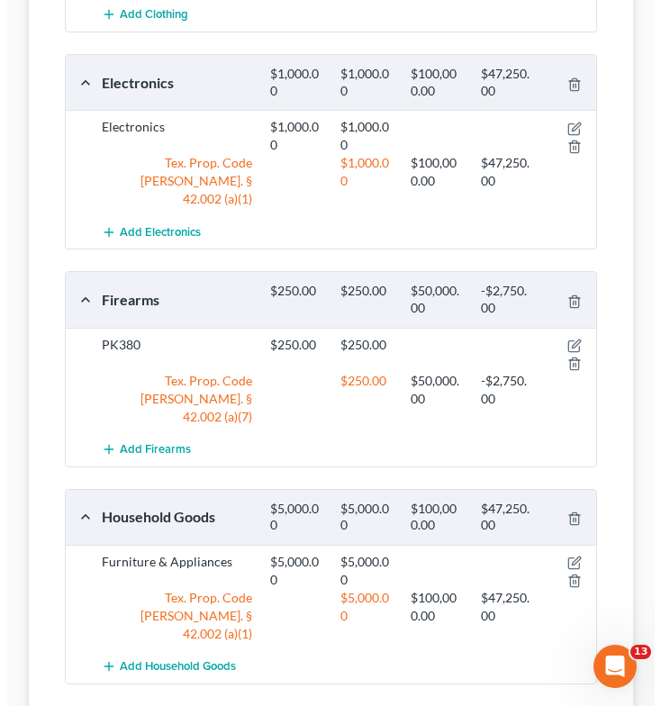
scroll to position [551, 0]
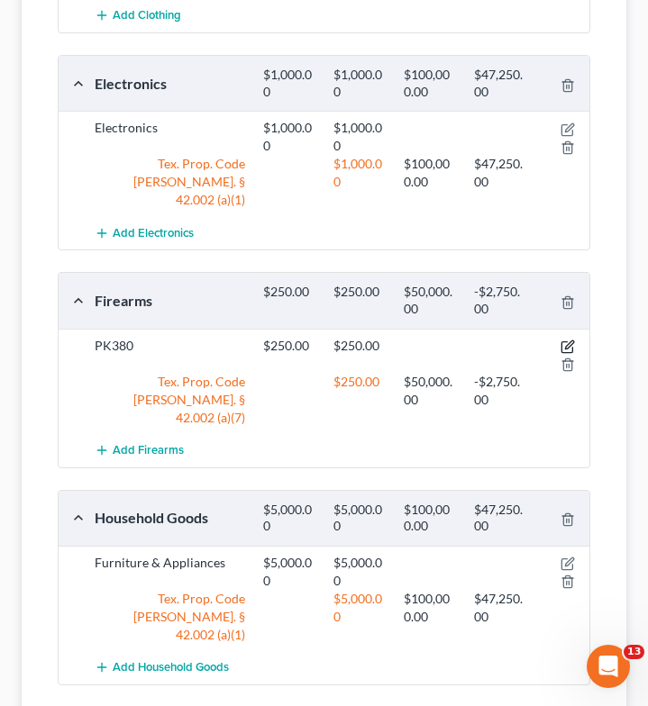
click at [564, 340] on icon "button" at bounding box center [567, 347] width 14 height 14
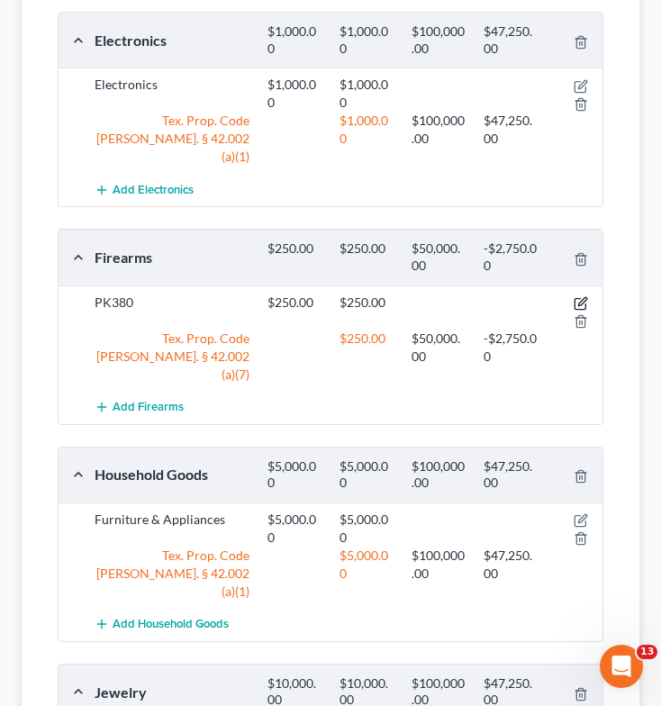
select select "2"
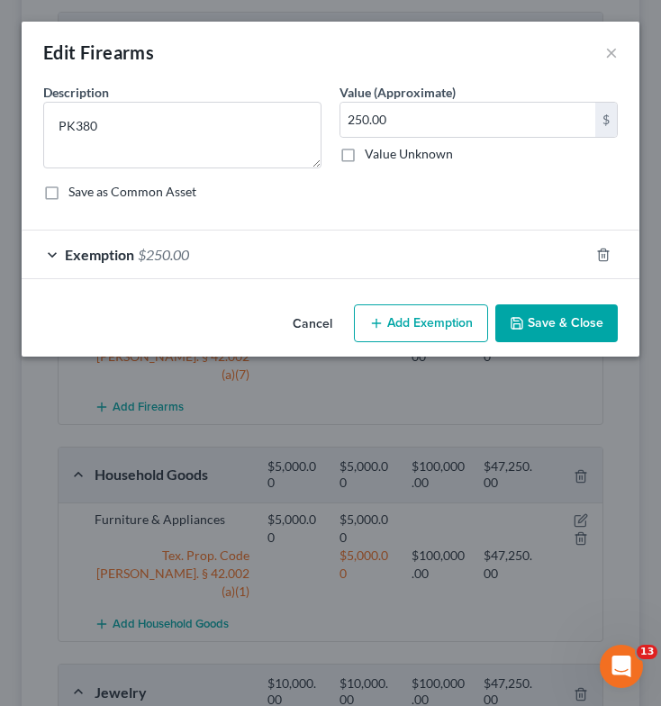
click at [52, 252] on div "Exemption $250.00" at bounding box center [305, 255] width 567 height 48
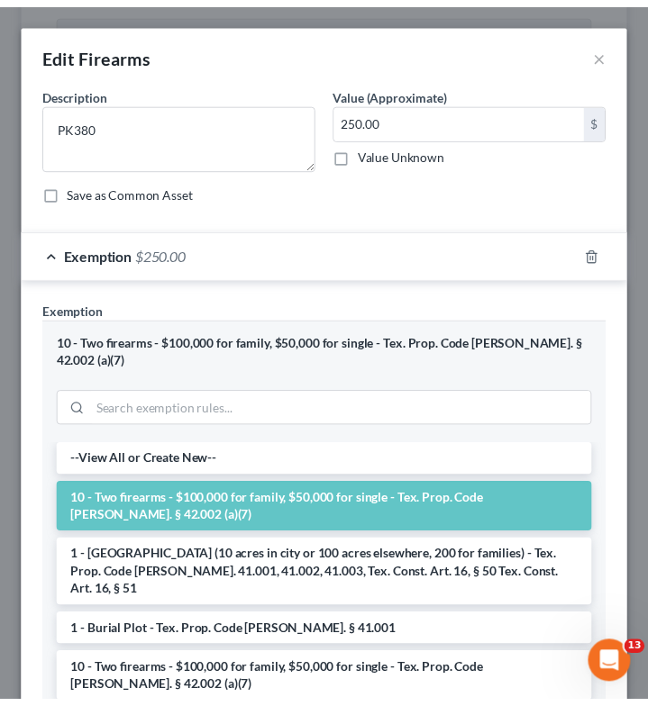
scroll to position [349, 0]
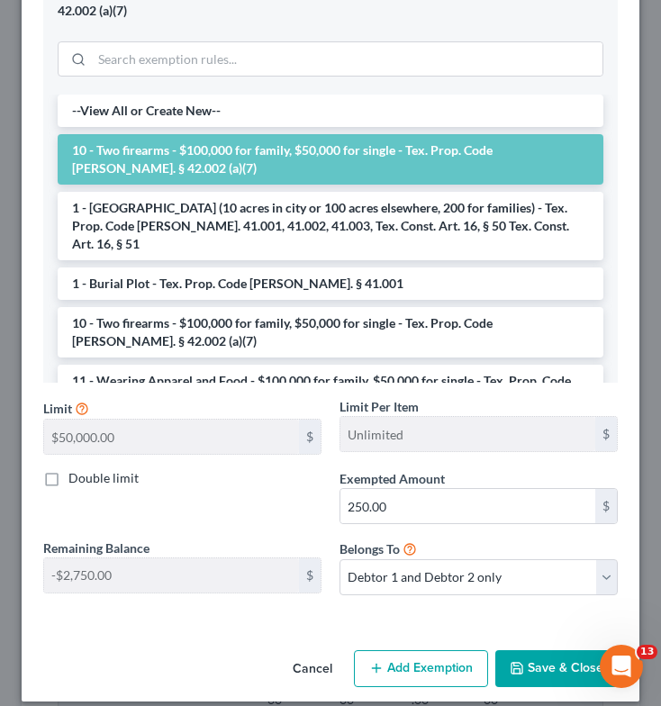
click at [68, 470] on label "Double limit" at bounding box center [103, 478] width 70 height 18
click at [76, 470] on input "Double limit" at bounding box center [82, 475] width 12 height 12
checkbox input "true"
click at [557, 657] on button "Save & Close" at bounding box center [556, 669] width 122 height 38
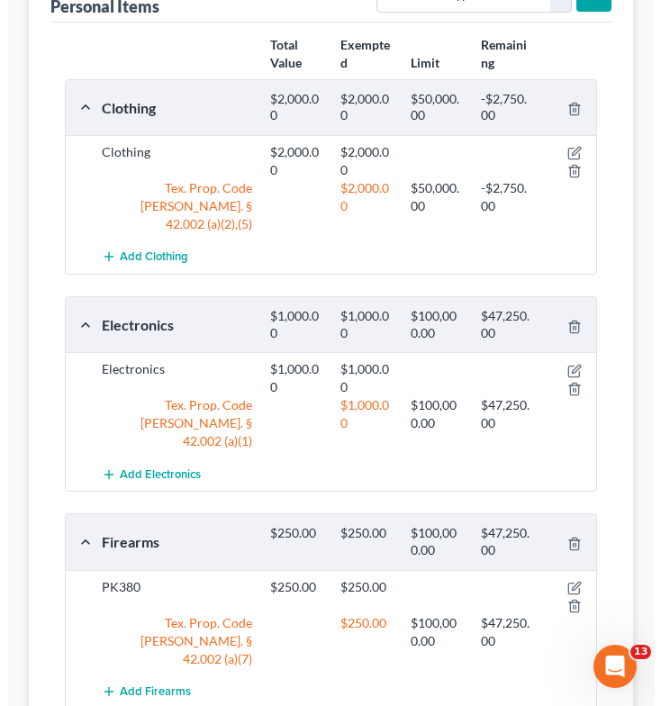
scroll to position [309, 0]
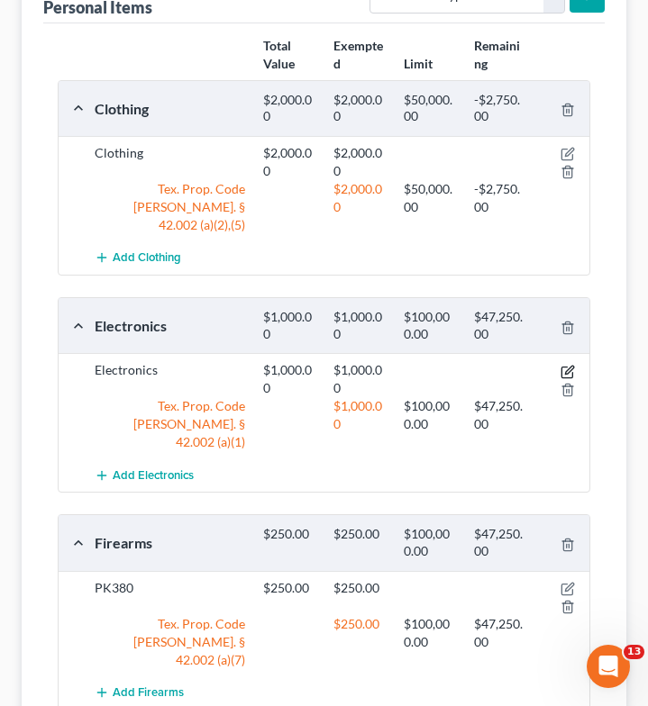
click at [565, 365] on icon "button" at bounding box center [567, 372] width 14 height 14
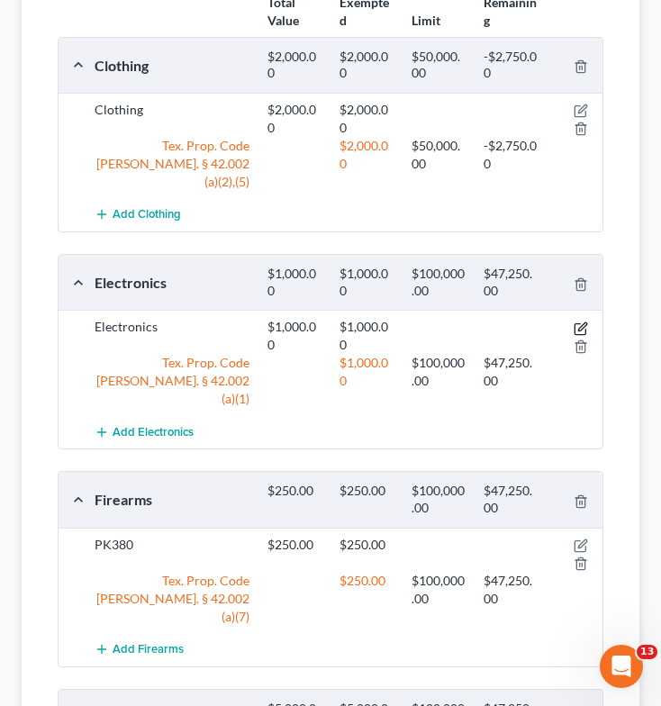
select select "2"
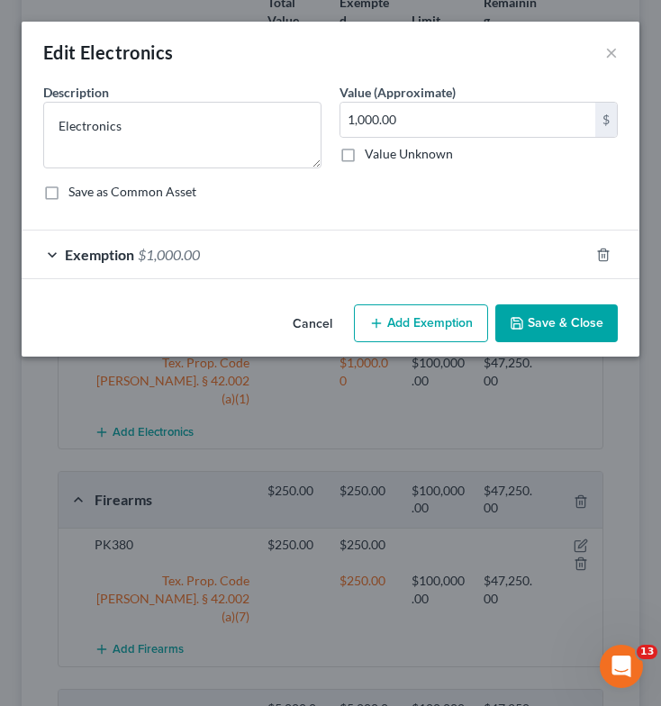
click at [52, 260] on div "Exemption $1,000.00" at bounding box center [305, 255] width 567 height 48
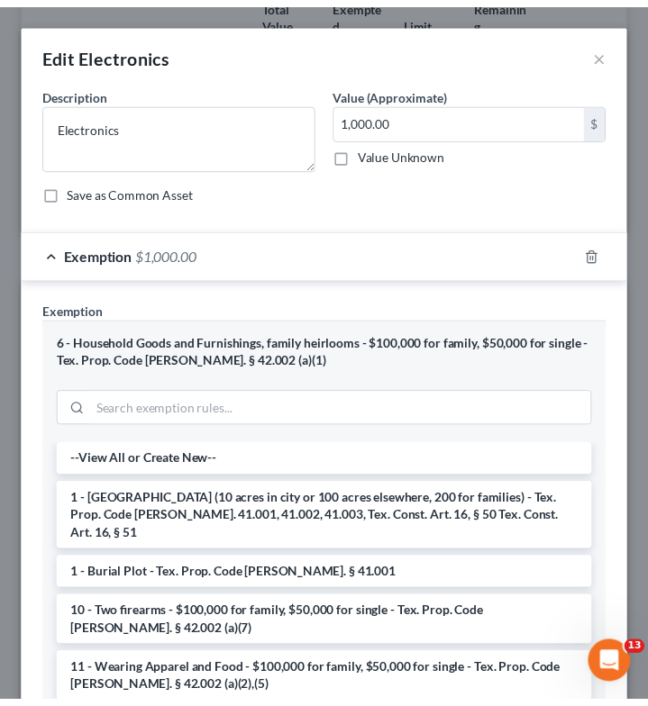
scroll to position [367, 0]
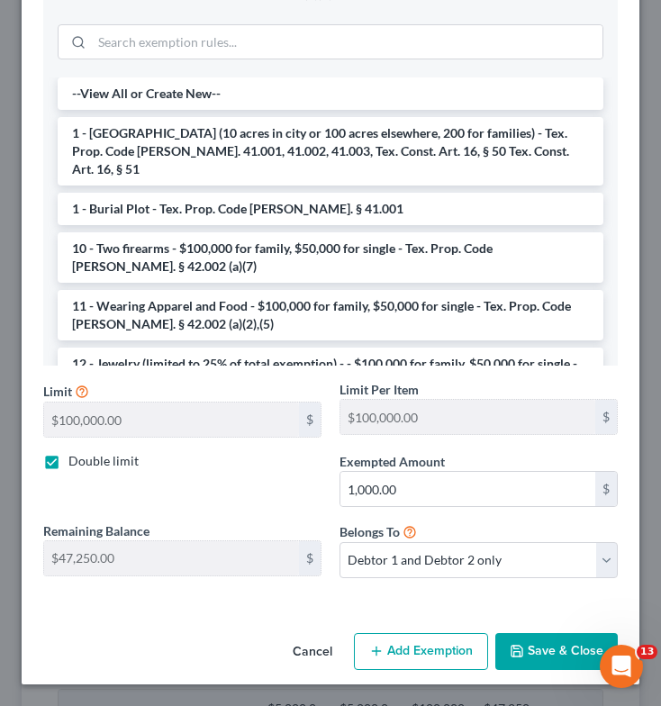
click at [549, 648] on button "Save & Close" at bounding box center [556, 652] width 122 height 38
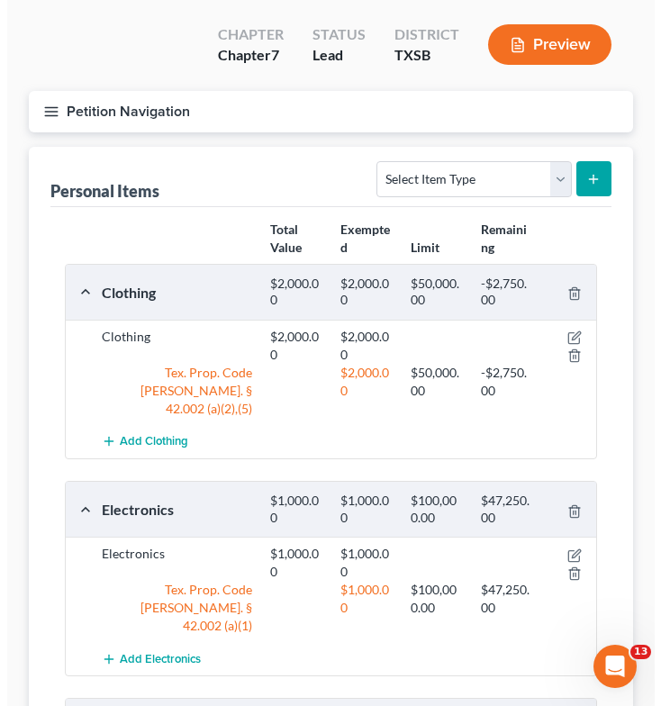
scroll to position [124, 0]
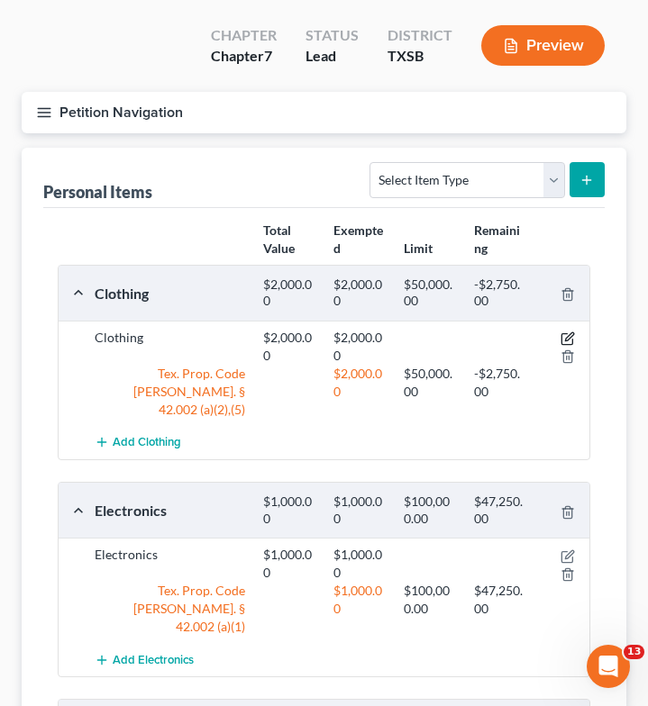
click at [562, 334] on icon "button" at bounding box center [566, 339] width 11 height 11
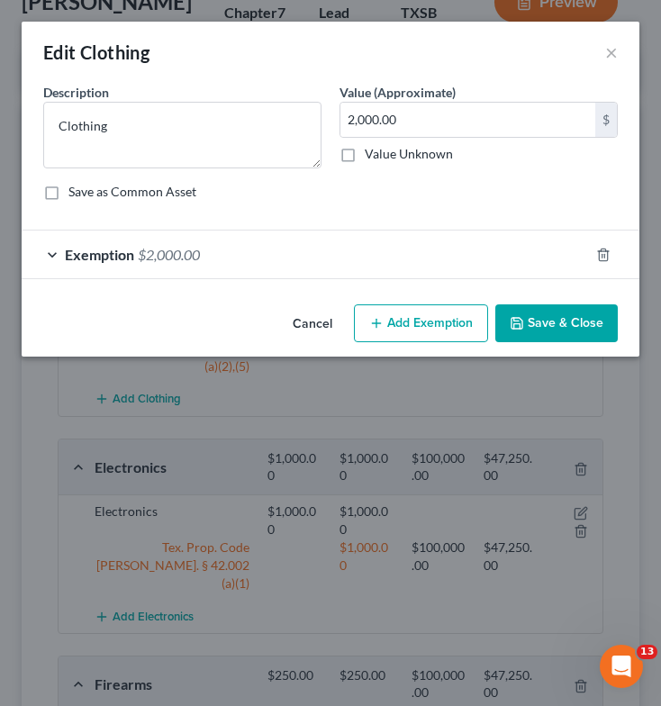
click at [54, 253] on div "Exemption $2,000.00" at bounding box center [305, 255] width 567 height 48
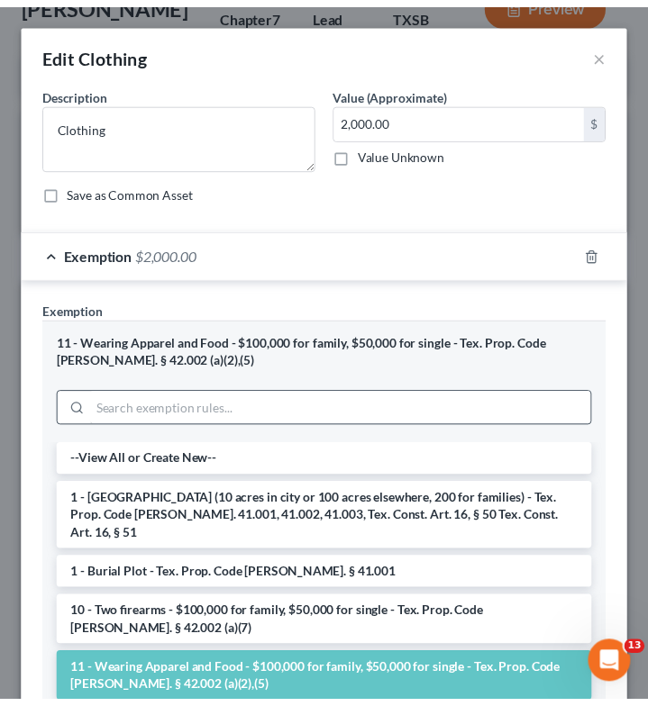
scroll to position [367, 0]
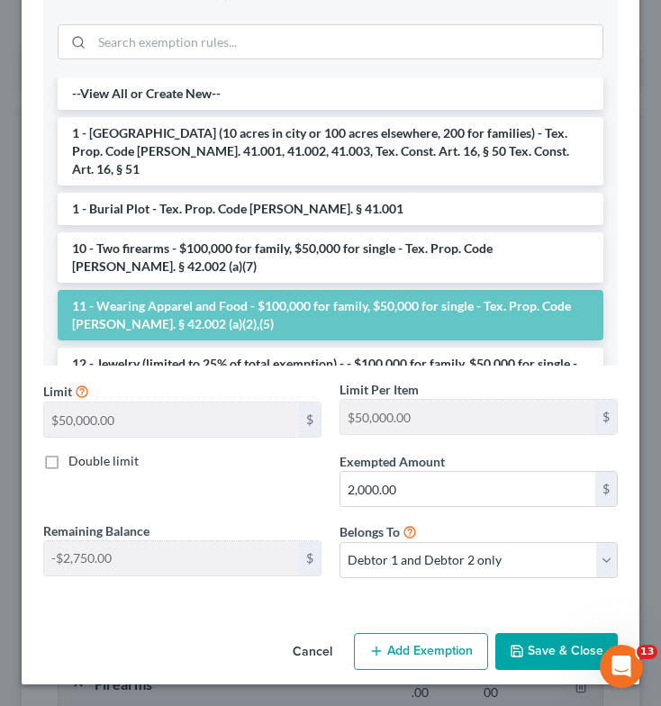
click at [68, 460] on label "Double limit" at bounding box center [103, 461] width 70 height 18
click at [76, 460] on input "Double limit" at bounding box center [82, 458] width 12 height 12
checkbox input "true"
click at [552, 668] on button "Save & Close" at bounding box center [556, 652] width 122 height 38
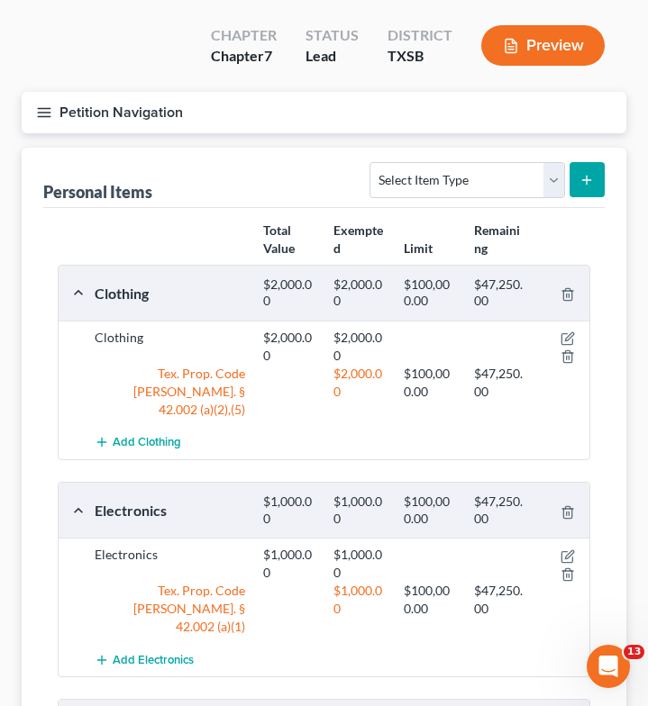
click at [49, 104] on icon "button" at bounding box center [44, 112] width 16 height 16
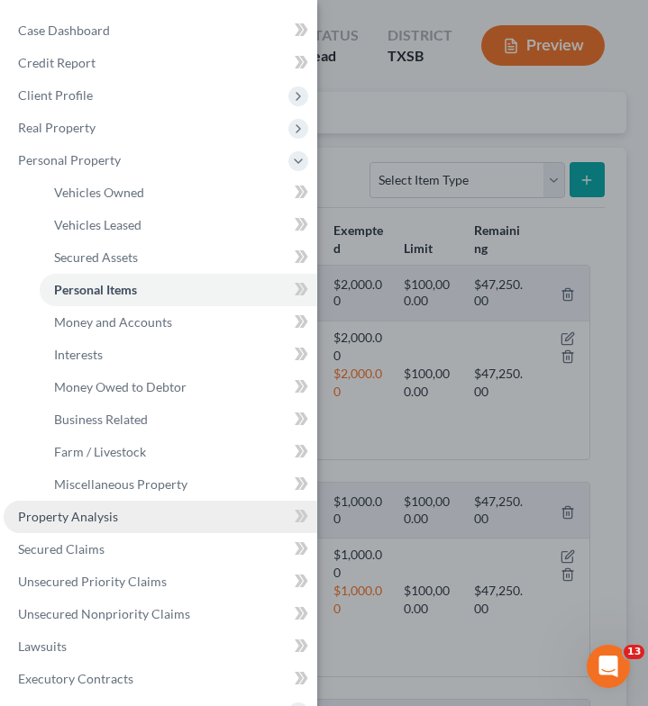
click at [101, 507] on link "Property Analysis" at bounding box center [160, 517] width 313 height 32
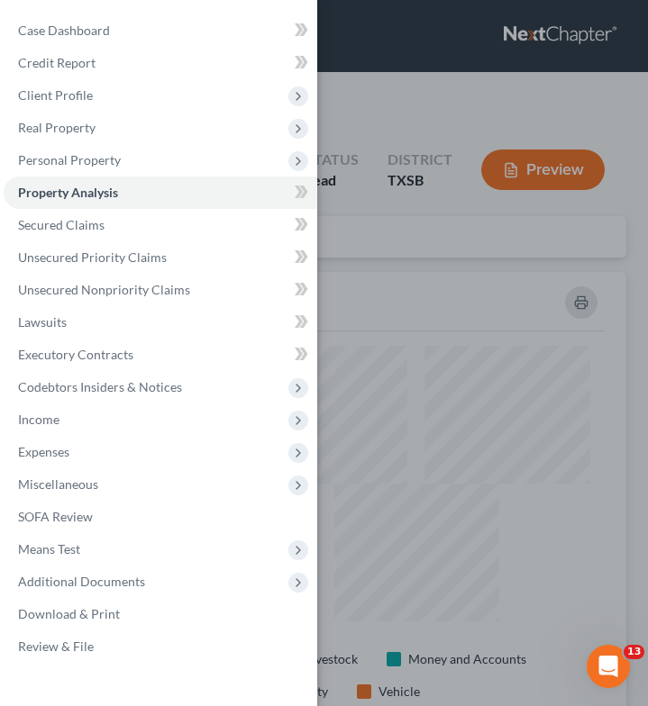
click at [463, 301] on div "Case Dashboard Payments Invoices Payments Payments Credit Report Client Profile" at bounding box center [324, 353] width 648 height 706
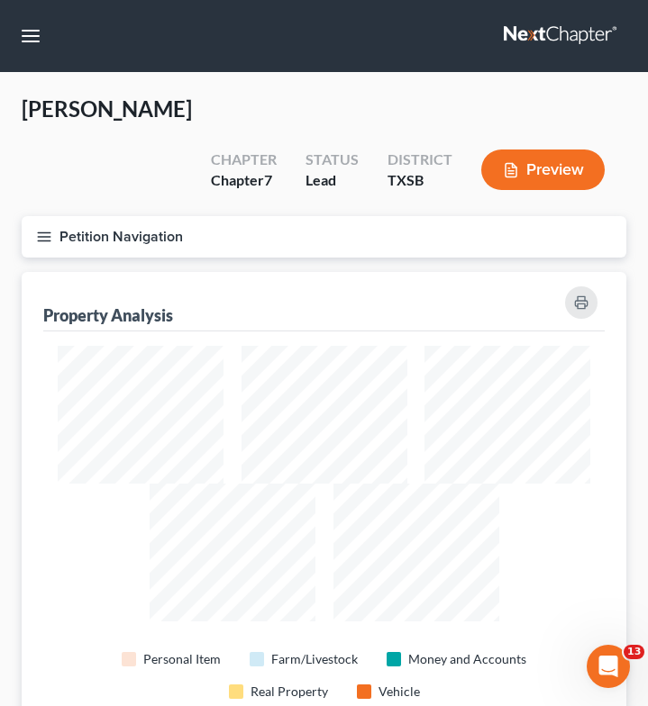
click at [42, 240] on line "button" at bounding box center [44, 240] width 13 height 0
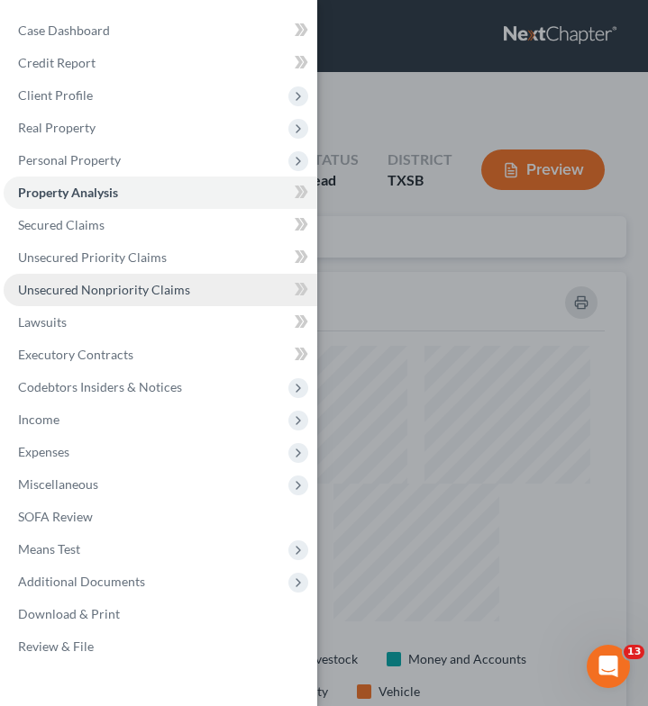
click at [130, 283] on span "Unsecured Nonpriority Claims" at bounding box center [104, 289] width 172 height 15
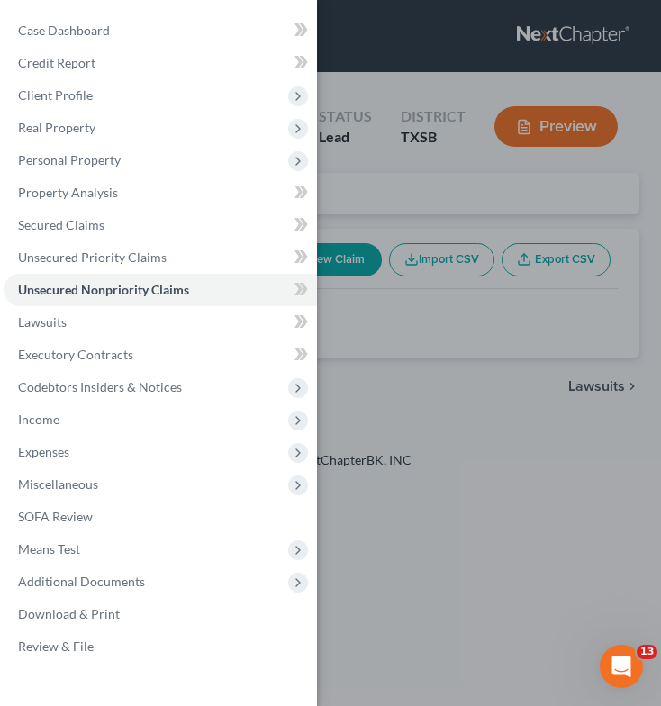
click at [358, 290] on div "Case Dashboard Payments Invoices Payments Payments Credit Report Client Profile" at bounding box center [330, 353] width 661 height 706
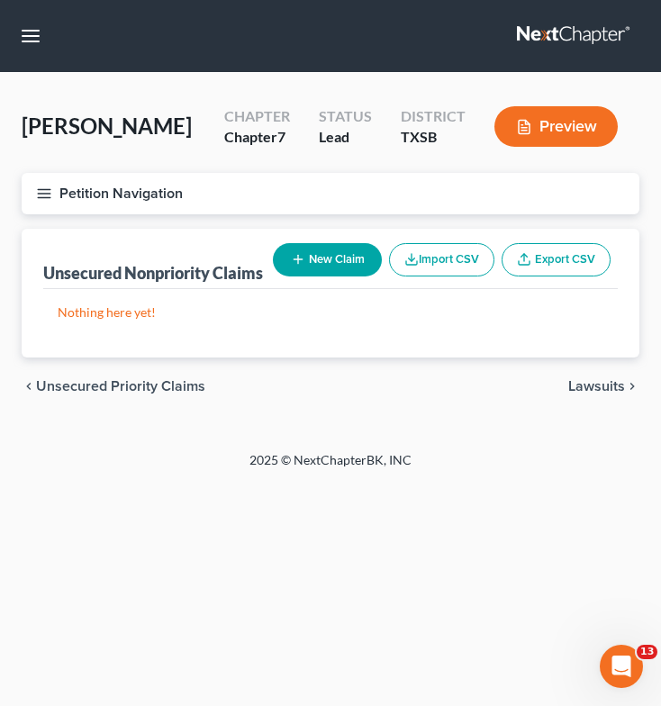
click at [273, 263] on button "New Claim" at bounding box center [327, 259] width 109 height 33
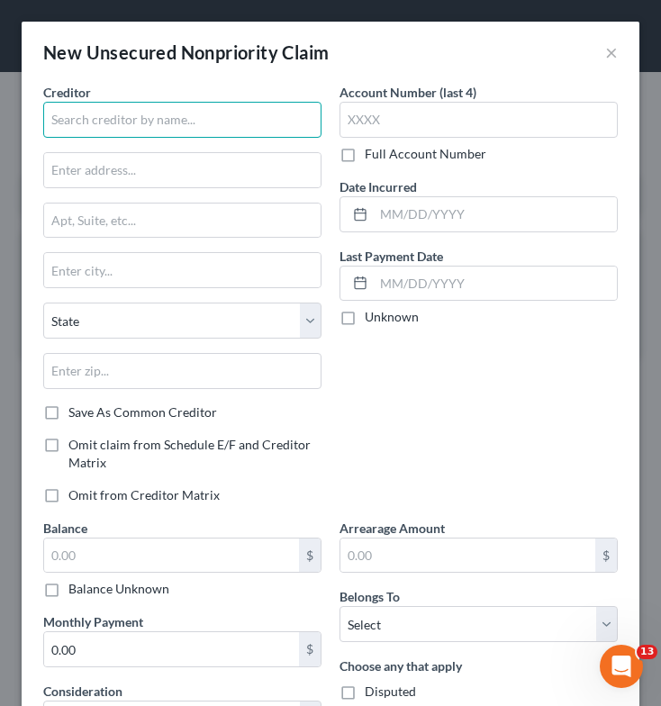
click at [185, 126] on input "text" at bounding box center [182, 120] width 278 height 36
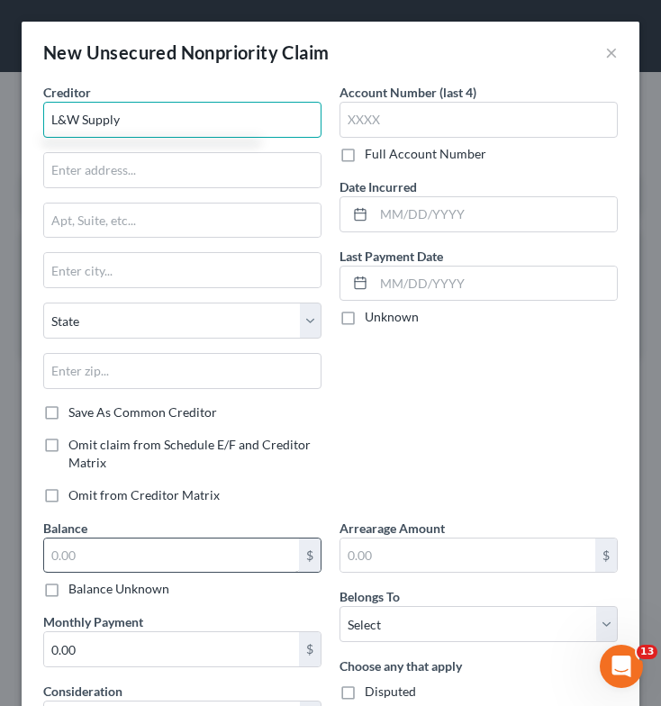
type input "L&W Supply"
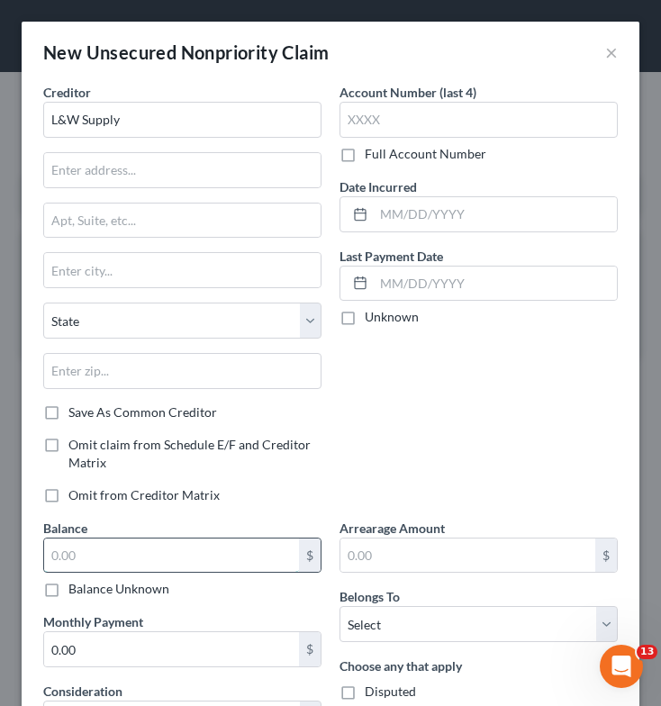
click at [170, 550] on input "text" at bounding box center [171, 556] width 255 height 34
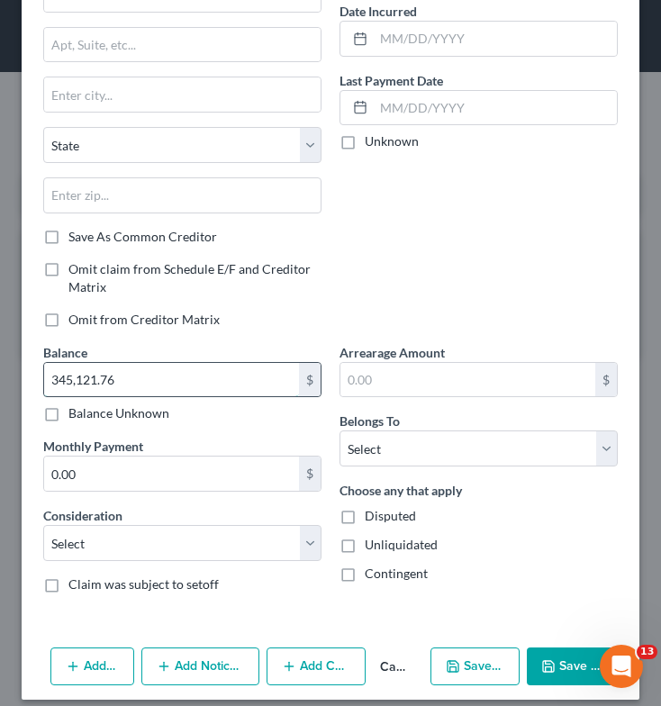
scroll to position [177, 0]
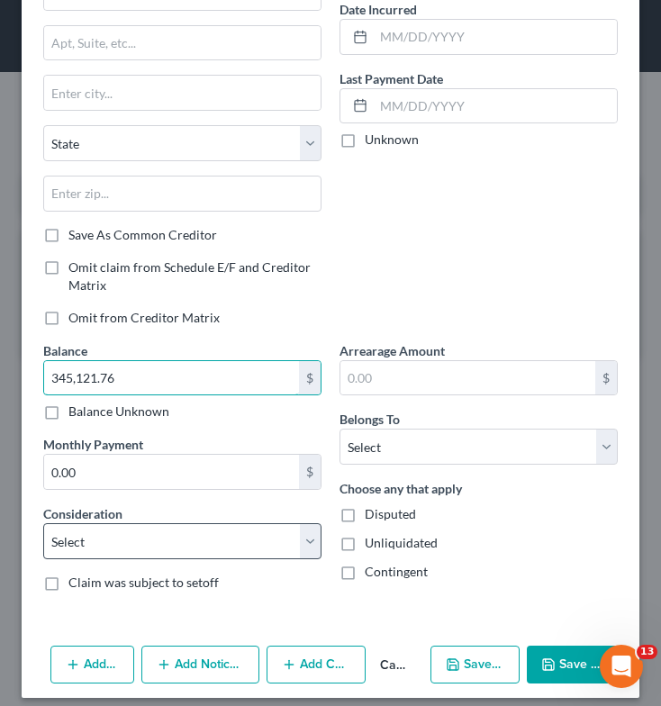
type input "345,121.76"
click at [219, 541] on select "Select Cable / Satellite Services Collection Agency Credit Card Debt Debt Couns…" at bounding box center [182, 541] width 278 height 36
select select "14"
click at [43, 523] on select "Select Cable / Satellite Services Collection Agency Credit Card Debt Debt Couns…" at bounding box center [182, 541] width 278 height 36
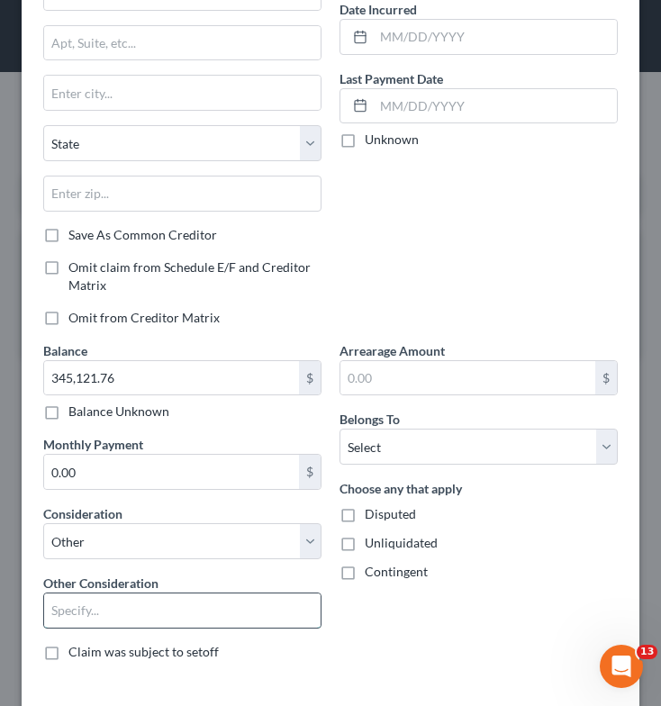
click at [175, 614] on input "text" at bounding box center [182, 611] width 276 height 34
click at [162, 610] on input "Personal Guarantor of Business Loan" at bounding box center [182, 611] width 276 height 34
type input "Personal Guaranty of Business Loan"
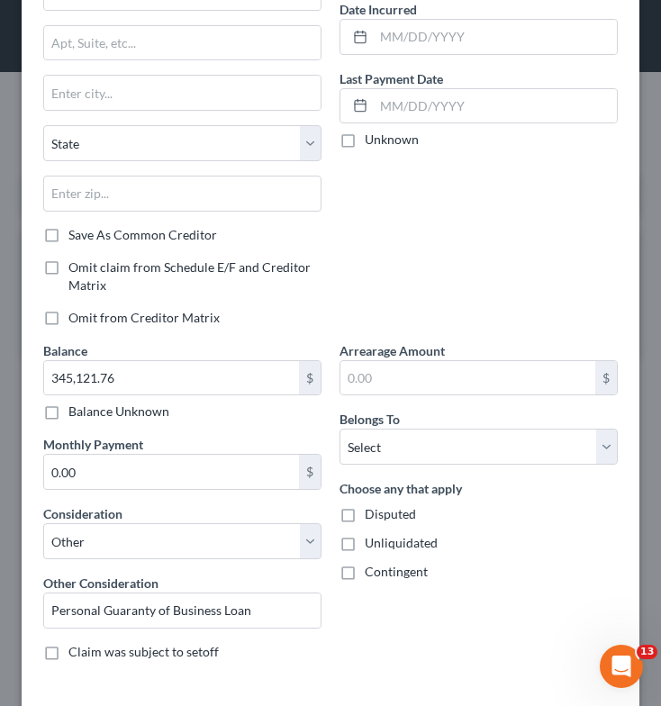
click at [410, 618] on div "Arrearage Amount $ Belongs To * Select Debtor 1 Only Debtor 2 Only Debtor 1 And…" at bounding box center [479, 508] width 296 height 334
click at [473, 449] on select "Select Debtor 1 Only Debtor 2 Only Debtor 1 And Debtor 2 Only At Least One Of T…" at bounding box center [479, 447] width 278 height 36
select select "2"
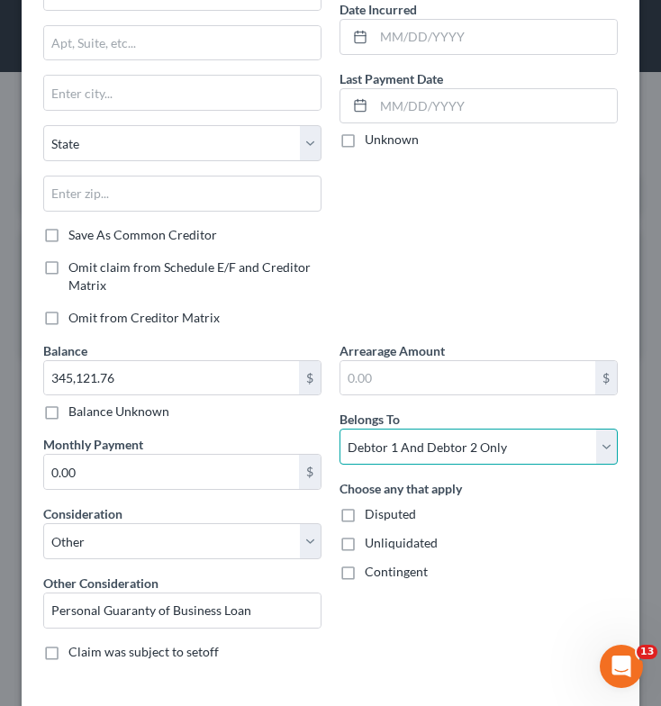
click at [340, 429] on select "Select Debtor 1 Only Debtor 2 Only Debtor 1 And Debtor 2 Only At Least One Of T…" at bounding box center [479, 447] width 278 height 36
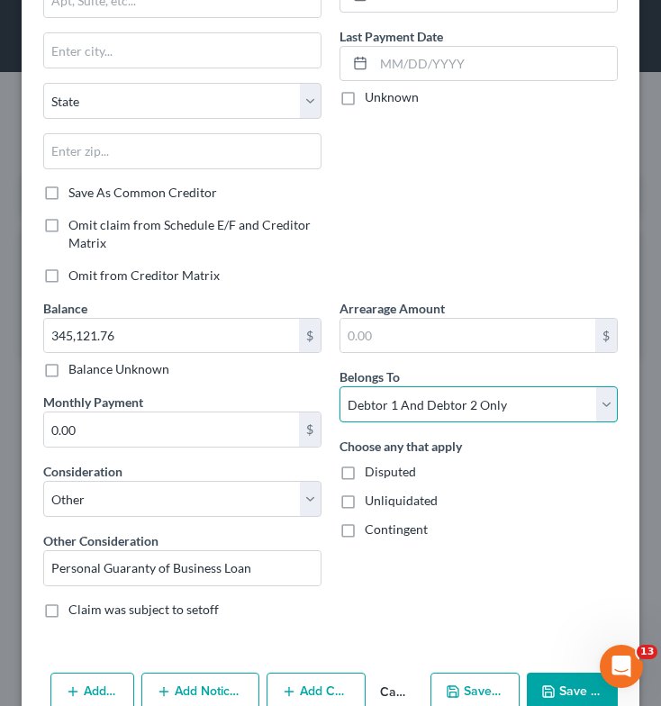
scroll to position [259, 0]
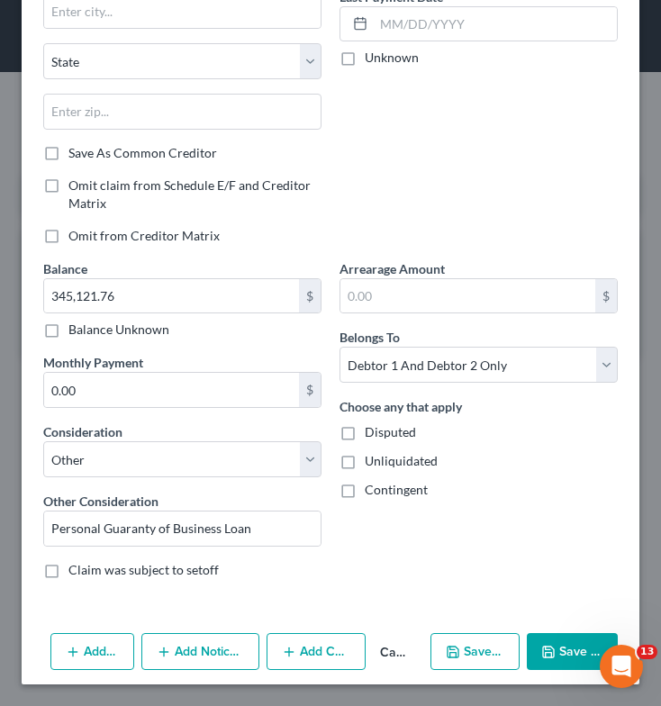
click at [494, 605] on div "Creditor * L&W Supply State [US_STATE] AK AR AZ CA CO [GEOGRAPHIC_DATA] DE DC […" at bounding box center [331, 224] width 618 height 802
click at [581, 657] on button "Save & Close" at bounding box center [572, 652] width 91 height 38
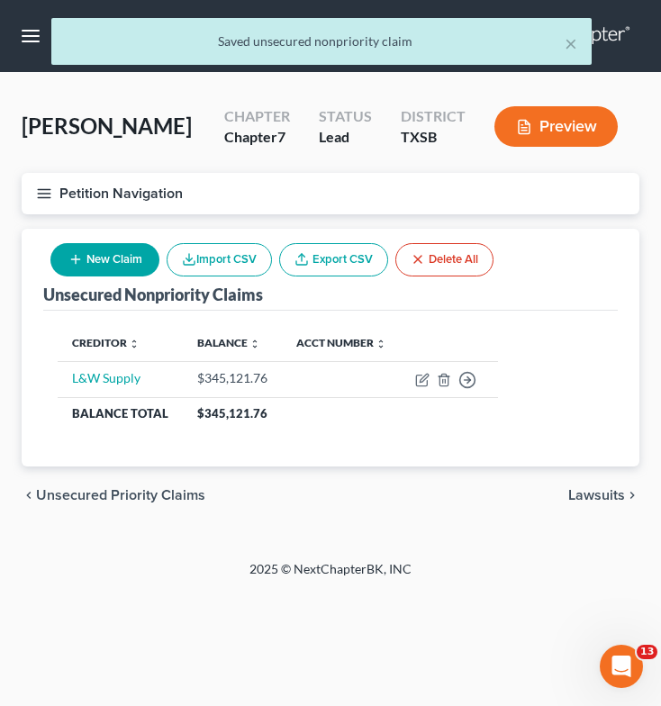
click at [118, 264] on button "New Claim" at bounding box center [104, 259] width 109 height 33
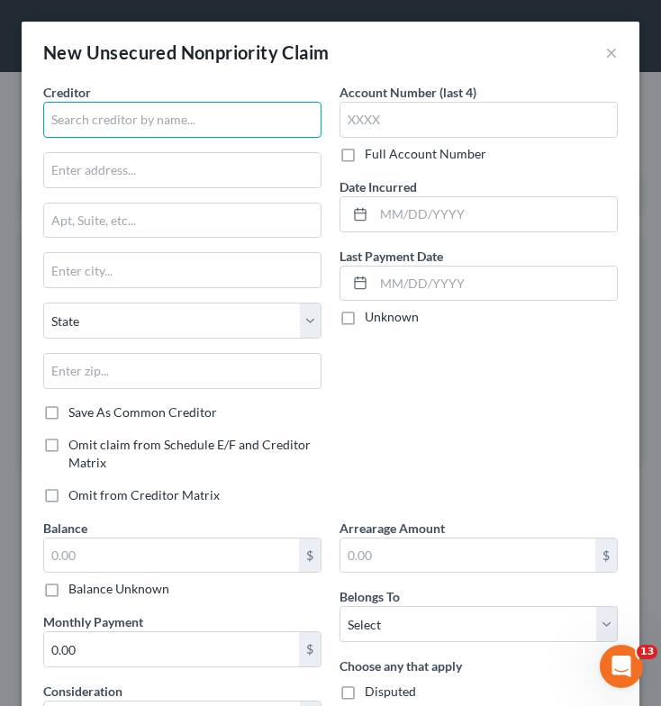
click at [189, 127] on input "text" at bounding box center [182, 120] width 278 height 36
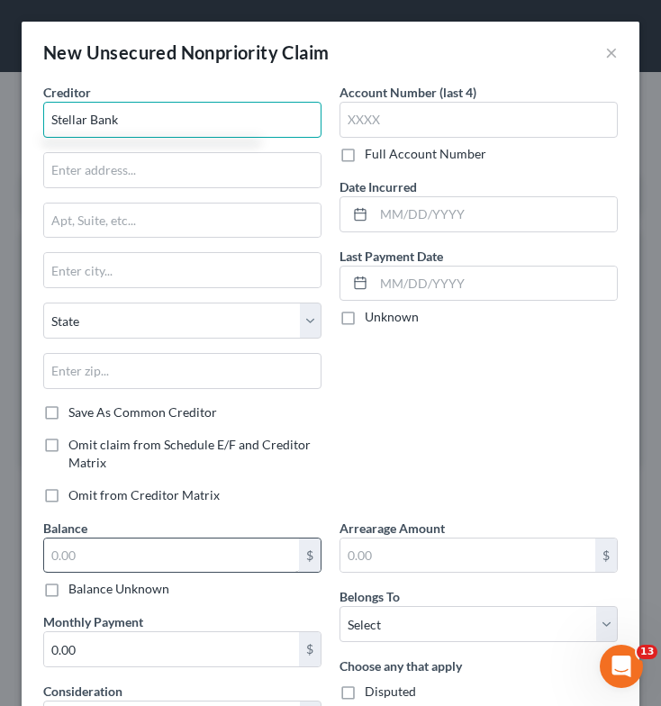
type input "Stellar Bank"
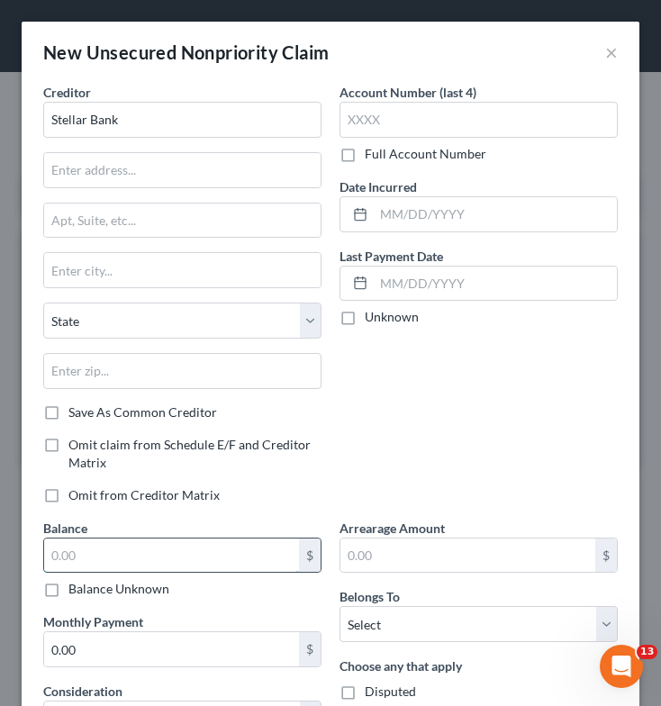
click at [103, 567] on input "text" at bounding box center [171, 556] width 255 height 34
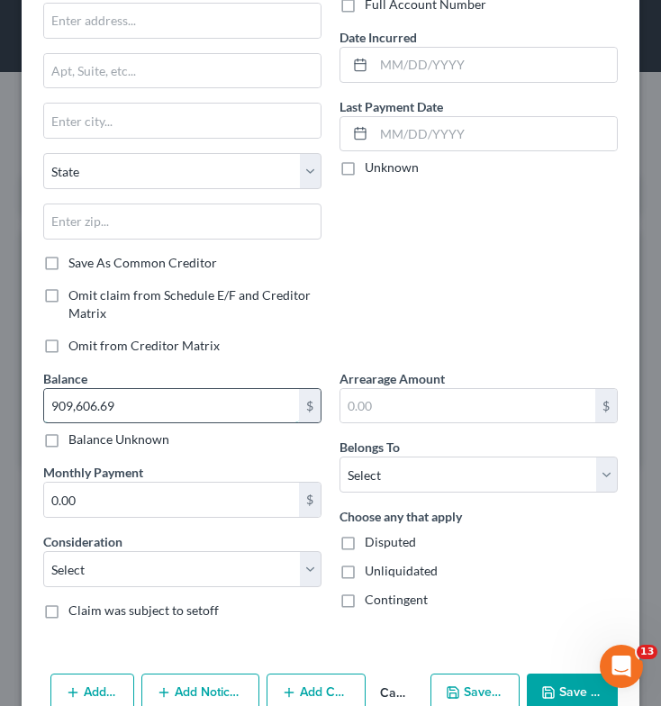
scroll to position [150, 0]
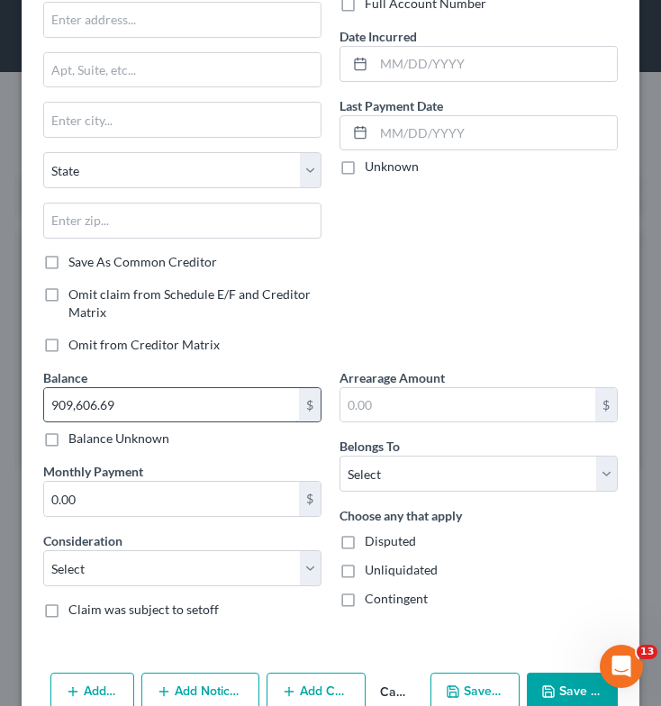
type input "909,606.69"
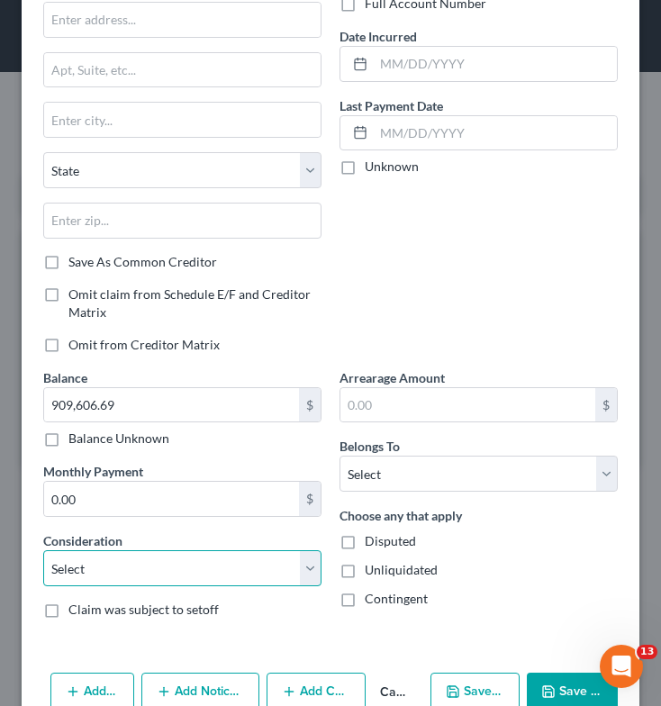
click at [103, 567] on select "Select Cable / Satellite Services Collection Agency Credit Card Debt Debt Couns…" at bounding box center [182, 568] width 278 height 36
select select "14"
click at [43, 550] on select "Select Cable / Satellite Services Collection Agency Credit Card Debt Debt Couns…" at bounding box center [182, 568] width 278 height 36
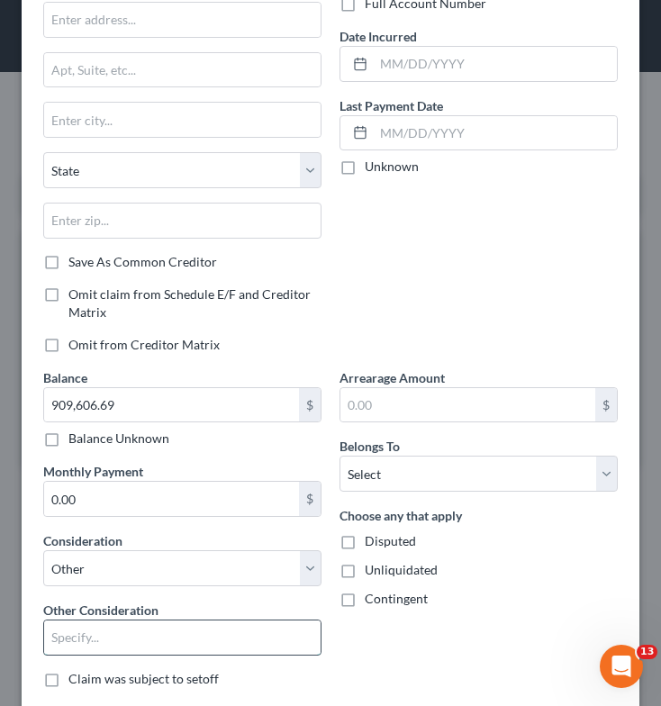
click at [113, 642] on input "text" at bounding box center [182, 638] width 276 height 34
type input "Personal Guaranty of Business Loan"
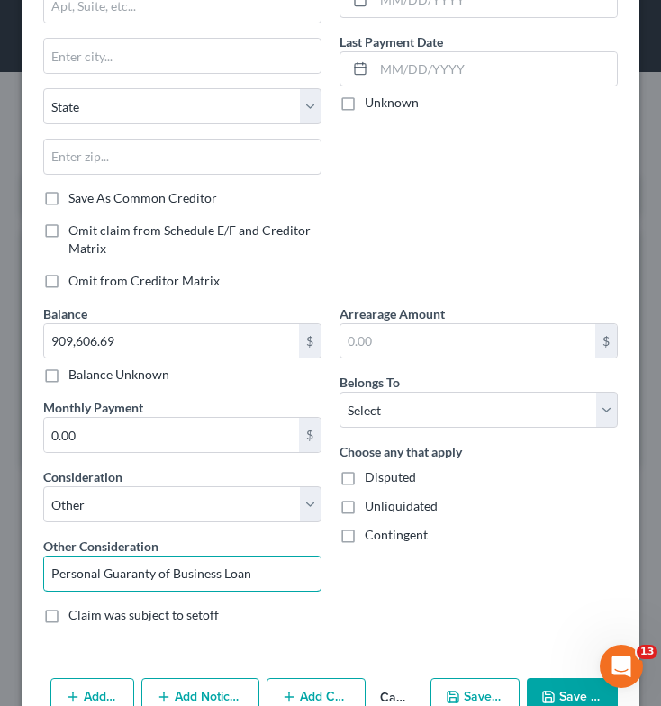
scroll to position [215, 0]
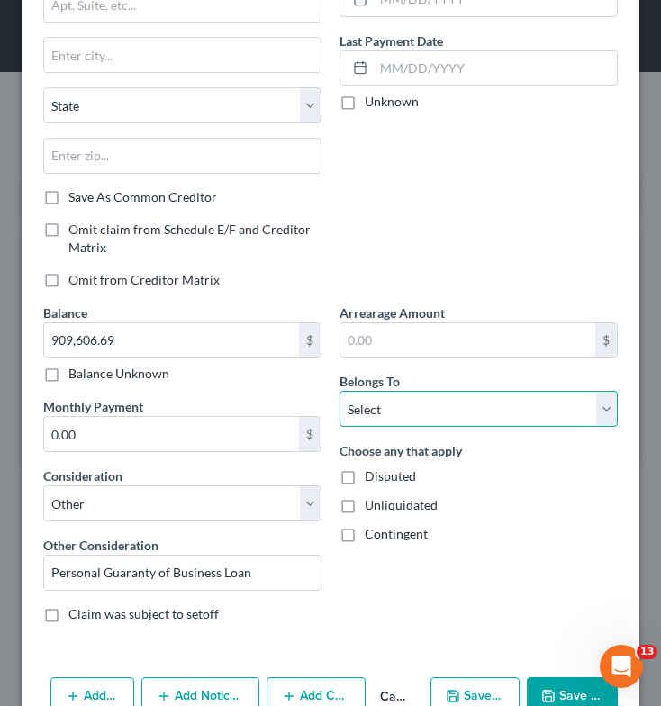
click at [487, 413] on select "Select Debtor 1 Only Debtor 2 Only Debtor 1 And Debtor 2 Only At Least One Of T…" at bounding box center [479, 409] width 278 height 36
select select "2"
click at [340, 391] on select "Select Debtor 1 Only Debtor 2 Only Debtor 1 And Debtor 2 Only At Least One Of T…" at bounding box center [479, 409] width 278 height 36
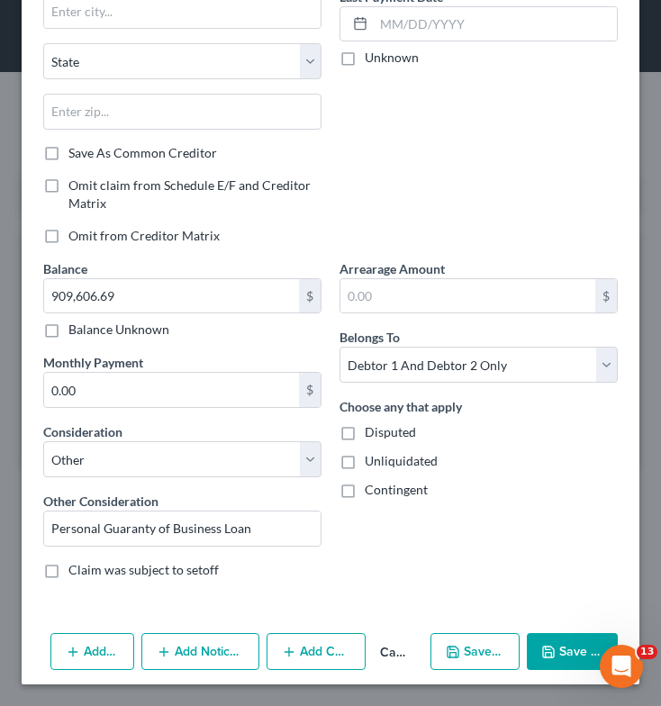
click at [543, 648] on icon "button" at bounding box center [548, 652] width 14 height 14
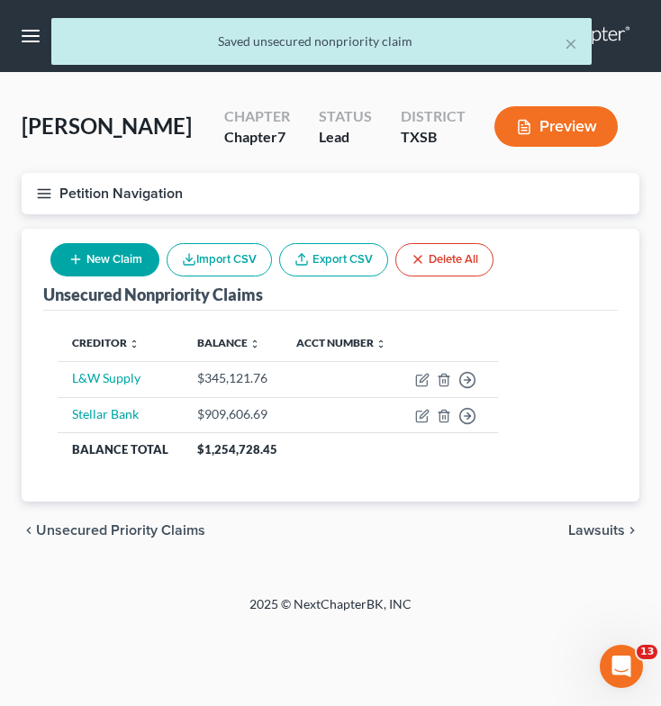
click at [113, 266] on button "New Claim" at bounding box center [104, 259] width 109 height 33
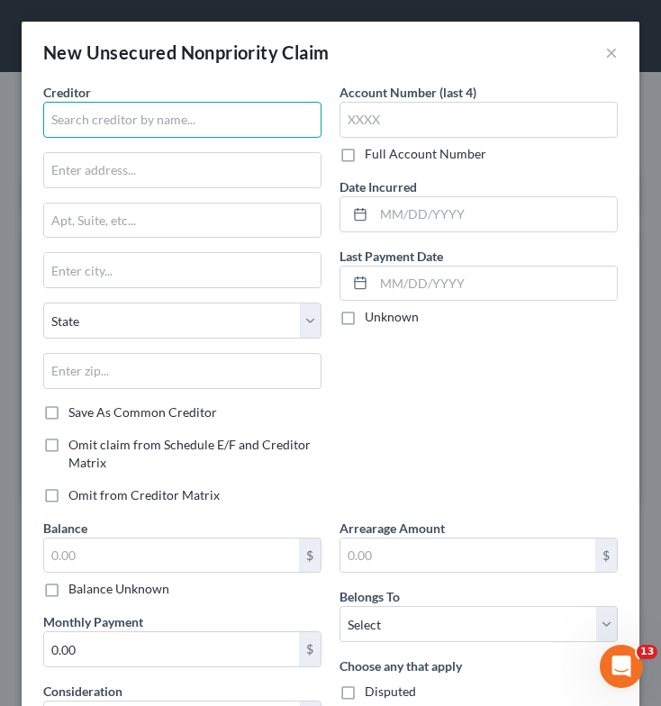
click at [188, 121] on input "text" at bounding box center [182, 120] width 278 height 36
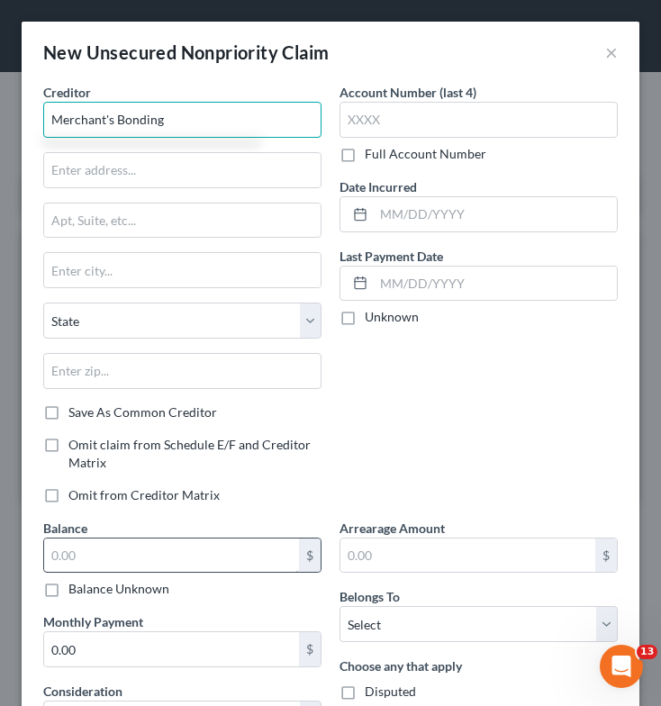
type input "Merchant's Bonding"
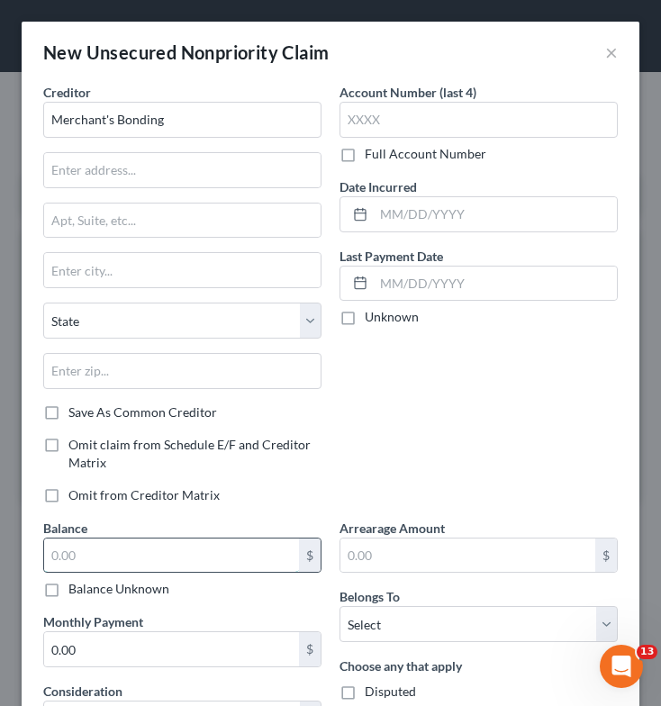
click at [186, 540] on input "text" at bounding box center [171, 556] width 255 height 34
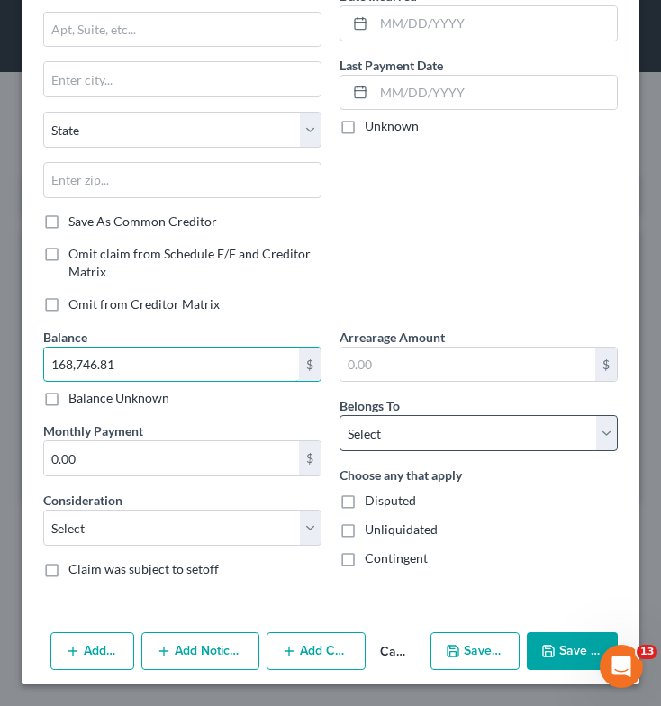
type input "168,746.81"
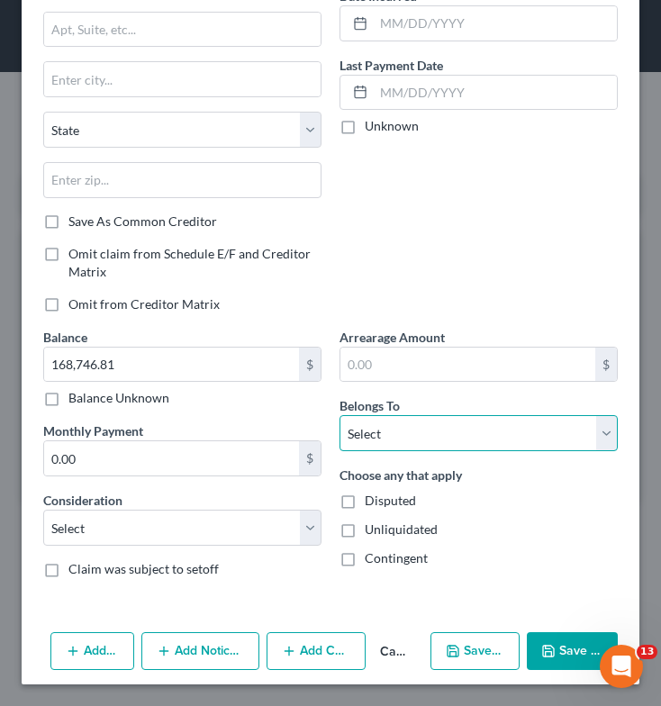
click at [358, 433] on select "Select Debtor 1 Only Debtor 2 Only Debtor 1 And Debtor 2 Only At Least One Of T…" at bounding box center [479, 433] width 278 height 36
select select "2"
click at [340, 415] on select "Select Debtor 1 Only Debtor 2 Only Debtor 1 And Debtor 2 Only At Least One Of T…" at bounding box center [479, 433] width 278 height 36
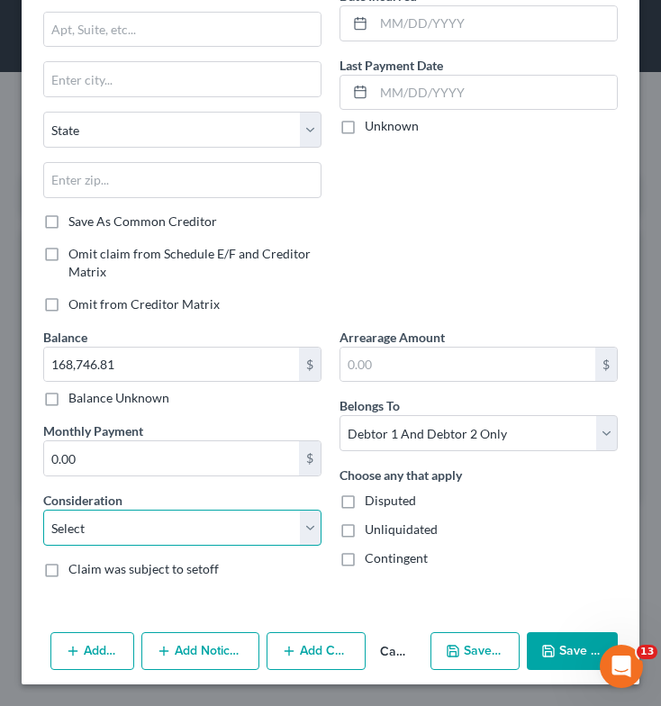
click at [104, 525] on select "Select Cable / Satellite Services Collection Agency Credit Card Debt Debt Couns…" at bounding box center [182, 528] width 278 height 36
select select "14"
click at [43, 510] on select "Select Cable / Satellite Services Collection Agency Credit Card Debt Debt Couns…" at bounding box center [182, 528] width 278 height 36
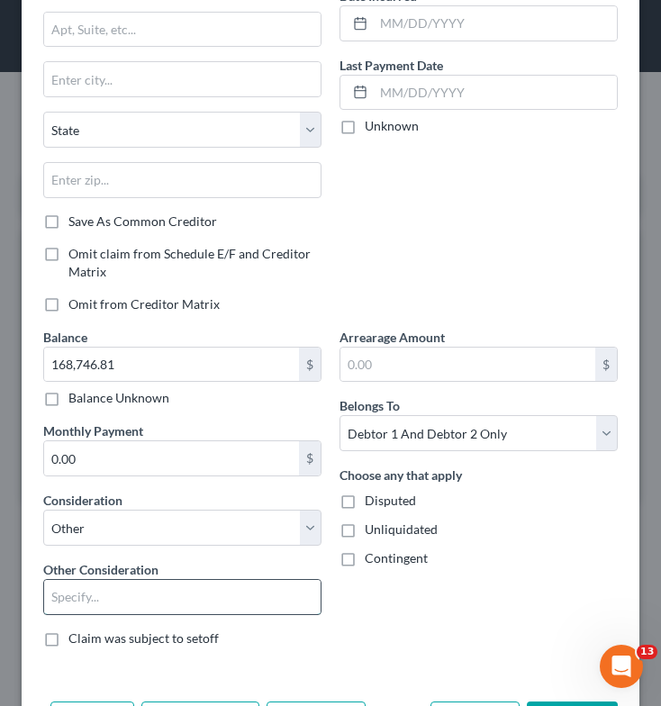
click at [125, 603] on input "text" at bounding box center [182, 597] width 276 height 34
type input "Personal Guaranty of Business Loan"
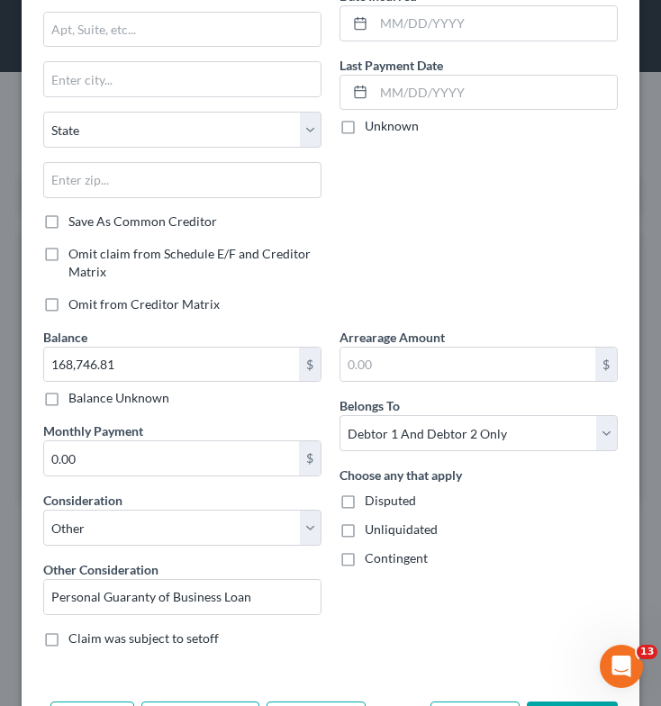
click at [414, 594] on div "Arrearage Amount $ Belongs To * Select Debtor 1 Only Debtor 2 Only Debtor 1 And…" at bounding box center [479, 495] width 296 height 334
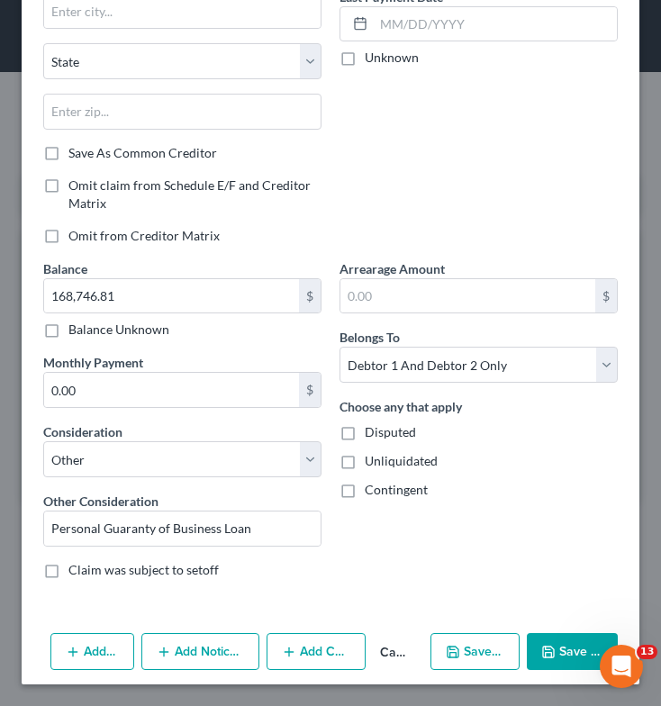
click at [541, 655] on icon "button" at bounding box center [548, 652] width 14 height 14
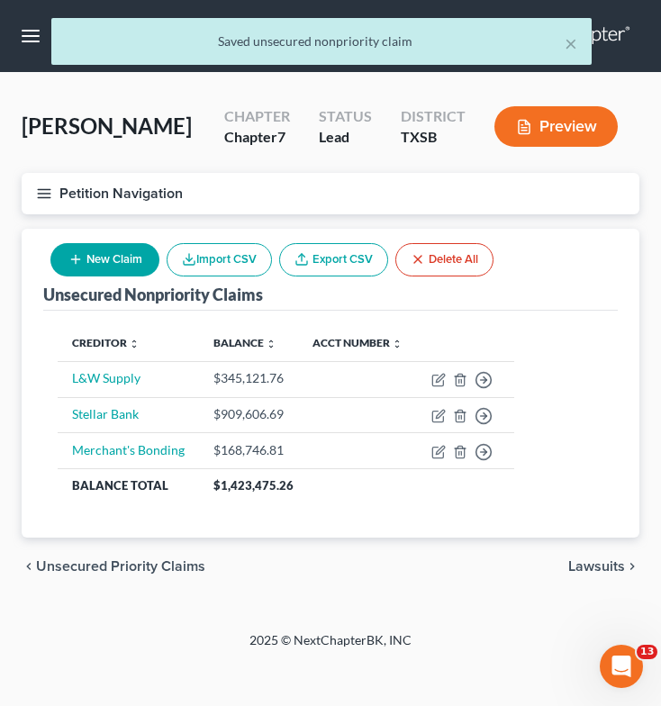
click at [88, 258] on button "New Claim" at bounding box center [104, 259] width 109 height 33
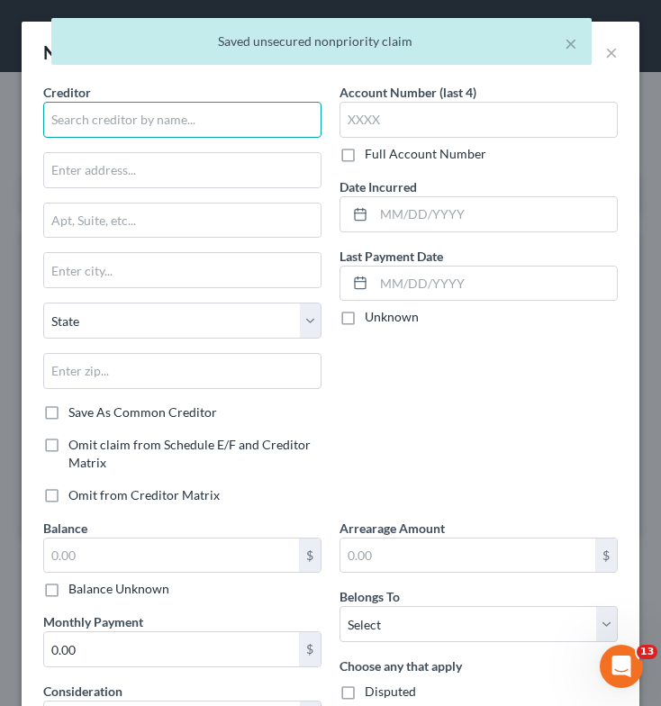
click at [180, 135] on input "text" at bounding box center [182, 120] width 278 height 36
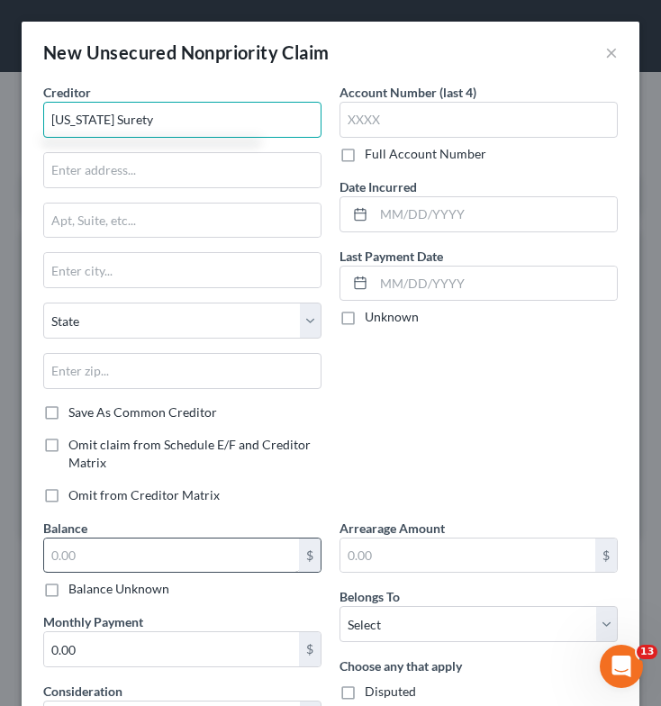
type input "[US_STATE] Surety"
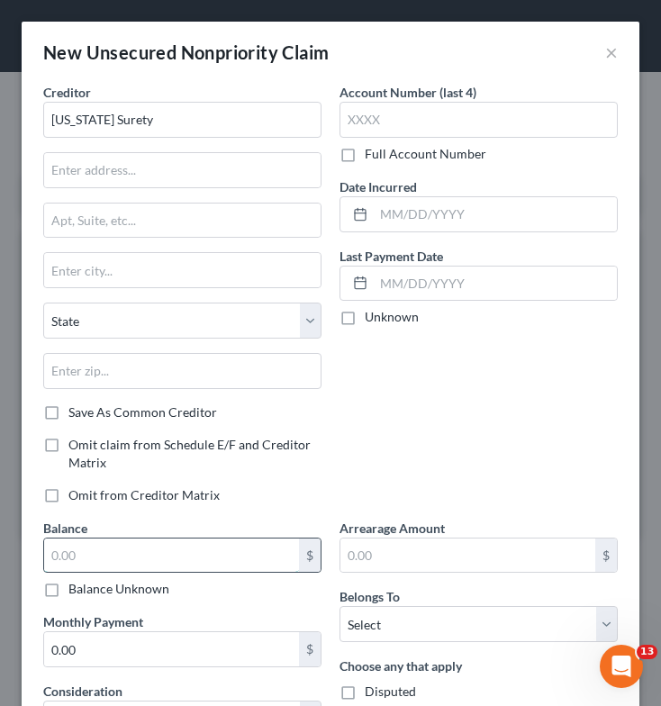
click at [204, 561] on input "text" at bounding box center [171, 556] width 255 height 34
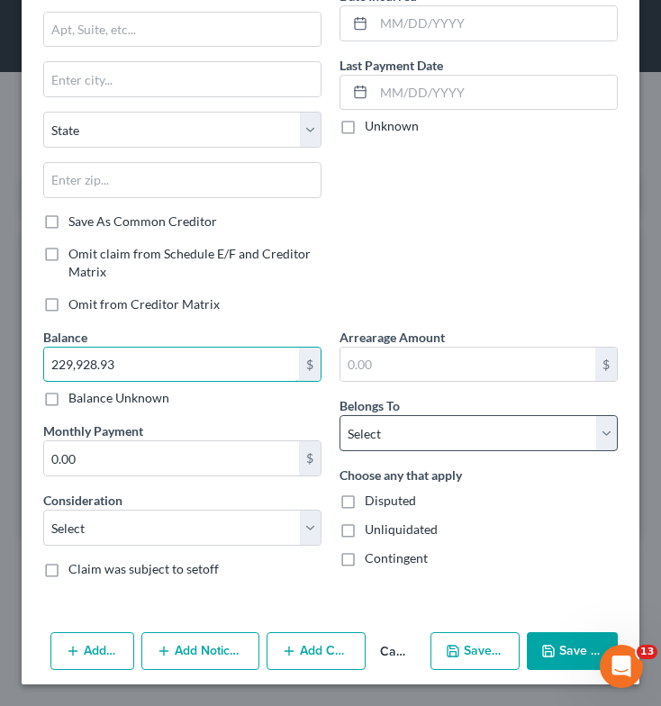
type input "229,928.93"
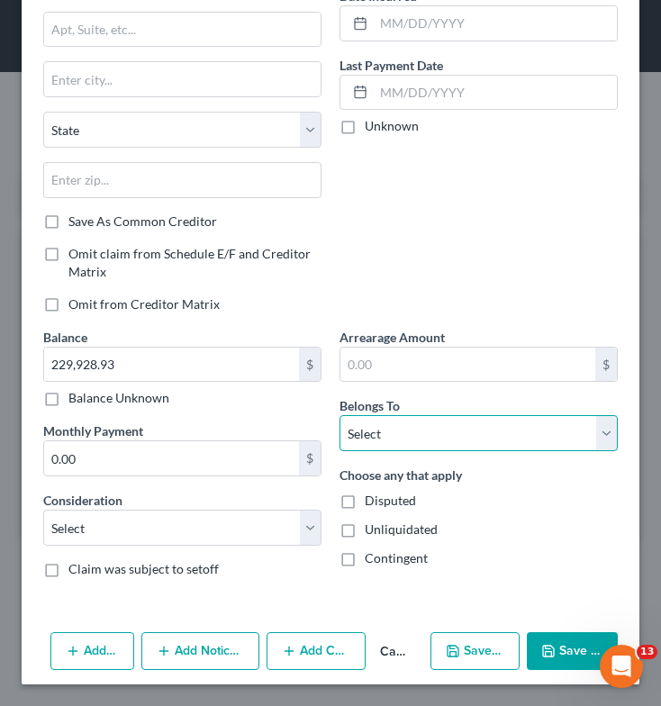
click at [405, 430] on select "Select Debtor 1 Only Debtor 2 Only Debtor 1 And Debtor 2 Only At Least One Of T…" at bounding box center [479, 433] width 278 height 36
select select "2"
click at [340, 415] on select "Select Debtor 1 Only Debtor 2 Only Debtor 1 And Debtor 2 Only At Least One Of T…" at bounding box center [479, 433] width 278 height 36
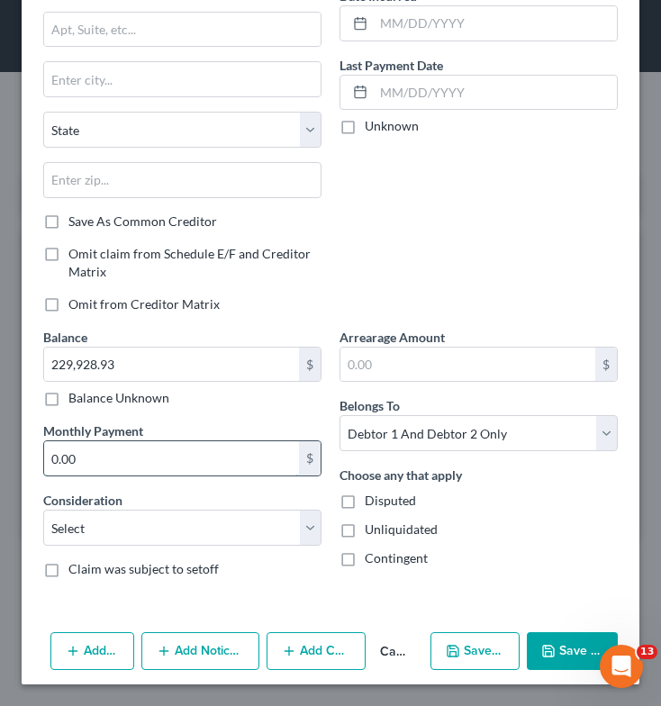
click at [113, 464] on input "0.00" at bounding box center [171, 458] width 255 height 34
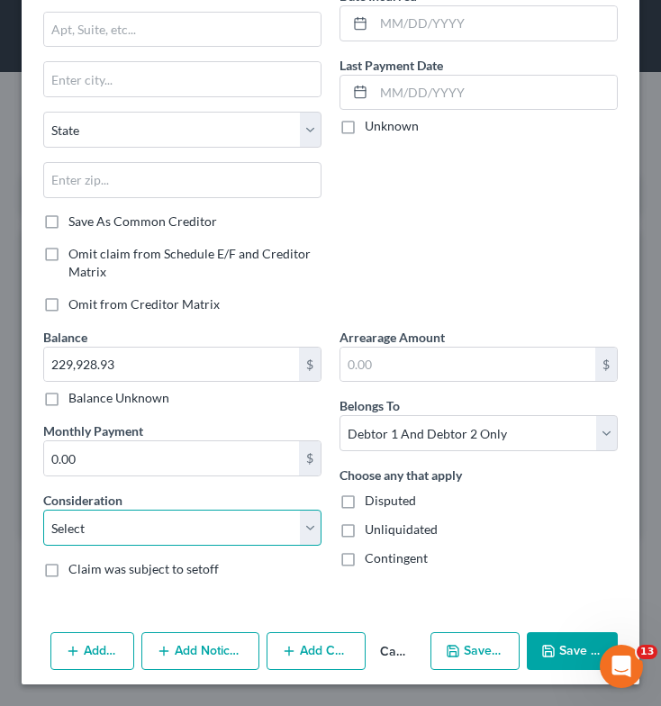
click at [140, 539] on select "Select Cable / Satellite Services Collection Agency Credit Card Debt Debt Couns…" at bounding box center [182, 528] width 278 height 36
select select "14"
click at [43, 510] on select "Select Cable / Satellite Services Collection Agency Credit Card Debt Debt Couns…" at bounding box center [182, 528] width 278 height 36
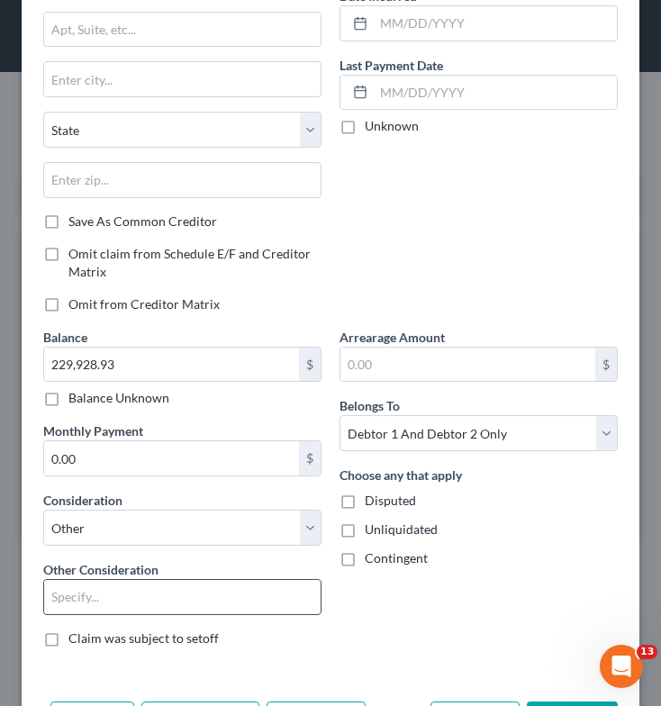
click at [121, 600] on input "text" at bounding box center [182, 597] width 276 height 34
type input "Personal Guaranty of Business Loan"
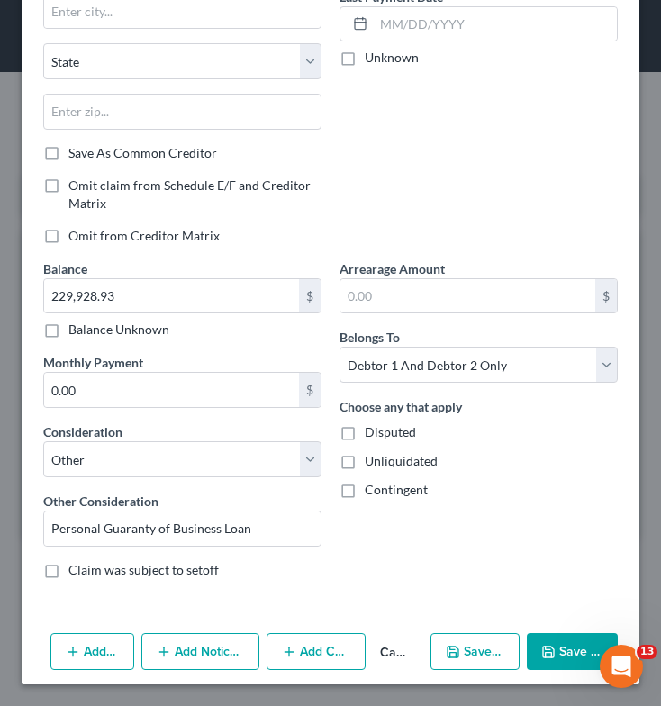
click at [557, 650] on button "Save & Close" at bounding box center [572, 652] width 91 height 38
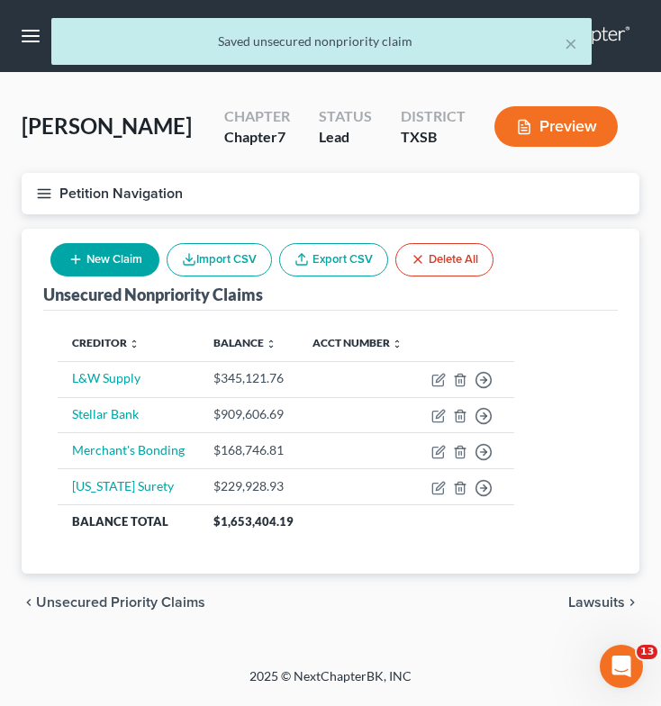
click at [116, 269] on button "New Claim" at bounding box center [104, 259] width 109 height 33
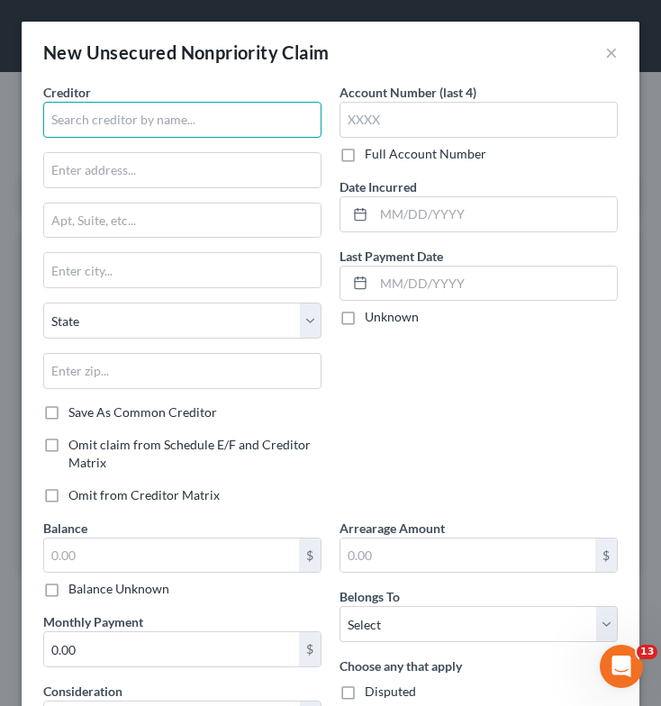
click at [184, 128] on input "text" at bounding box center [182, 120] width 278 height 36
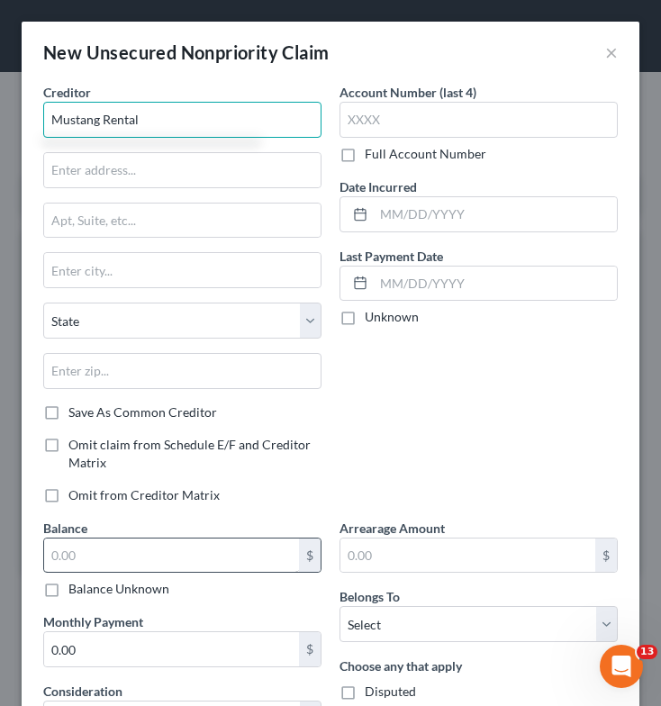
type input "Mustang Rental"
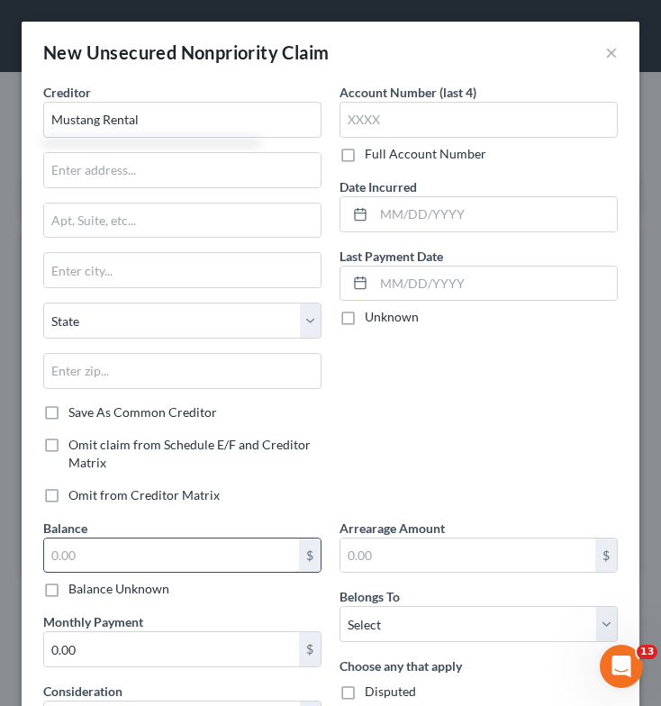
click at [154, 562] on input "text" at bounding box center [171, 556] width 255 height 34
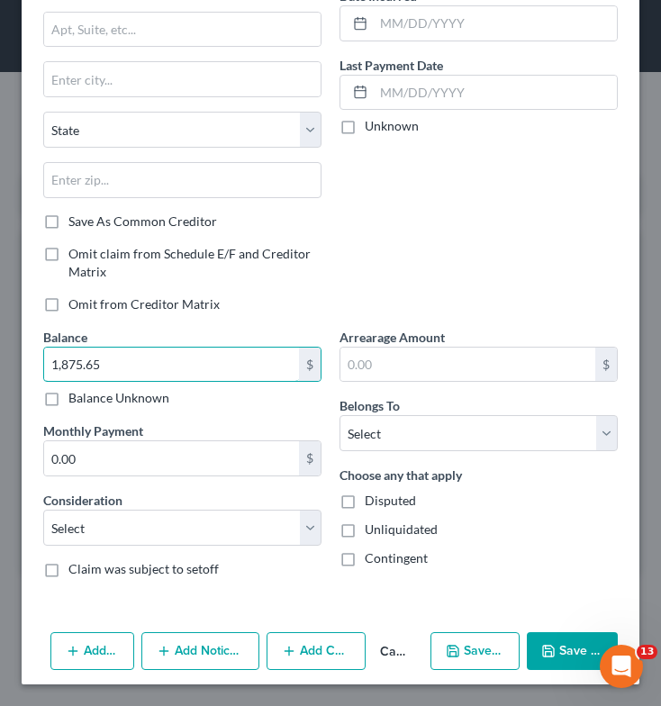
scroll to position [191, 0]
type input "1,875.65"
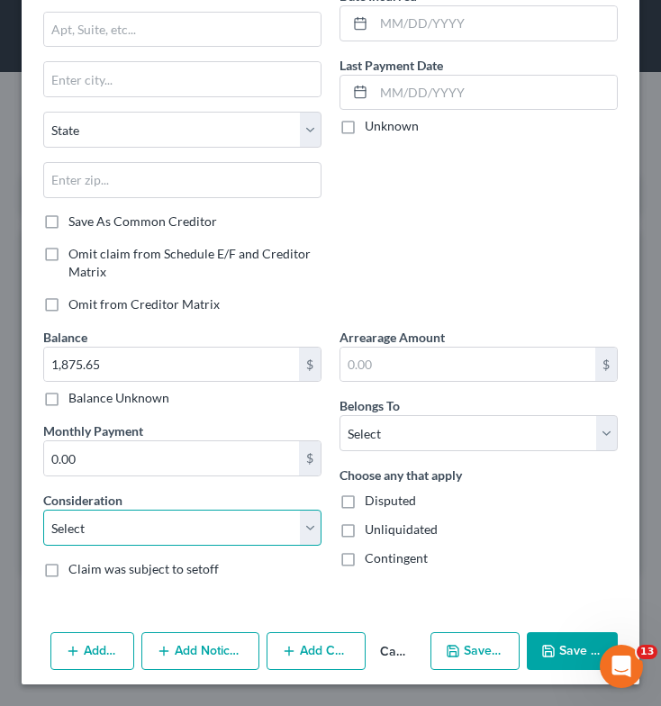
click at [202, 512] on select "Select Cable / Satellite Services Collection Agency Credit Card Debt Debt Couns…" at bounding box center [182, 528] width 278 height 36
select select "14"
click at [43, 510] on select "Select Cable / Satellite Services Collection Agency Credit Card Debt Debt Couns…" at bounding box center [182, 528] width 278 height 36
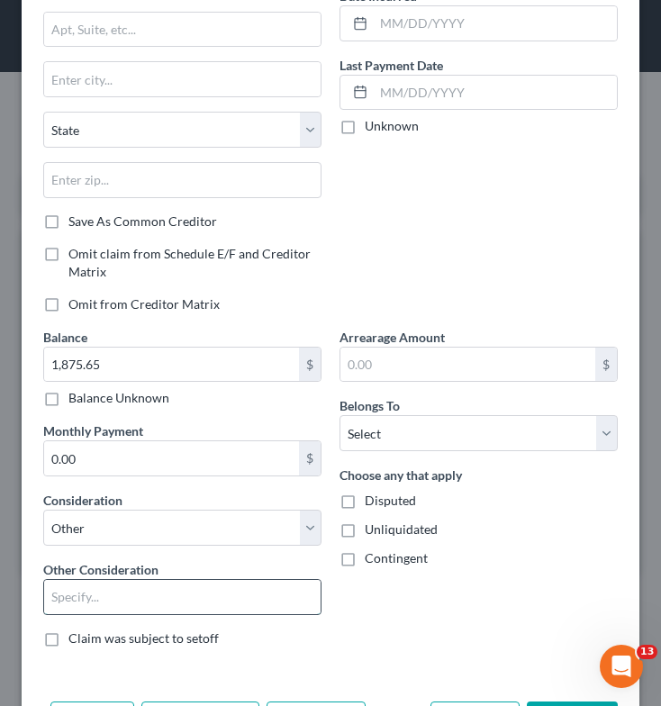
click at [102, 613] on input "text" at bounding box center [182, 597] width 276 height 34
type input "Personal Guaranty of Business Loan"
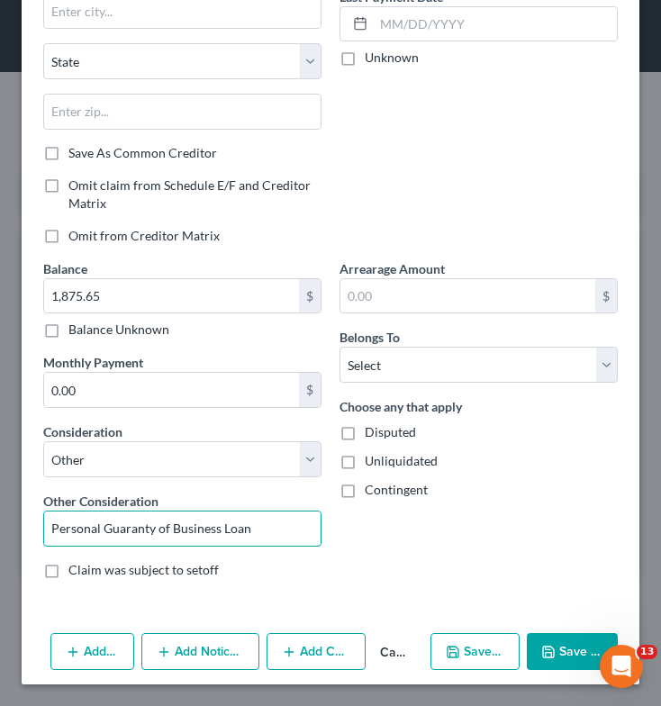
scroll to position [259, 0]
click at [557, 650] on button "Save & Close" at bounding box center [572, 652] width 91 height 38
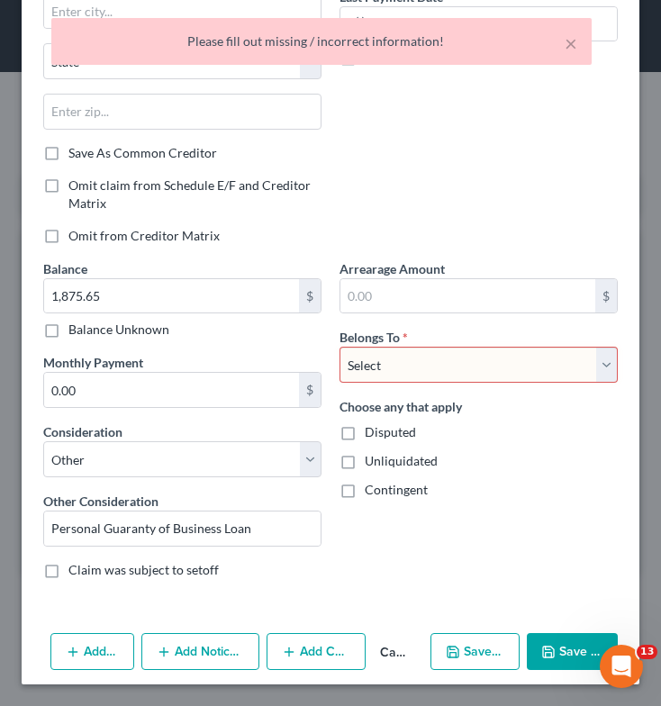
click at [373, 357] on select "Select Debtor 1 Only Debtor 2 Only Debtor 1 And Debtor 2 Only At Least One Of T…" at bounding box center [479, 365] width 278 height 36
click at [340, 347] on select "Select Debtor 1 Only Debtor 2 Only Debtor 1 And Debtor 2 Only At Least One Of T…" at bounding box center [479, 365] width 278 height 36
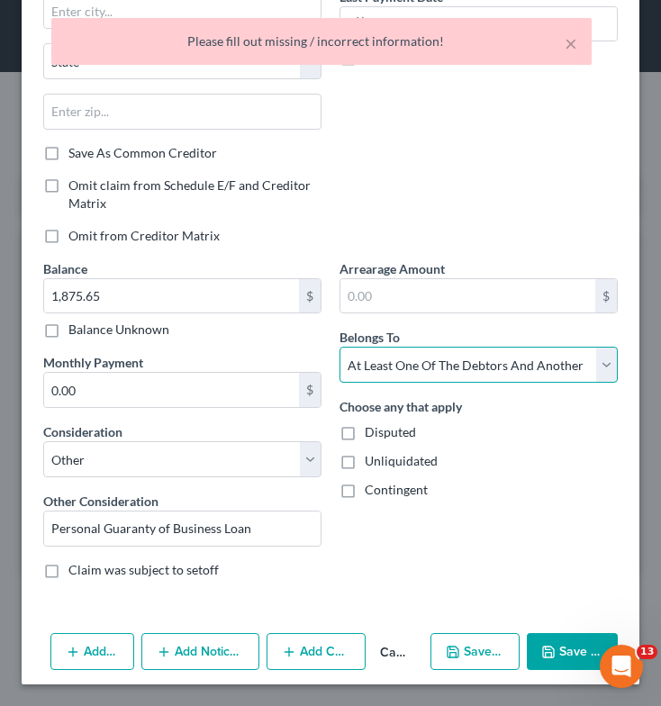
click at [462, 360] on select "Select Debtor 1 Only Debtor 2 Only Debtor 1 And Debtor 2 Only At Least One Of T…" at bounding box center [479, 365] width 278 height 36
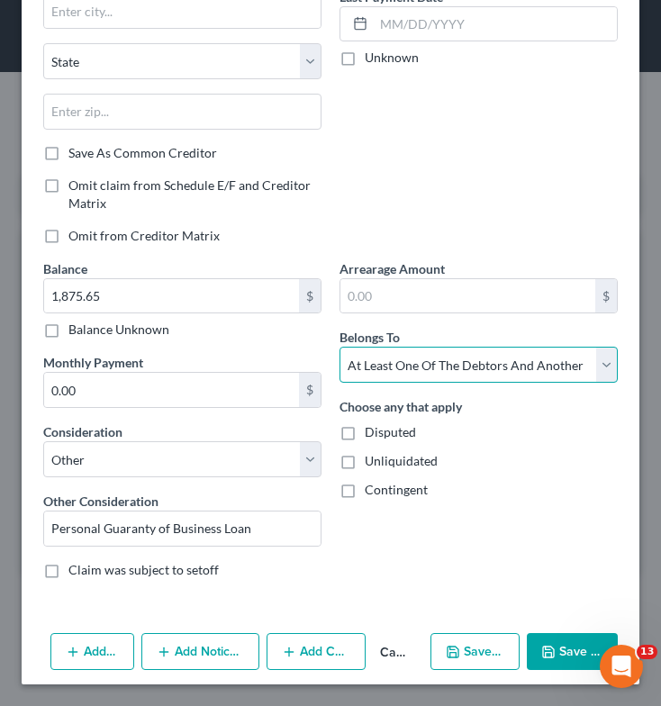
select select "2"
click at [340, 347] on select "Select Debtor 1 Only Debtor 2 Only Debtor 1 And Debtor 2 Only At Least One Of T…" at bounding box center [479, 365] width 278 height 36
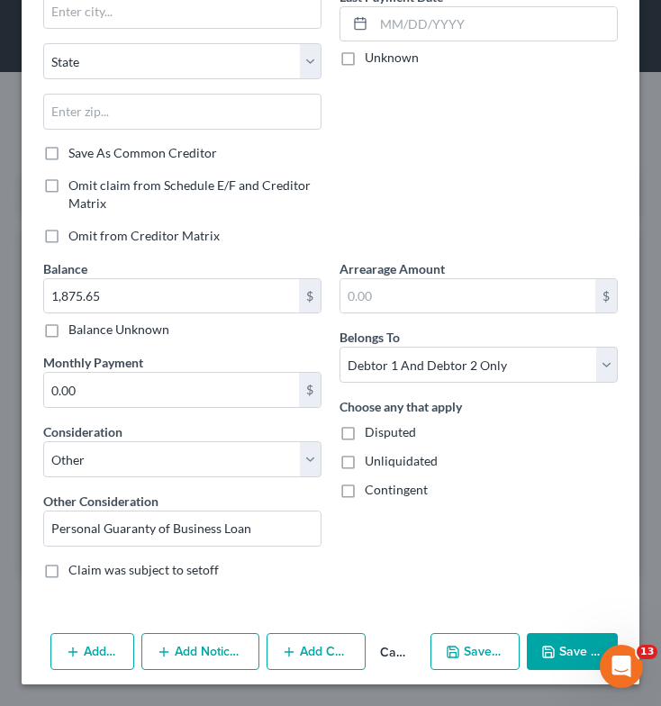
click at [565, 656] on button "Save & Close" at bounding box center [572, 652] width 91 height 38
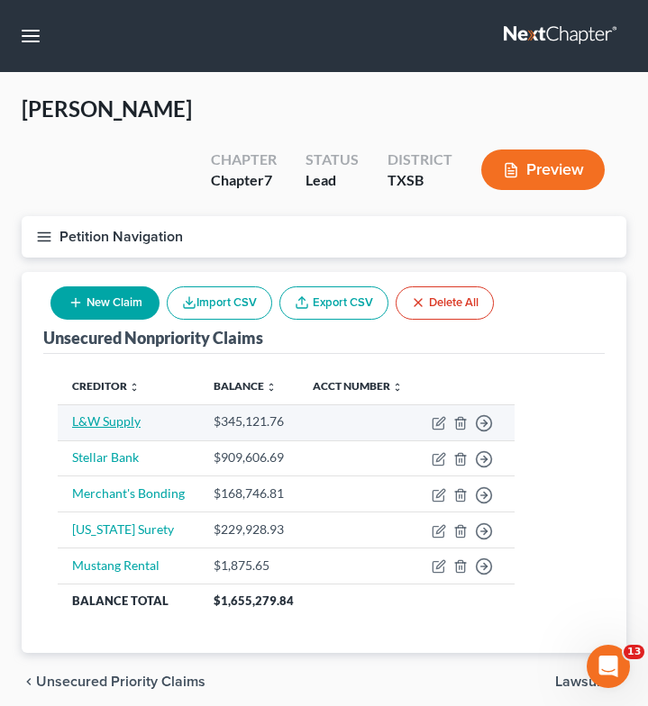
click at [111, 413] on link "L&W Supply" at bounding box center [106, 420] width 68 height 15
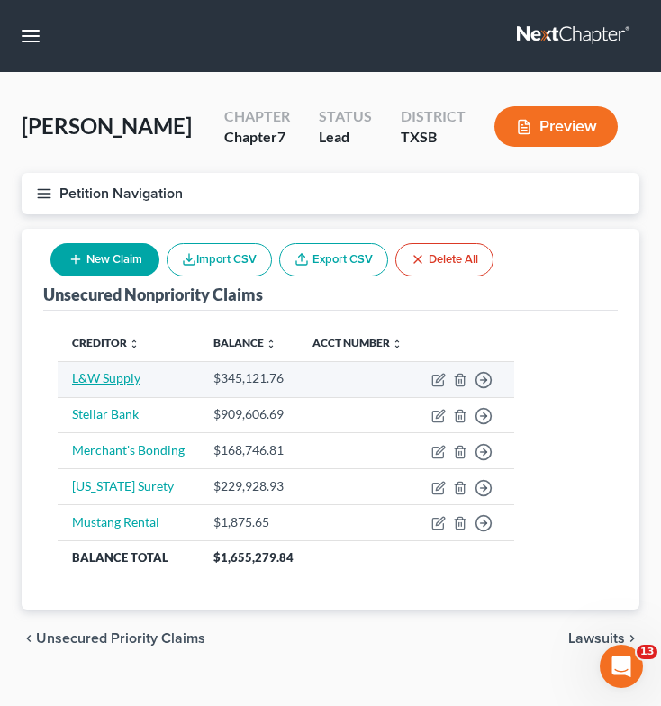
select select "14"
select select "2"
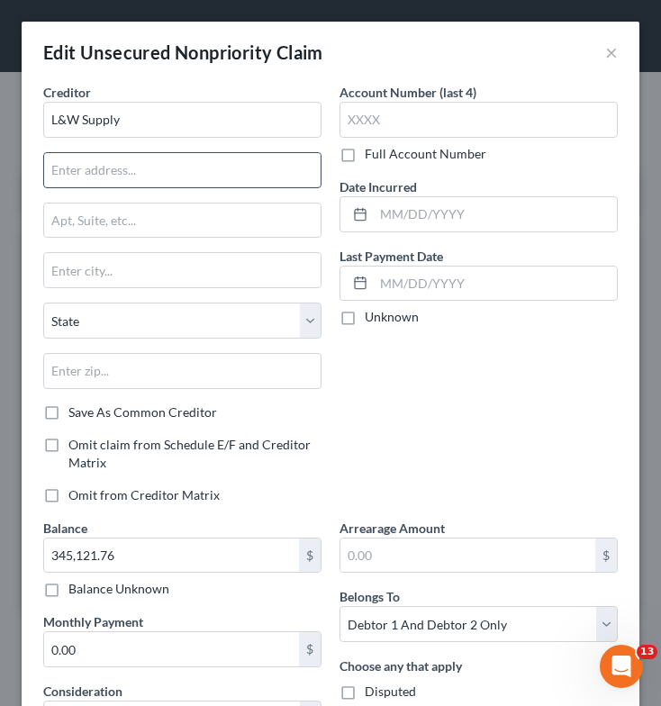
click at [159, 167] on input "text" at bounding box center [182, 170] width 276 height 34
click at [211, 177] on input "text" at bounding box center [182, 170] width 276 height 34
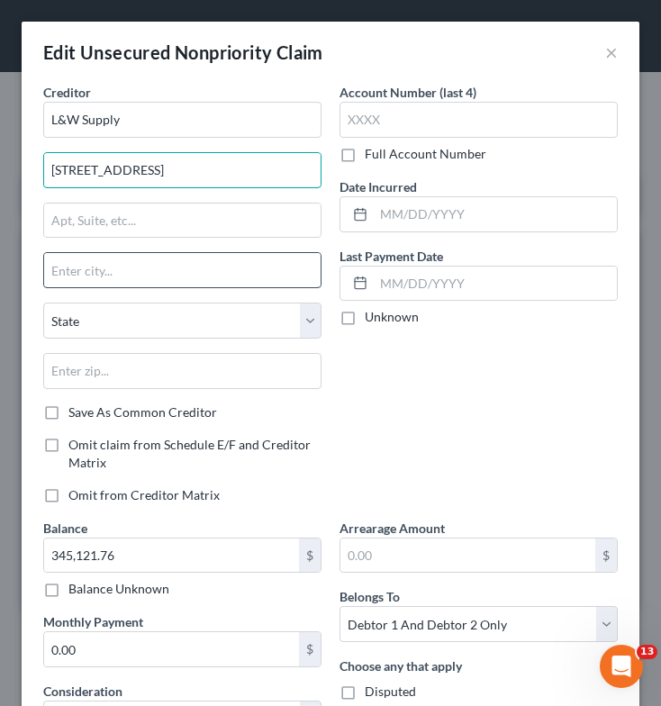
type input "[STREET_ADDRESS]"
click at [188, 263] on input "text" at bounding box center [182, 270] width 276 height 34
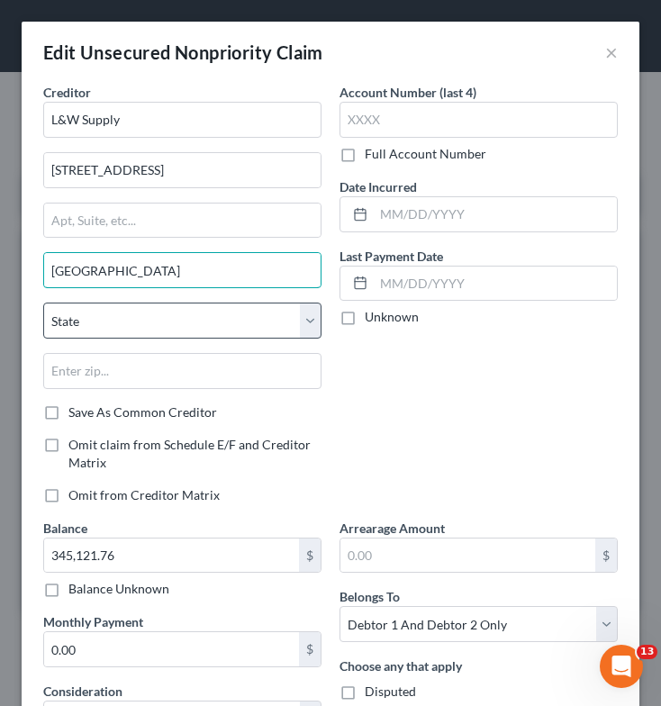
type input "[GEOGRAPHIC_DATA]"
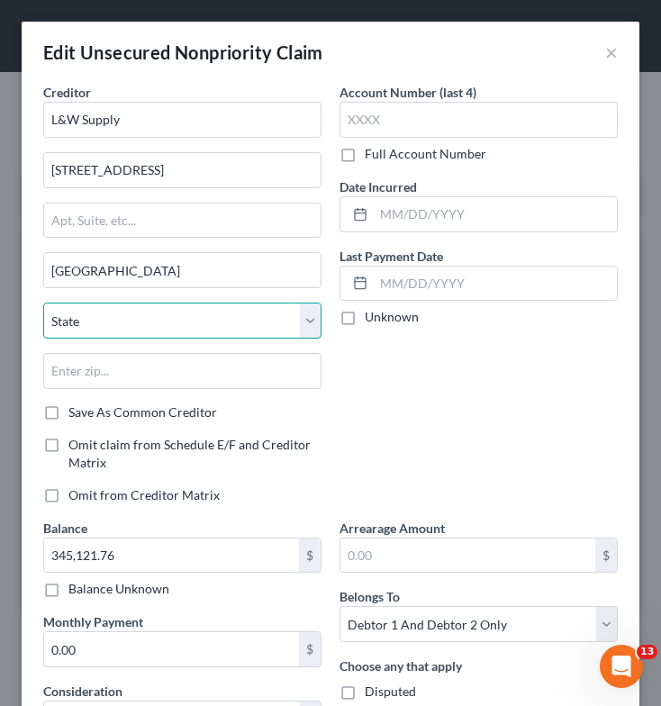
click at [173, 322] on select "State [US_STATE] AK AR AZ CA CO CT DE DC [GEOGRAPHIC_DATA] [GEOGRAPHIC_DATA] GU…" at bounding box center [182, 321] width 278 height 36
select select "14"
click at [43, 303] on select "State [US_STATE] AK AR AZ CA CO CT DE DC [GEOGRAPHIC_DATA] [GEOGRAPHIC_DATA] GU…" at bounding box center [182, 321] width 278 height 36
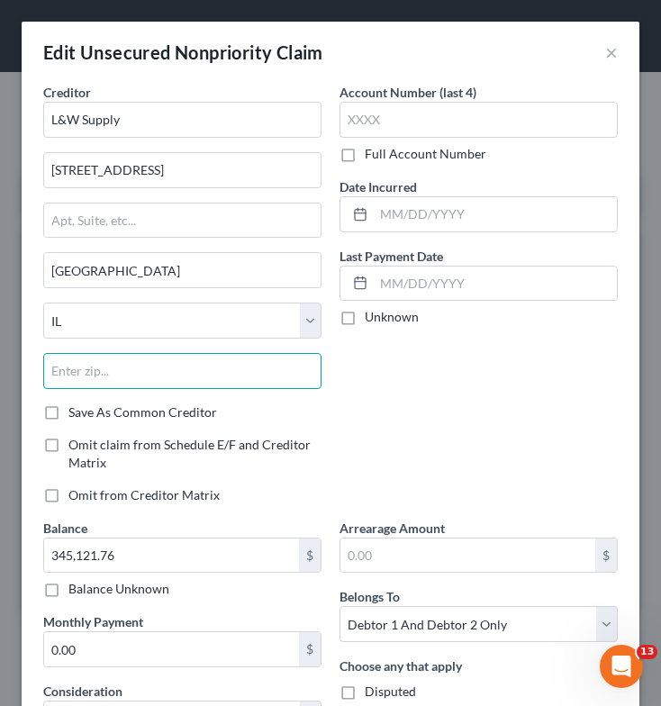
click at [155, 366] on input "text" at bounding box center [182, 371] width 278 height 36
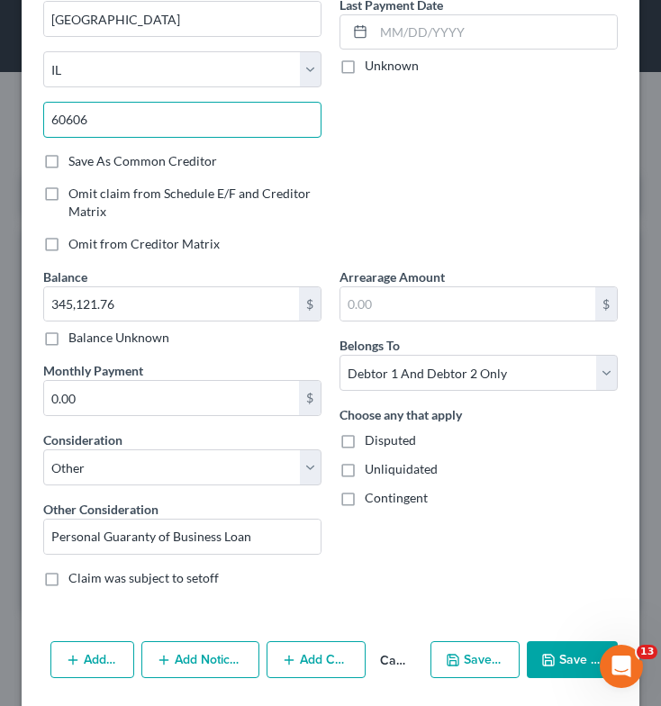
scroll to position [252, 0]
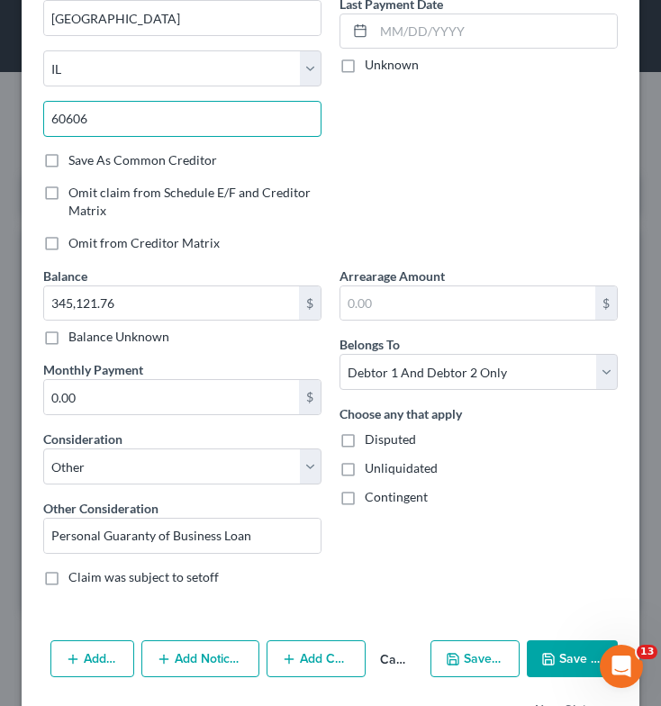
type input "60606"
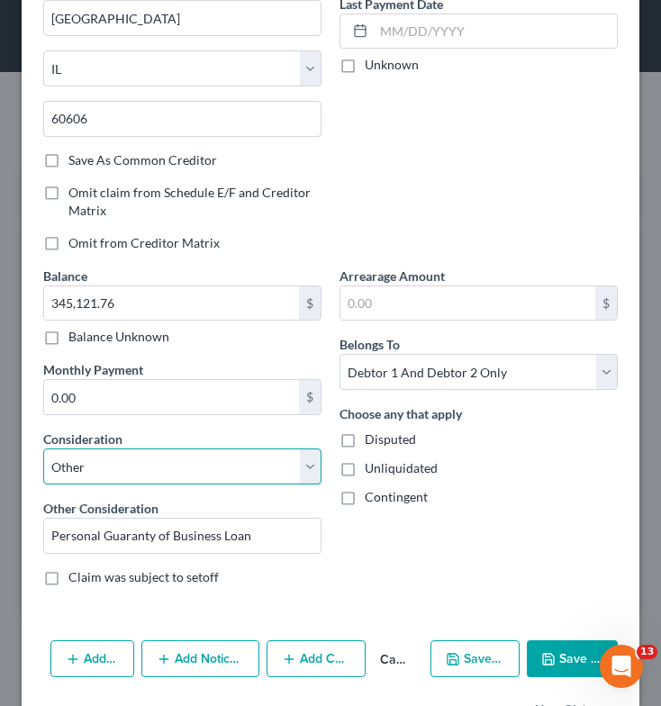
drag, startPoint x: 239, startPoint y: 457, endPoint x: 557, endPoint y: 656, distance: 375.8
click at [557, 656] on div "Edit Unsecured Nonpriority Claim × Creditor * L&W Supply [GEOGRAPHIC_DATA] Plz …" at bounding box center [331, 256] width 618 height 974
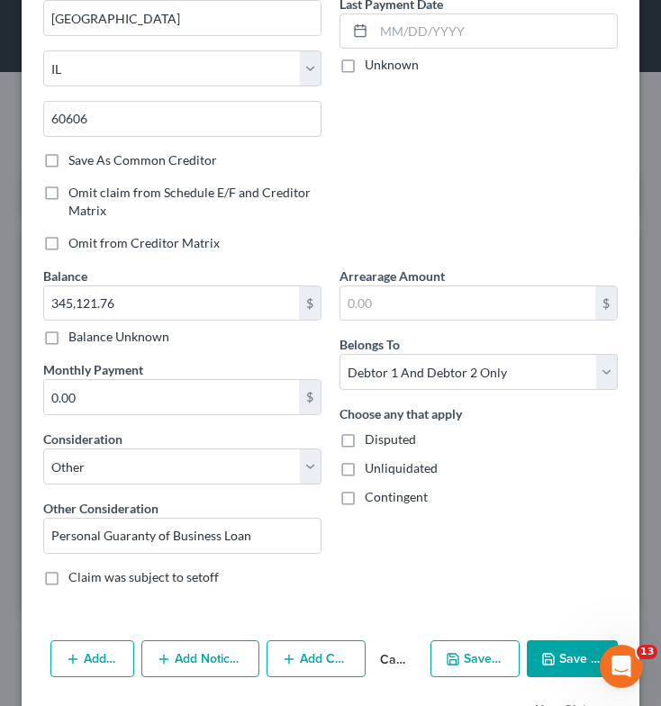
click at [557, 656] on button "Save & Close" at bounding box center [572, 659] width 91 height 38
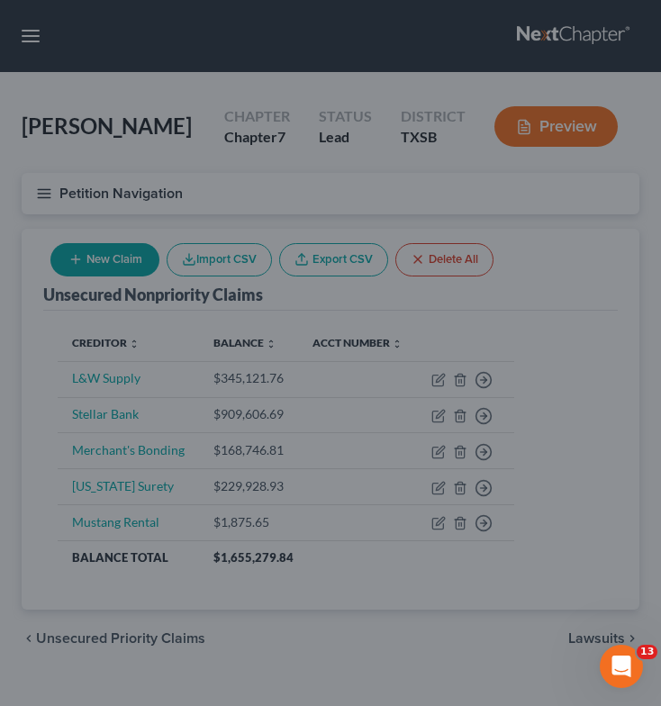
type input "0"
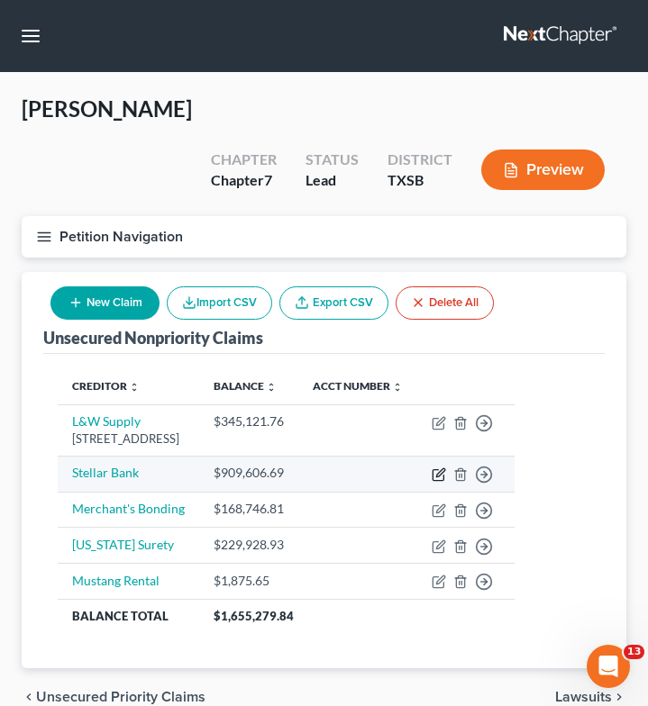
click at [444, 468] on icon "button" at bounding box center [440, 472] width 8 height 8
select select "14"
select select "2"
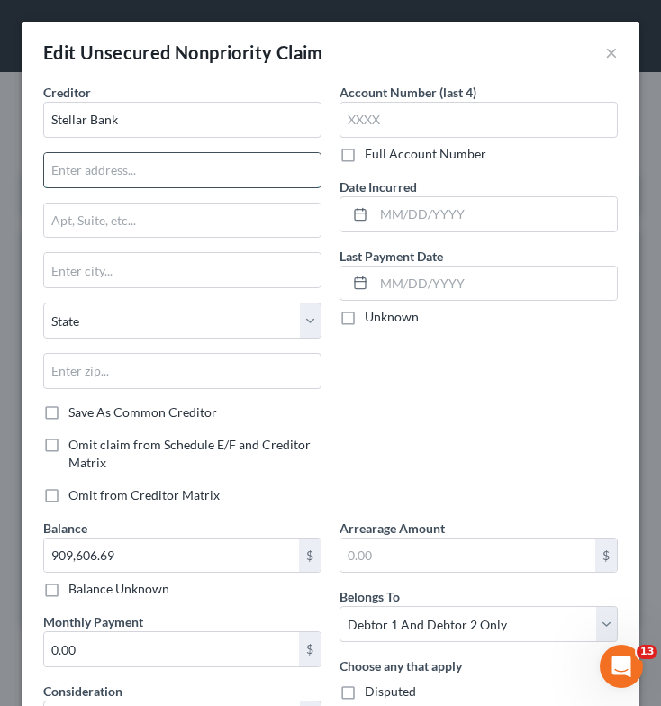
click at [221, 165] on input "text" at bounding box center [182, 170] width 276 height 34
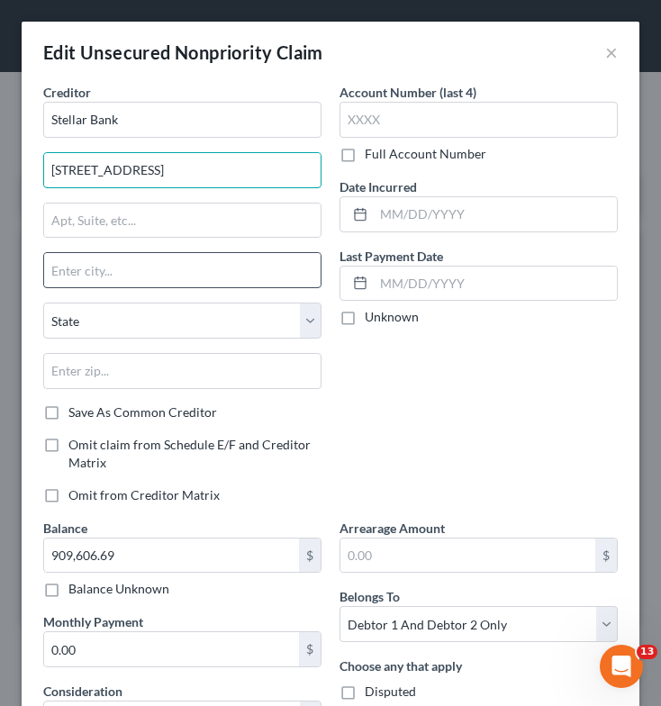
type input "[STREET_ADDRESS]"
click at [150, 264] on input "text" at bounding box center [182, 270] width 276 height 34
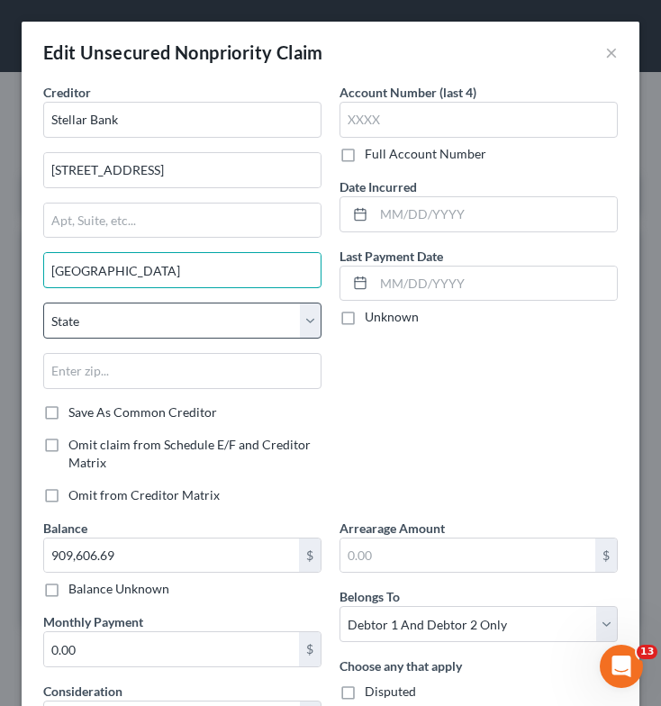
type input "[GEOGRAPHIC_DATA]"
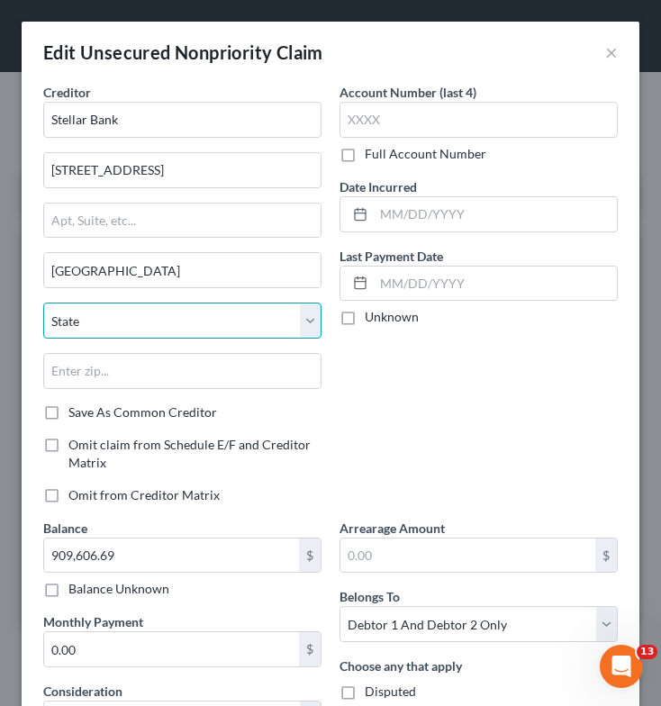
click at [101, 328] on select "State [US_STATE] AK AR AZ CA CO CT DE DC [GEOGRAPHIC_DATA] [GEOGRAPHIC_DATA] GU…" at bounding box center [182, 321] width 278 height 36
select select "45"
click at [43, 303] on select "State [US_STATE] AK AR AZ CA CO CT DE DC [GEOGRAPHIC_DATA] [GEOGRAPHIC_DATA] GU…" at bounding box center [182, 321] width 278 height 36
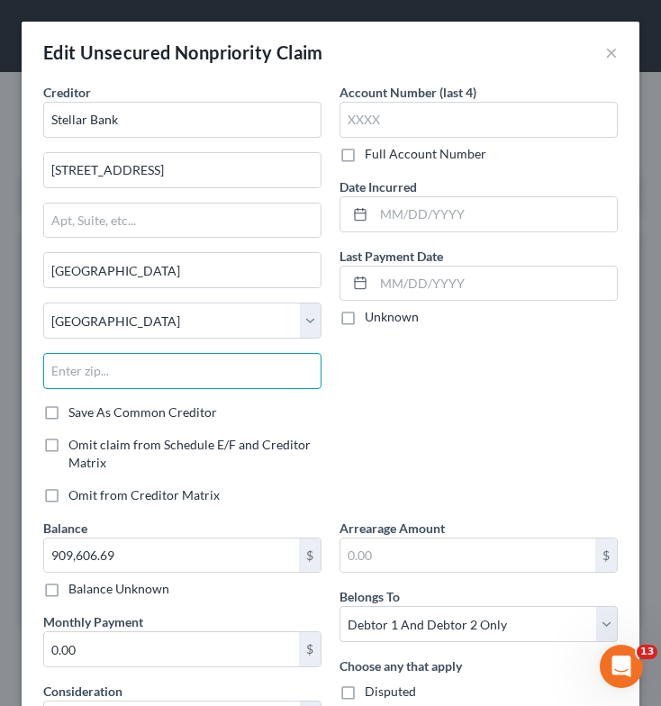
click at [102, 375] on input "text" at bounding box center [182, 371] width 278 height 36
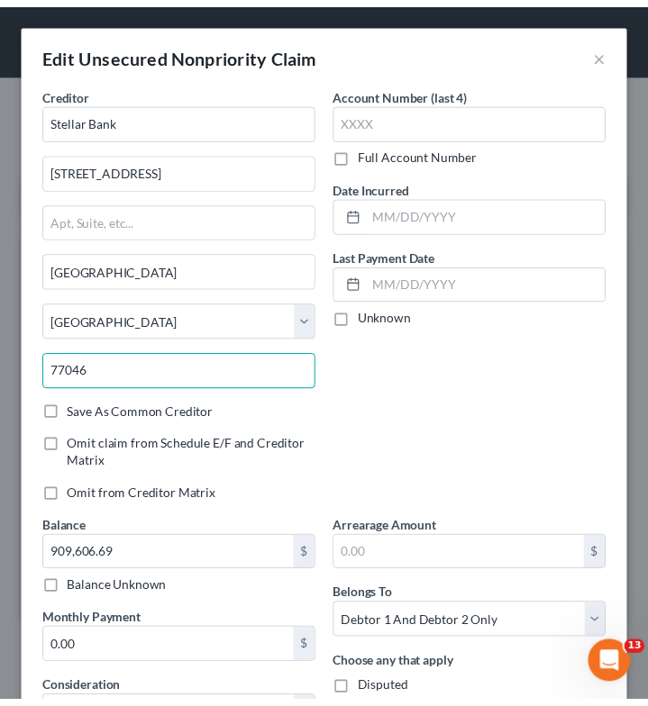
scroll to position [312, 0]
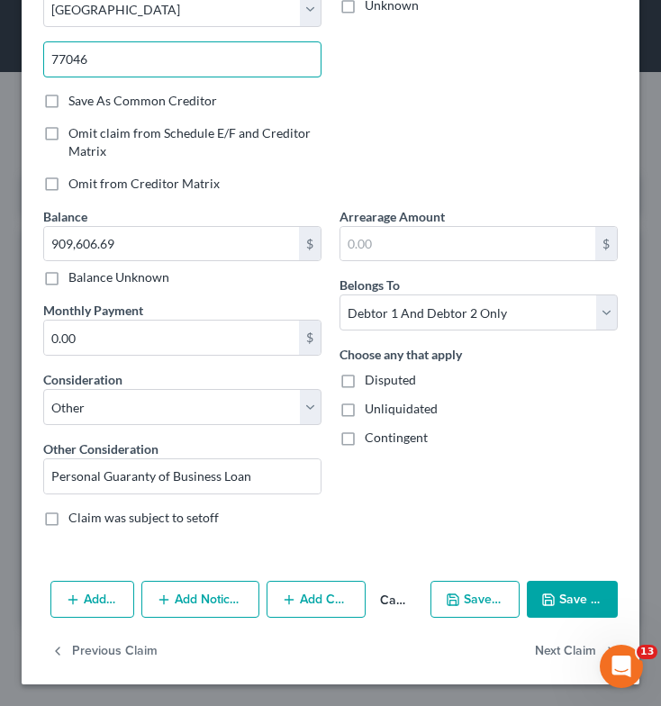
type input "77046"
click at [560, 601] on button "Save & Close" at bounding box center [572, 600] width 91 height 38
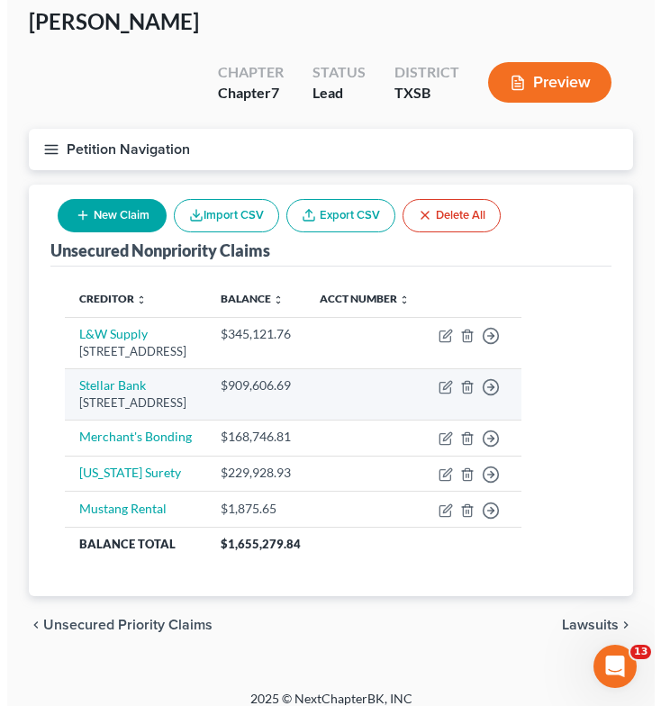
scroll to position [93, 0]
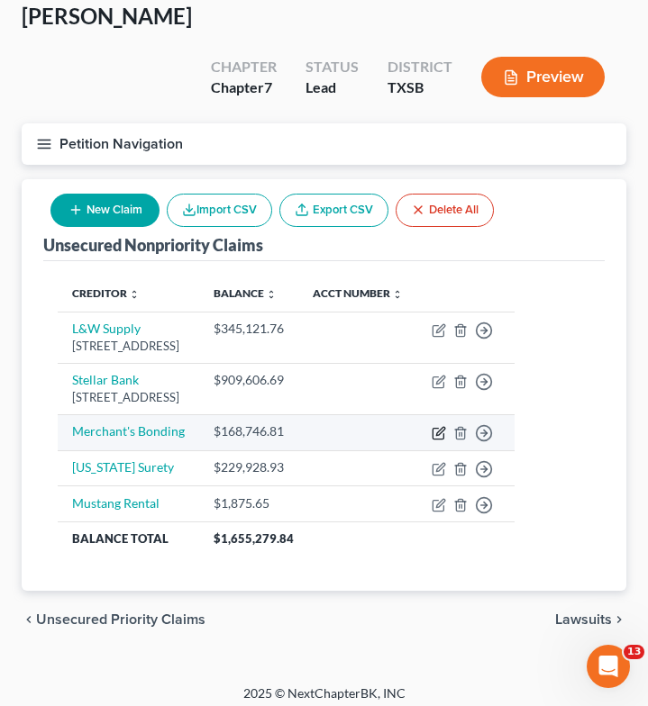
click at [446, 426] on icon "button" at bounding box center [438, 433] width 14 height 14
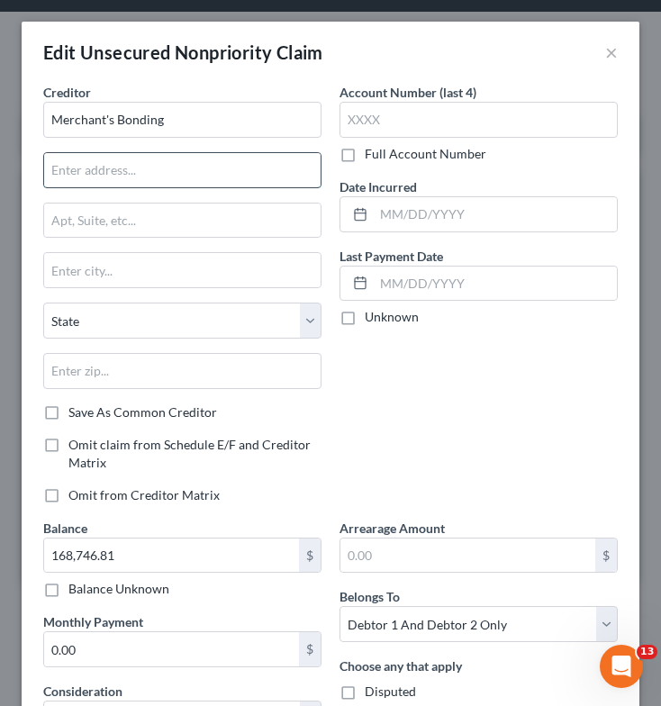
click at [105, 168] on input "text" at bounding box center [182, 170] width 276 height 34
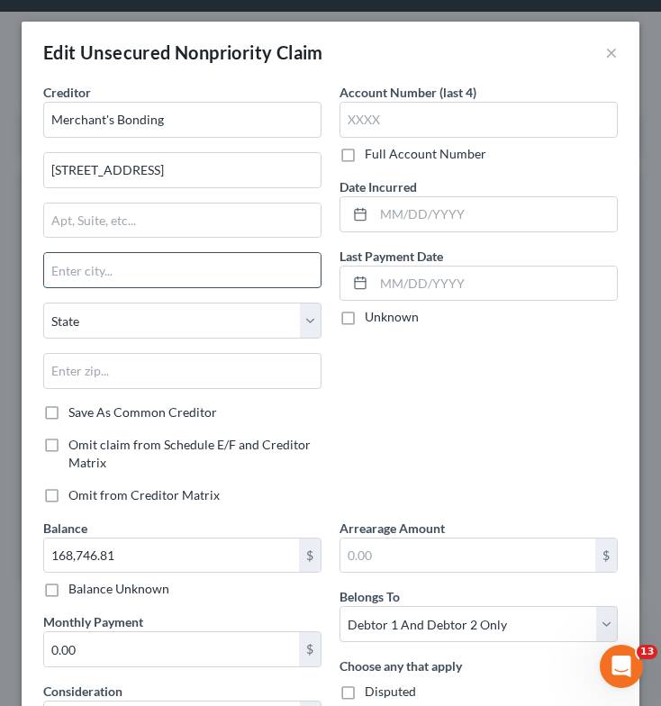
click at [117, 269] on input "text" at bounding box center [182, 270] width 276 height 34
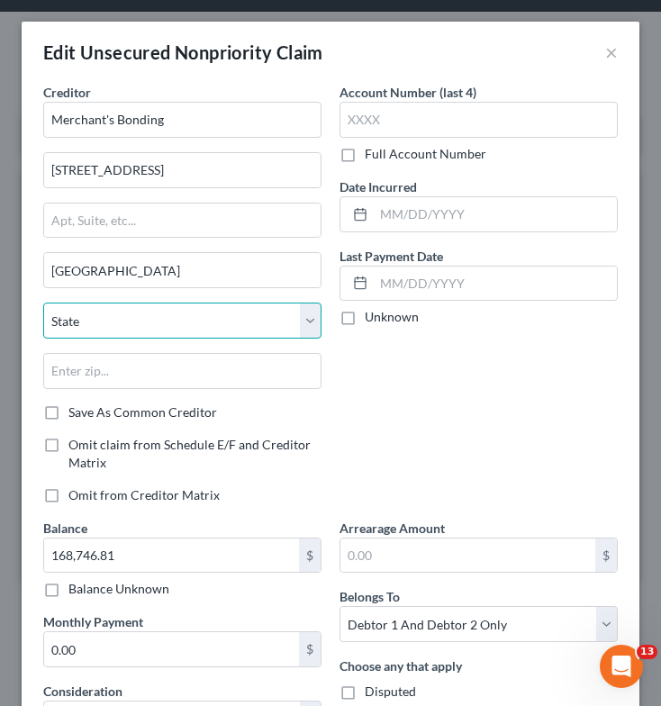
click at [134, 323] on select "State [US_STATE] AK AR AZ CA CO CT DE DC [GEOGRAPHIC_DATA] [GEOGRAPHIC_DATA] GU…" at bounding box center [182, 321] width 278 height 36
click at [43, 303] on select "State [US_STATE] AK AR AZ CA CO CT DE DC [GEOGRAPHIC_DATA] [GEOGRAPHIC_DATA] GU…" at bounding box center [182, 321] width 278 height 36
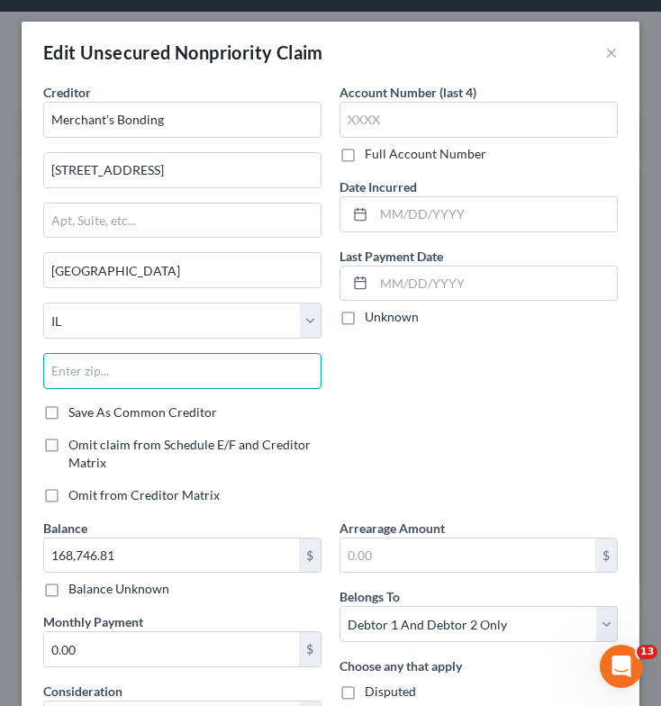
click at [141, 365] on input "text" at bounding box center [182, 371] width 278 height 36
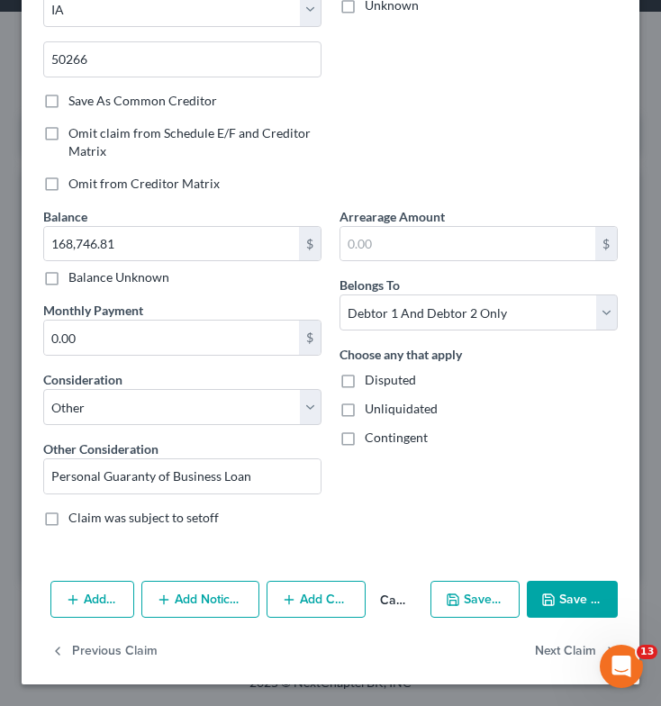
click at [555, 604] on button "Save & Close" at bounding box center [572, 600] width 91 height 38
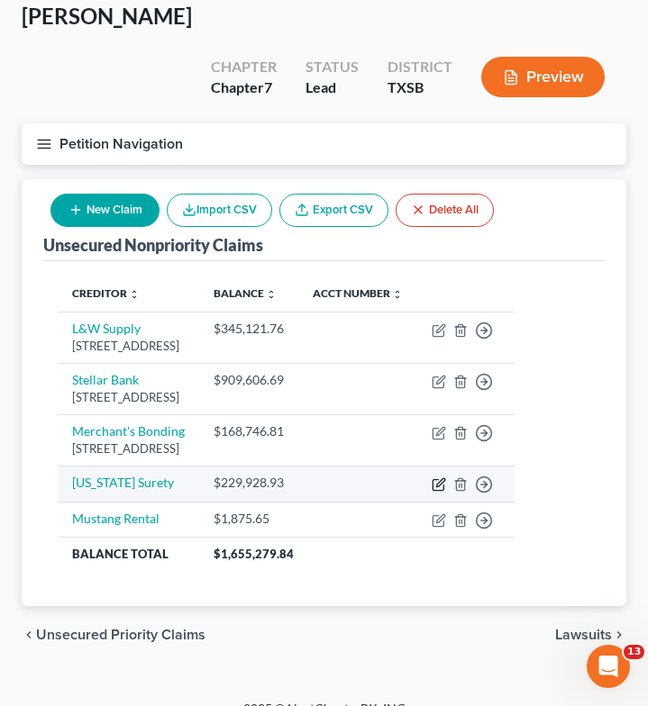
click at [443, 486] on icon "button" at bounding box center [437, 484] width 11 height 11
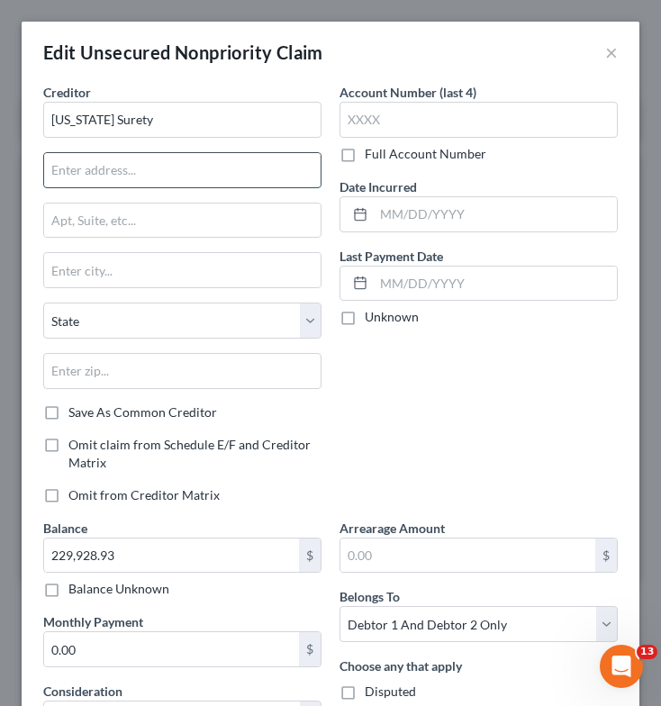
click at [104, 162] on input "text" at bounding box center [182, 170] width 276 height 34
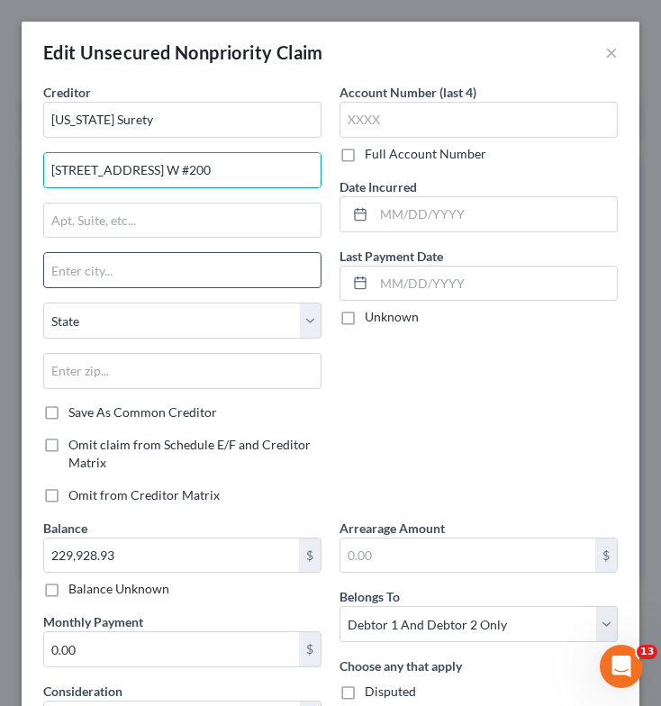
click at [115, 282] on input "text" at bounding box center [182, 270] width 276 height 34
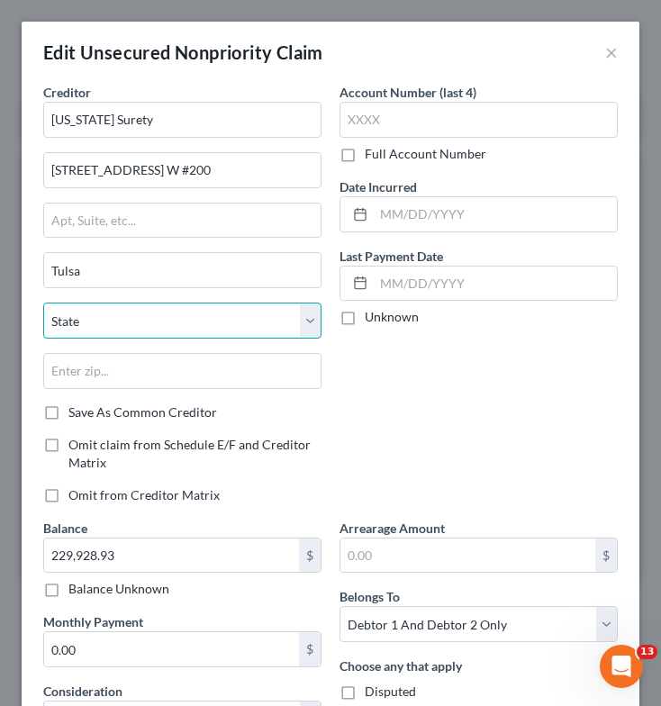
click at [125, 323] on select "State [US_STATE] AK AR AZ CA CO CT DE DC [GEOGRAPHIC_DATA] [GEOGRAPHIC_DATA] GU…" at bounding box center [182, 321] width 278 height 36
click at [43, 303] on select "State [US_STATE] AK AR AZ CA CO CT DE DC [GEOGRAPHIC_DATA] [GEOGRAPHIC_DATA] GU…" at bounding box center [182, 321] width 278 height 36
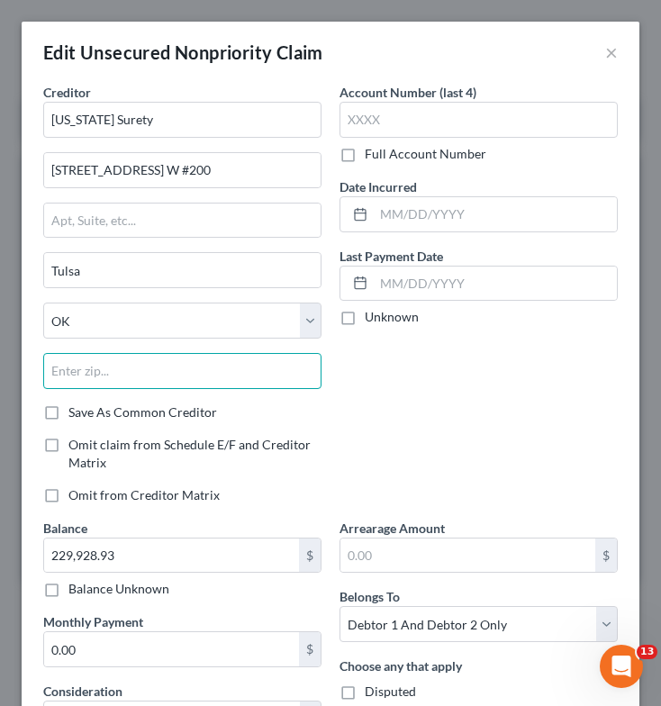
click at [181, 366] on input "text" at bounding box center [182, 371] width 278 height 36
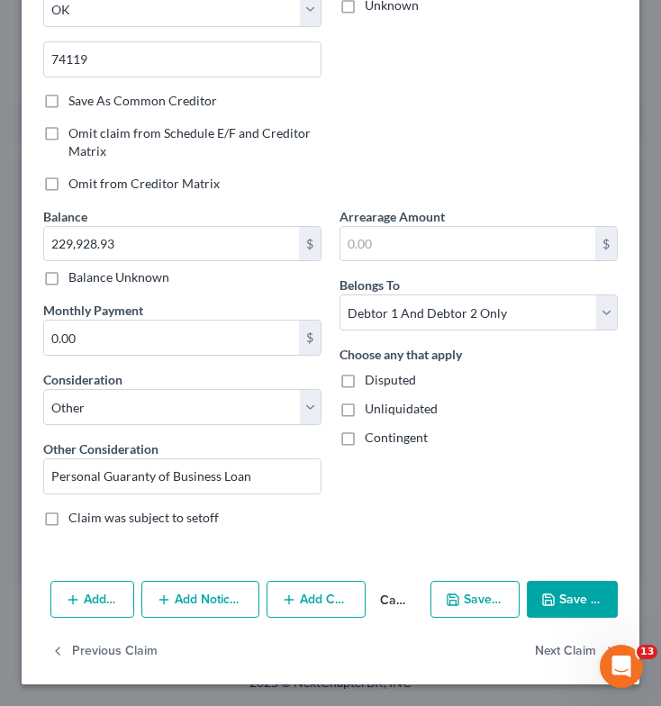
click at [553, 596] on button "Save & Close" at bounding box center [572, 600] width 91 height 38
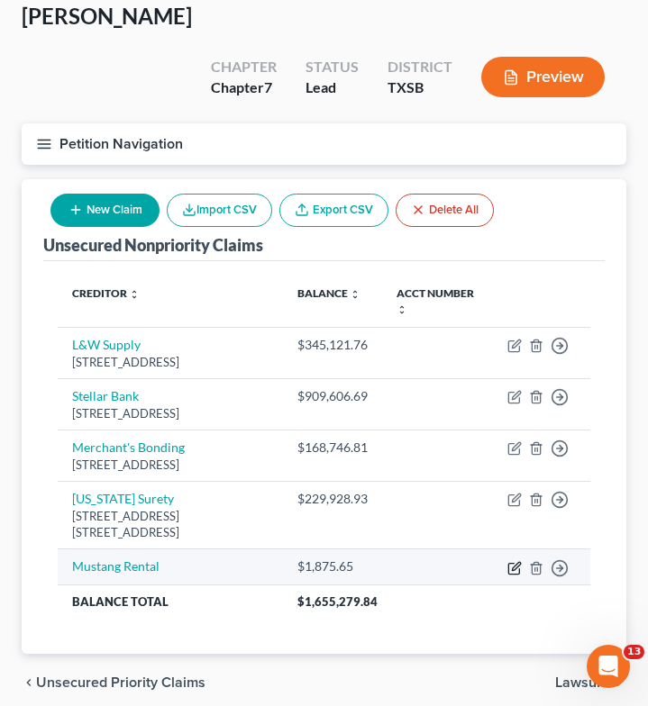
click at [512, 562] on icon "button" at bounding box center [516, 566] width 8 height 8
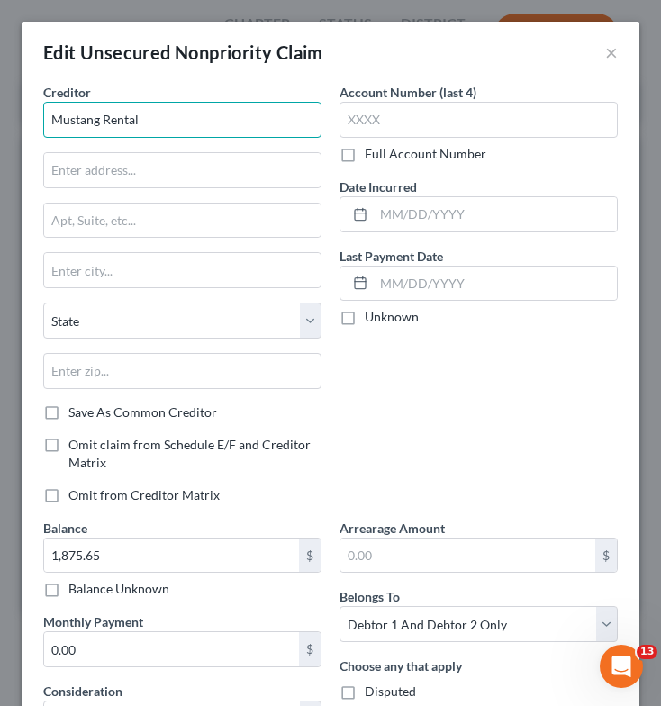
click at [155, 121] on input "Mustang Rental" at bounding box center [182, 120] width 278 height 36
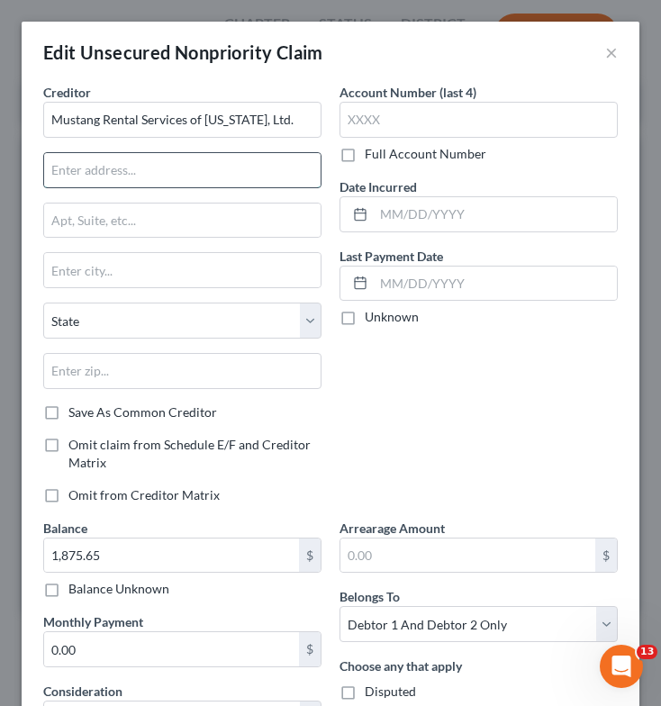
click at [144, 168] on input "text" at bounding box center [182, 170] width 276 height 34
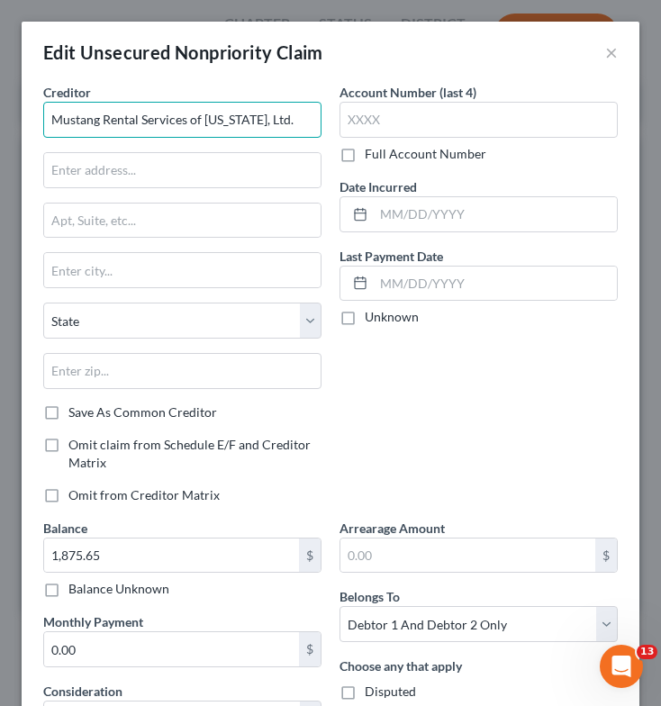
click at [269, 118] on input "Mustang Rental Services of [US_STATE], Ltd." at bounding box center [182, 120] width 278 height 36
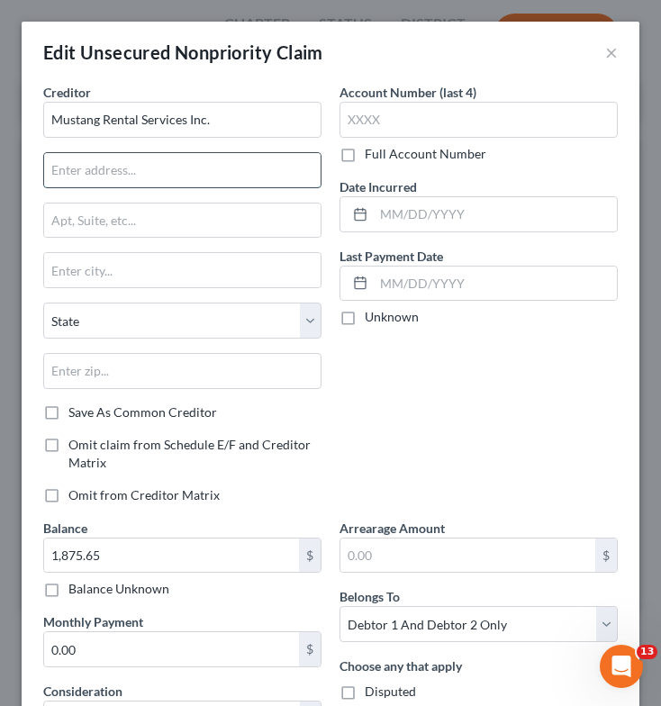
click at [225, 167] on input "text" at bounding box center [182, 170] width 276 height 34
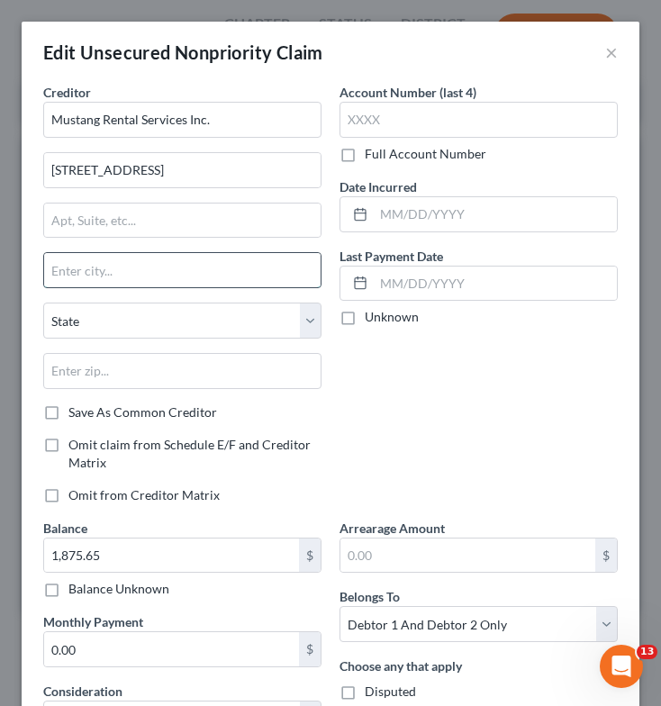
click at [213, 270] on input "text" at bounding box center [182, 270] width 276 height 34
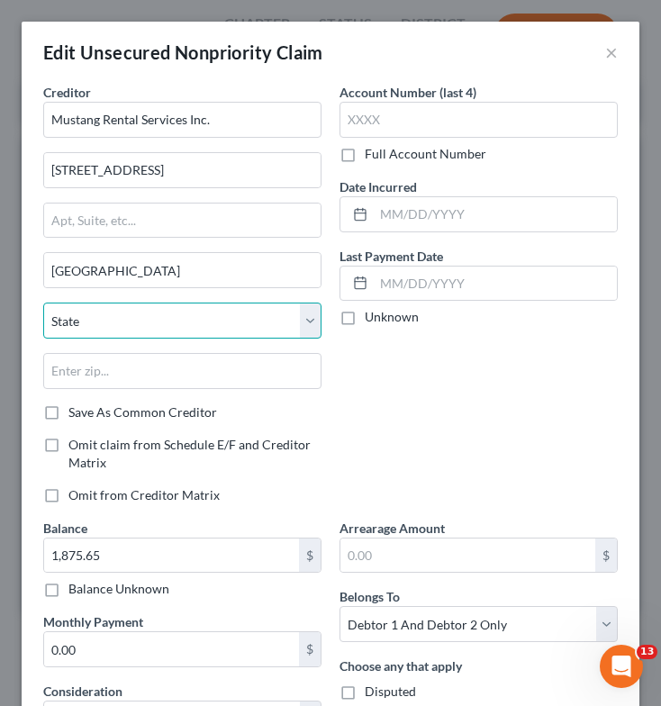
click at [213, 327] on select "State [US_STATE] AK AR AZ CA CO CT DE DC [GEOGRAPHIC_DATA] [GEOGRAPHIC_DATA] GU…" at bounding box center [182, 321] width 278 height 36
click at [43, 303] on select "State [US_STATE] AK AR AZ CA CO CT DE DC [GEOGRAPHIC_DATA] [GEOGRAPHIC_DATA] GU…" at bounding box center [182, 321] width 278 height 36
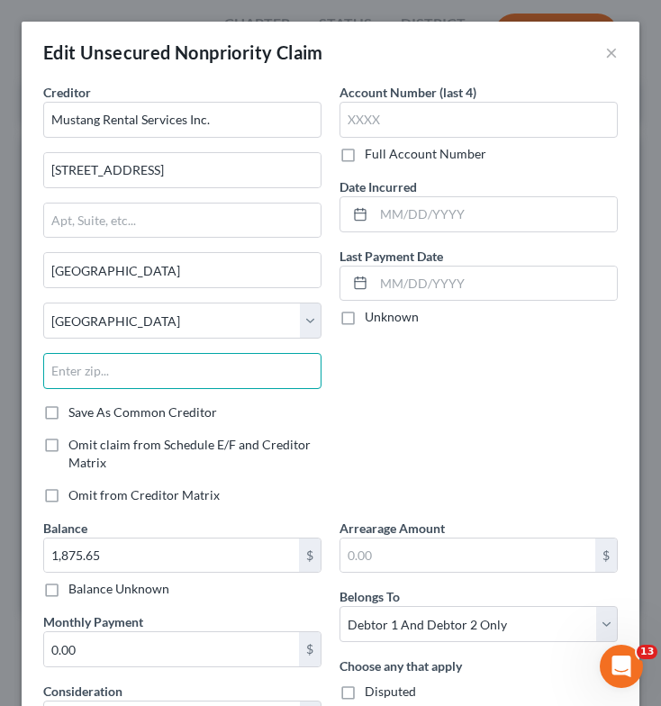
click at [160, 380] on input "text" at bounding box center [182, 371] width 278 height 36
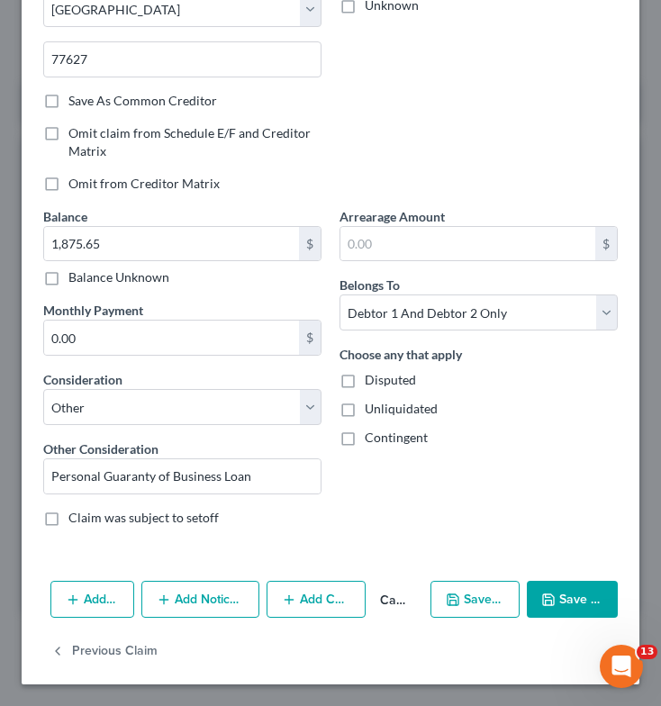
click at [550, 596] on button "Save & Close" at bounding box center [572, 600] width 91 height 38
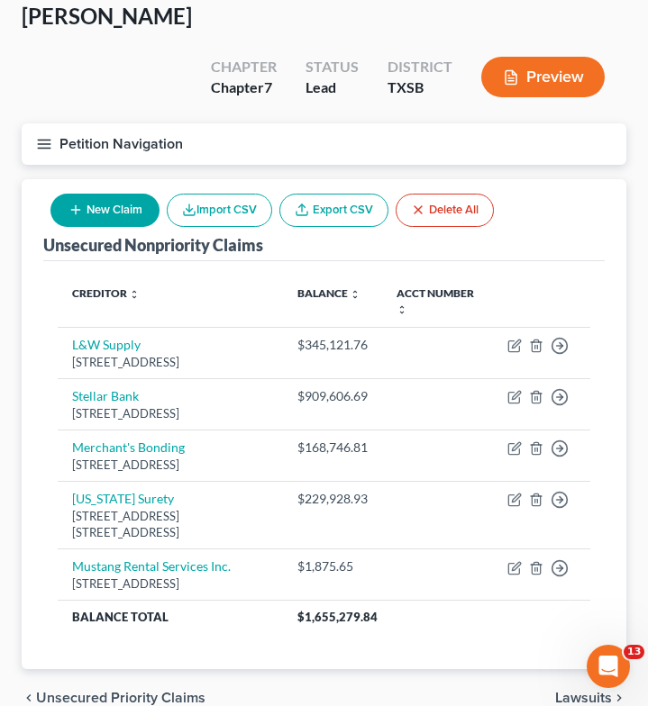
click at [106, 194] on button "New Claim" at bounding box center [104, 210] width 109 height 33
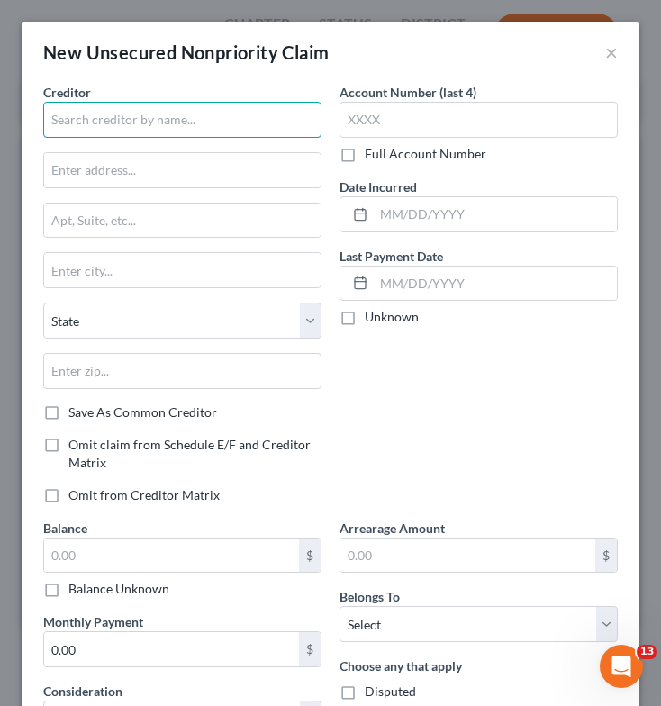
click at [131, 122] on input "text" at bounding box center [182, 120] width 278 height 36
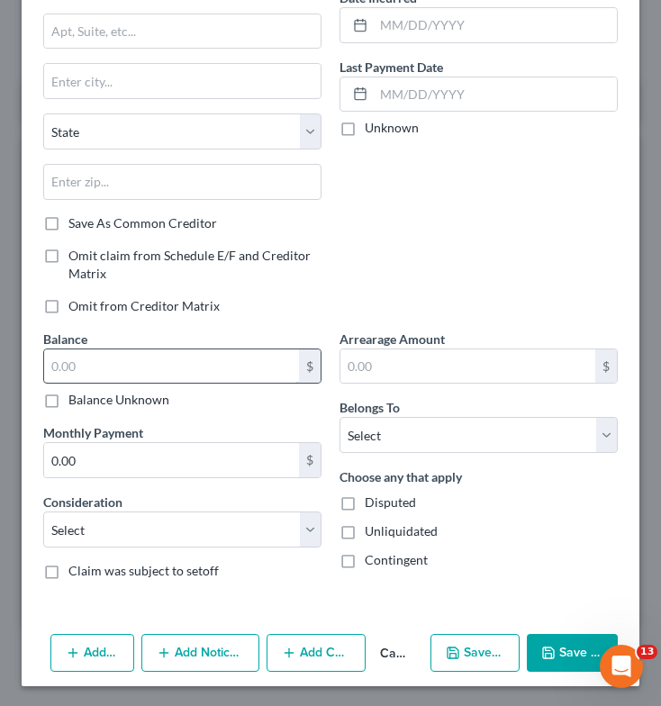
scroll to position [190, 0]
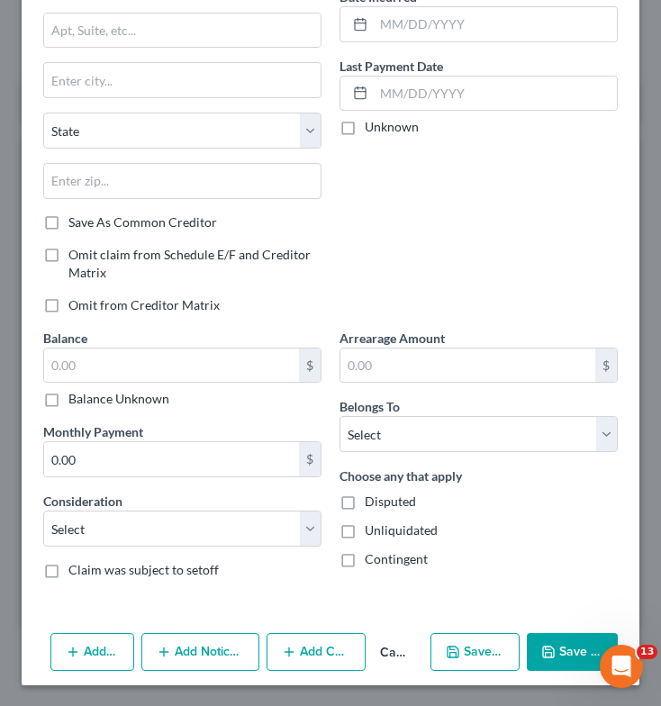
click at [68, 400] on label "Balance Unknown" at bounding box center [118, 399] width 101 height 18
click at [76, 400] on input "Balance Unknown" at bounding box center [82, 396] width 12 height 12
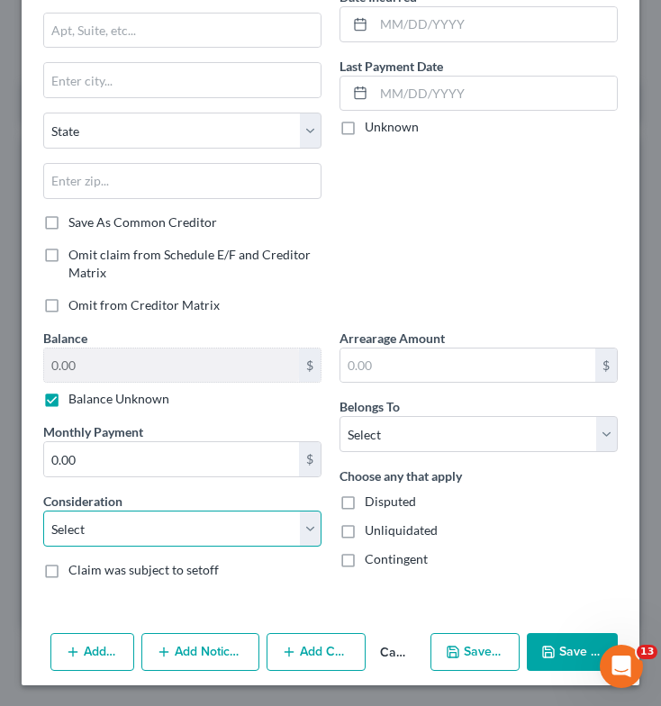
click at [119, 521] on select "Select Cable / Satellite Services Collection Agency Credit Card Debt Debt Couns…" at bounding box center [182, 529] width 278 height 36
click at [43, 511] on select "Select Cable / Satellite Services Collection Agency Credit Card Debt Debt Couns…" at bounding box center [182, 529] width 278 height 36
click at [190, 516] on select "Select Cable / Satellite Services Collection Agency Credit Card Debt Debt Couns…" at bounding box center [182, 529] width 278 height 36
click at [43, 511] on select "Select Cable / Satellite Services Collection Agency Credit Card Debt Debt Couns…" at bounding box center [182, 529] width 278 height 36
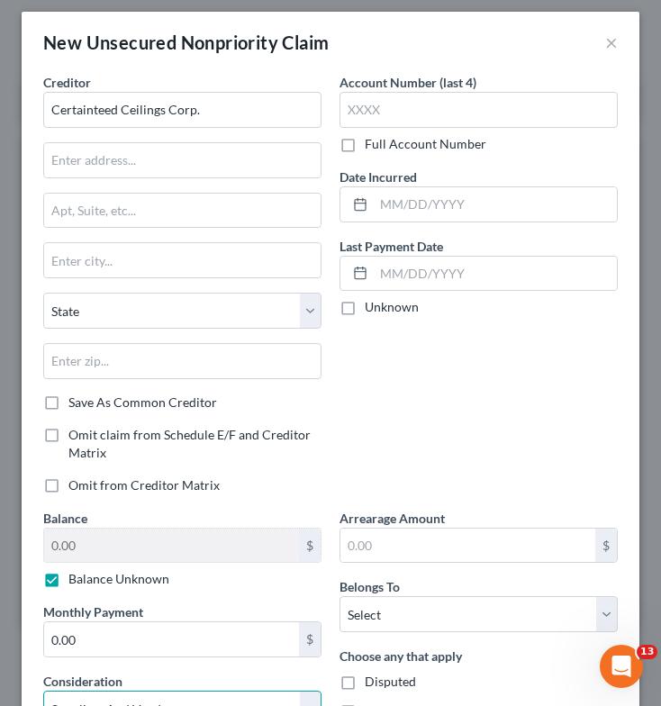
scroll to position [0, 0]
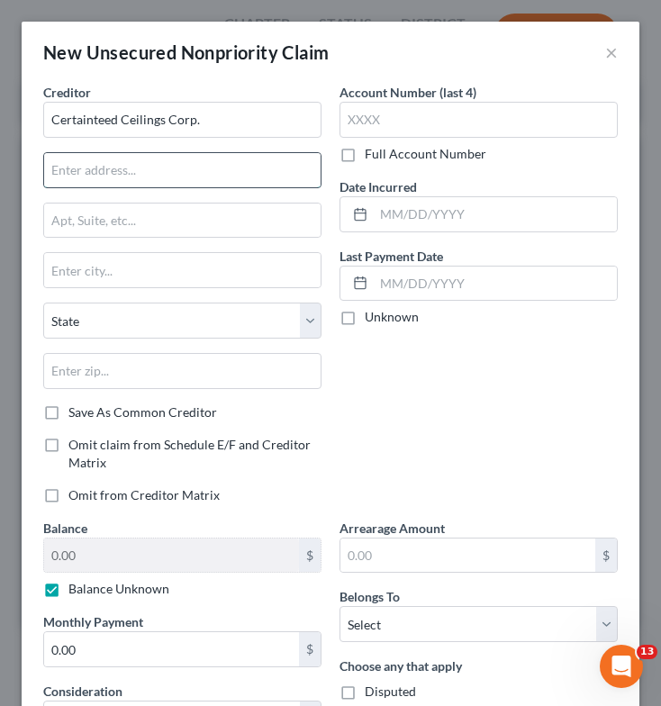
click at [196, 164] on input "text" at bounding box center [182, 170] width 276 height 34
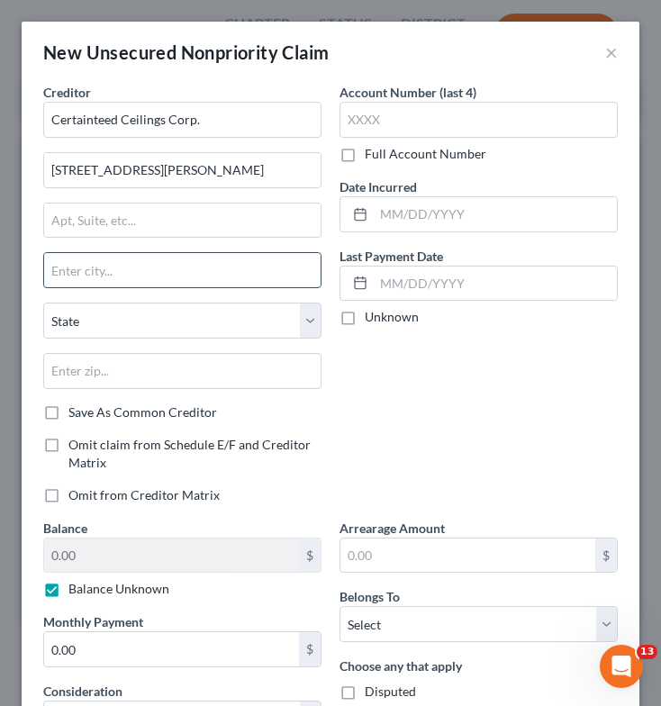
click at [186, 273] on input "text" at bounding box center [182, 270] width 276 height 34
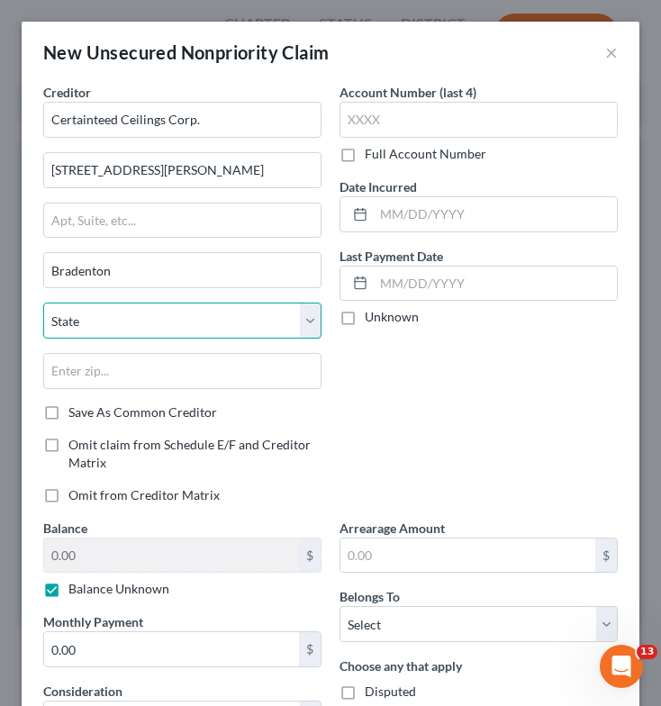
click at [179, 304] on select "State [US_STATE] AK AR AZ CA CO CT DE DC [GEOGRAPHIC_DATA] [GEOGRAPHIC_DATA] GU…" at bounding box center [182, 321] width 278 height 36
click at [43, 303] on select "State [US_STATE] AK AR AZ CA CO CT DE DC [GEOGRAPHIC_DATA] [GEOGRAPHIC_DATA] GU…" at bounding box center [182, 321] width 278 height 36
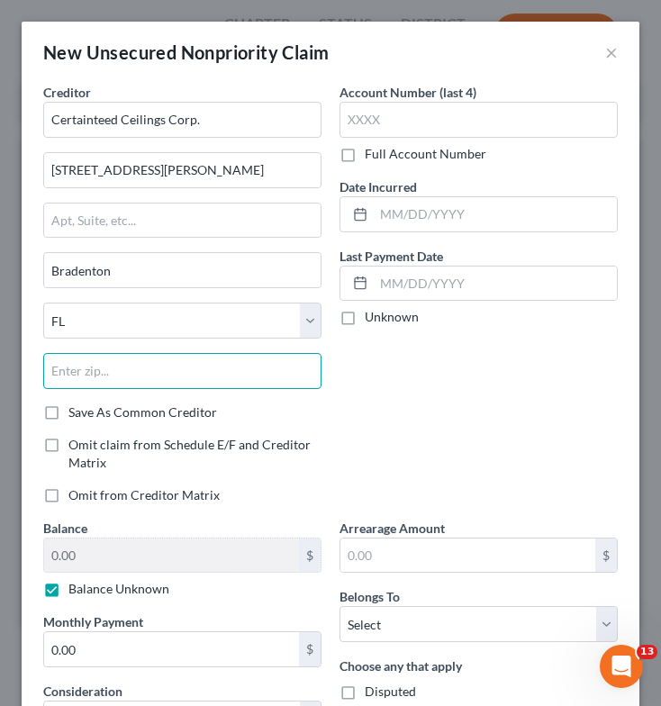
click at [178, 381] on input "text" at bounding box center [182, 371] width 278 height 36
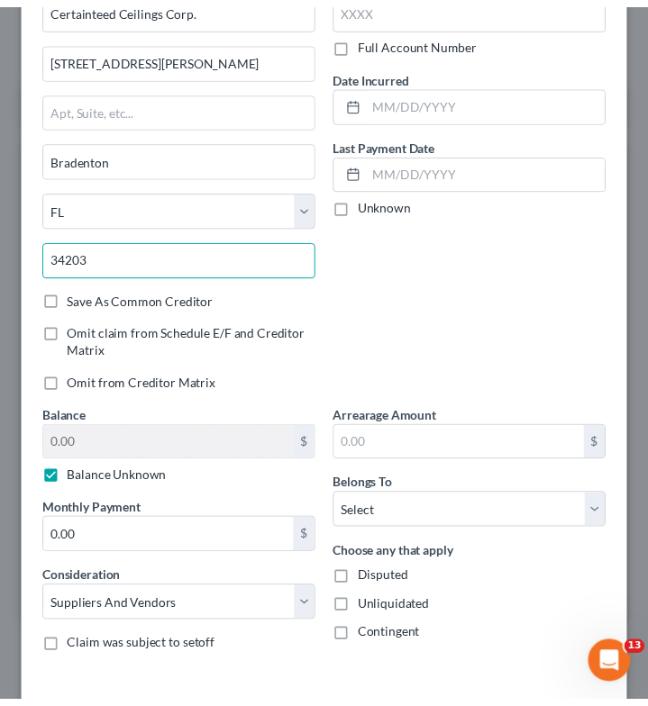
scroll to position [191, 0]
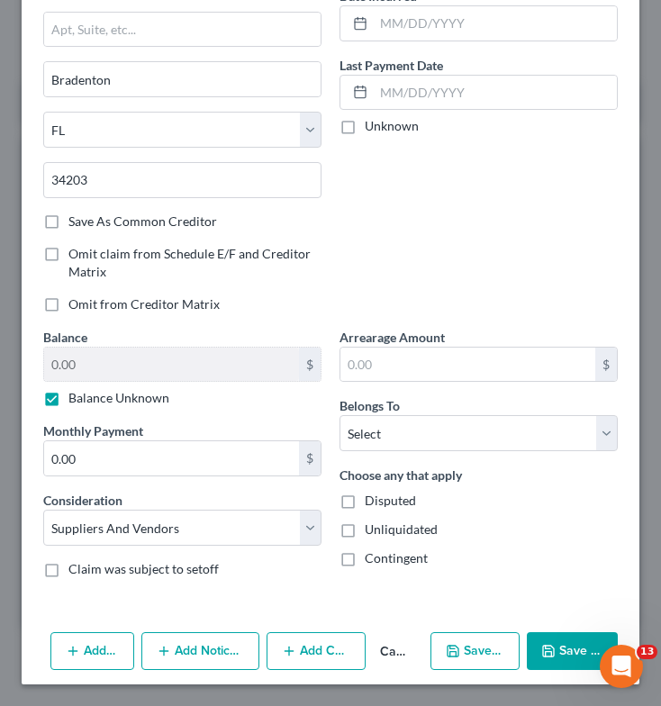
click at [543, 644] on icon "button" at bounding box center [548, 651] width 14 height 14
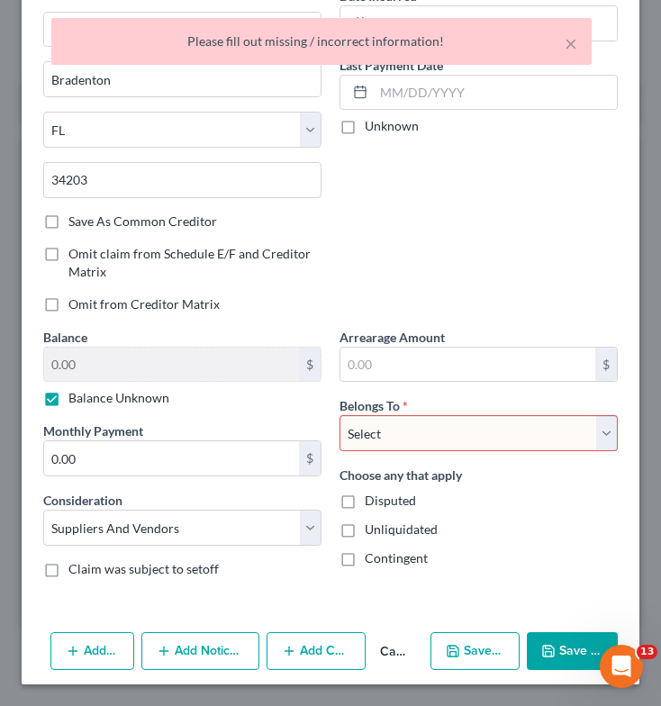
click at [441, 434] on select "Select Debtor 1 Only Debtor 2 Only Debtor 1 And Debtor 2 Only At Least One Of T…" at bounding box center [479, 433] width 278 height 36
click at [340, 415] on select "Select Debtor 1 Only Debtor 2 Only Debtor 1 And Debtor 2 Only At Least One Of T…" at bounding box center [479, 433] width 278 height 36
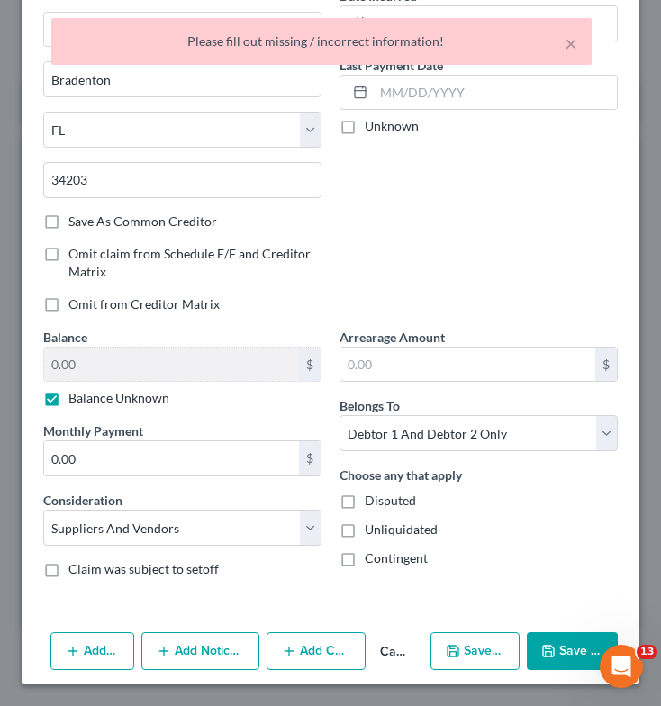
click at [561, 649] on button "Save & Close" at bounding box center [572, 651] width 91 height 38
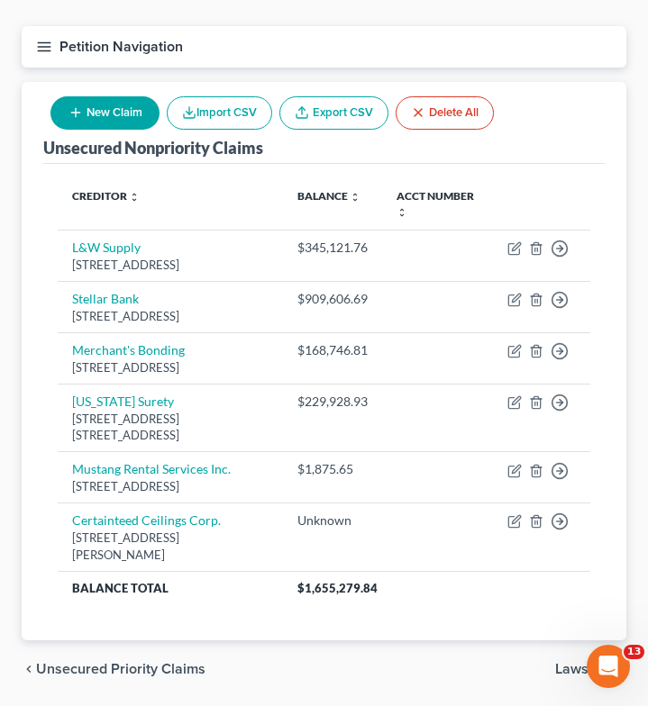
scroll to position [0, 0]
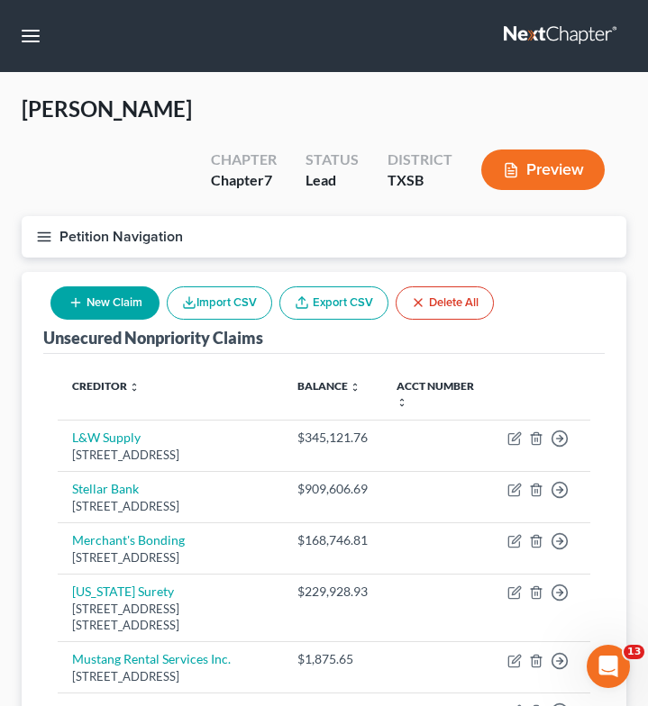
click at [47, 229] on icon "button" at bounding box center [44, 237] width 16 height 16
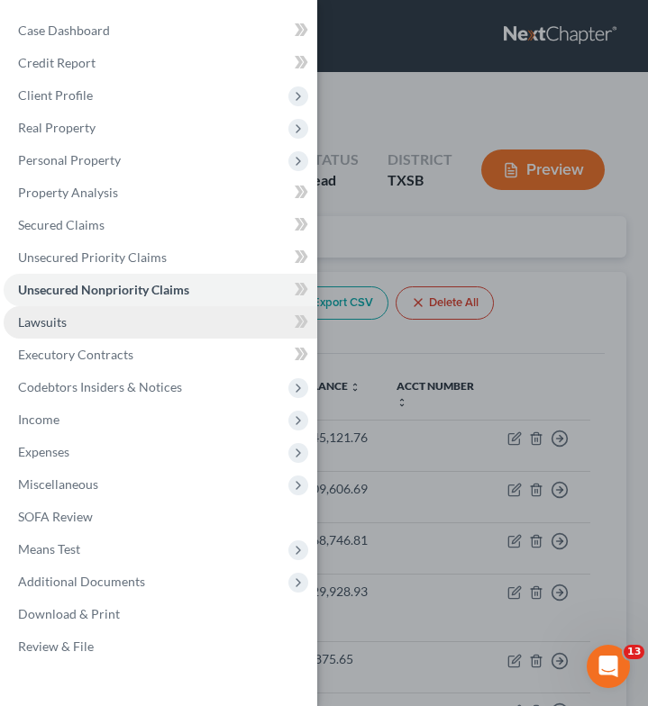
click at [86, 325] on link "Lawsuits" at bounding box center [160, 322] width 313 height 32
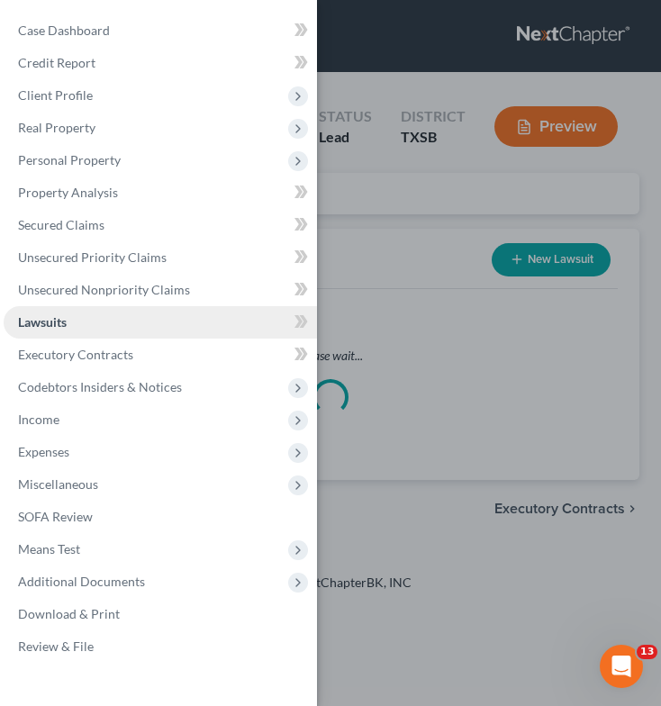
click at [86, 325] on link "Lawsuits" at bounding box center [160, 322] width 313 height 32
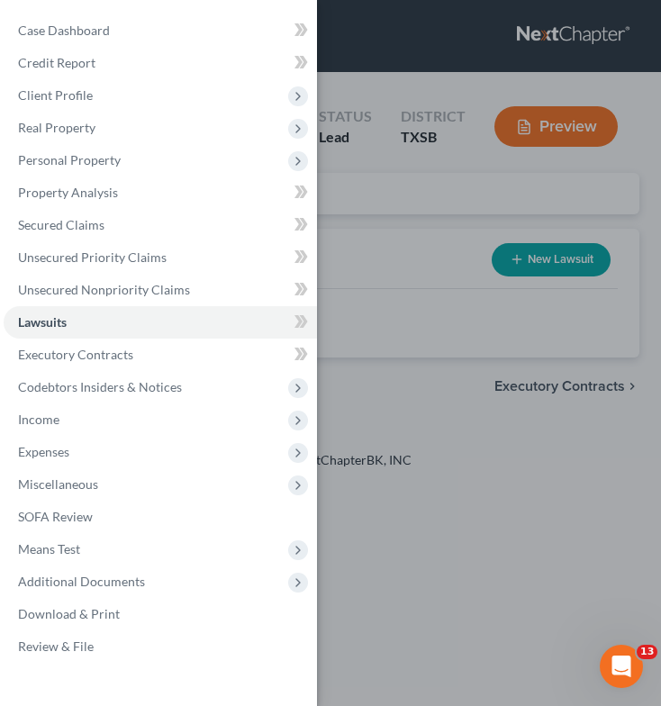
click at [383, 239] on div "Case Dashboard Payments Invoices Payments Payments Credit Report Client Profile" at bounding box center [330, 353] width 661 height 706
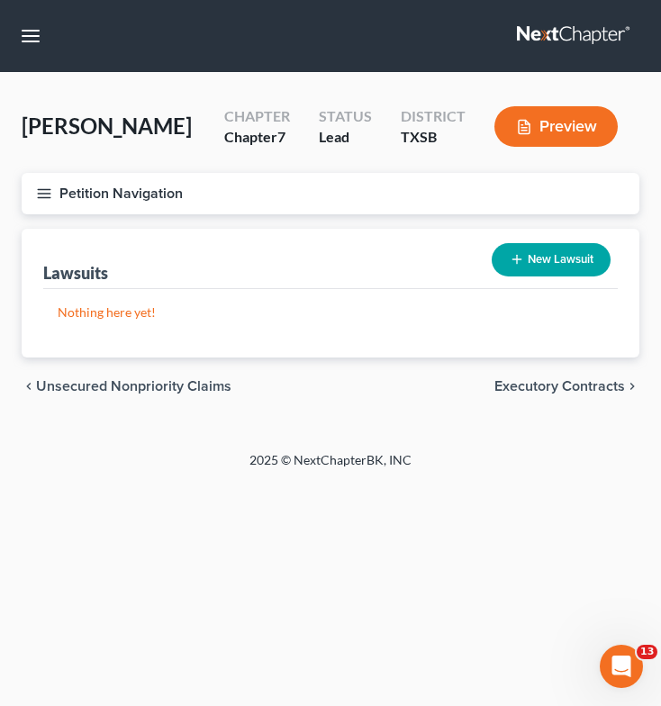
click at [52, 190] on button "Petition Navigation" at bounding box center [331, 193] width 618 height 41
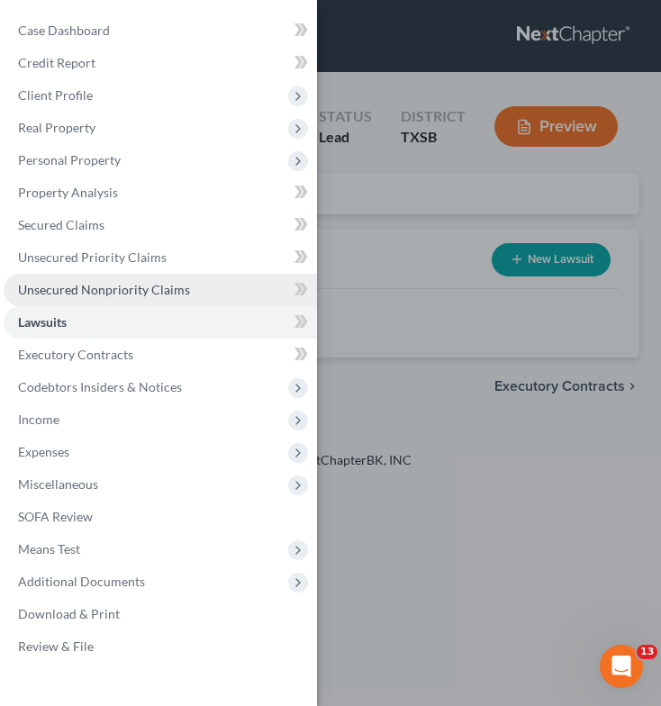
click at [119, 297] on span "Unsecured Nonpriority Claims" at bounding box center [104, 289] width 172 height 15
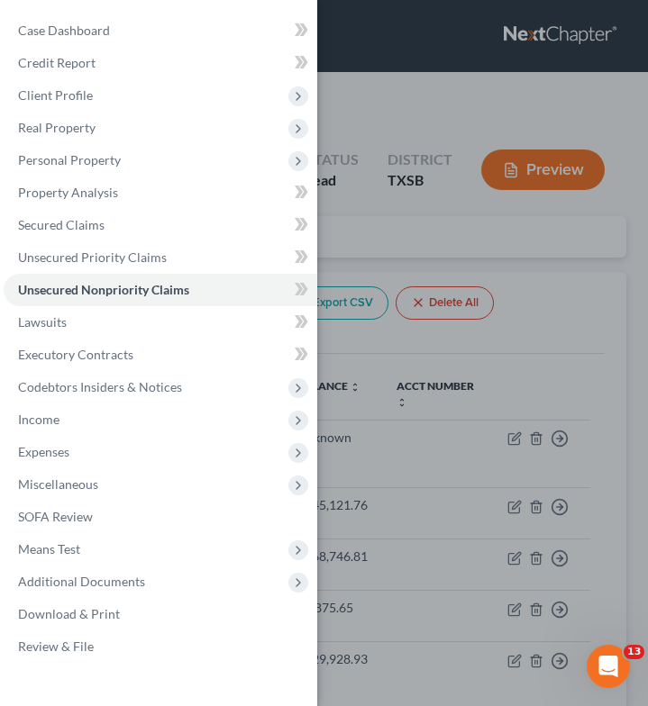
click at [519, 307] on div "Case Dashboard Payments Invoices Payments Payments Credit Report Client Profile" at bounding box center [324, 353] width 648 height 706
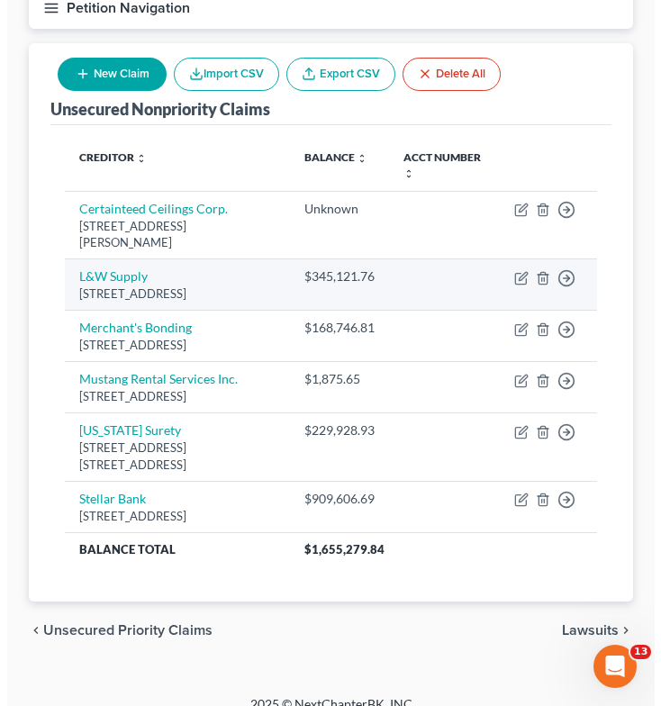
scroll to position [231, 0]
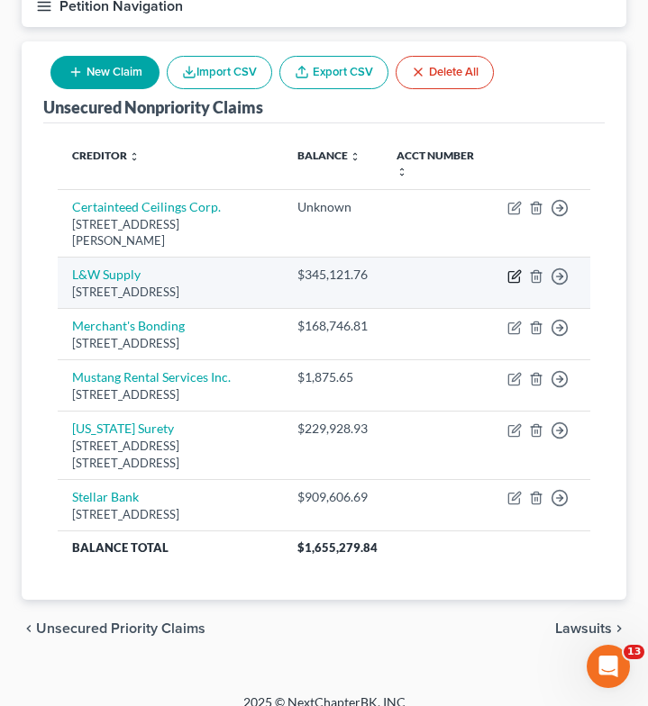
click at [512, 269] on icon "button" at bounding box center [514, 276] width 14 height 14
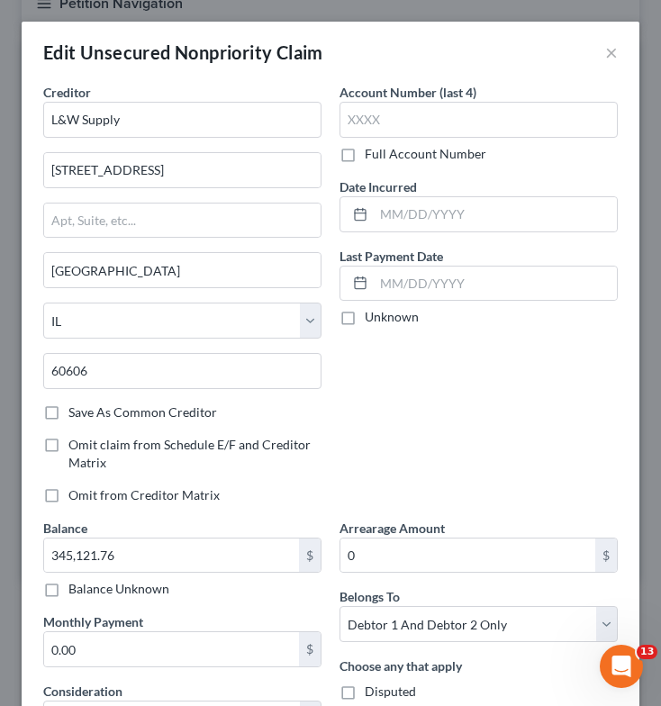
click at [202, 141] on div "Creditor * L&W Supply [GEOGRAPHIC_DATA] Plz [GEOGRAPHIC_DATA] [US_STATE] AK [GE…" at bounding box center [182, 243] width 278 height 321
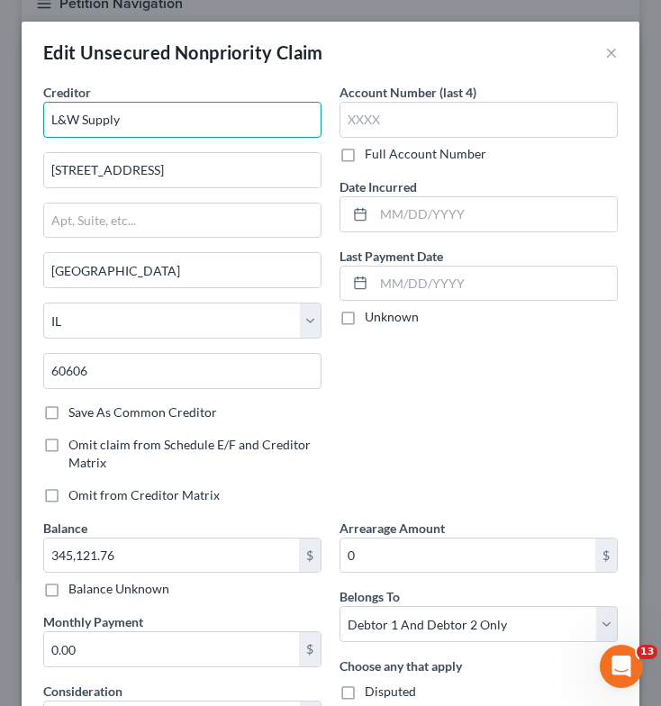
click at [213, 129] on input "L&W Supply" at bounding box center [182, 120] width 278 height 36
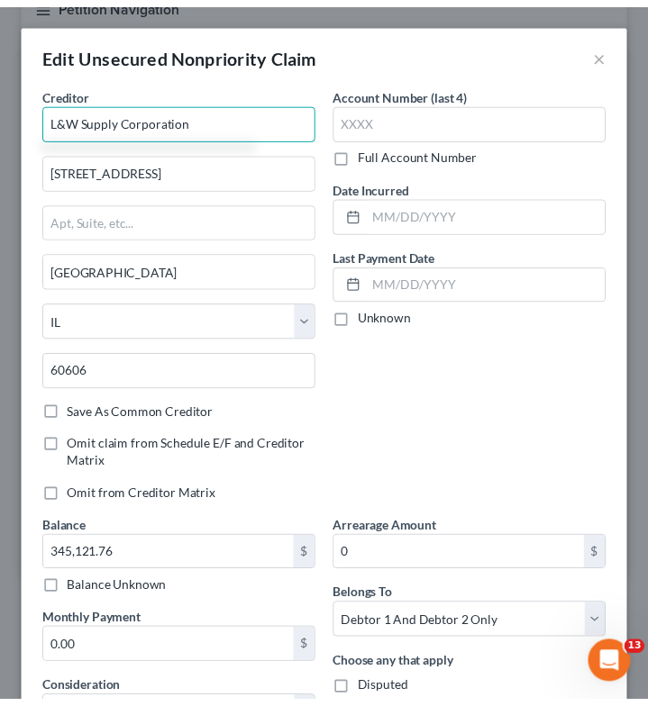
scroll to position [312, 0]
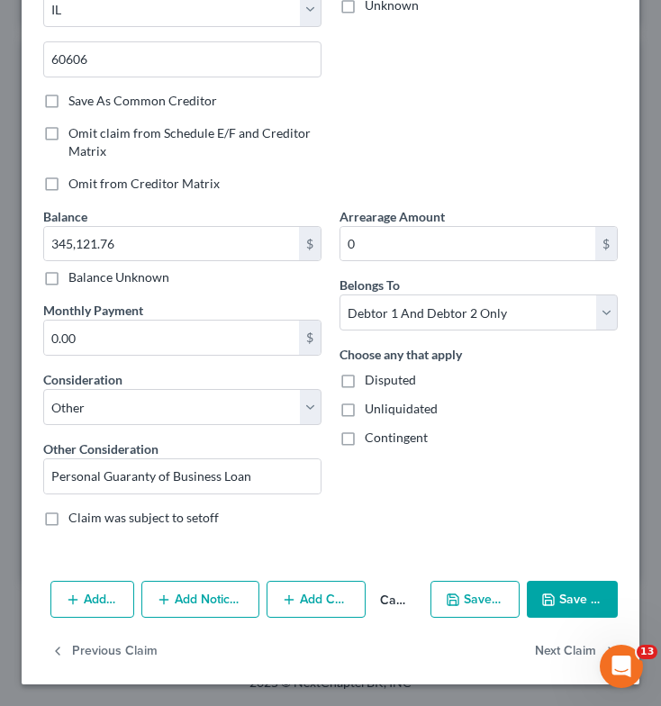
click at [572, 605] on button "Save & Close" at bounding box center [572, 600] width 91 height 38
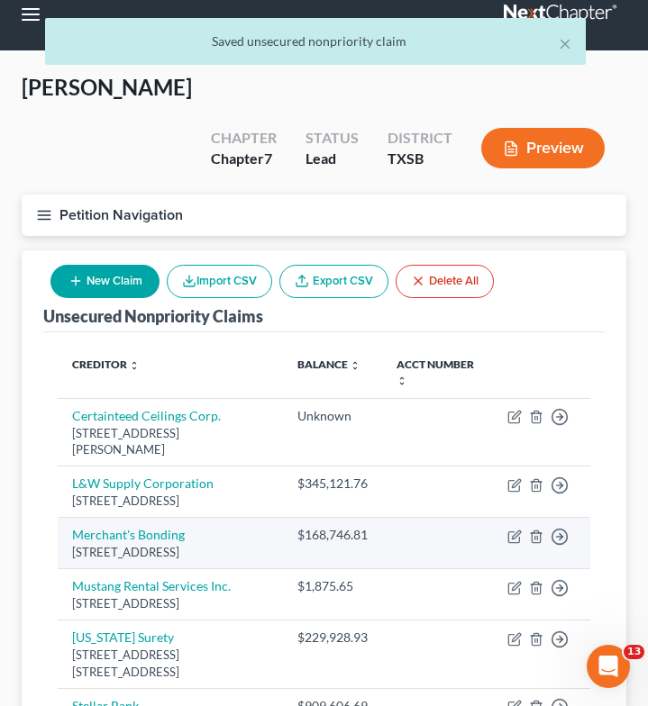
scroll to position [18, 0]
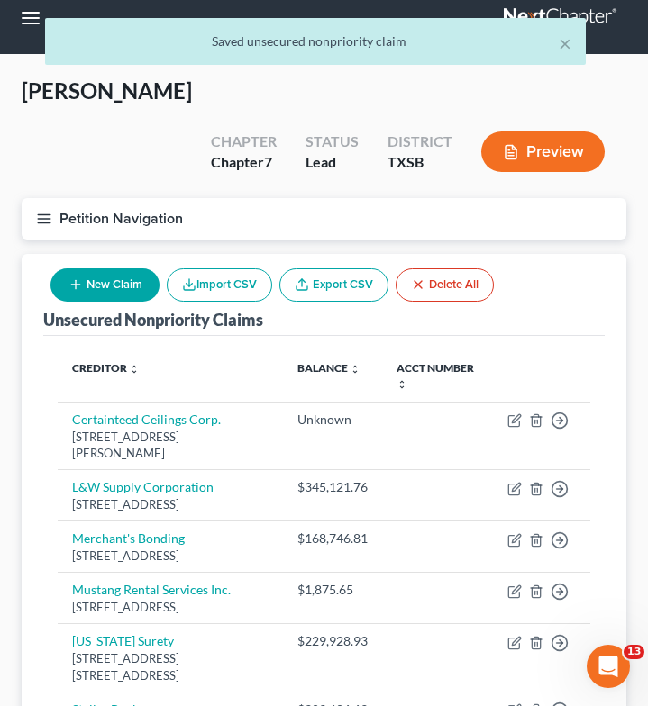
click at [48, 219] on line "button" at bounding box center [44, 219] width 13 height 0
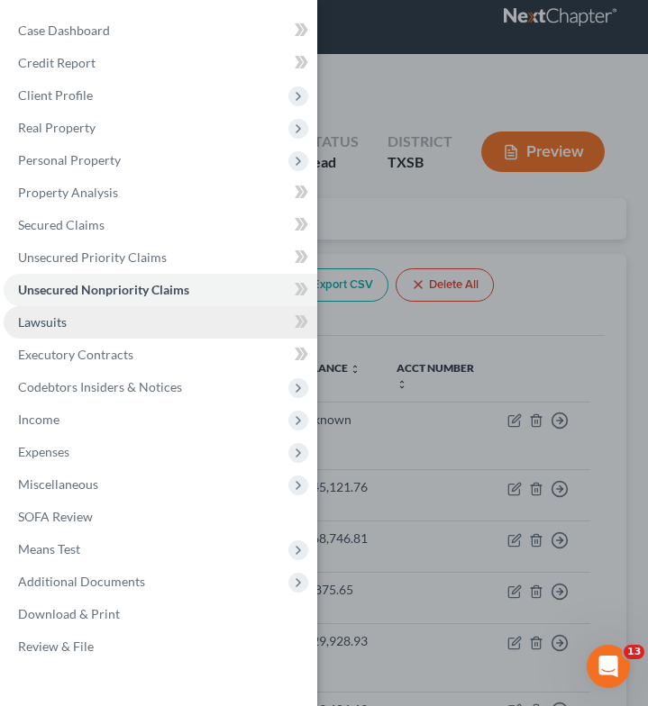
click at [123, 324] on link "Lawsuits" at bounding box center [160, 322] width 313 height 32
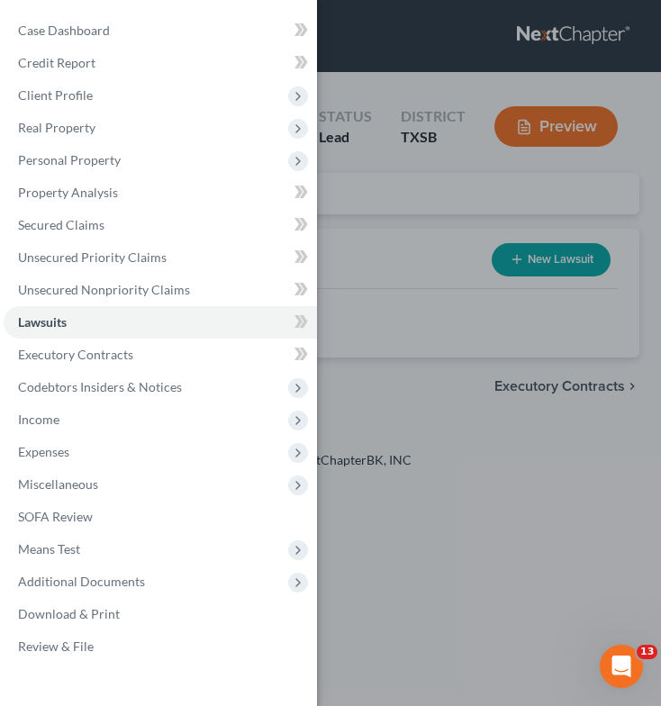
click at [385, 303] on div "Case Dashboard Payments Invoices Payments Payments Credit Report Client Profile" at bounding box center [330, 353] width 661 height 706
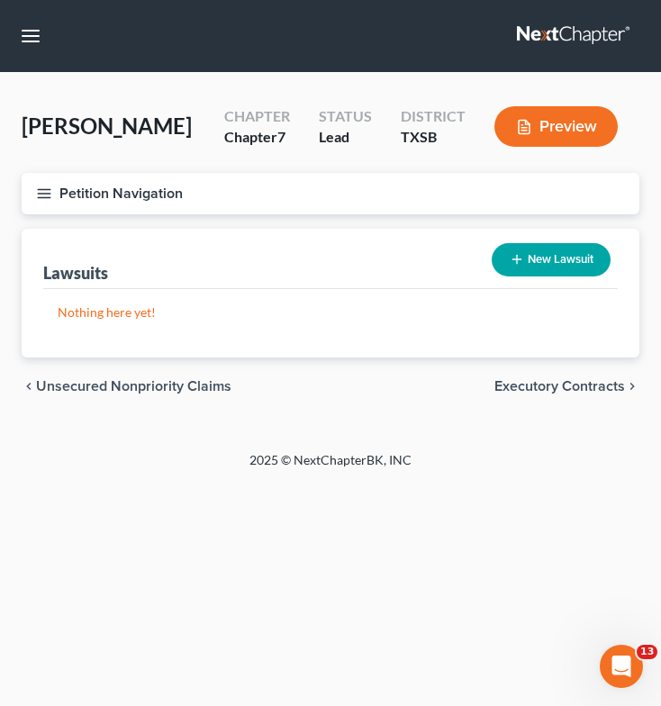
click at [558, 258] on button "New Lawsuit" at bounding box center [551, 259] width 119 height 33
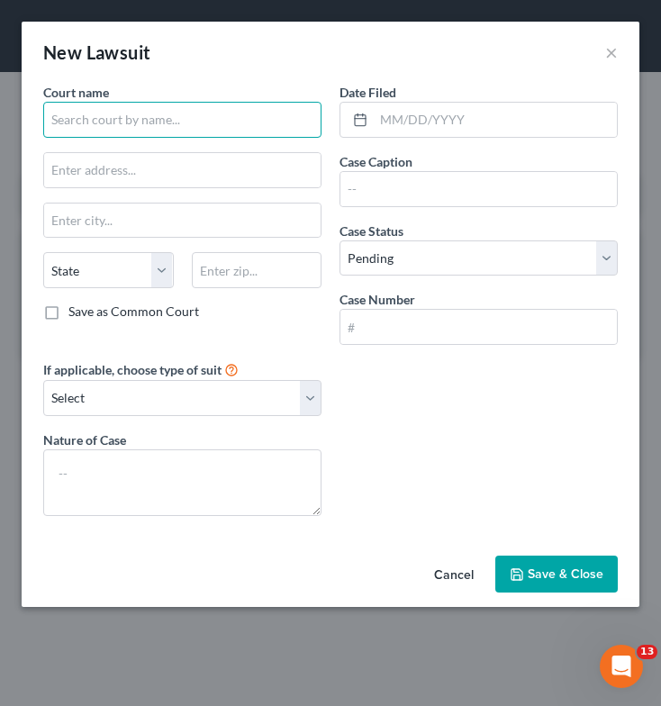
click at [116, 119] on input "text" at bounding box center [182, 120] width 278 height 36
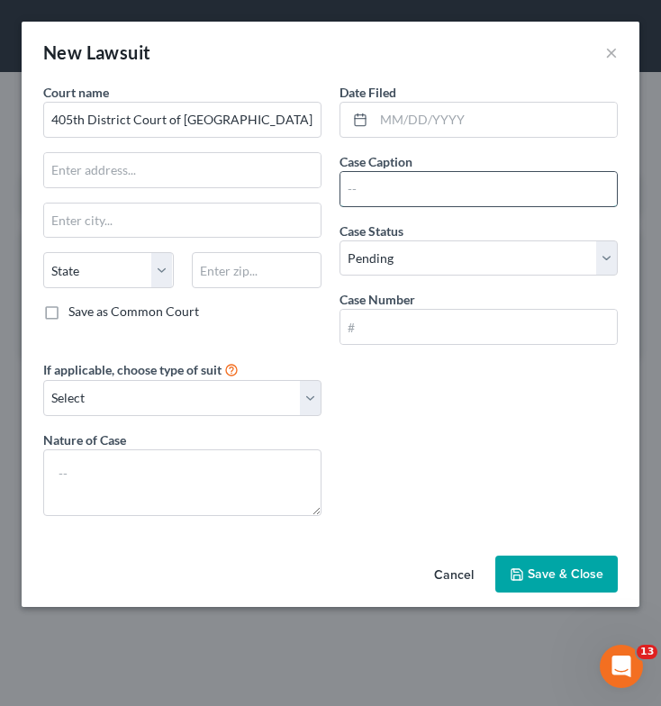
click at [367, 197] on input "text" at bounding box center [478, 189] width 276 height 34
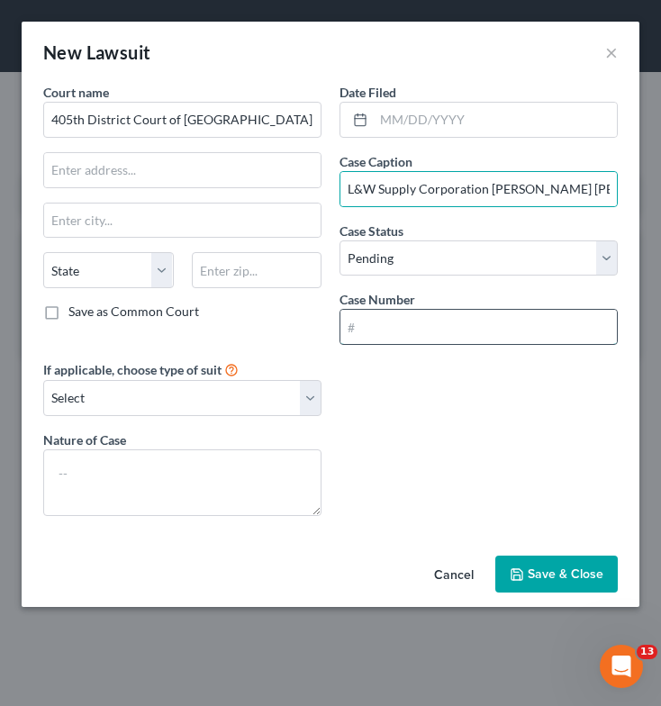
click at [403, 331] on input "text" at bounding box center [478, 327] width 276 height 34
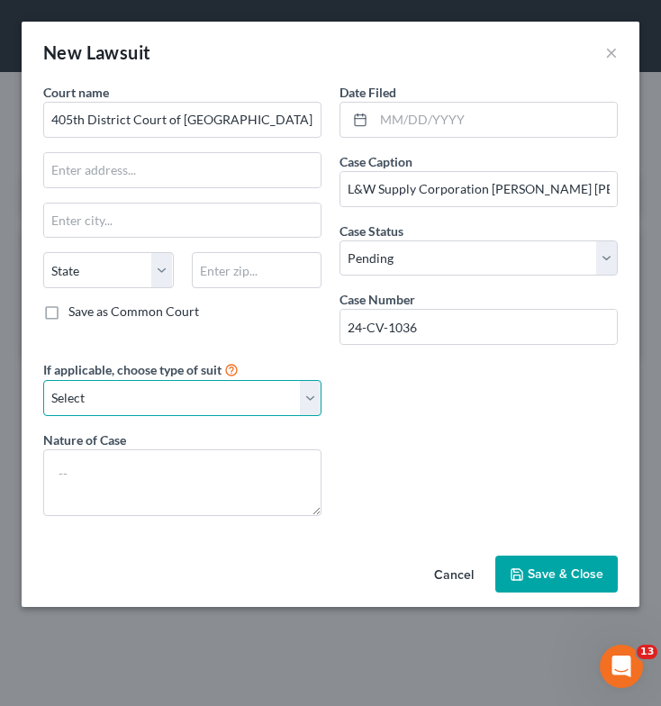
click at [226, 389] on select "Select Repossession Garnishment Foreclosure Attached, Seized, Or Levied Other" at bounding box center [182, 398] width 278 height 36
click at [43, 380] on select "Select Repossession Garnishment Foreclosure Attached, Seized, Or Levied Other" at bounding box center [182, 398] width 278 height 36
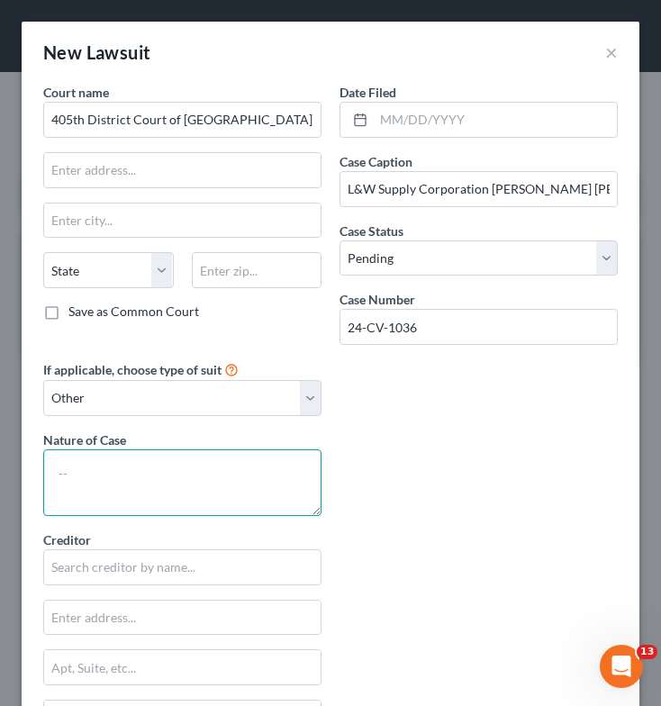
click at [155, 482] on textarea at bounding box center [182, 482] width 278 height 67
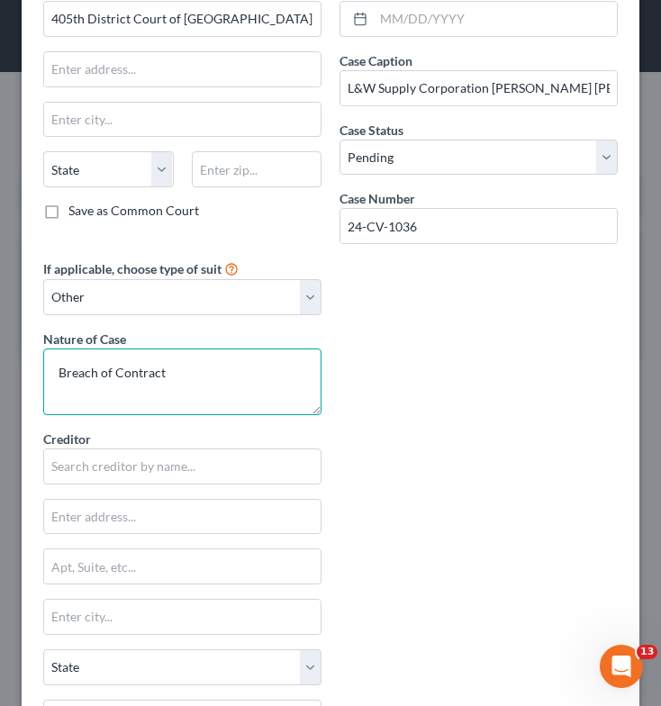
scroll to position [116, 0]
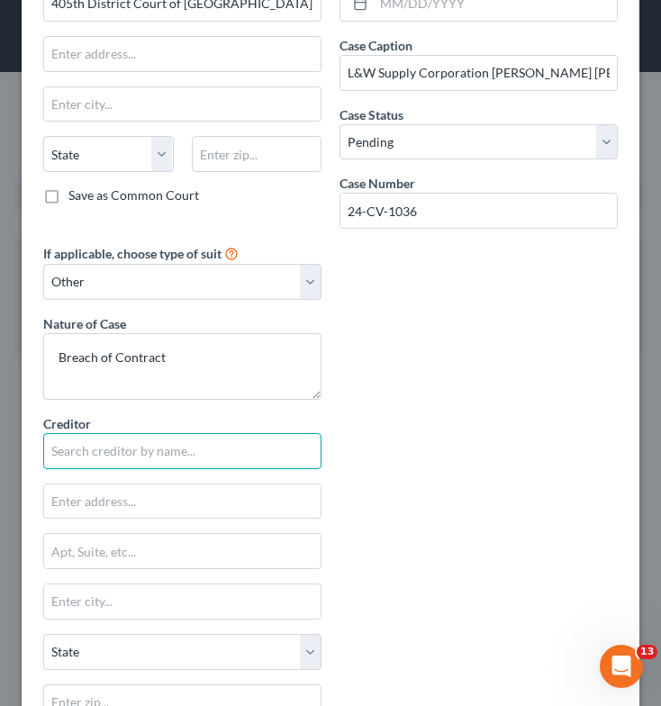
click at [167, 451] on input "text" at bounding box center [182, 451] width 278 height 36
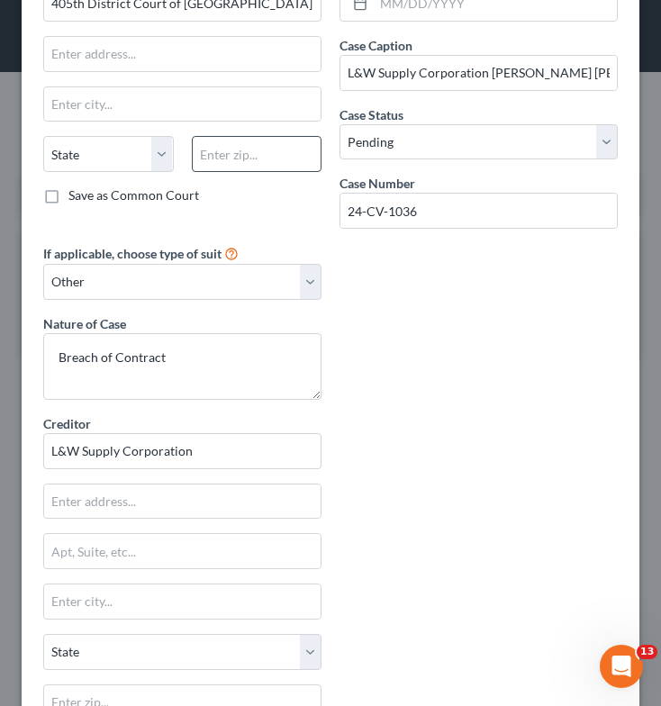
scroll to position [0, 0]
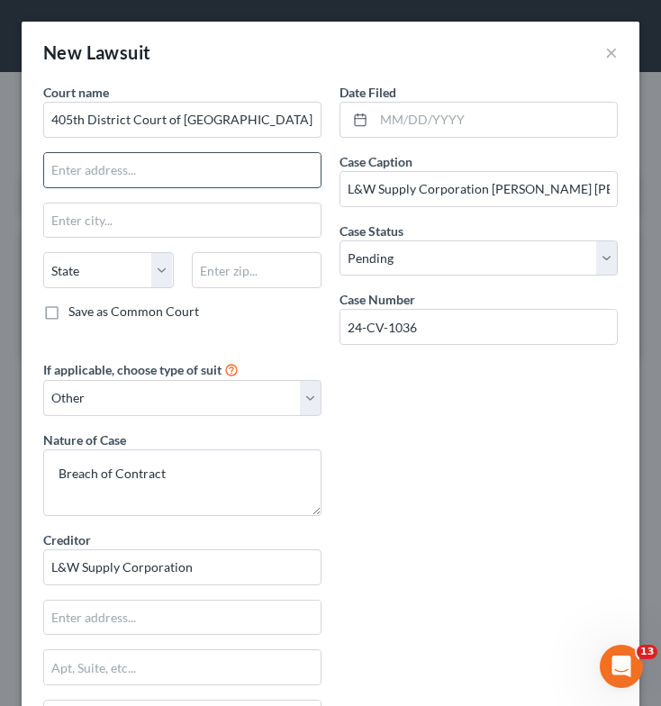
click at [135, 161] on input "text" at bounding box center [182, 170] width 276 height 34
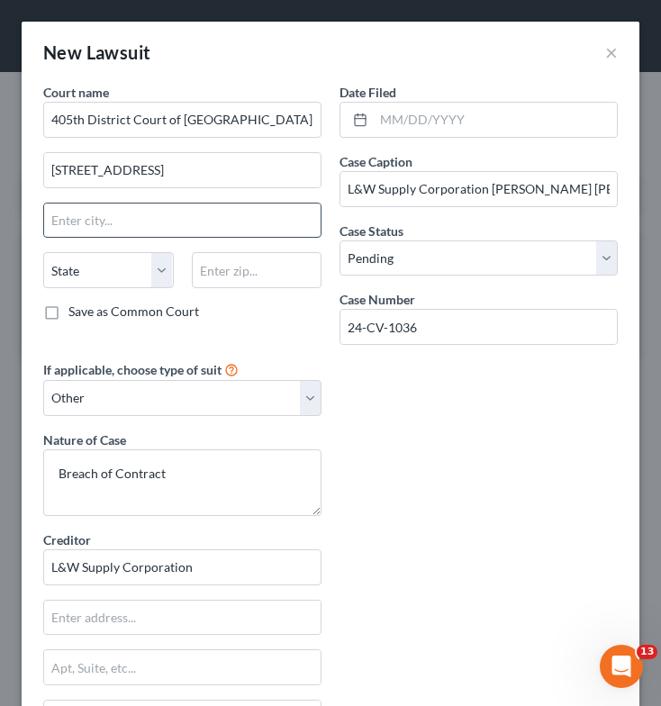
click at [170, 223] on input "text" at bounding box center [182, 221] width 276 height 34
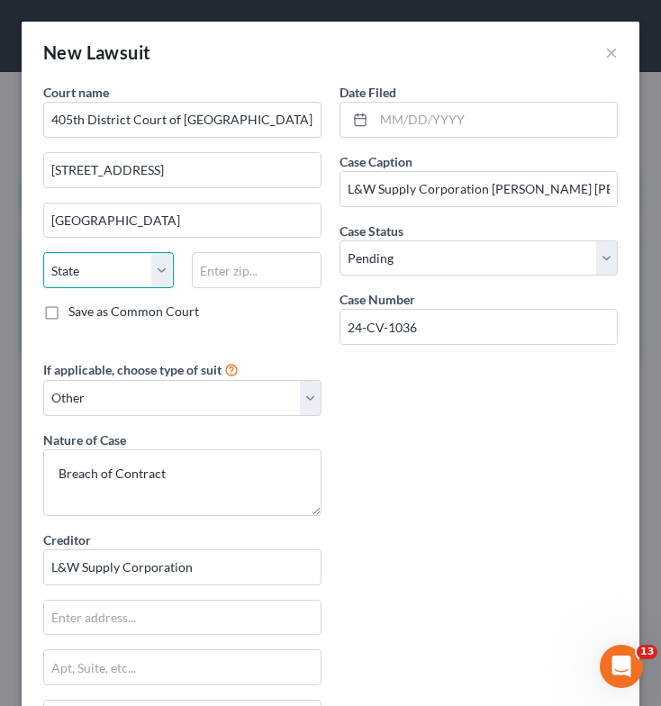
click at [122, 277] on select "State [US_STATE] AK AR AZ CA CO CT DE DC [GEOGRAPHIC_DATA] [GEOGRAPHIC_DATA] GU…" at bounding box center [108, 270] width 131 height 36
click at [43, 252] on select "State [US_STATE] AK AR AZ CA CO CT DE DC [GEOGRAPHIC_DATA] [GEOGRAPHIC_DATA] GU…" at bounding box center [108, 270] width 131 height 36
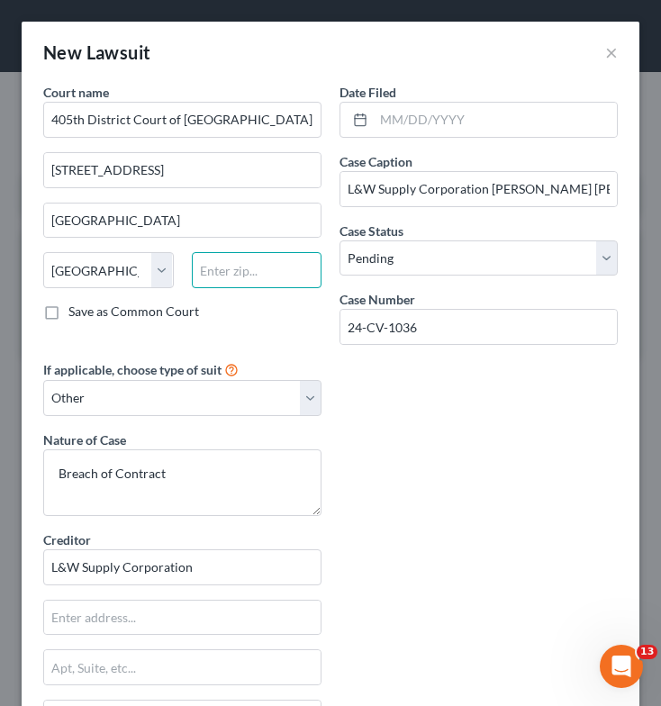
click at [264, 265] on input "text" at bounding box center [257, 270] width 131 height 36
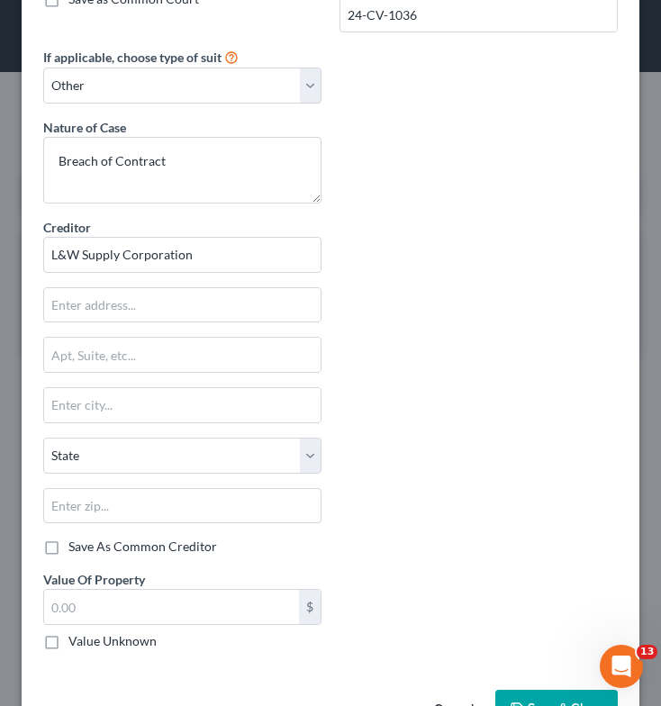
scroll to position [370, 0]
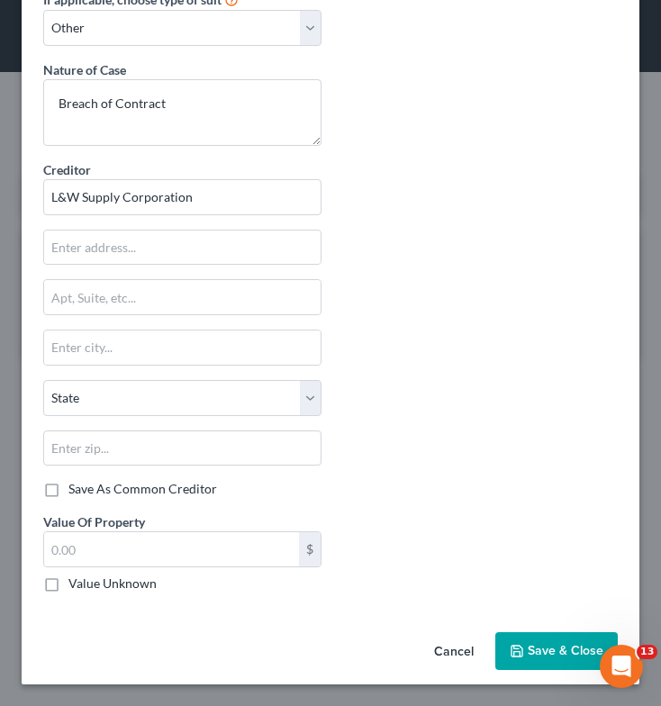
click at [546, 654] on span "Save & Close" at bounding box center [566, 650] width 76 height 15
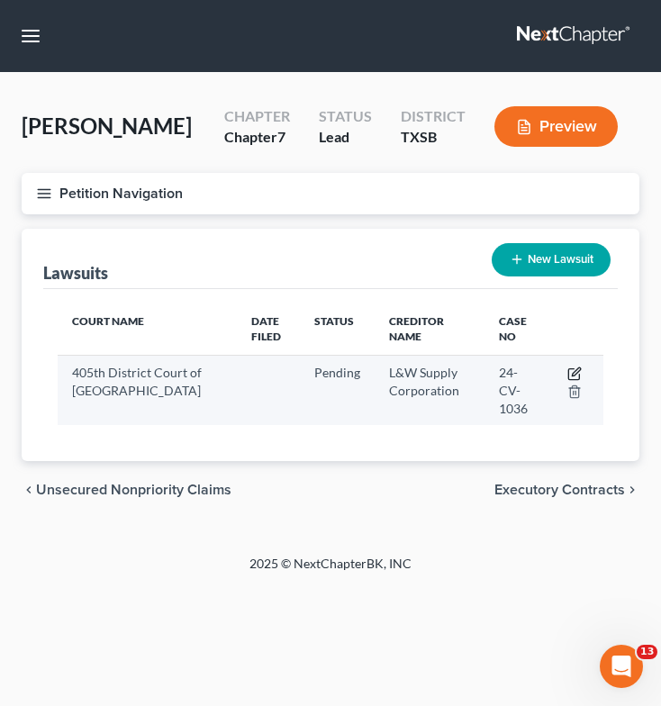
click at [574, 369] on icon "button" at bounding box center [573, 374] width 11 height 11
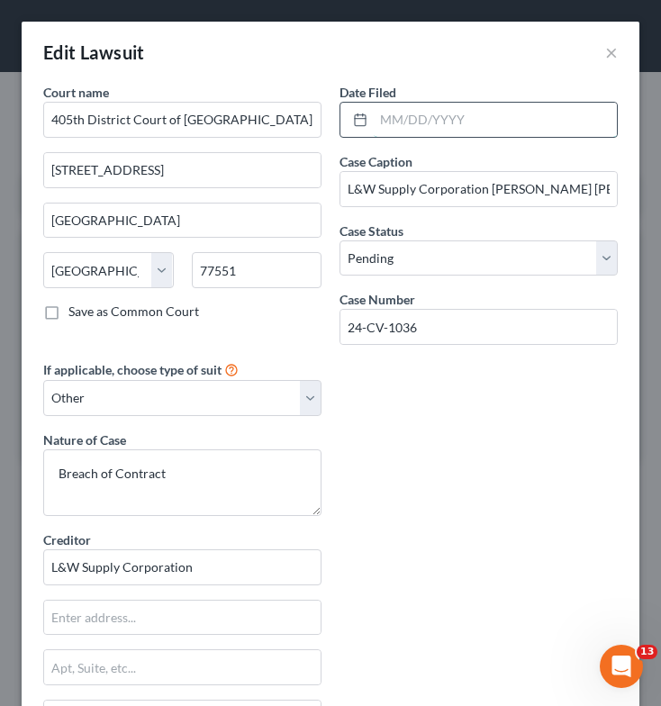
click at [430, 125] on input "text" at bounding box center [495, 120] width 243 height 34
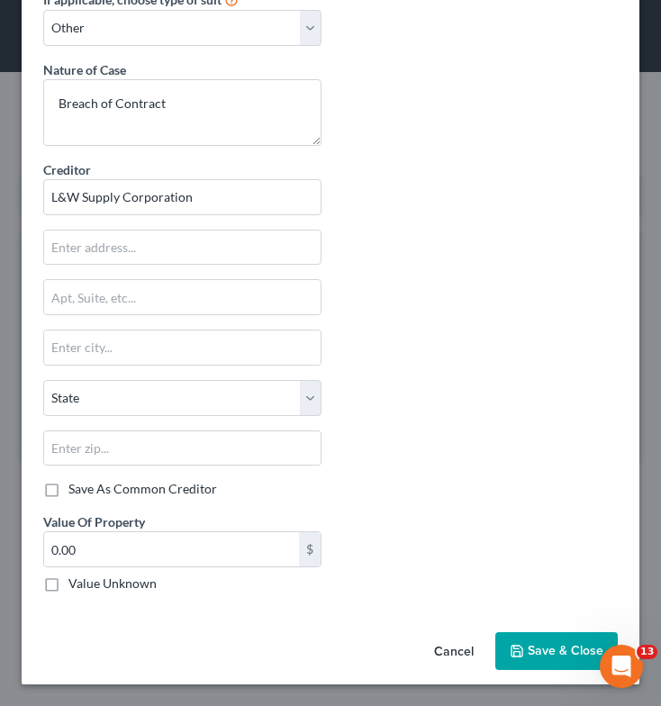
click at [540, 643] on button "Save & Close" at bounding box center [556, 651] width 122 height 38
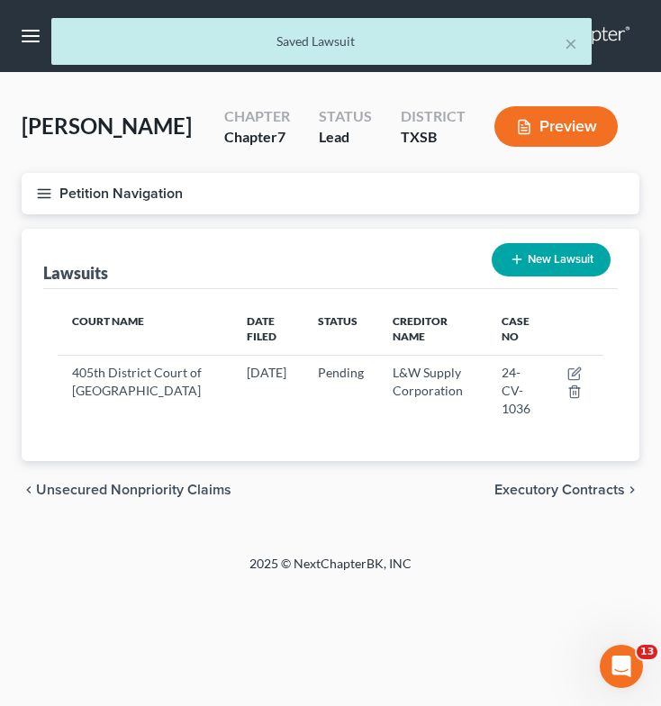
click at [557, 260] on button "New Lawsuit" at bounding box center [551, 259] width 119 height 33
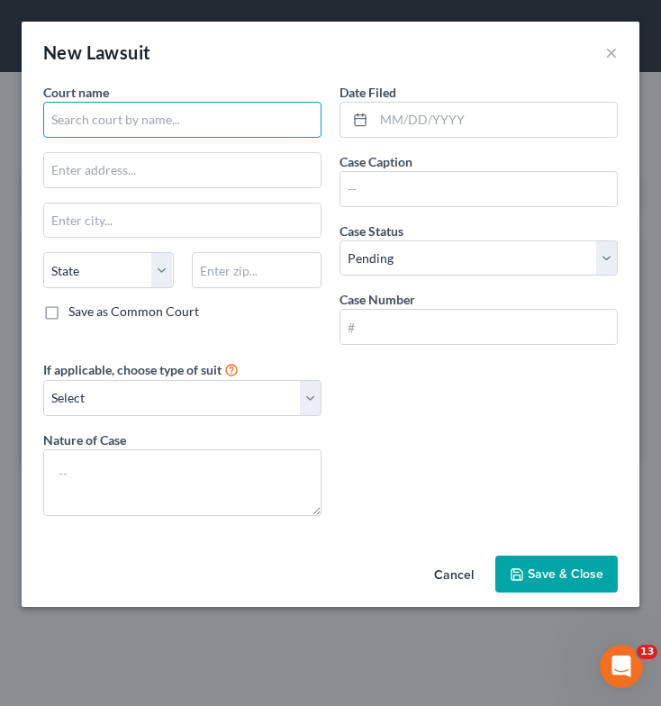
click at [197, 125] on input "text" at bounding box center [182, 120] width 278 height 36
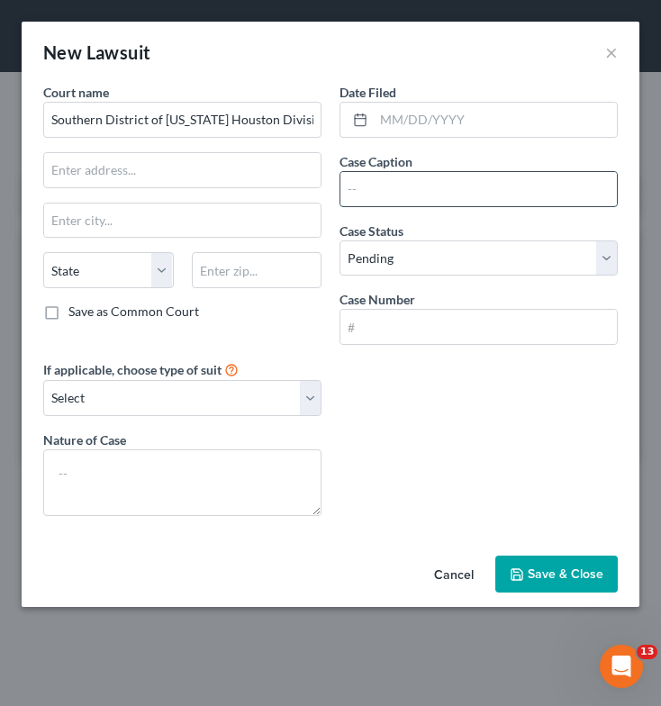
click at [367, 195] on input "text" at bounding box center [478, 189] width 276 height 34
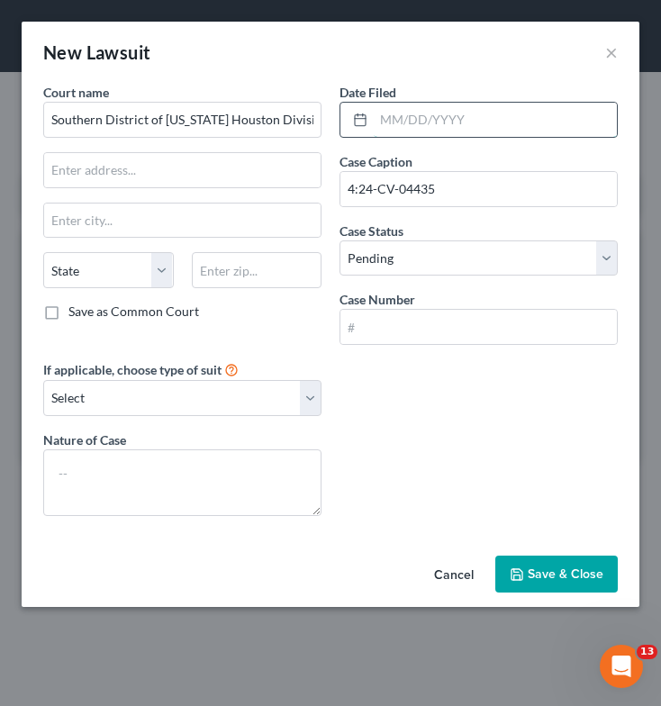
click at [441, 112] on input "text" at bounding box center [495, 120] width 243 height 34
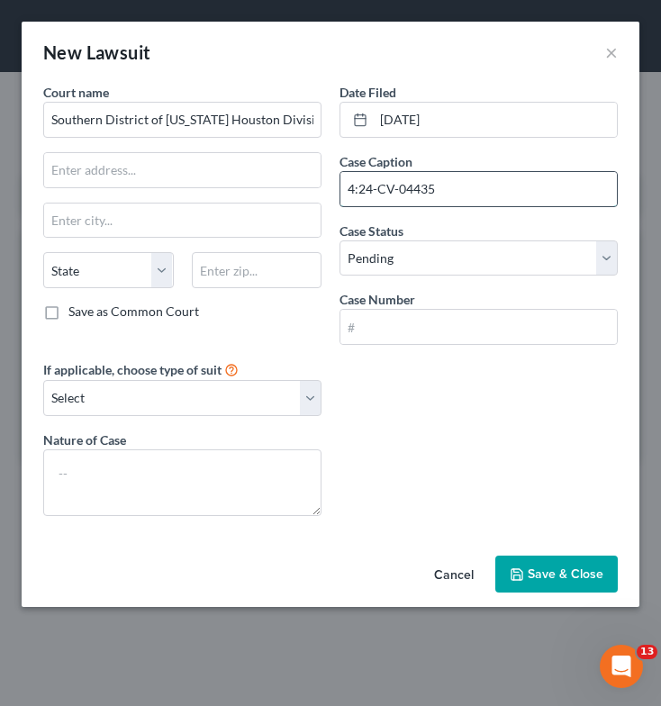
drag, startPoint x: 480, startPoint y: 190, endPoint x: 345, endPoint y: 203, distance: 135.7
click at [345, 203] on input "4:24-CV-04435" at bounding box center [478, 189] width 276 height 34
click at [434, 334] on input "text" at bounding box center [478, 327] width 276 height 34
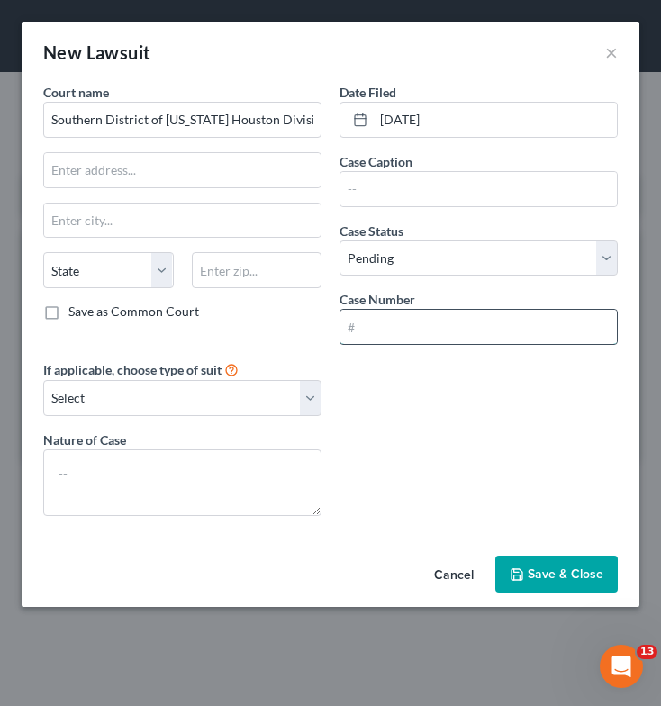
paste input "4:24-CV-04435"
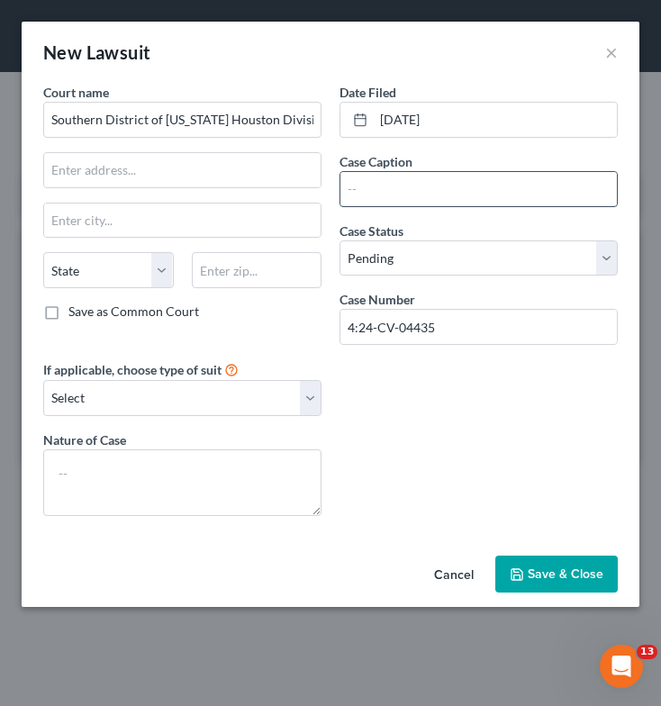
click at [432, 195] on input "text" at bounding box center [478, 189] width 276 height 34
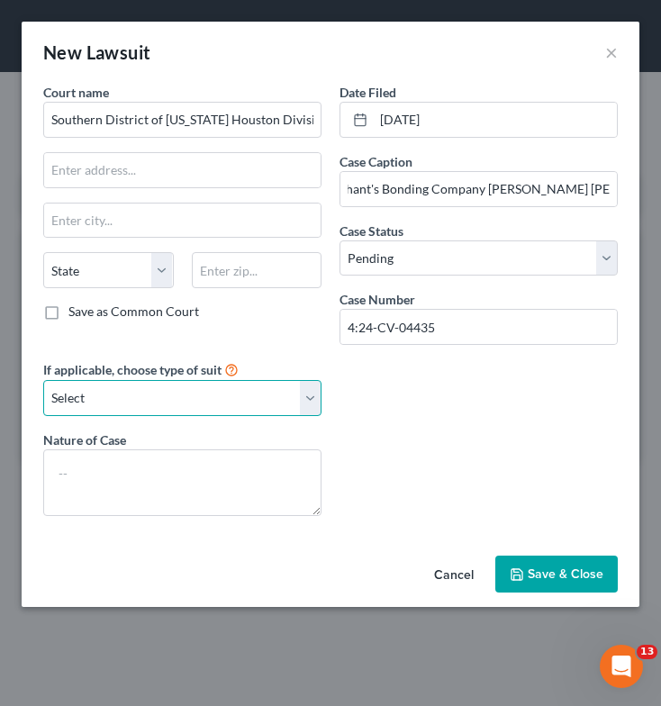
scroll to position [0, 0]
click at [141, 409] on select "Select Repossession Garnishment Foreclosure Attached, Seized, Or Levied Other" at bounding box center [182, 398] width 278 height 36
click at [43, 380] on select "Select Repossession Garnishment Foreclosure Attached, Seized, Or Levied Other" at bounding box center [182, 398] width 278 height 36
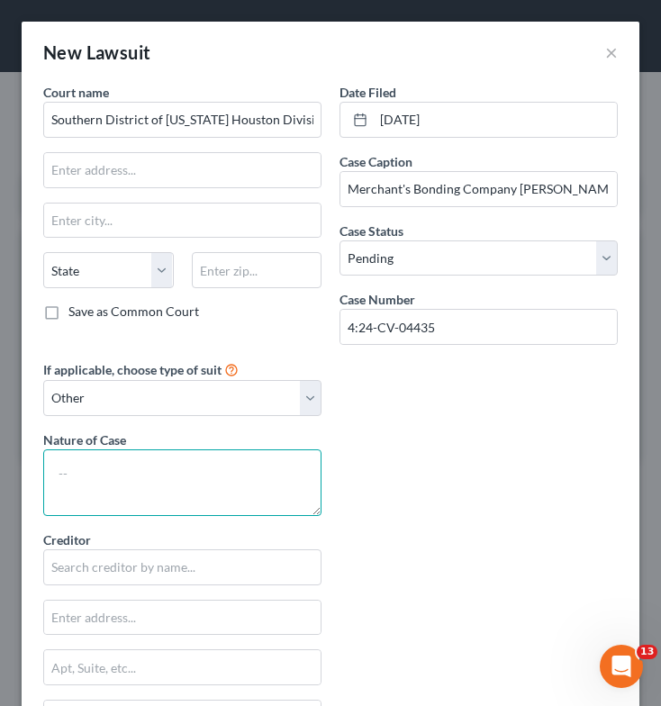
click at [163, 467] on textarea at bounding box center [182, 482] width 278 height 67
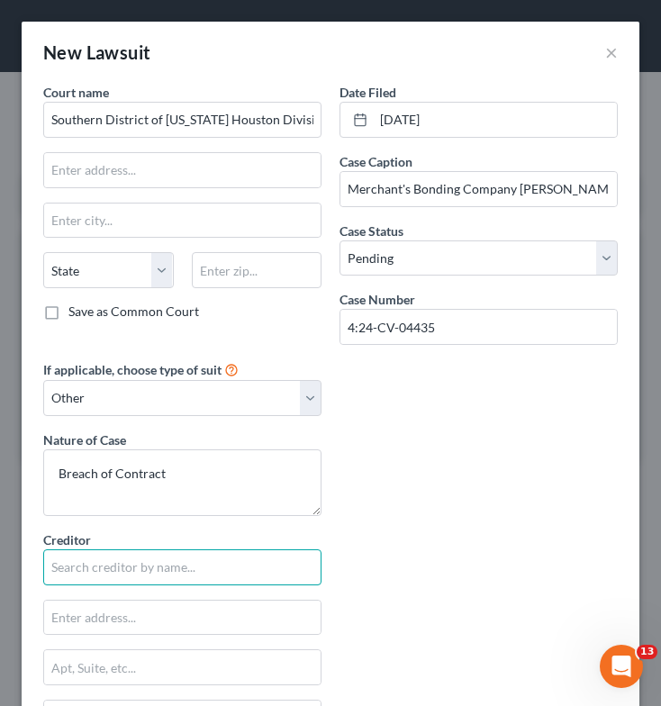
click at [164, 569] on input "text" at bounding box center [182, 567] width 278 height 36
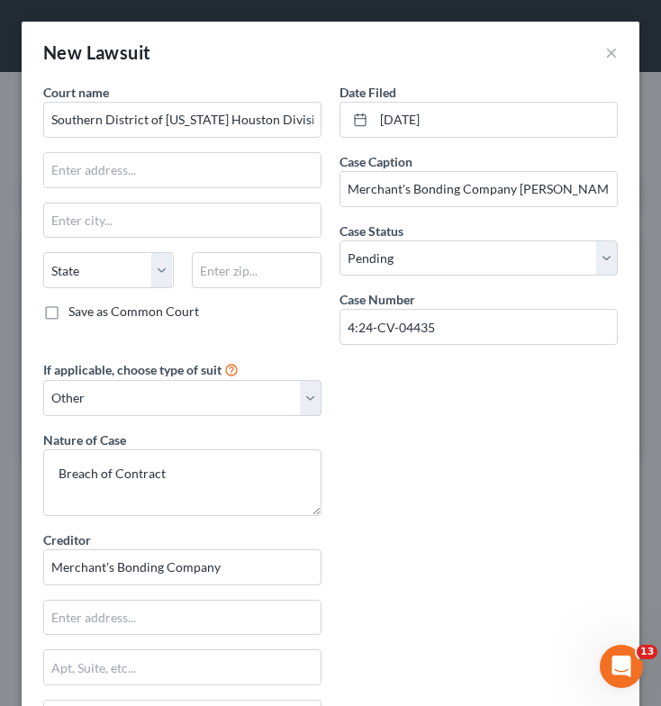
click at [128, 188] on div "Court name * Southern District of [US_STATE] Houston Division State [US_STATE] …" at bounding box center [182, 221] width 296 height 276
click at [140, 181] on input "text" at bounding box center [182, 170] width 276 height 34
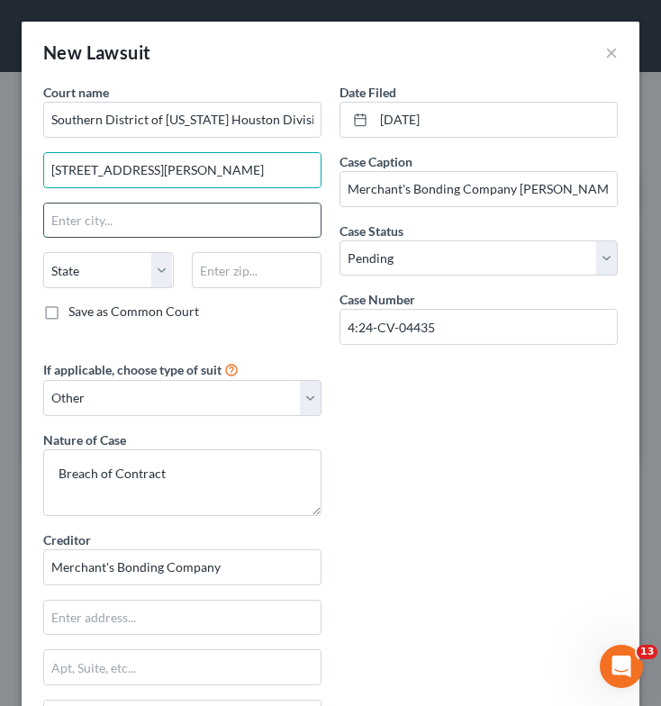
click at [130, 232] on input "text" at bounding box center [182, 221] width 276 height 34
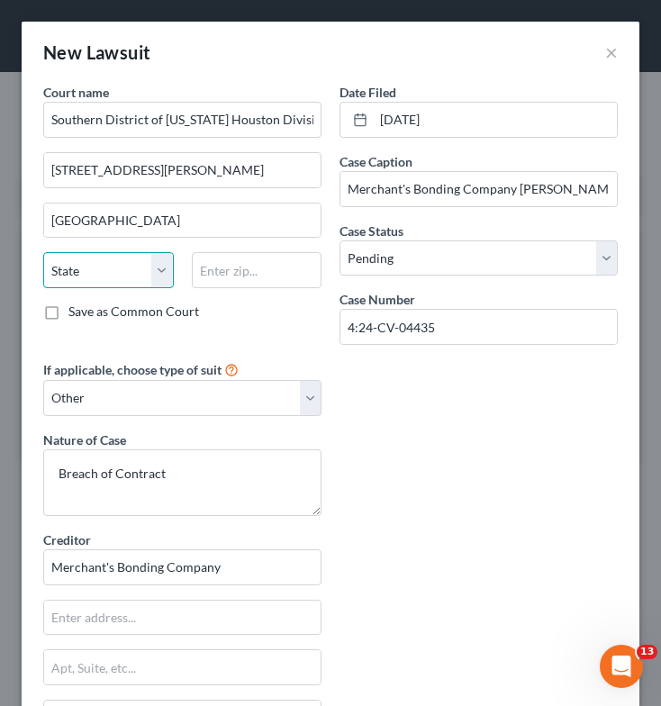
click at [90, 280] on select "State [US_STATE] AK AR AZ CA CO CT DE DC [GEOGRAPHIC_DATA] [GEOGRAPHIC_DATA] GU…" at bounding box center [108, 270] width 131 height 36
click at [43, 252] on select "State [US_STATE] AK AR AZ CA CO CT DE DC [GEOGRAPHIC_DATA] [GEOGRAPHIC_DATA] GU…" at bounding box center [108, 270] width 131 height 36
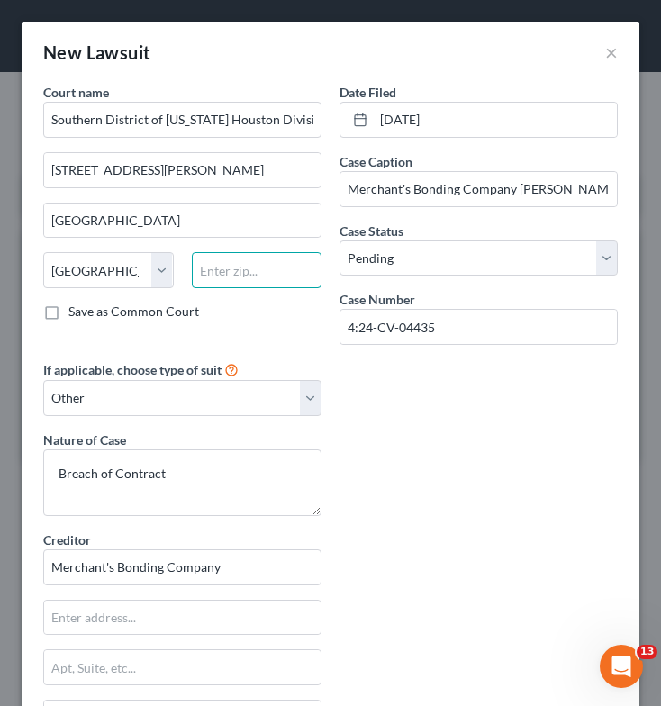
click at [231, 272] on input "text" at bounding box center [257, 270] width 131 height 36
click at [434, 473] on div "Court name * Southern District of [US_STATE] Houston Division [GEOGRAPHIC_DATA]…" at bounding box center [330, 530] width 593 height 894
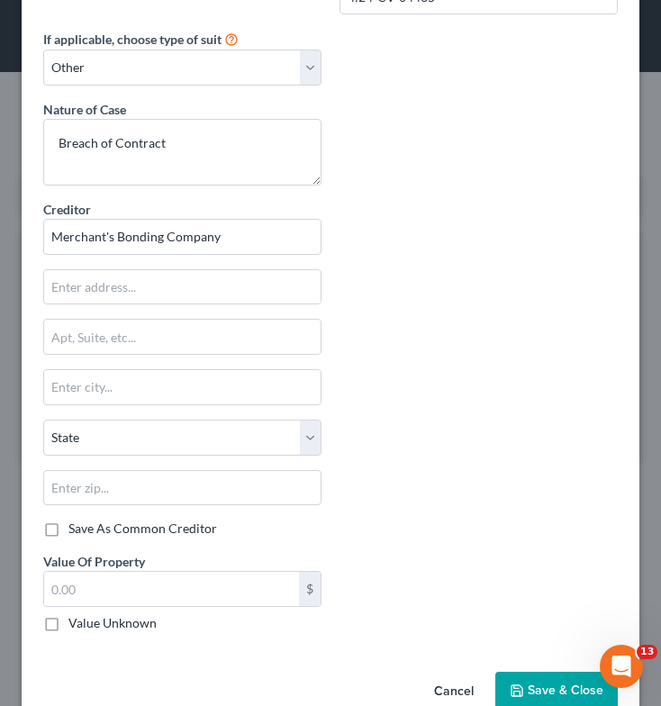
scroll to position [370, 0]
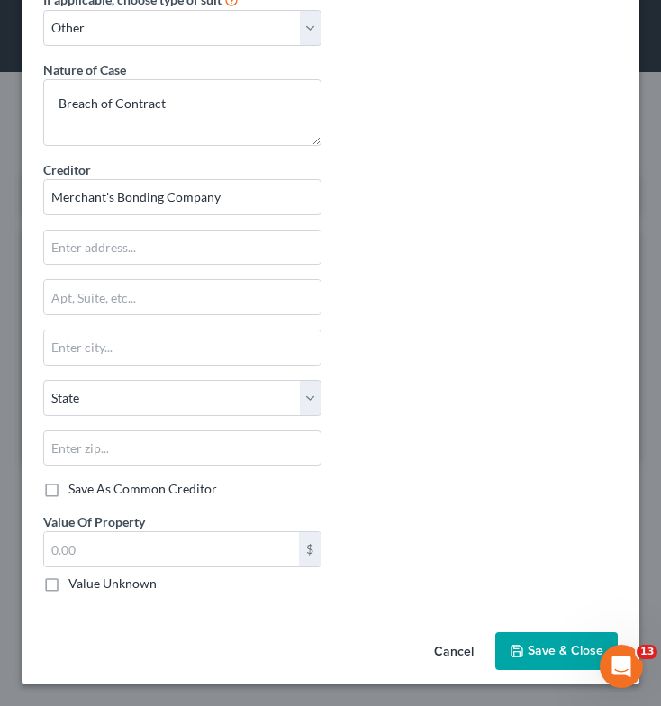
click at [542, 656] on span "Save & Close" at bounding box center [566, 650] width 76 height 15
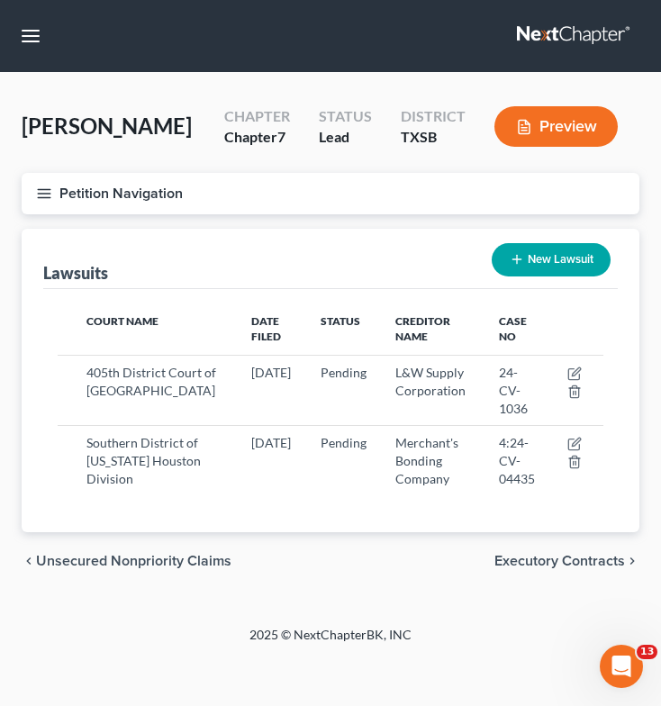
click at [578, 255] on button "New Lawsuit" at bounding box center [551, 259] width 119 height 33
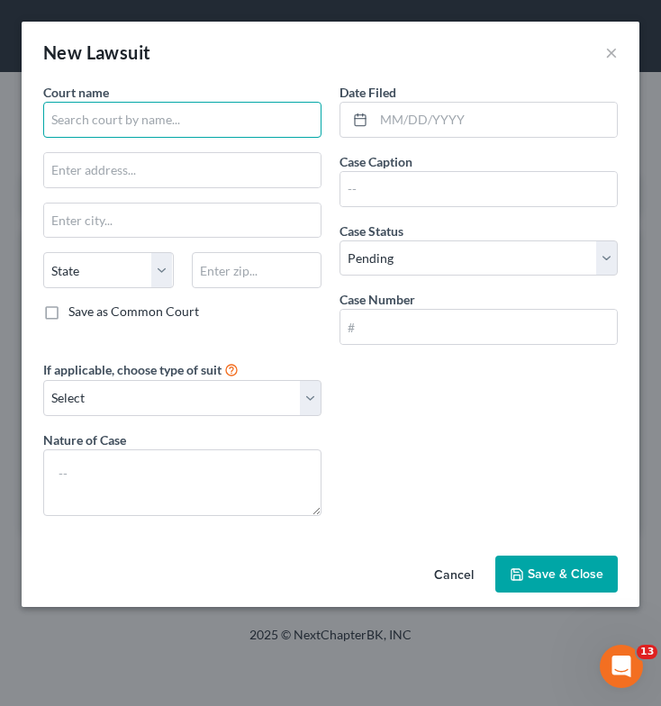
click at [194, 131] on input "text" at bounding box center [182, 120] width 278 height 36
click at [77, 121] on input "Cournty Court of Law No. 1 in [GEOGRAPHIC_DATA]" at bounding box center [182, 120] width 278 height 36
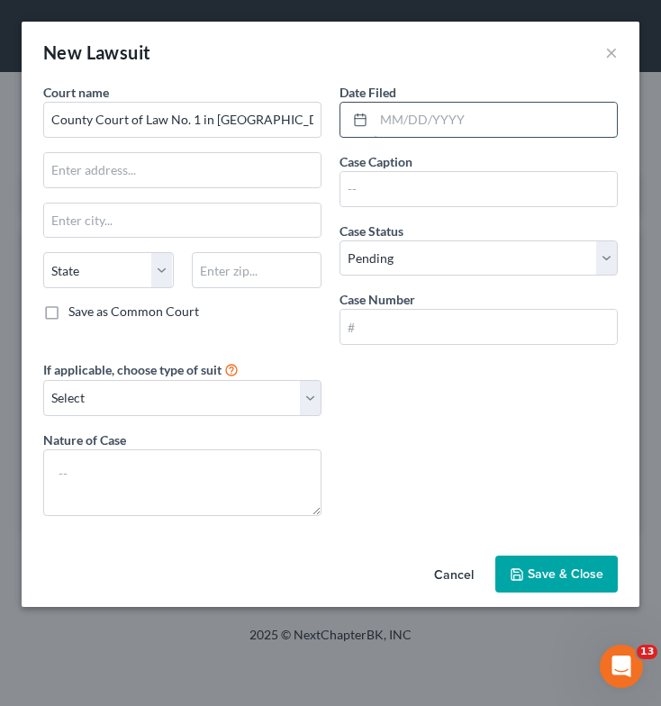
click at [449, 121] on input "text" at bounding box center [495, 120] width 243 height 34
click at [424, 184] on input "text" at bounding box center [478, 189] width 276 height 34
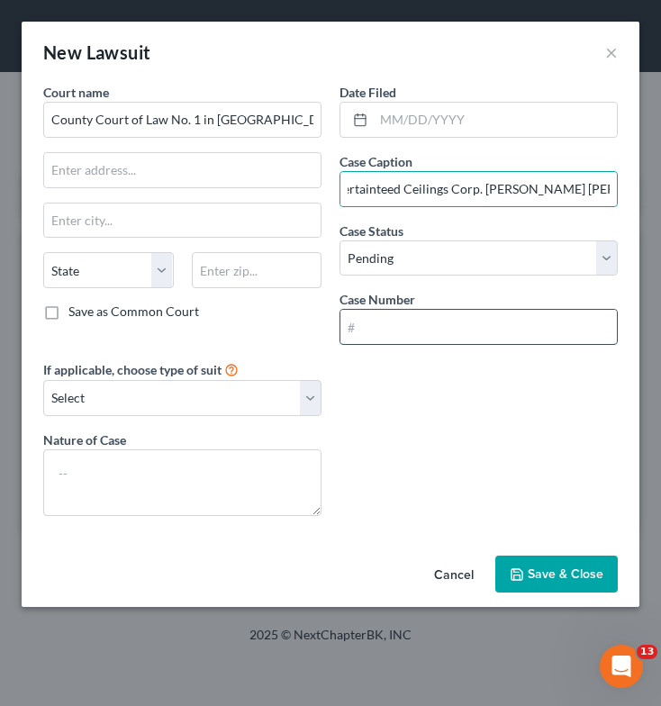
scroll to position [0, 0]
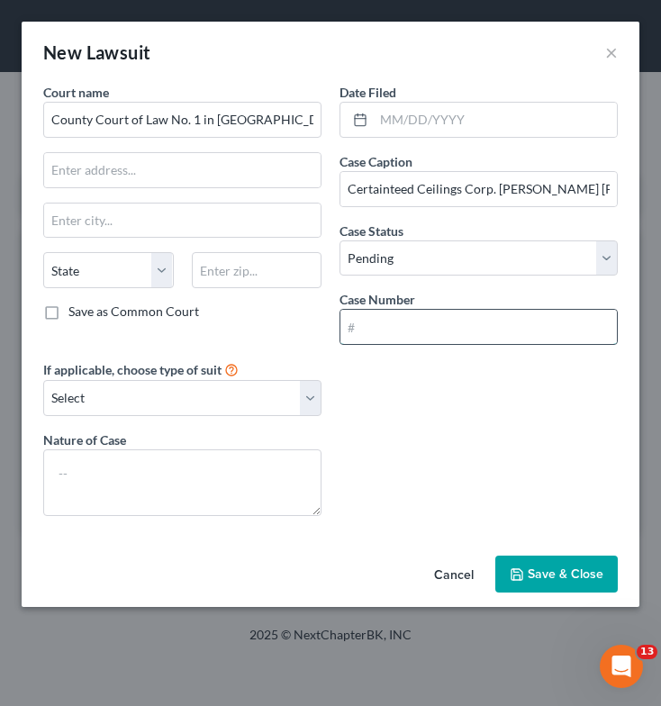
click at [389, 331] on input "text" at bounding box center [478, 327] width 276 height 34
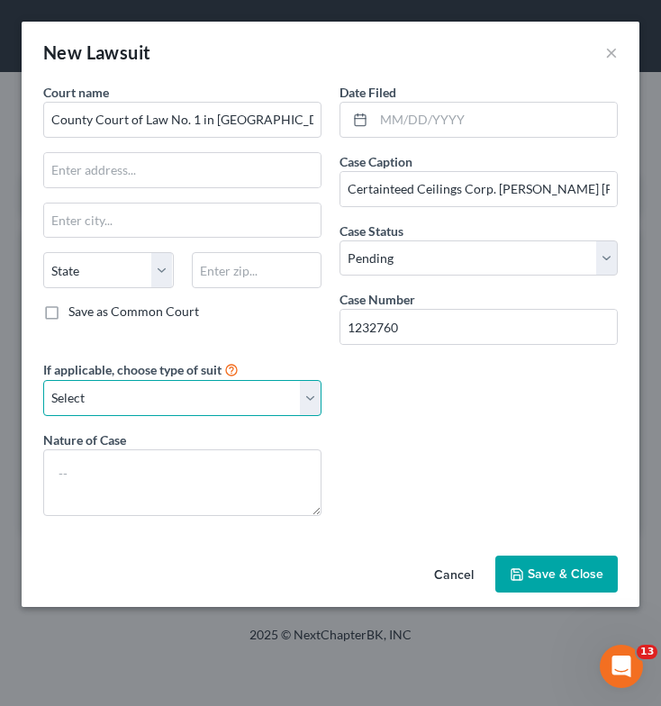
click at [211, 410] on select "Select Repossession Garnishment Foreclosure Attached, Seized, Or Levied Other" at bounding box center [182, 398] width 278 height 36
click at [43, 380] on select "Select Repossession Garnishment Foreclosure Attached, Seized, Or Levied Other" at bounding box center [182, 398] width 278 height 36
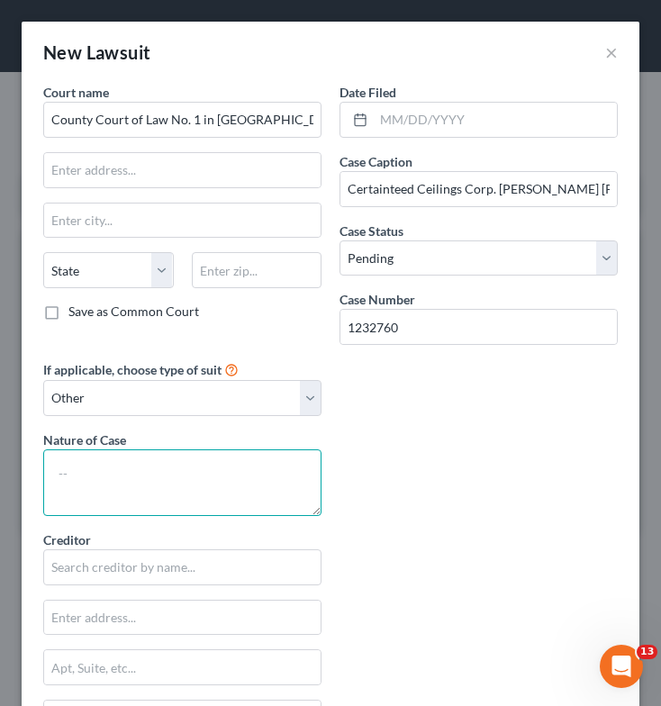
click at [122, 488] on textarea at bounding box center [182, 482] width 278 height 67
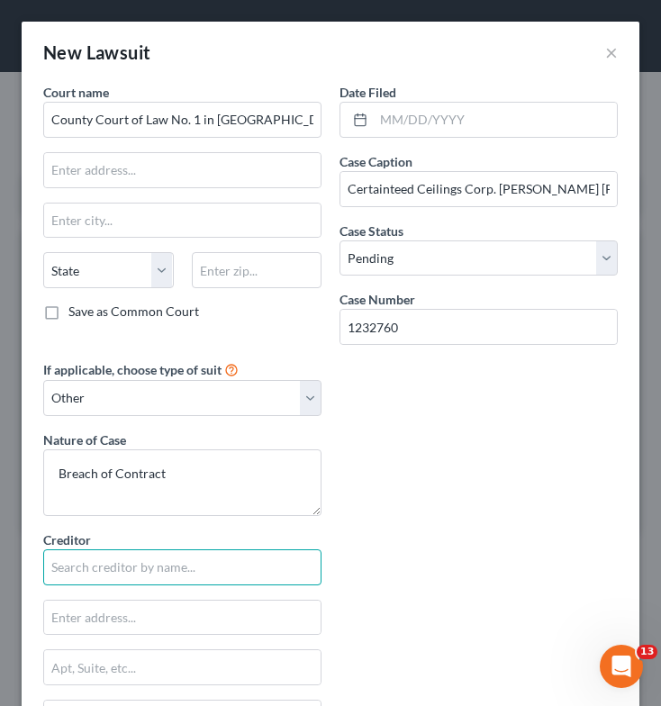
click at [125, 565] on input "text" at bounding box center [182, 567] width 278 height 36
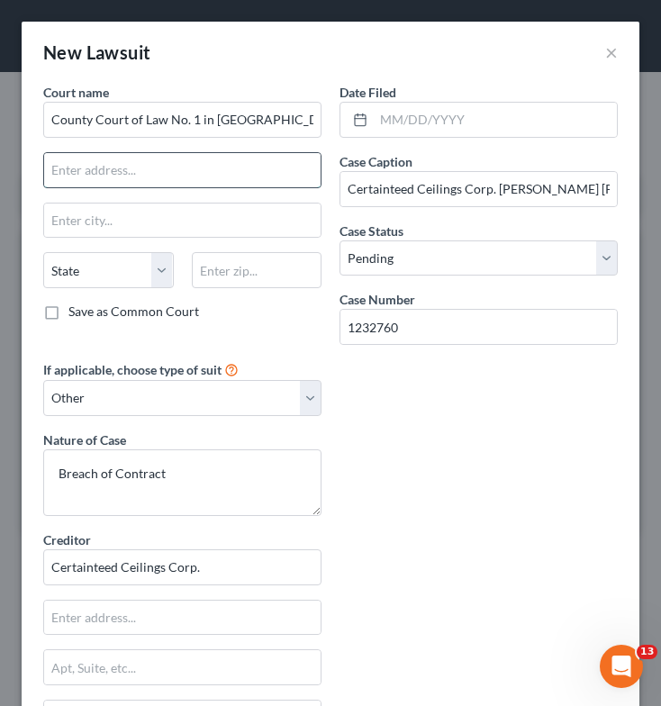
click at [163, 171] on input "text" at bounding box center [182, 170] width 276 height 34
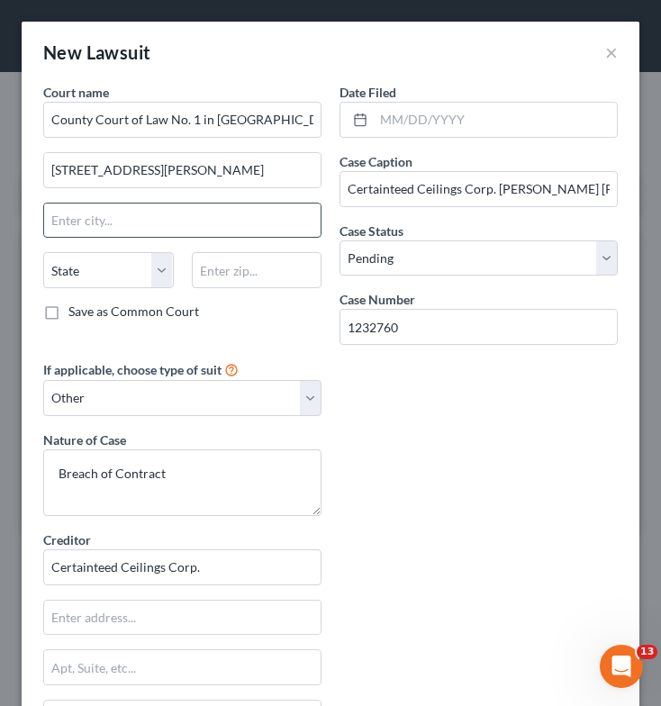
click at [164, 215] on input "text" at bounding box center [182, 221] width 276 height 34
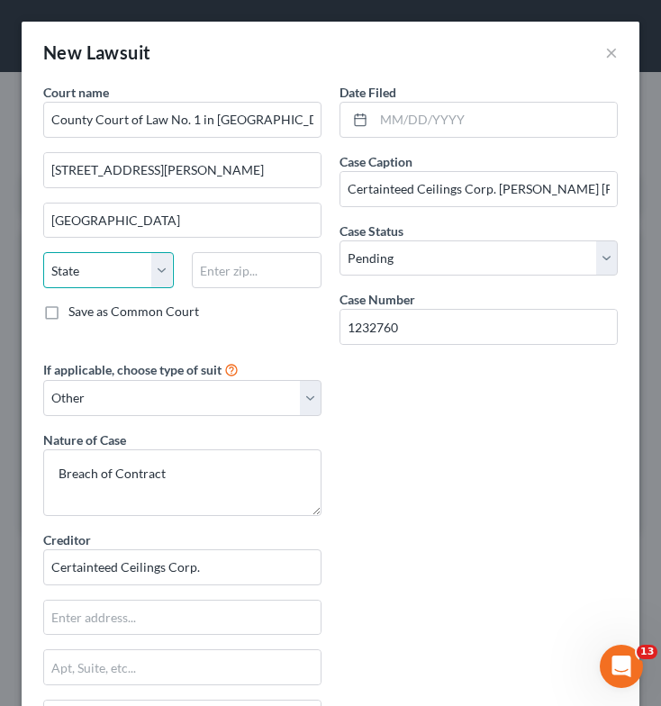
click at [117, 271] on select "State [US_STATE] AK AR AZ CA CO CT DE DC [GEOGRAPHIC_DATA] [GEOGRAPHIC_DATA] GU…" at bounding box center [108, 270] width 131 height 36
click at [43, 252] on select "State [US_STATE] AK AR AZ CA CO CT DE DC [GEOGRAPHIC_DATA] [GEOGRAPHIC_DATA] GU…" at bounding box center [108, 270] width 131 height 36
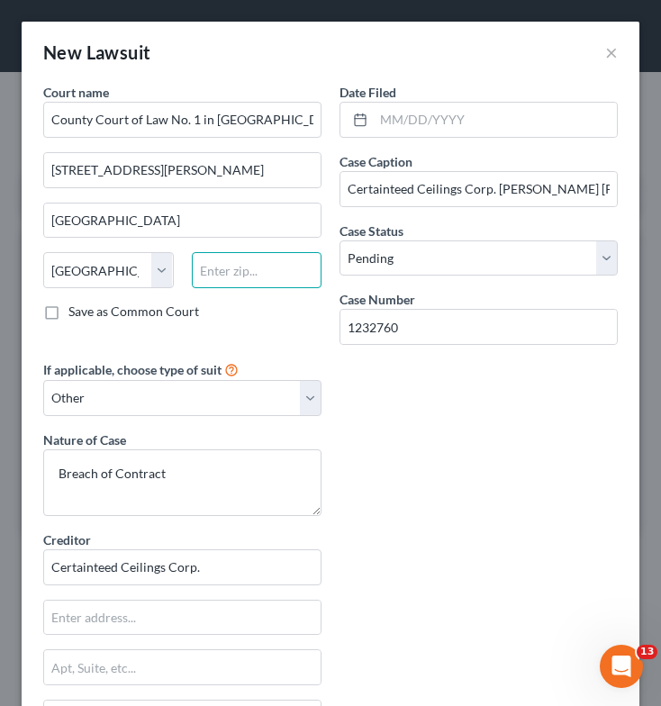
click at [240, 271] on input "text" at bounding box center [257, 270] width 131 height 36
click at [479, 567] on div "Court name * County Court of Law No. 1 in [GEOGRAPHIC_DATA] [GEOGRAPHIC_DATA][P…" at bounding box center [330, 530] width 593 height 894
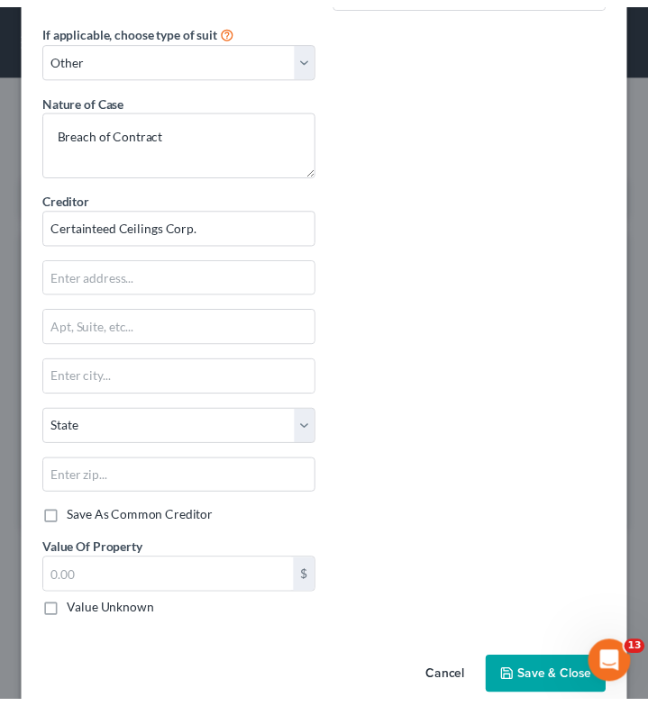
scroll to position [350, 0]
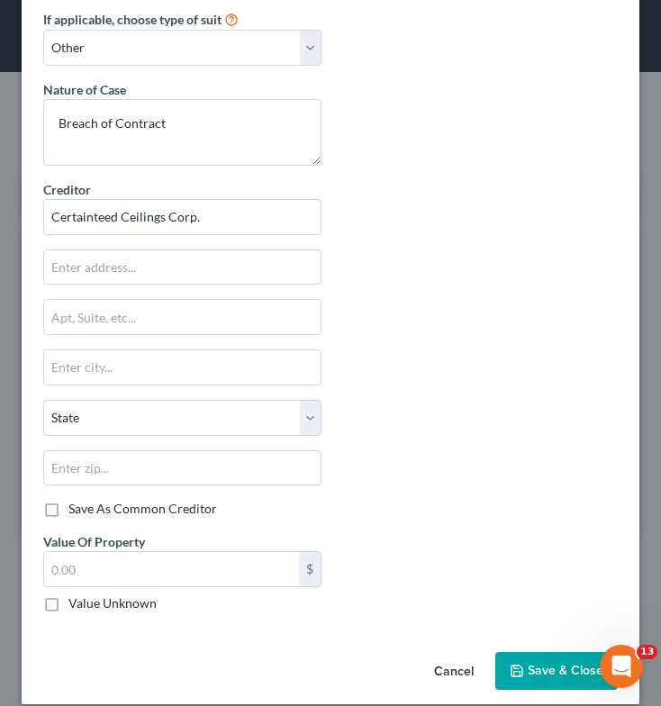
click at [550, 670] on span "Save & Close" at bounding box center [566, 670] width 76 height 15
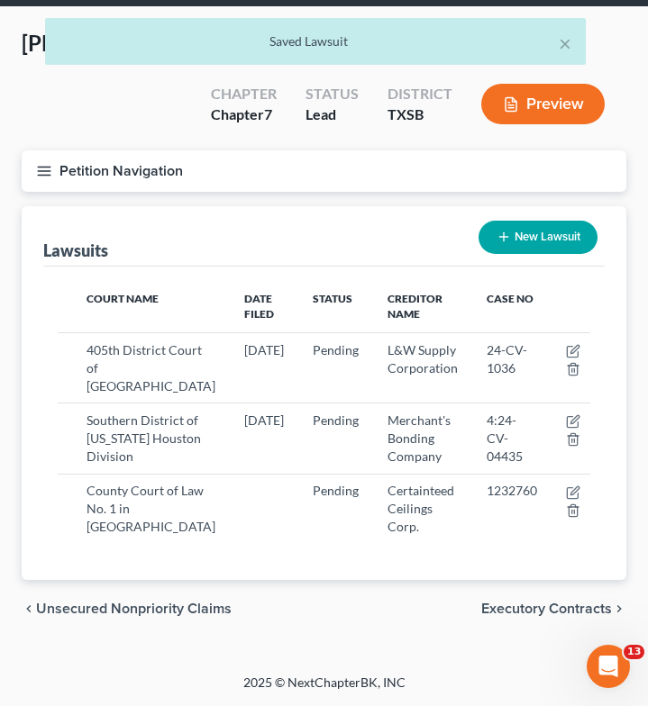
scroll to position [84, 0]
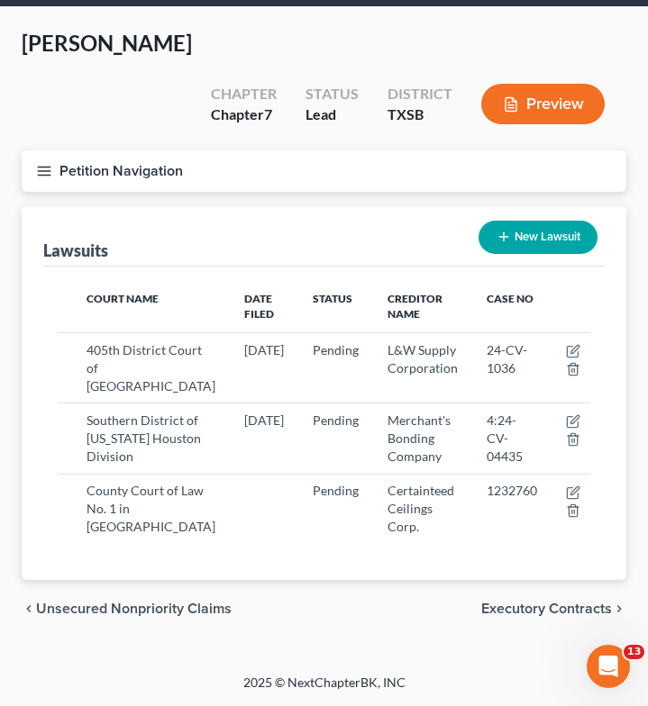
click at [41, 163] on icon "button" at bounding box center [44, 171] width 16 height 16
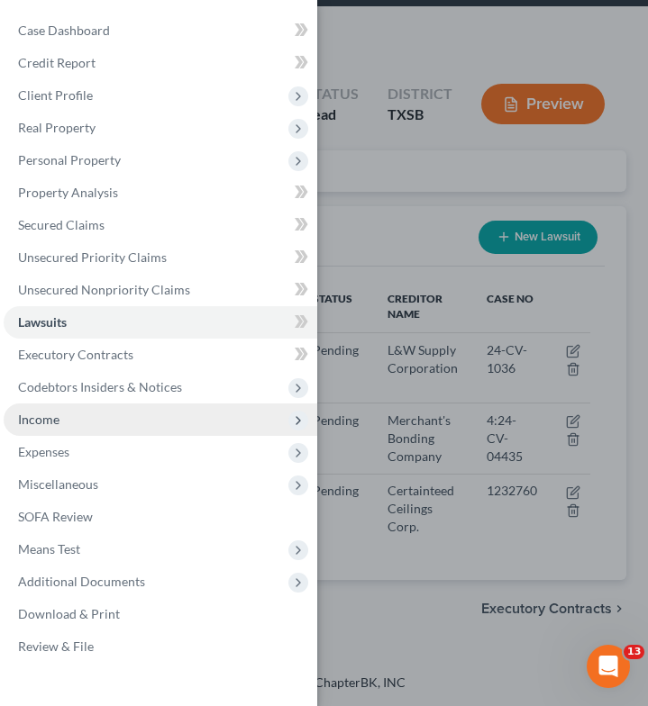
click at [150, 417] on span "Income" at bounding box center [160, 419] width 313 height 32
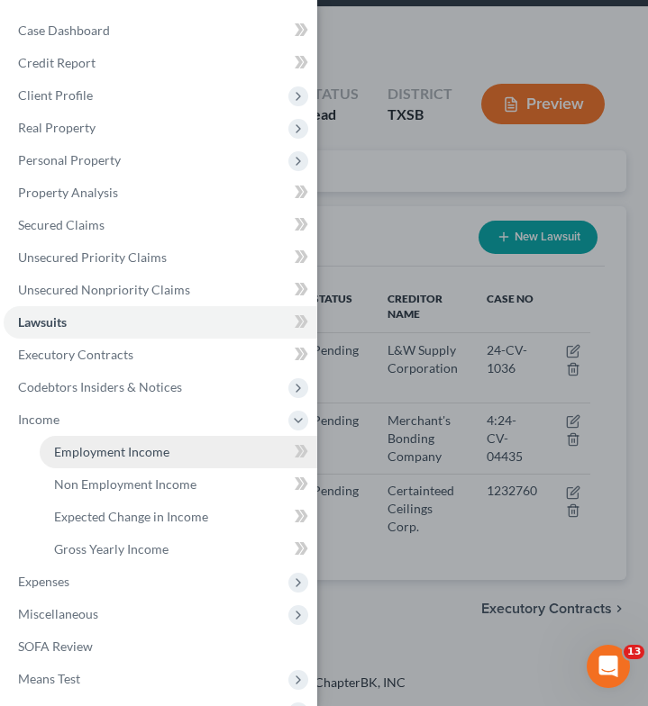
click at [172, 449] on link "Employment Income" at bounding box center [178, 452] width 277 height 32
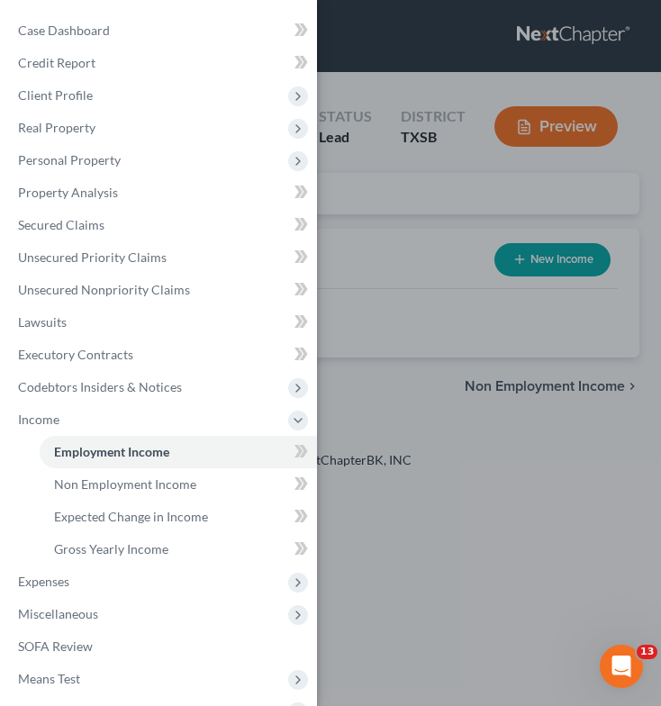
click at [381, 335] on div "Case Dashboard Payments Invoices Payments Payments Credit Report Client Profile" at bounding box center [330, 353] width 661 height 706
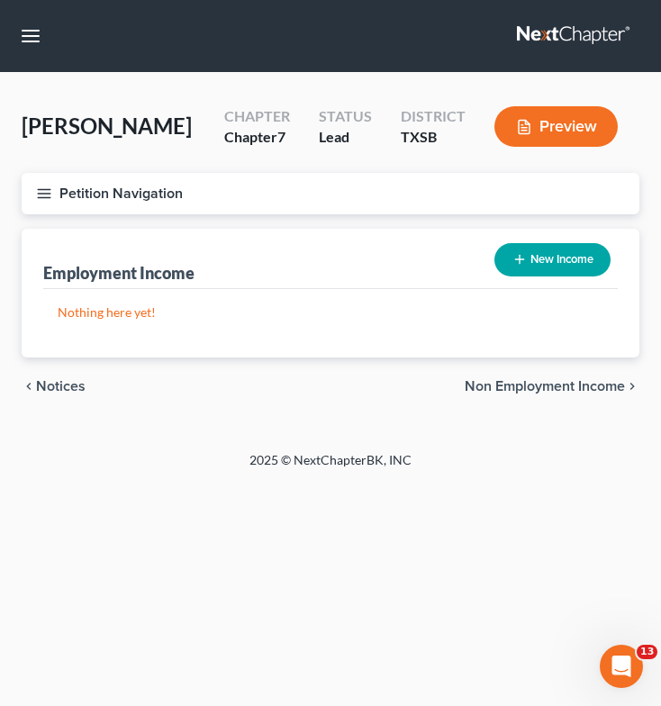
click at [548, 253] on button "New Income" at bounding box center [552, 259] width 116 height 33
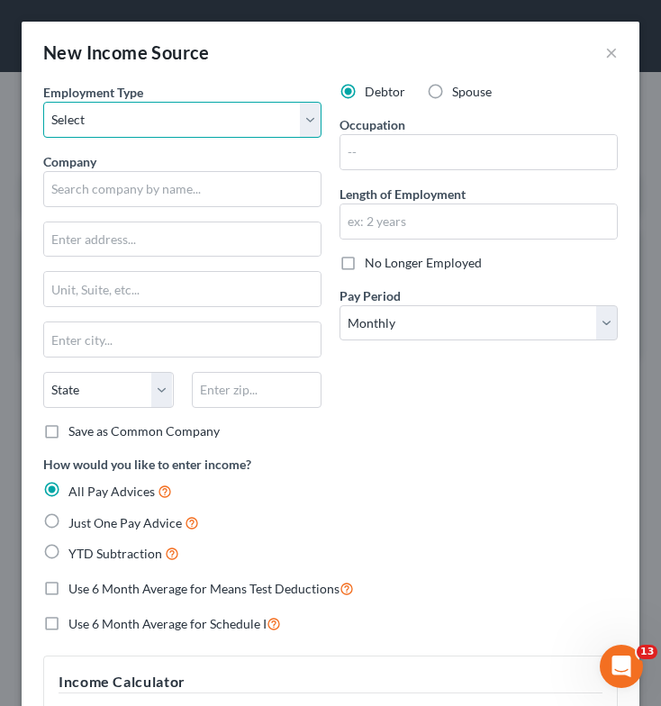
click at [217, 118] on select "Select Full or [DEMOGRAPHIC_DATA] Employment Self Employment" at bounding box center [182, 120] width 278 height 36
click at [43, 102] on select "Select Full or [DEMOGRAPHIC_DATA] Employment Self Employment" at bounding box center [182, 120] width 278 height 36
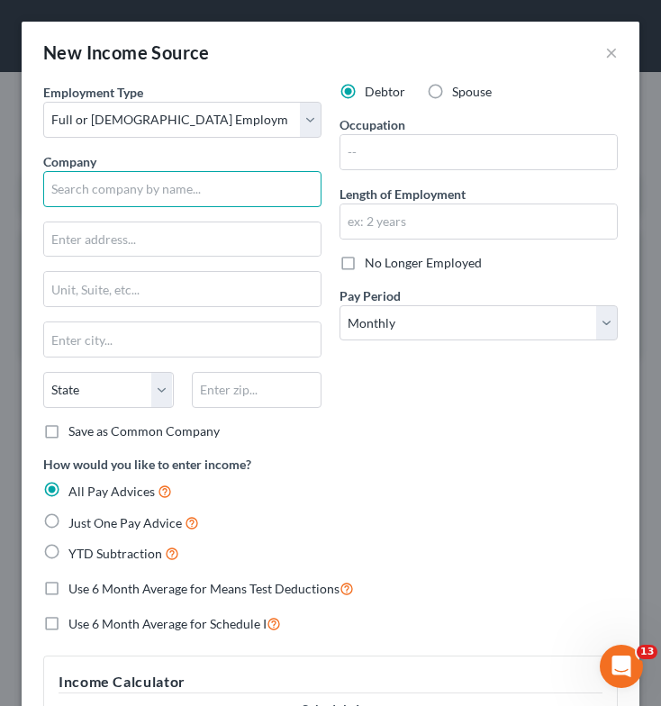
click at [233, 182] on input "text" at bounding box center [182, 189] width 278 height 36
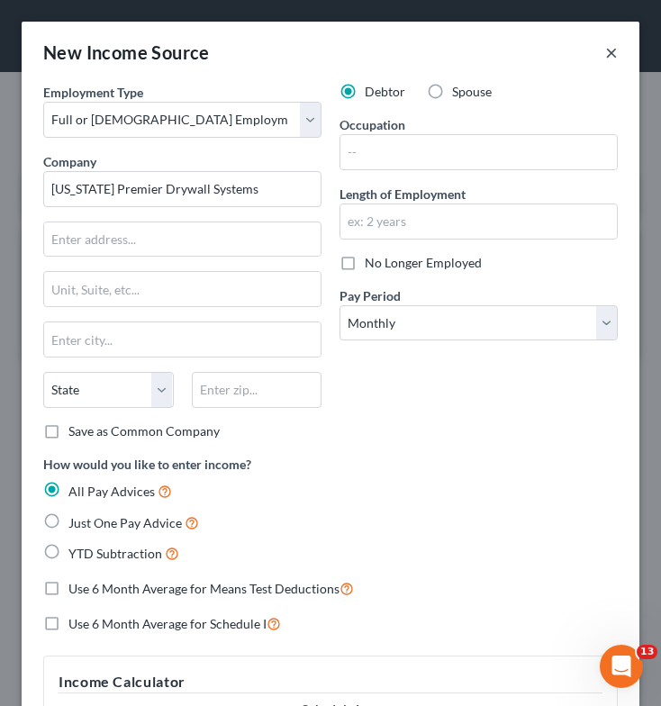
click at [605, 50] on button "×" at bounding box center [611, 52] width 13 height 22
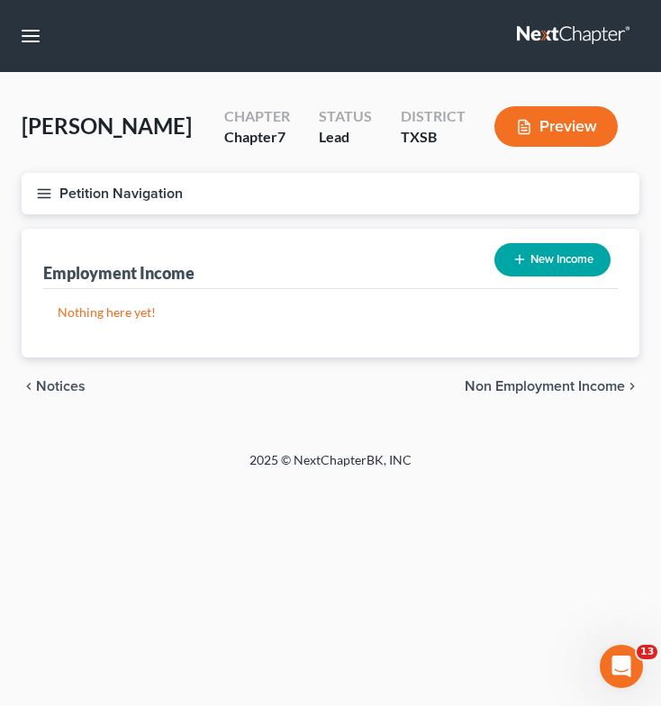
click at [41, 198] on icon "button" at bounding box center [44, 194] width 16 height 16
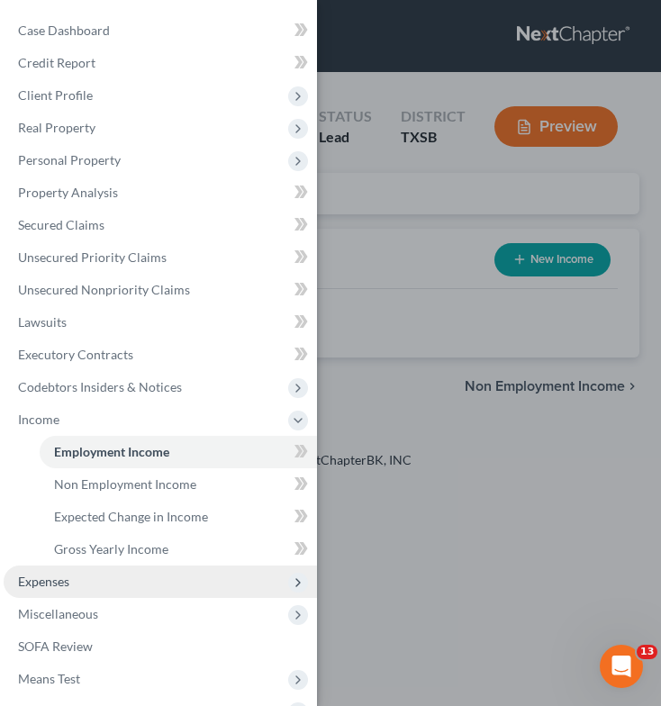
scroll to position [101, 0]
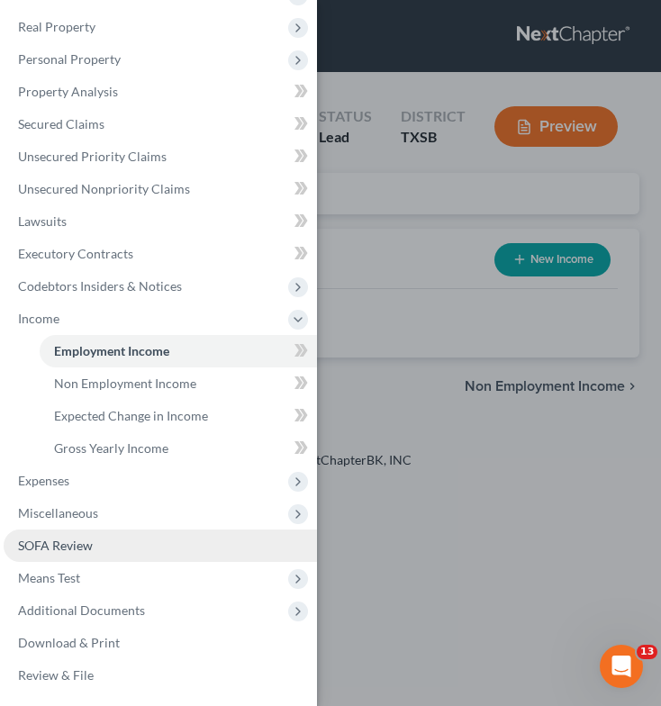
click at [114, 554] on link "SOFA Review" at bounding box center [160, 546] width 313 height 32
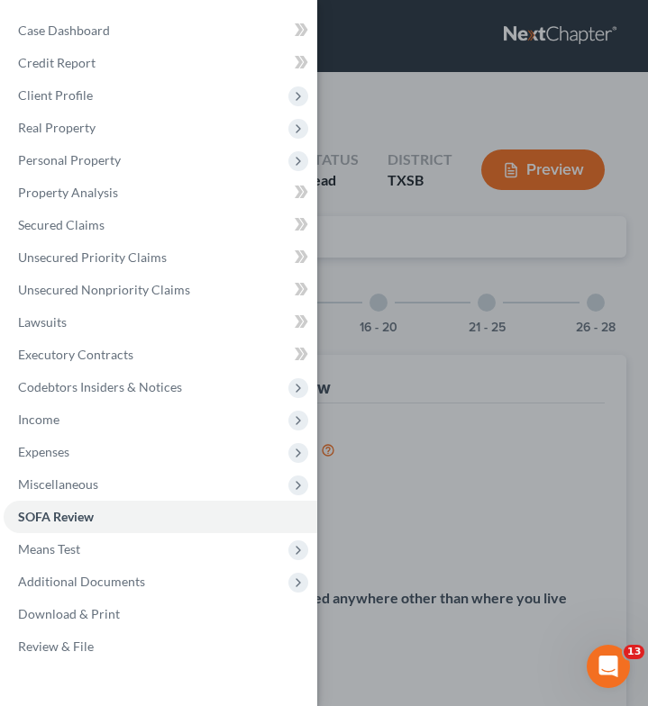
click at [458, 459] on div "Case Dashboard Payments Invoices Payments Payments Credit Report Client Profile" at bounding box center [324, 353] width 648 height 706
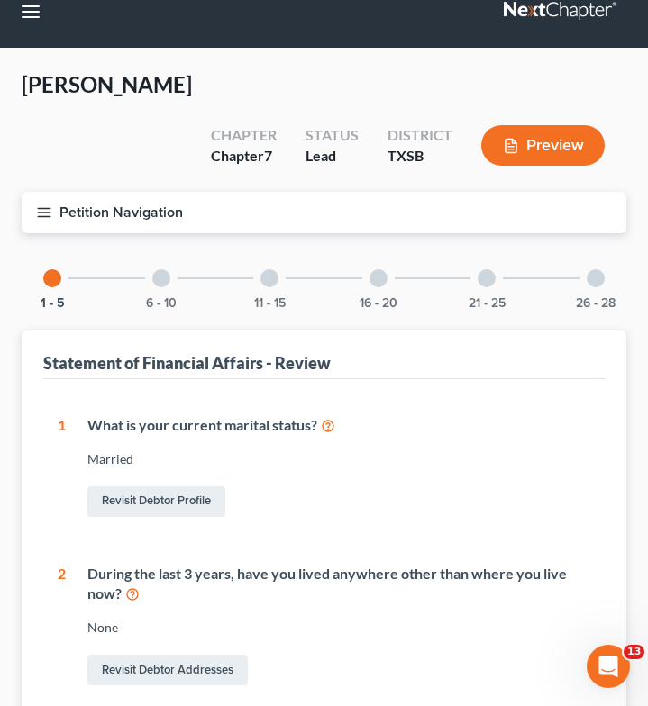
scroll to position [15, 0]
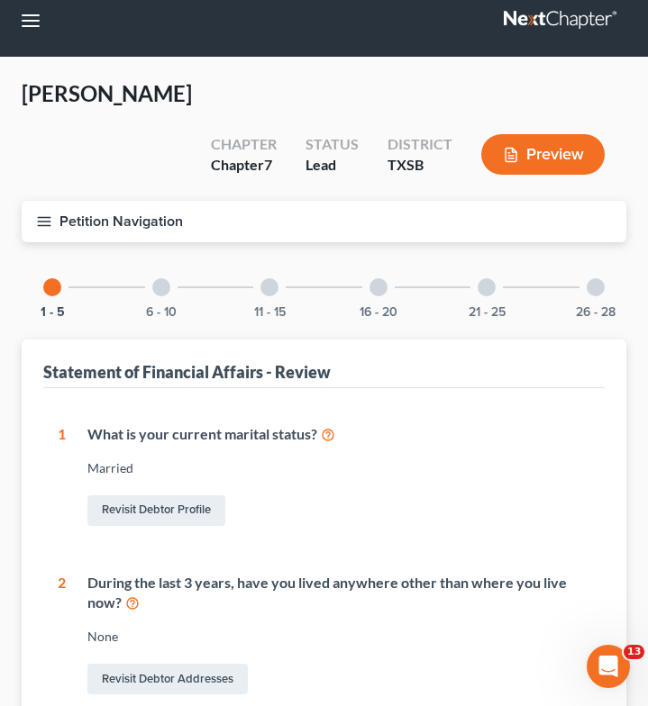
click at [174, 257] on div "6 - 10" at bounding box center [161, 287] width 61 height 61
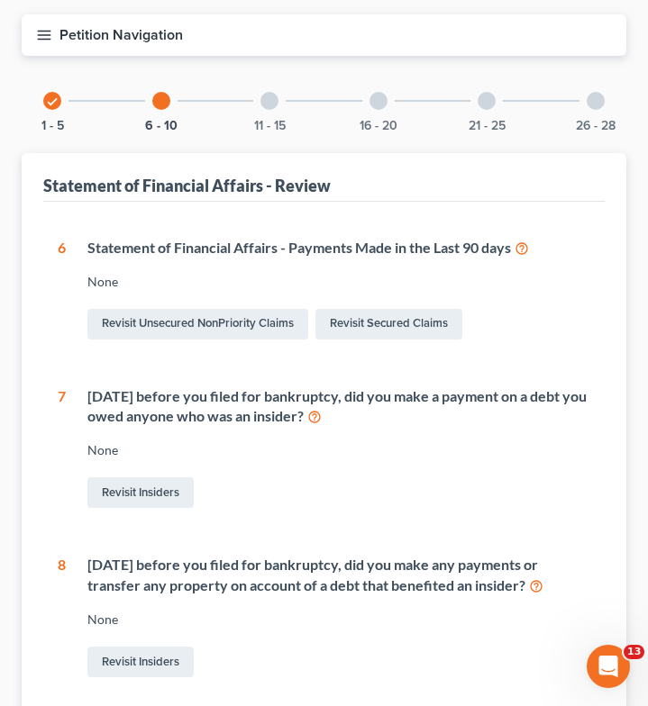
scroll to position [0, 0]
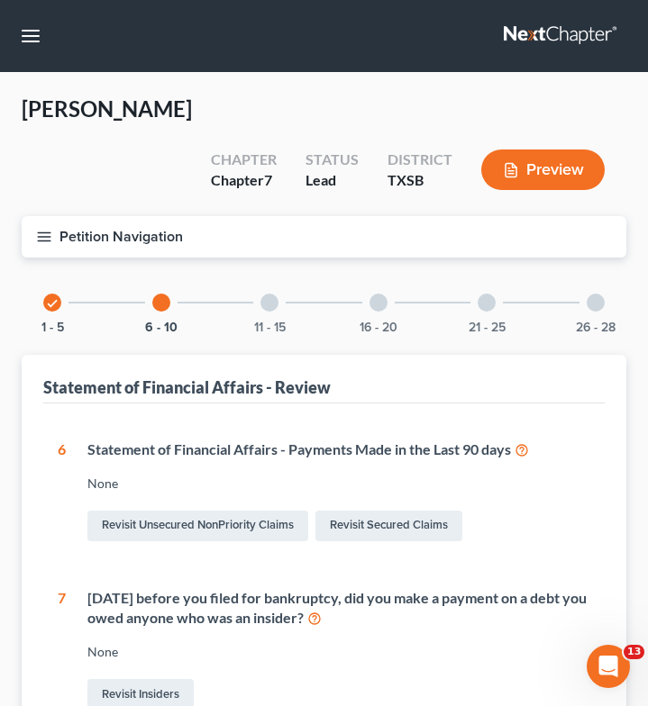
click at [50, 229] on icon "button" at bounding box center [44, 237] width 16 height 16
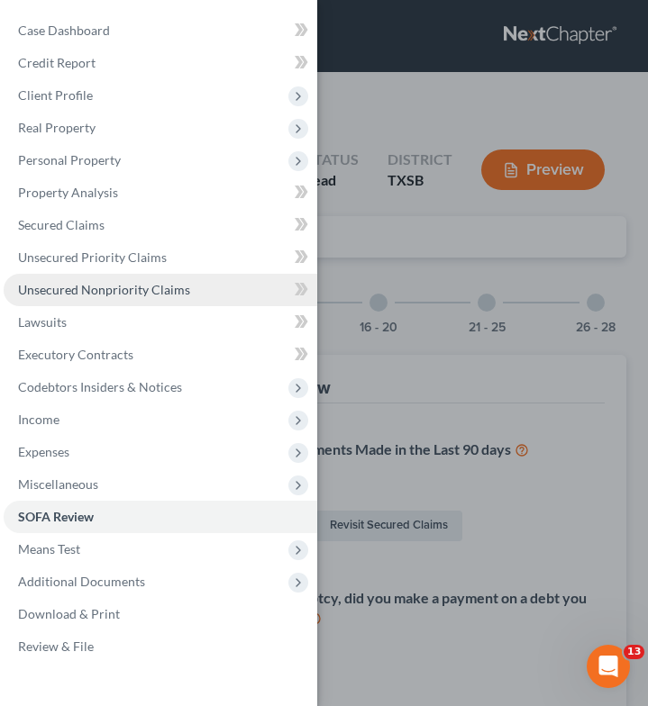
click at [94, 287] on span "Unsecured Nonpriority Claims" at bounding box center [104, 289] width 172 height 15
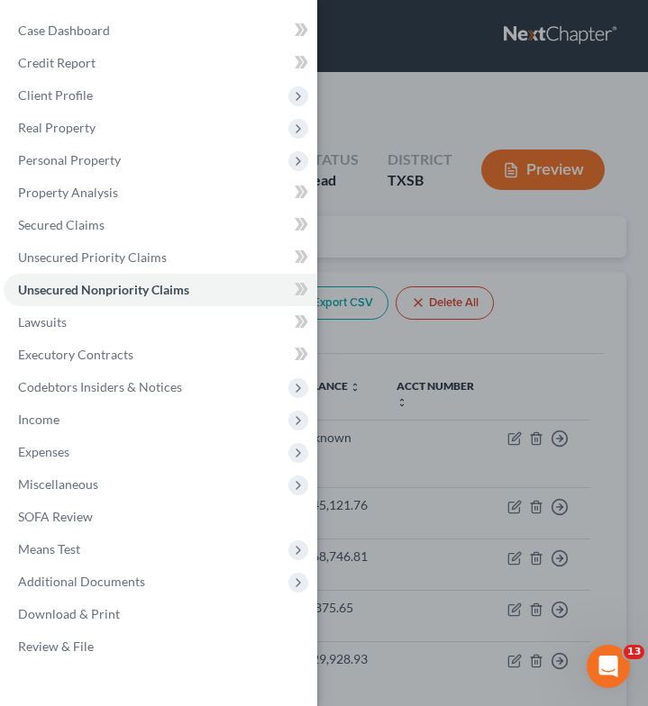
click at [493, 227] on div "Case Dashboard Payments Invoices Payments Payments Credit Report Client Profile" at bounding box center [324, 353] width 648 height 706
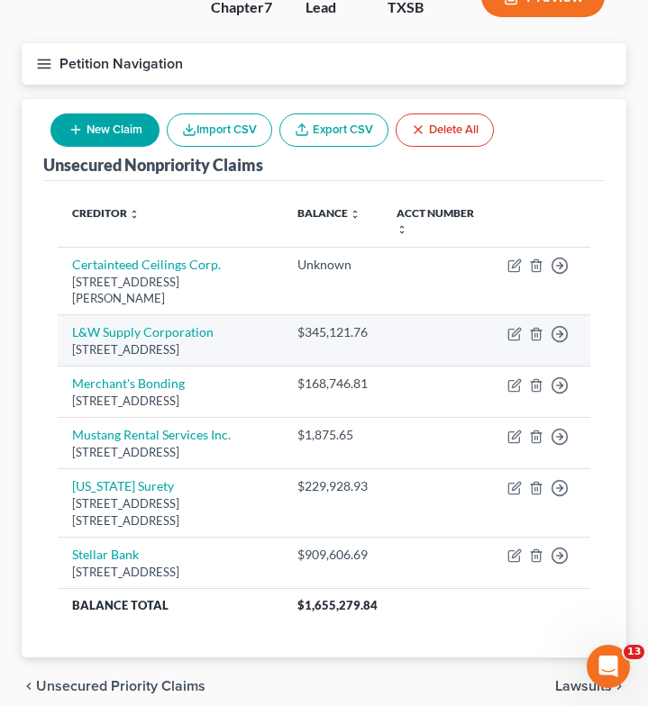
scroll to position [178, 0]
